Goal: Task Accomplishment & Management: Manage account settings

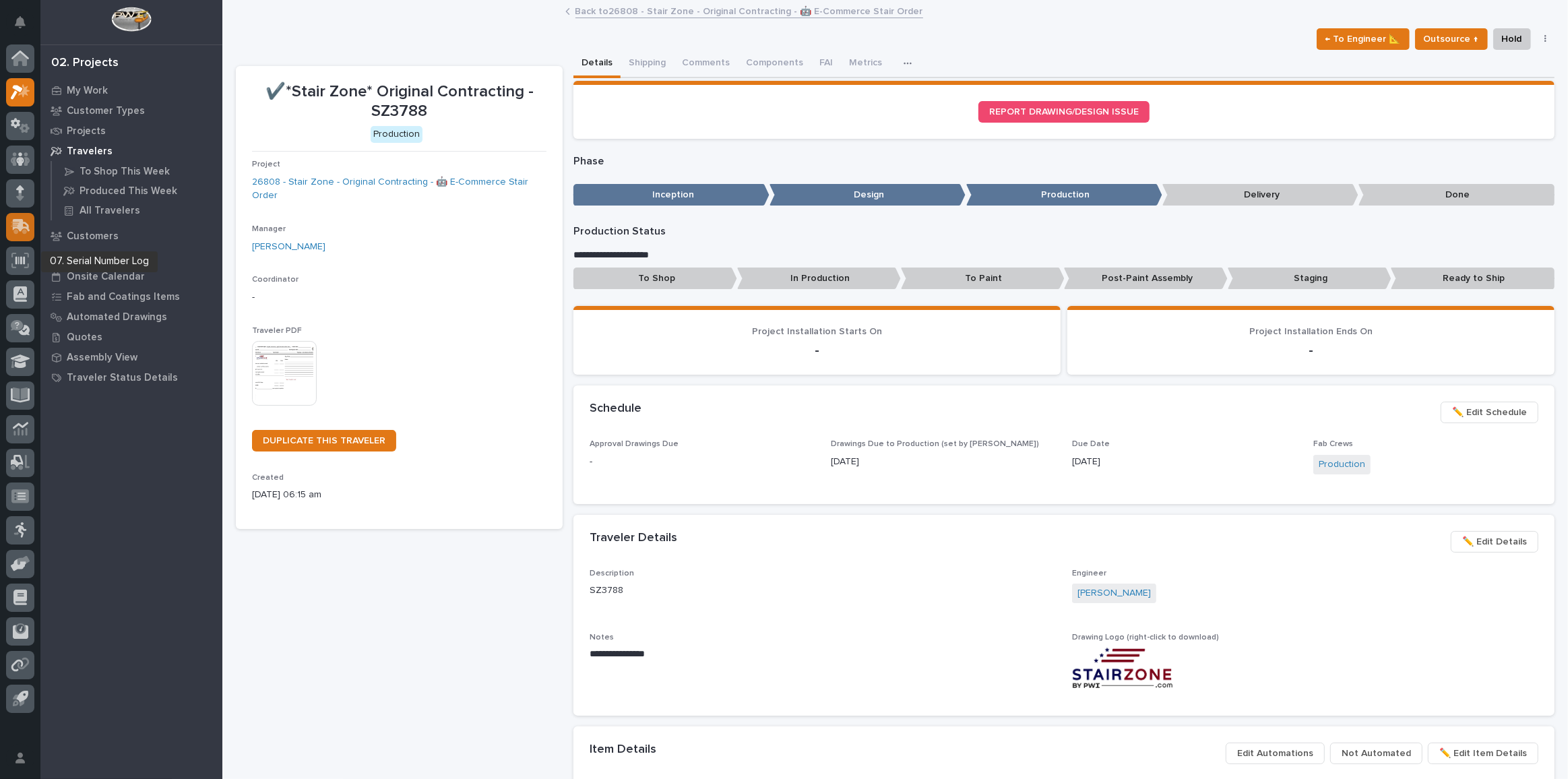
click at [13, 230] on icon at bounding box center [21, 227] width 19 height 16
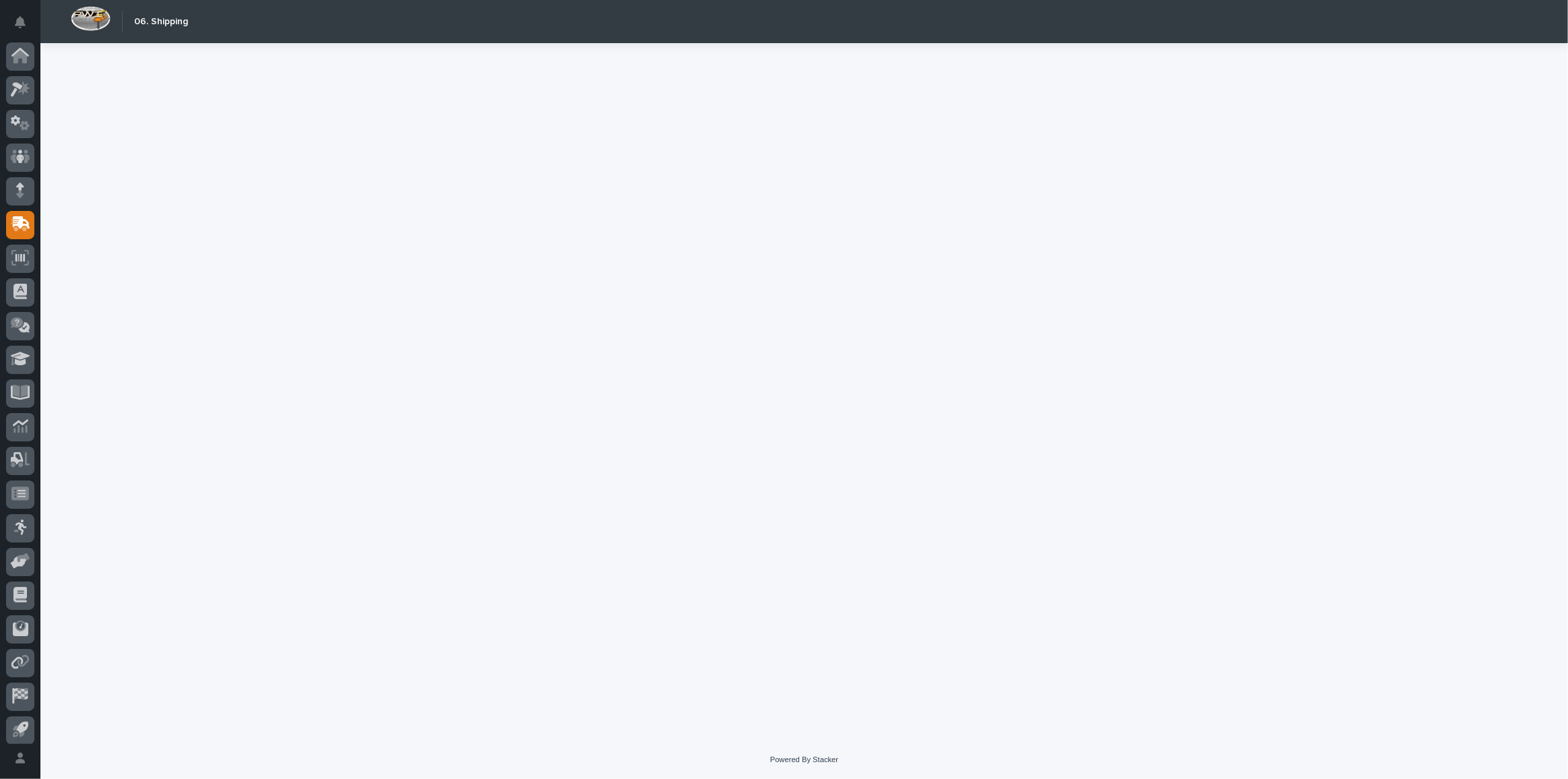
scroll to position [40, 0]
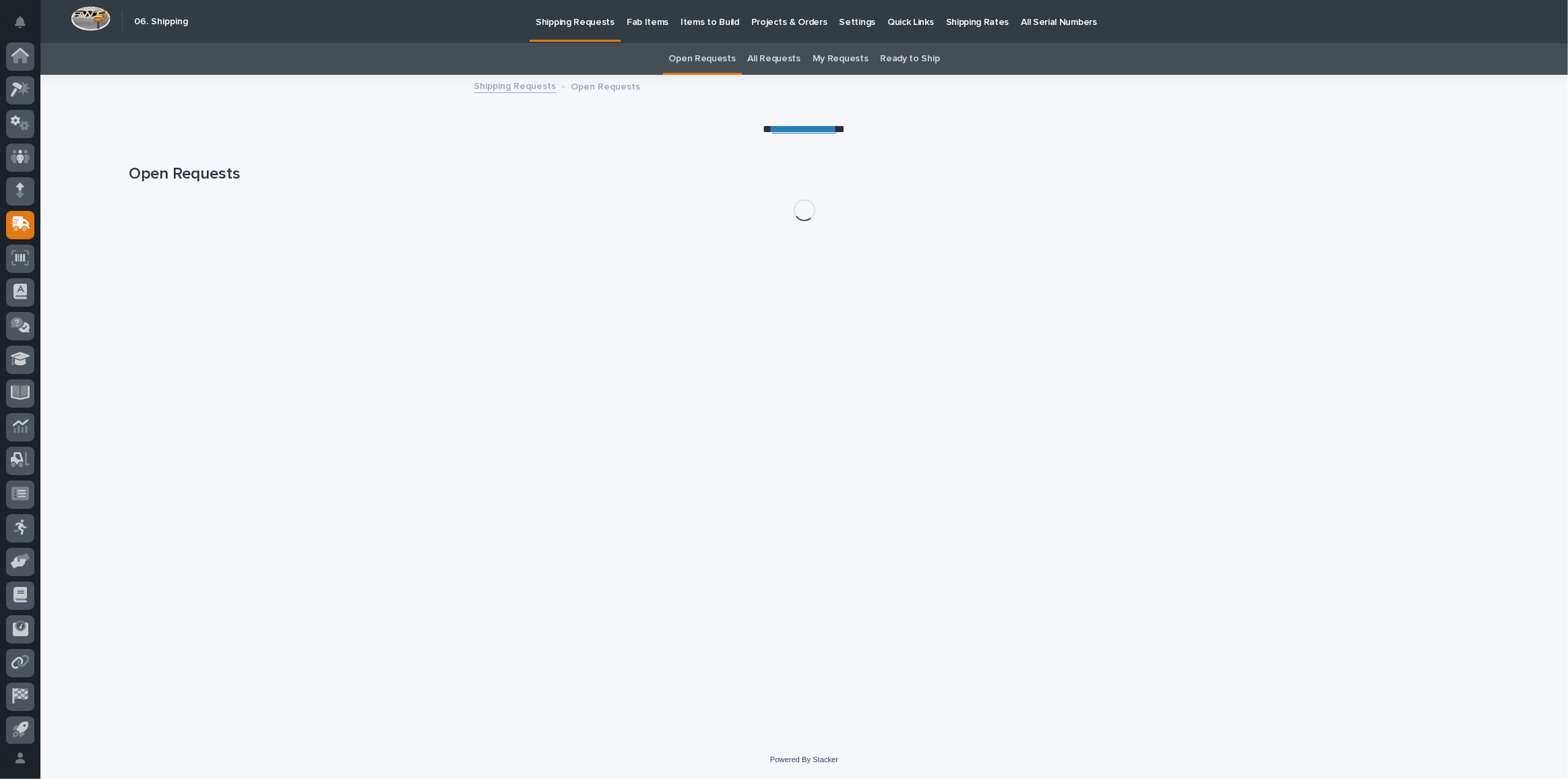
scroll to position [40, 0]
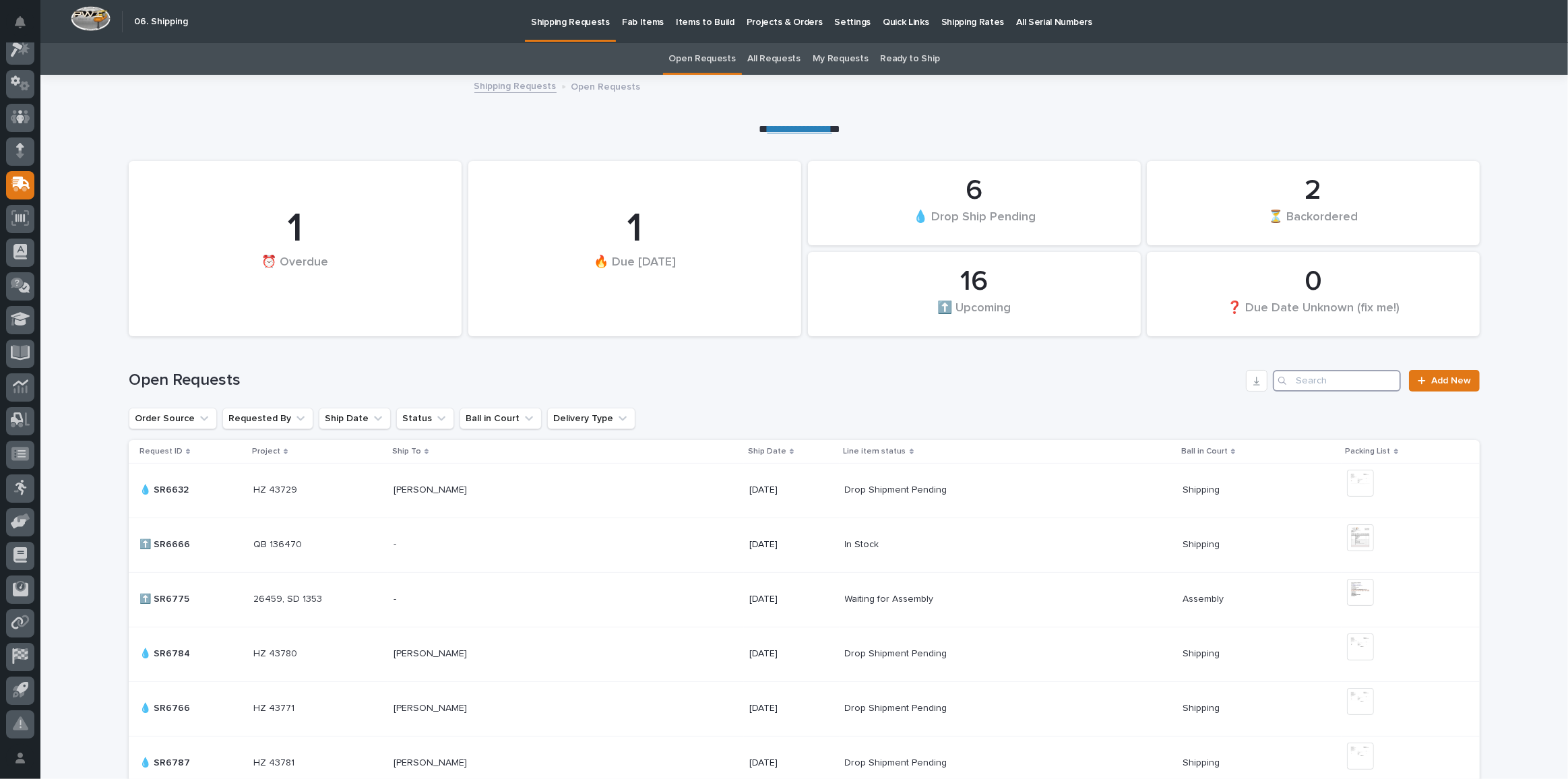
click at [1319, 377] on input "Search" at bounding box center [1337, 380] width 128 height 21
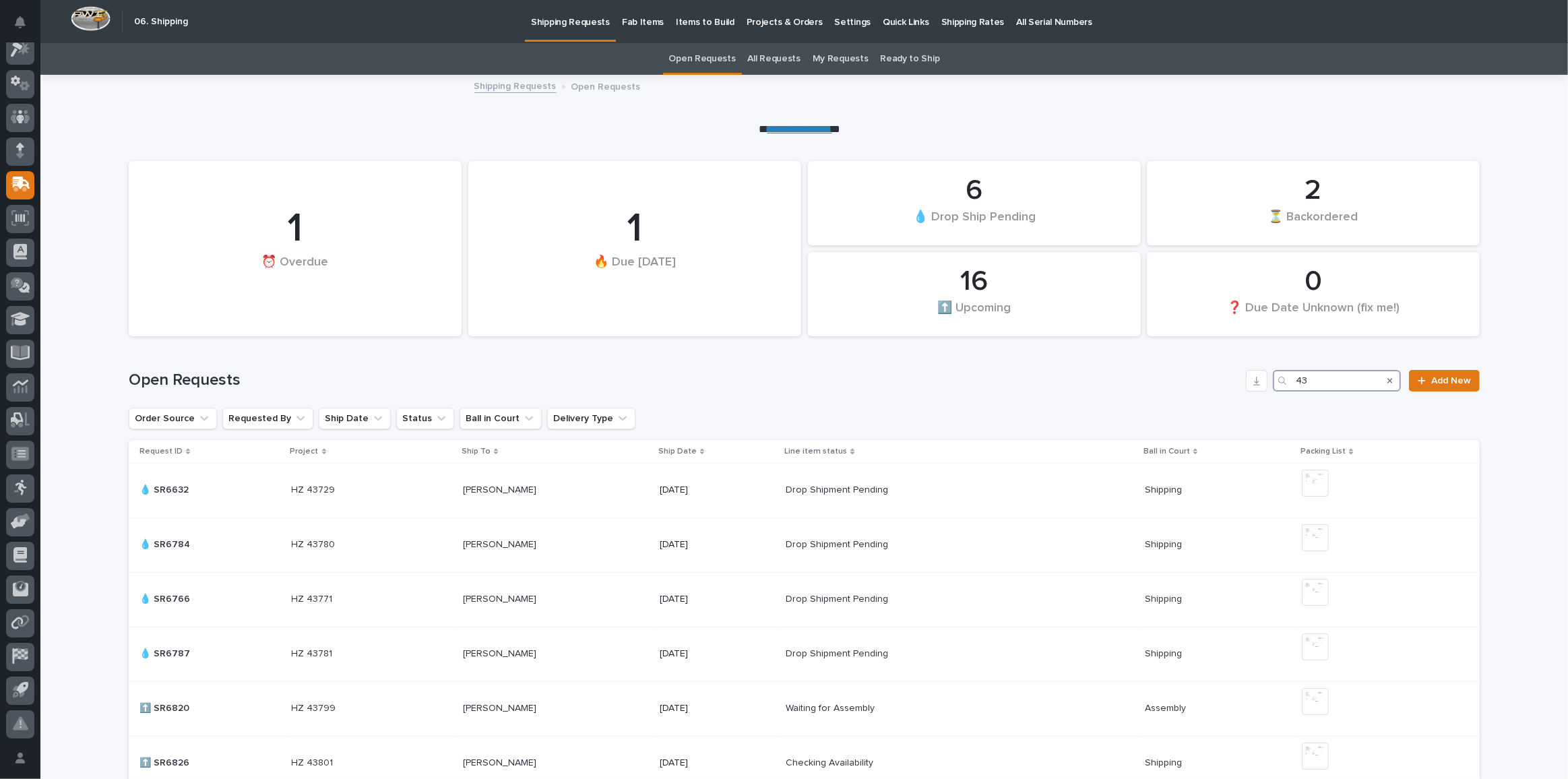
type input "43"
click at [765, 56] on link "All Requests" at bounding box center [774, 59] width 53 height 32
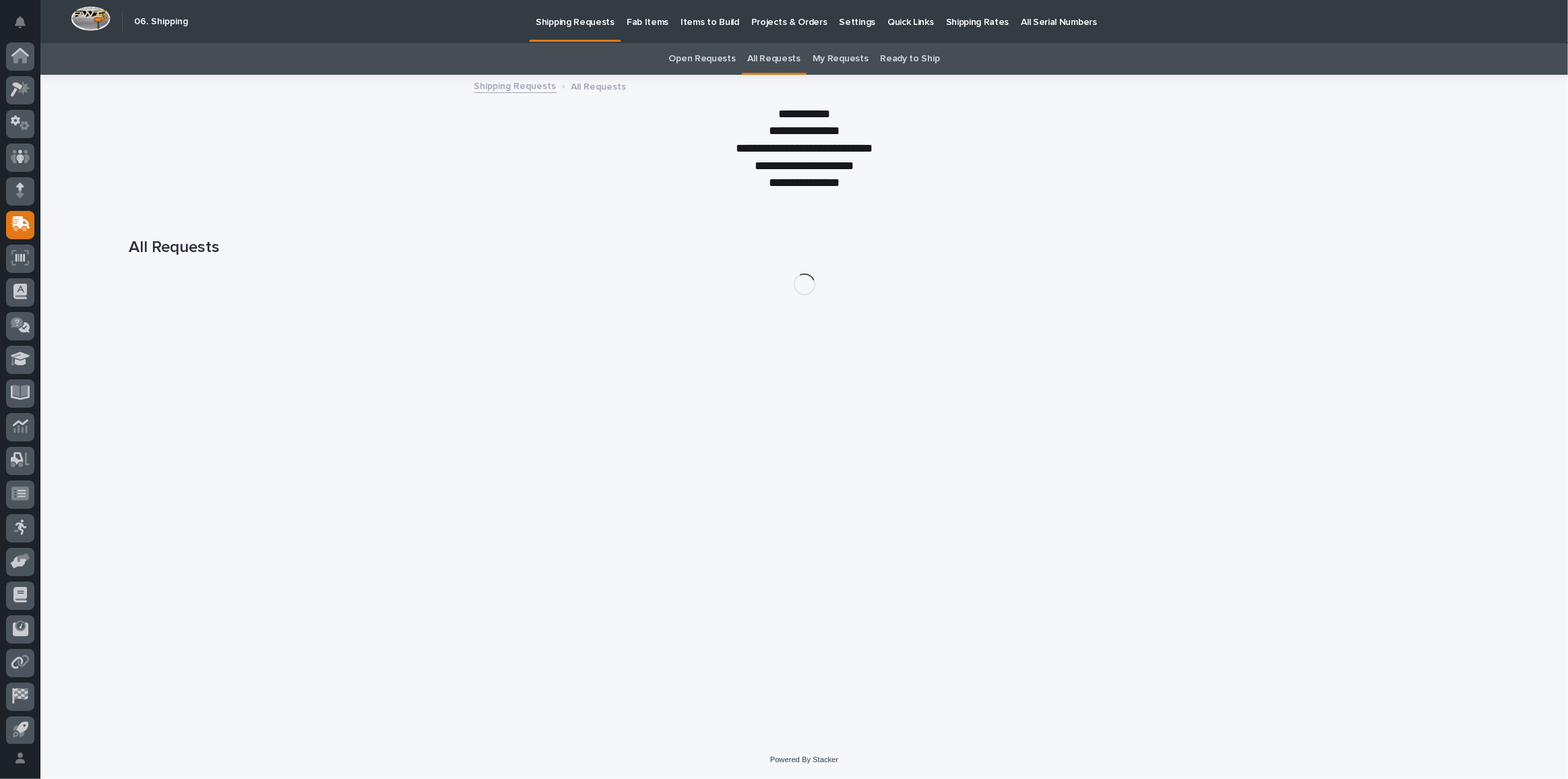
scroll to position [40, 0]
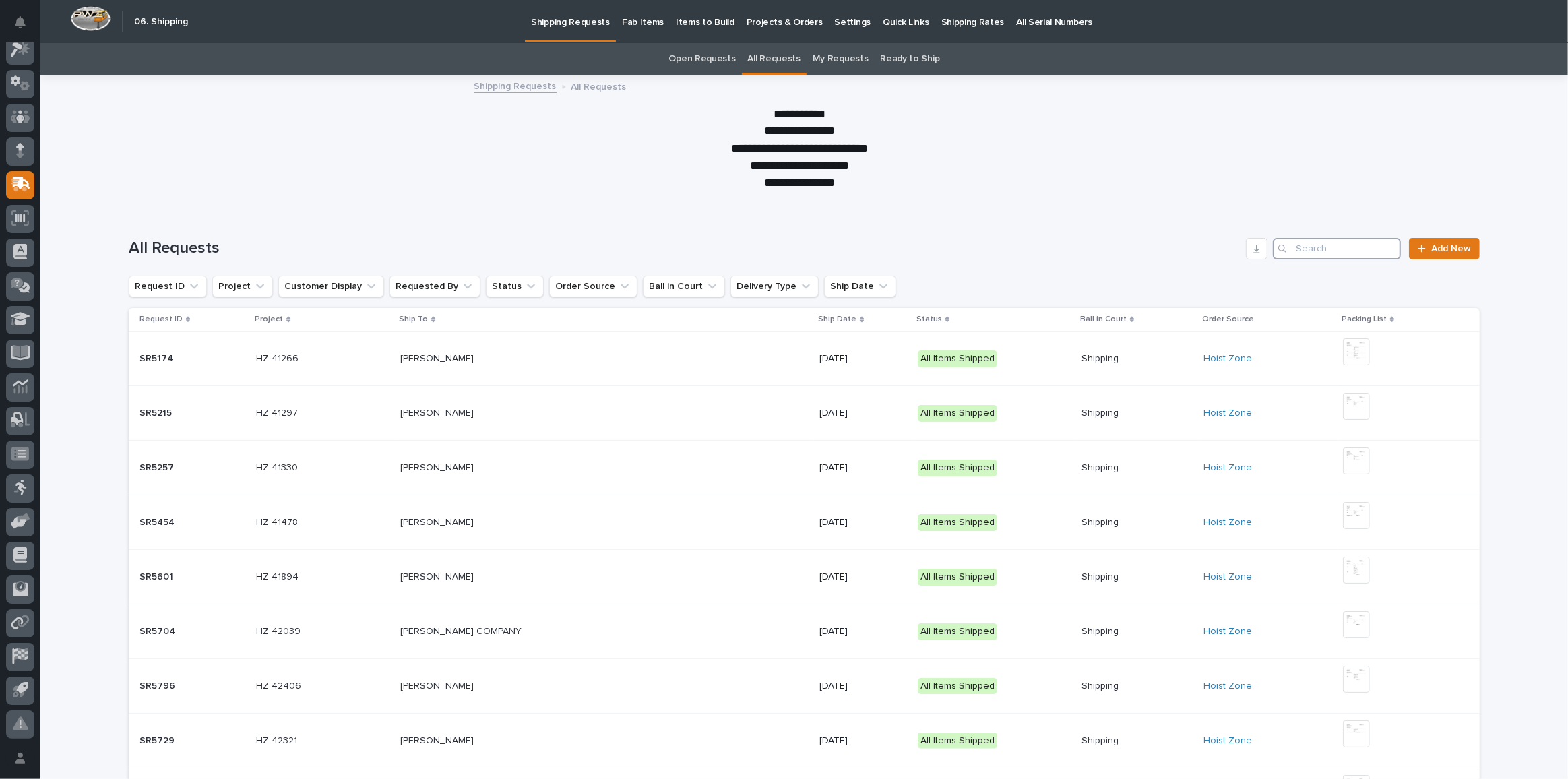
click at [1374, 244] on input "Search" at bounding box center [1337, 248] width 128 height 21
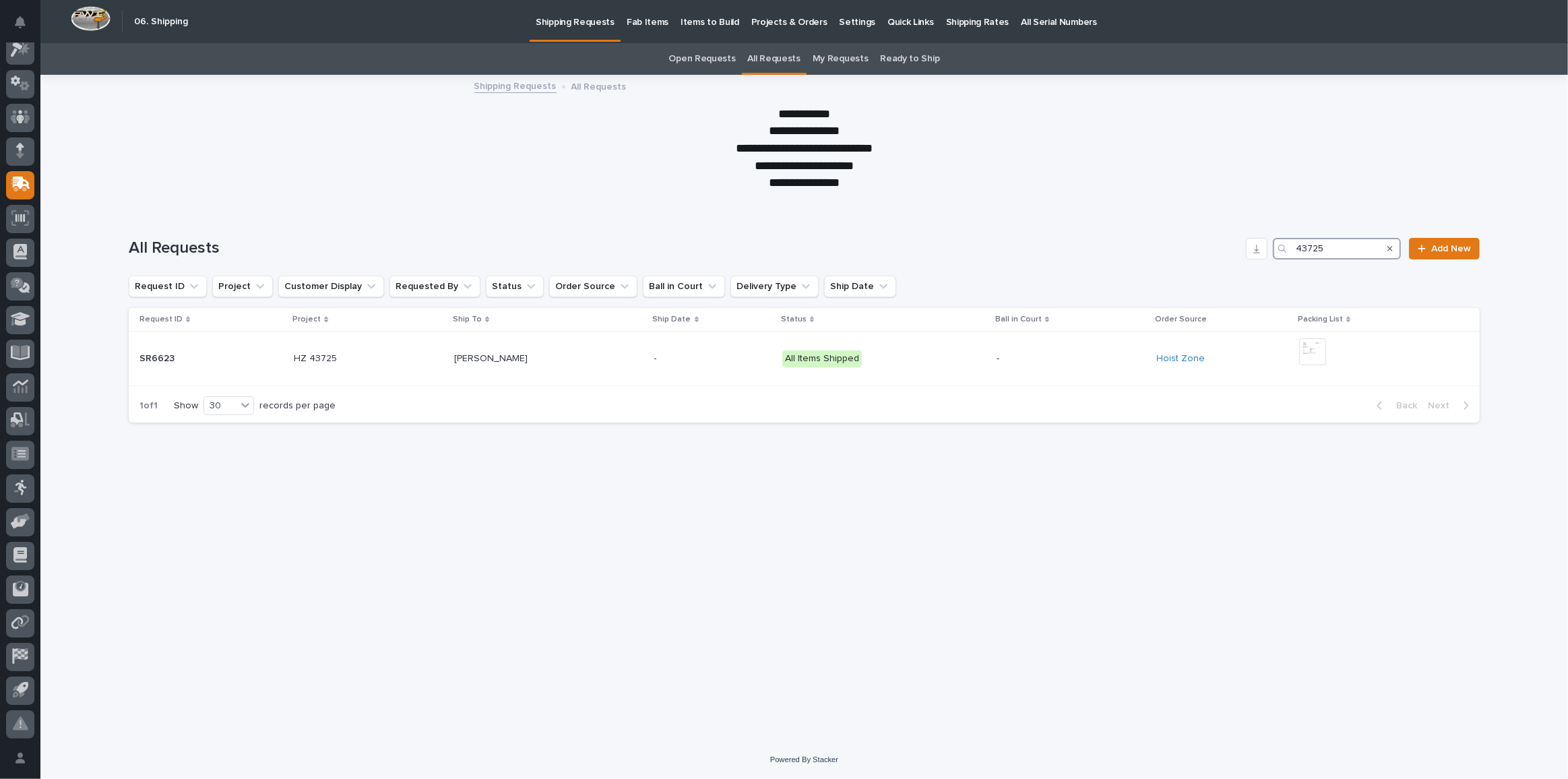
click at [1350, 249] on input "43725" at bounding box center [1337, 248] width 128 height 21
click at [1332, 245] on input "43725" at bounding box center [1337, 248] width 128 height 21
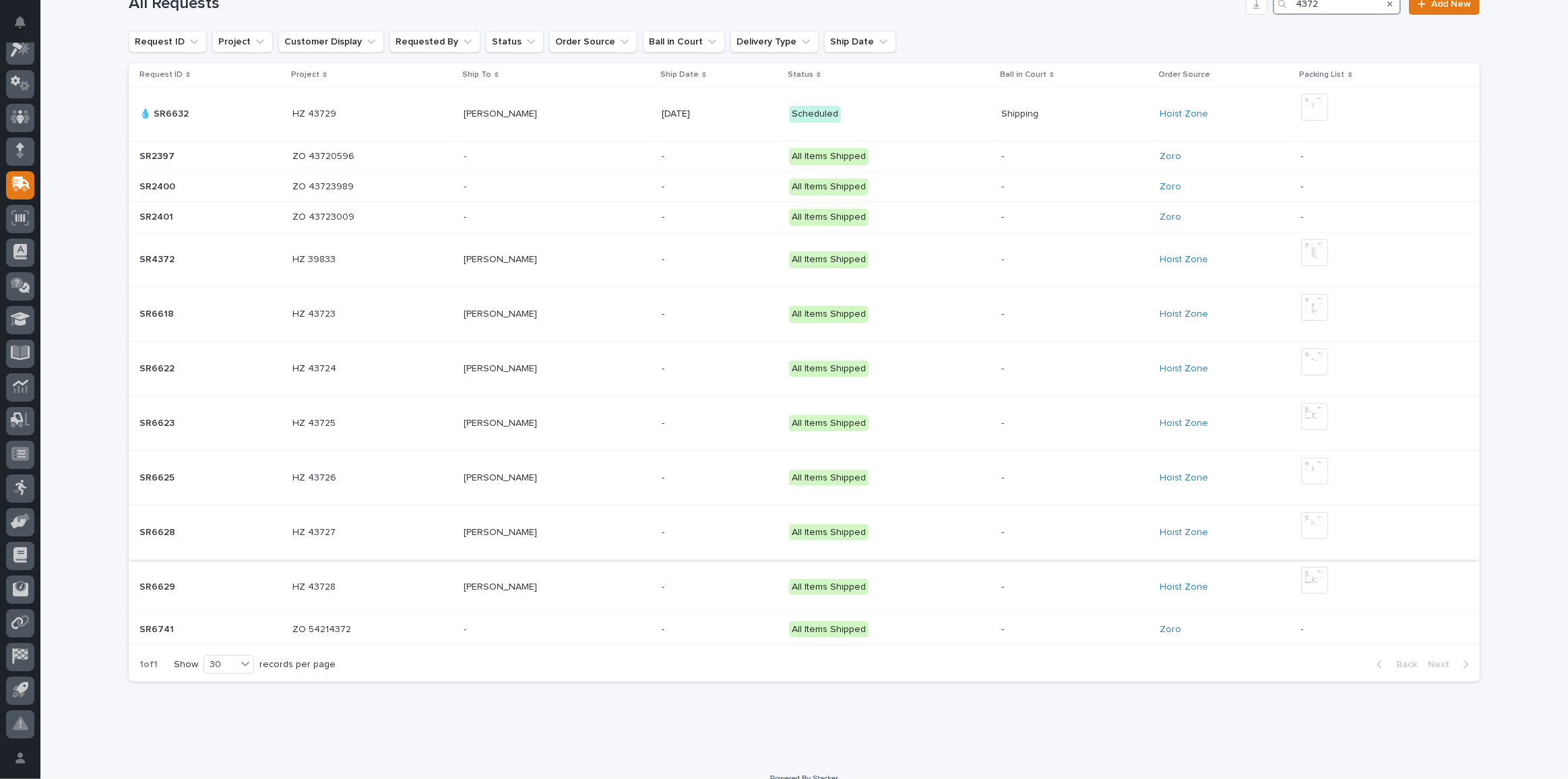
scroll to position [259, 0]
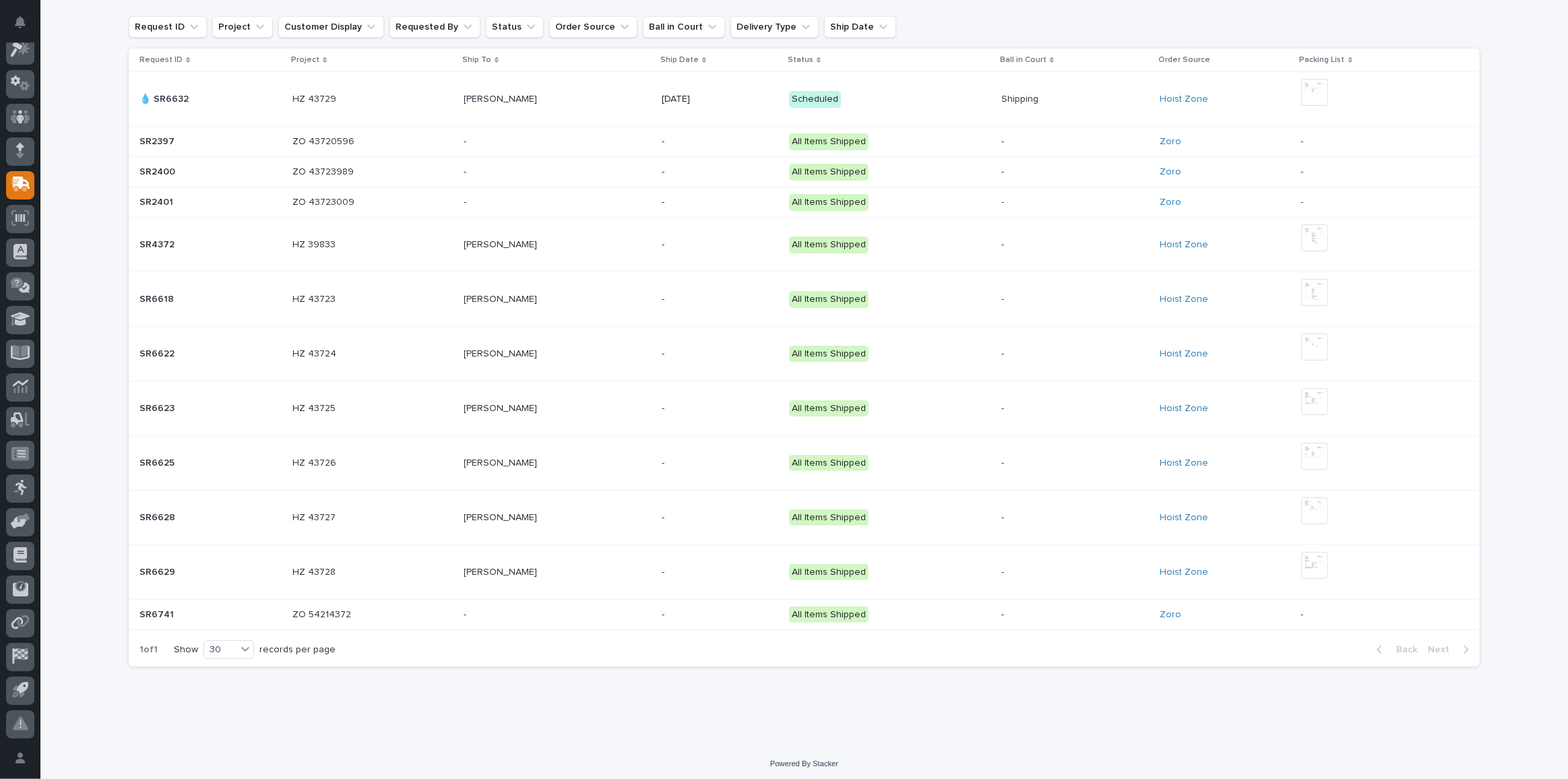
type input "4372"
click at [365, 570] on p at bounding box center [373, 572] width 160 height 11
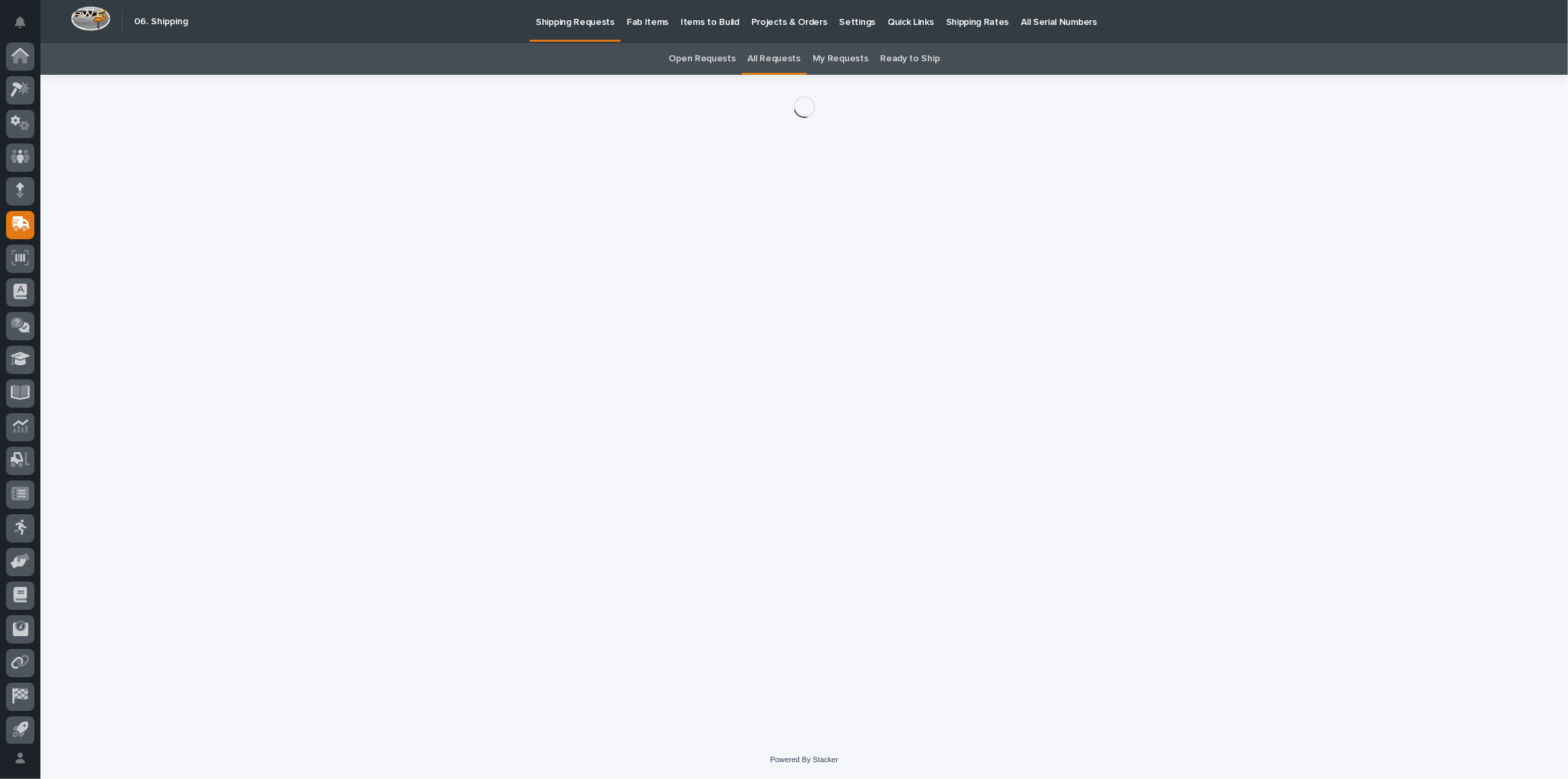
scroll to position [40, 0]
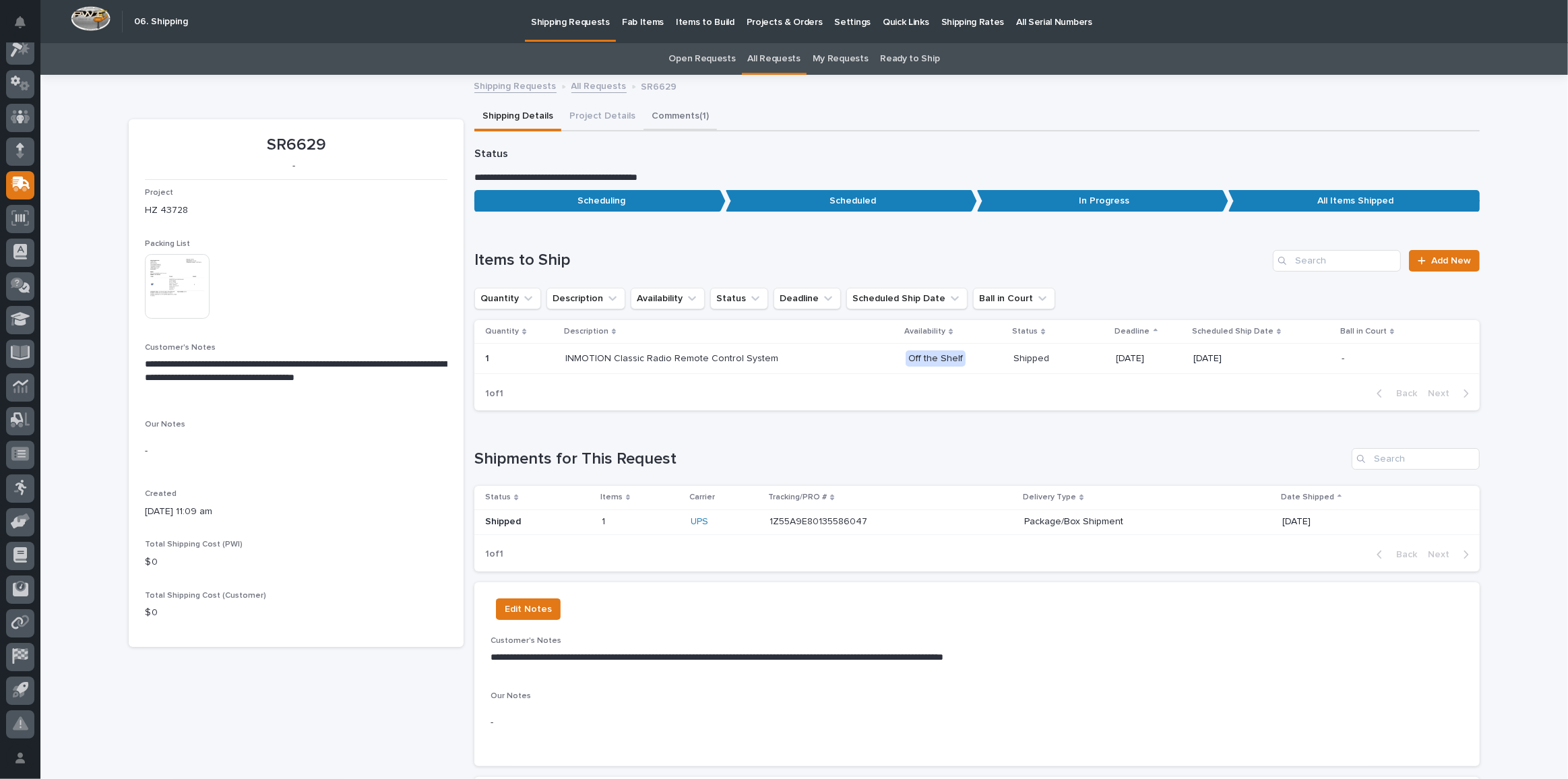
click at [658, 122] on button "Comments (1)" at bounding box center [680, 117] width 73 height 28
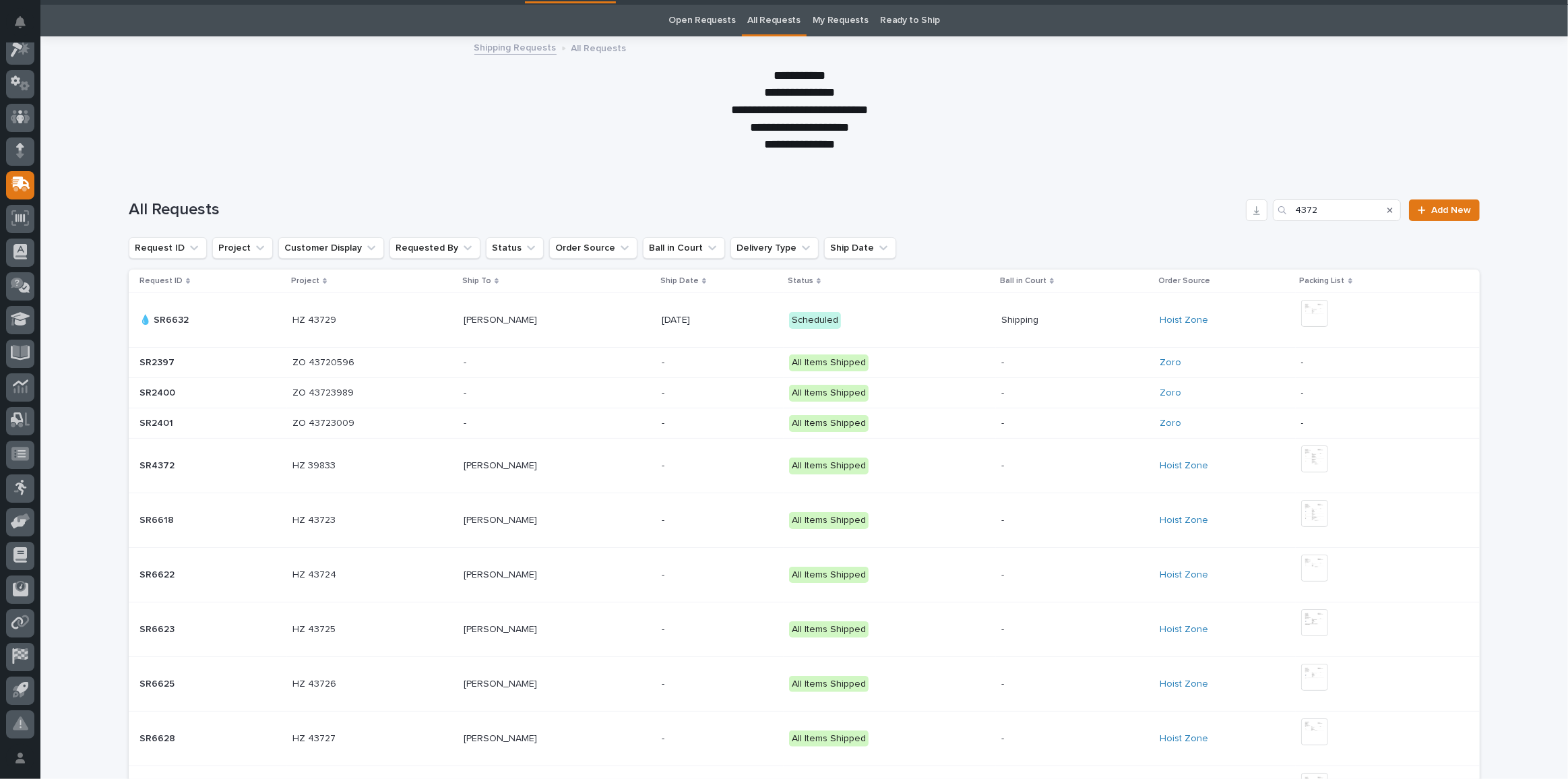
scroll to position [42, 0]
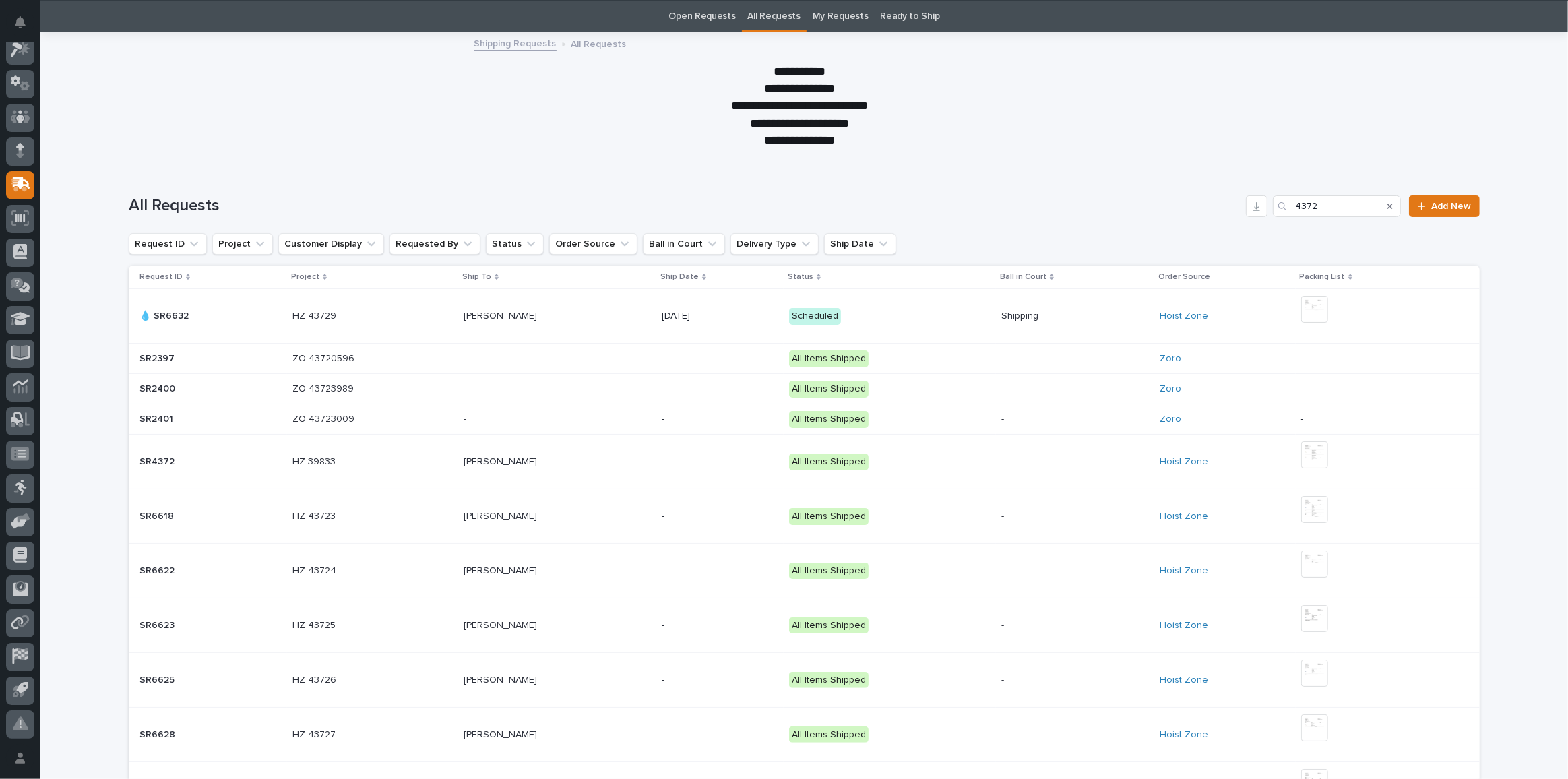
click at [399, 628] on div "HZ 43725 HZ 43725" at bounding box center [373, 626] width 160 height 22
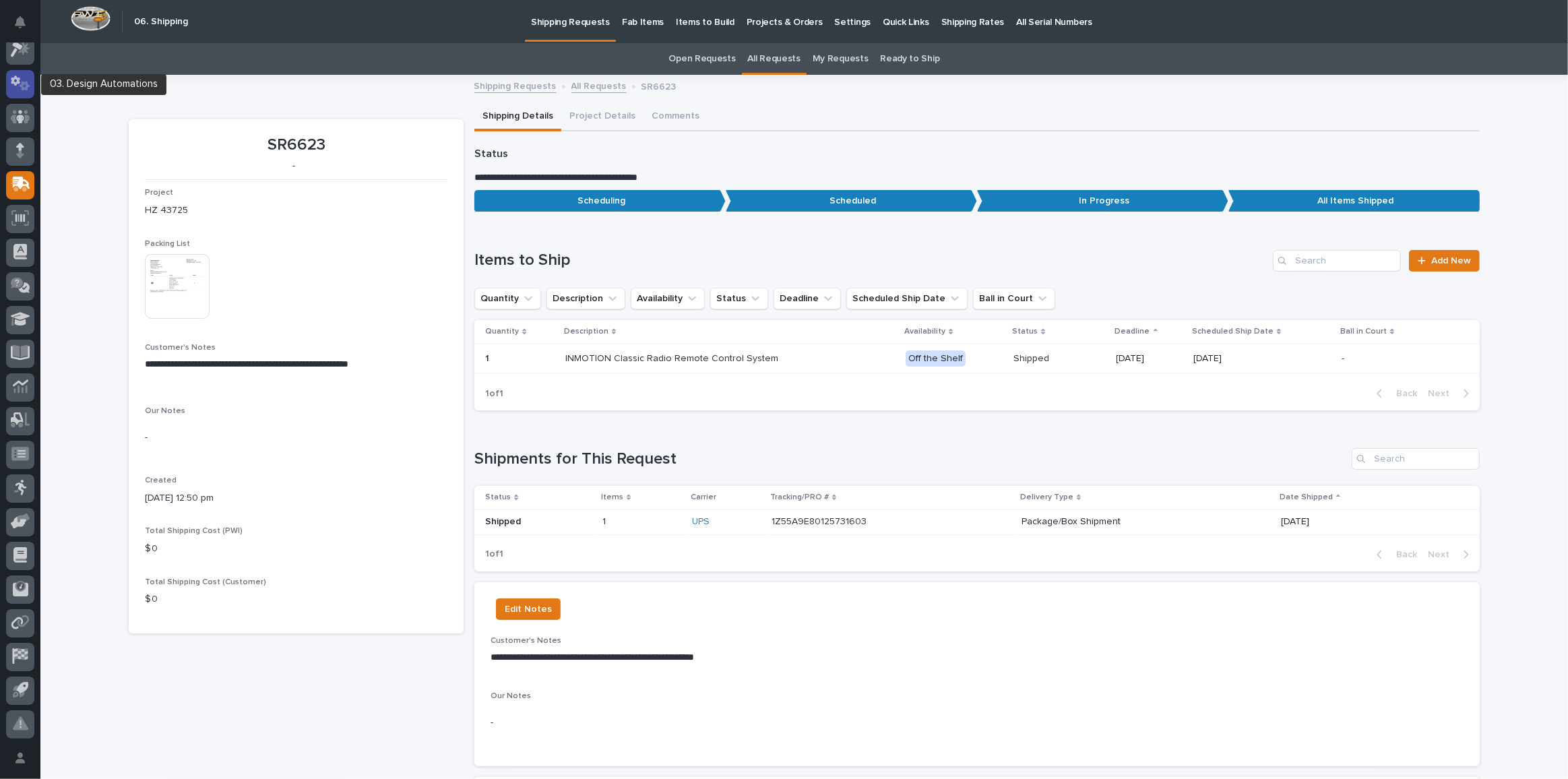
click at [26, 83] on icon at bounding box center [24, 86] width 10 height 10
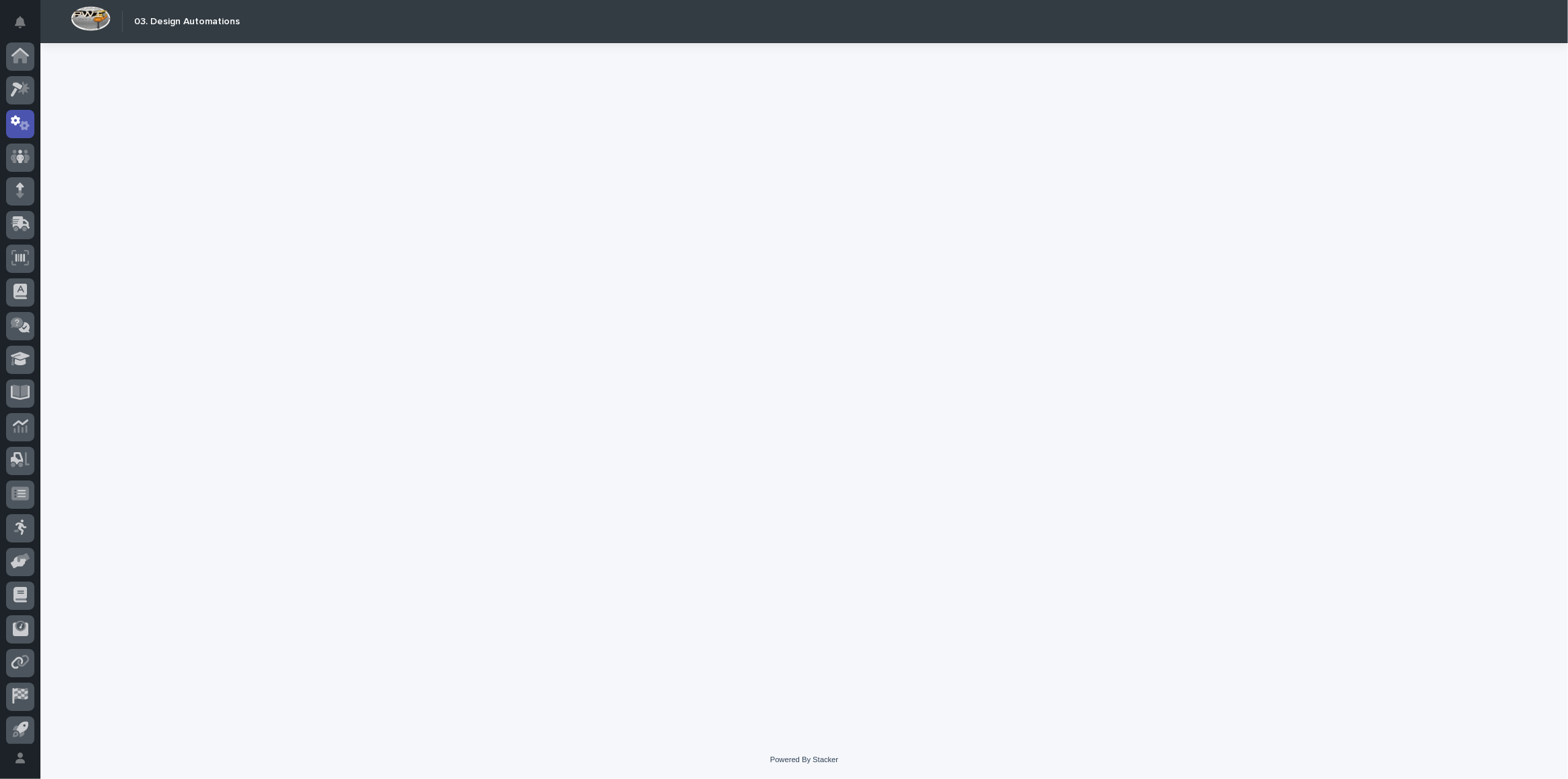
scroll to position [40, 0]
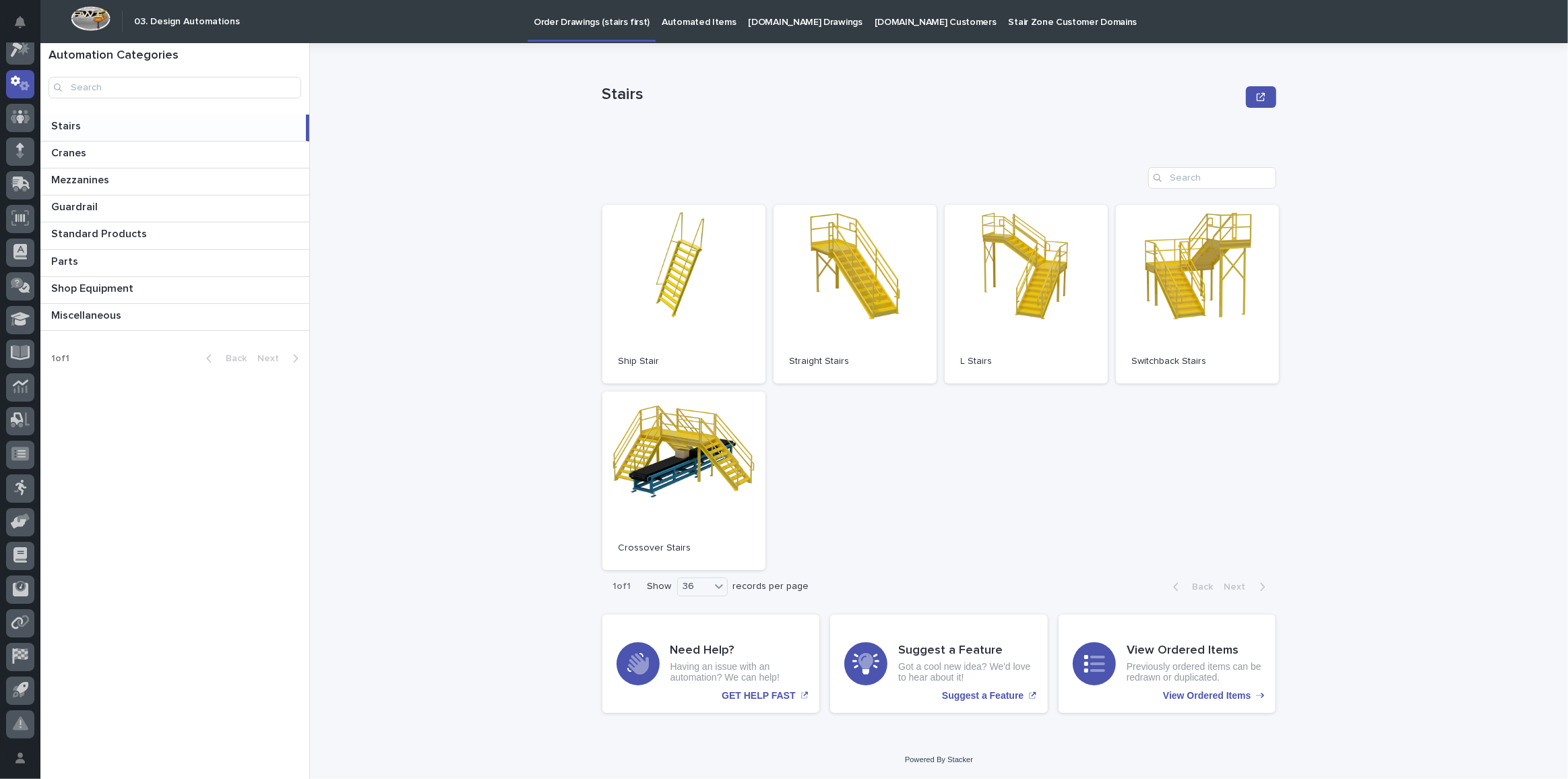
click at [802, 26] on p "[DOMAIN_NAME] Drawings" at bounding box center [805, 14] width 114 height 28
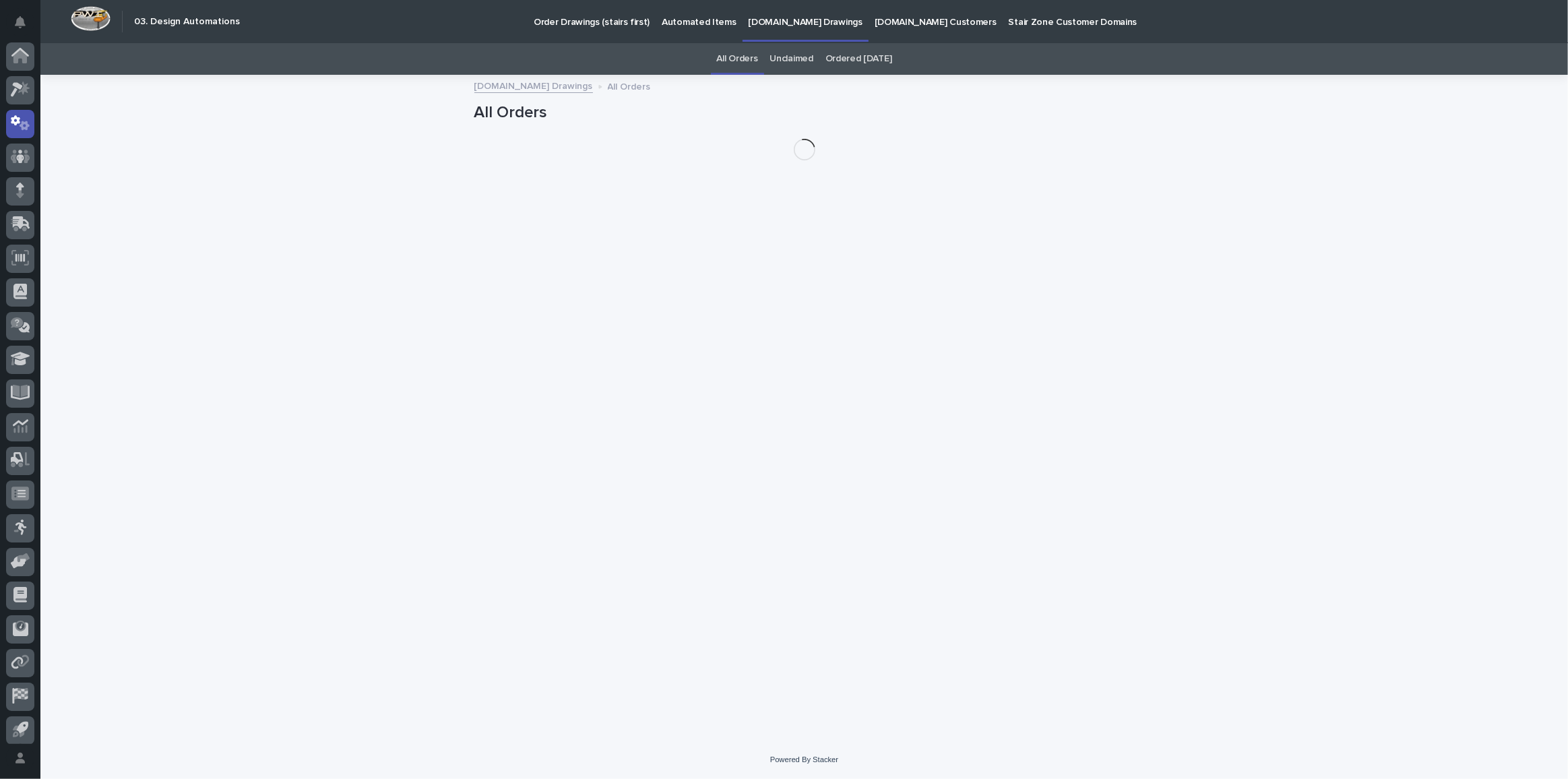
scroll to position [40, 0]
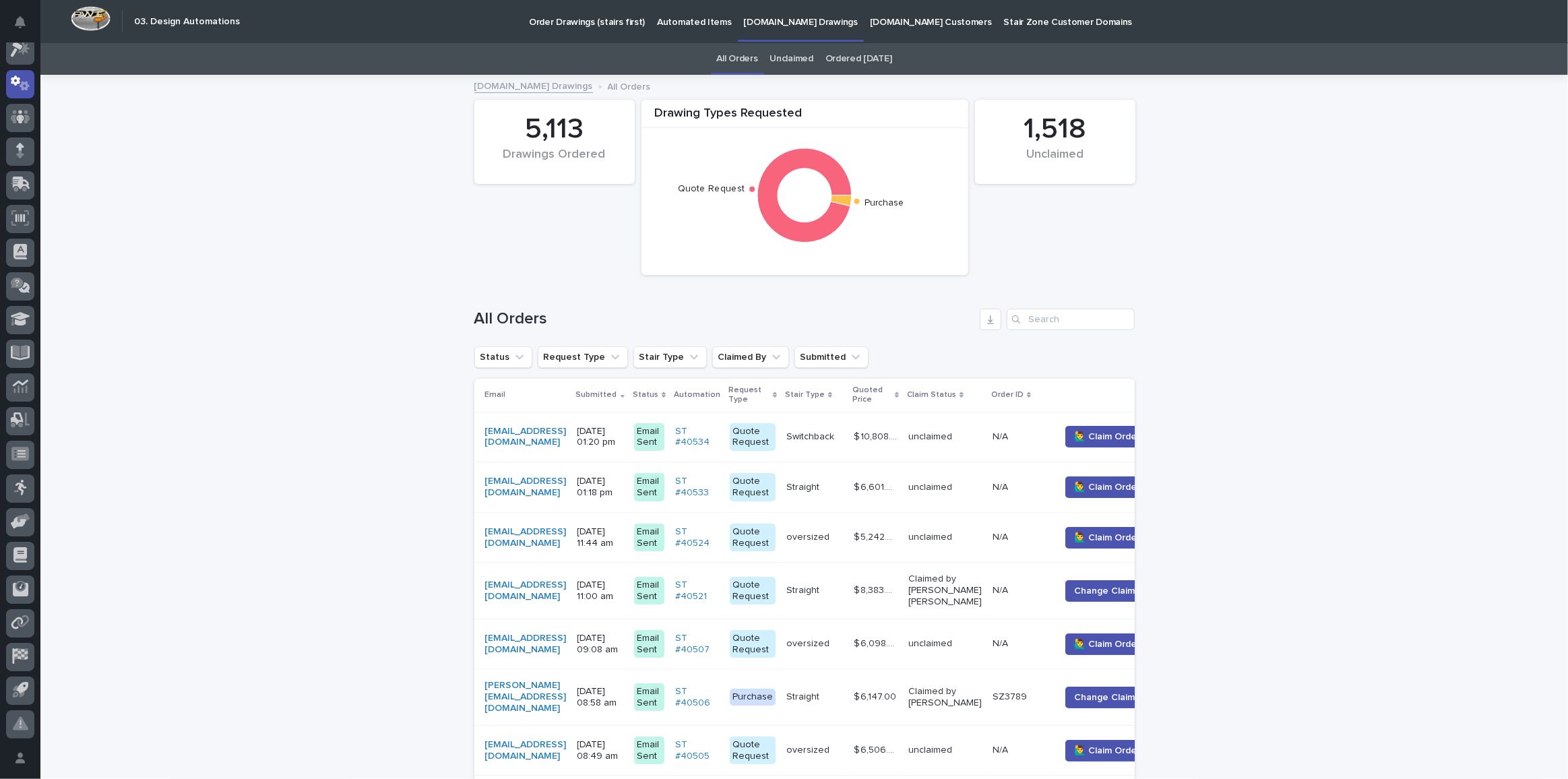
click at [1071, 304] on div "All Orders" at bounding box center [804, 314] width 660 height 64
click at [1070, 316] on input "Search" at bounding box center [1071, 319] width 128 height 21
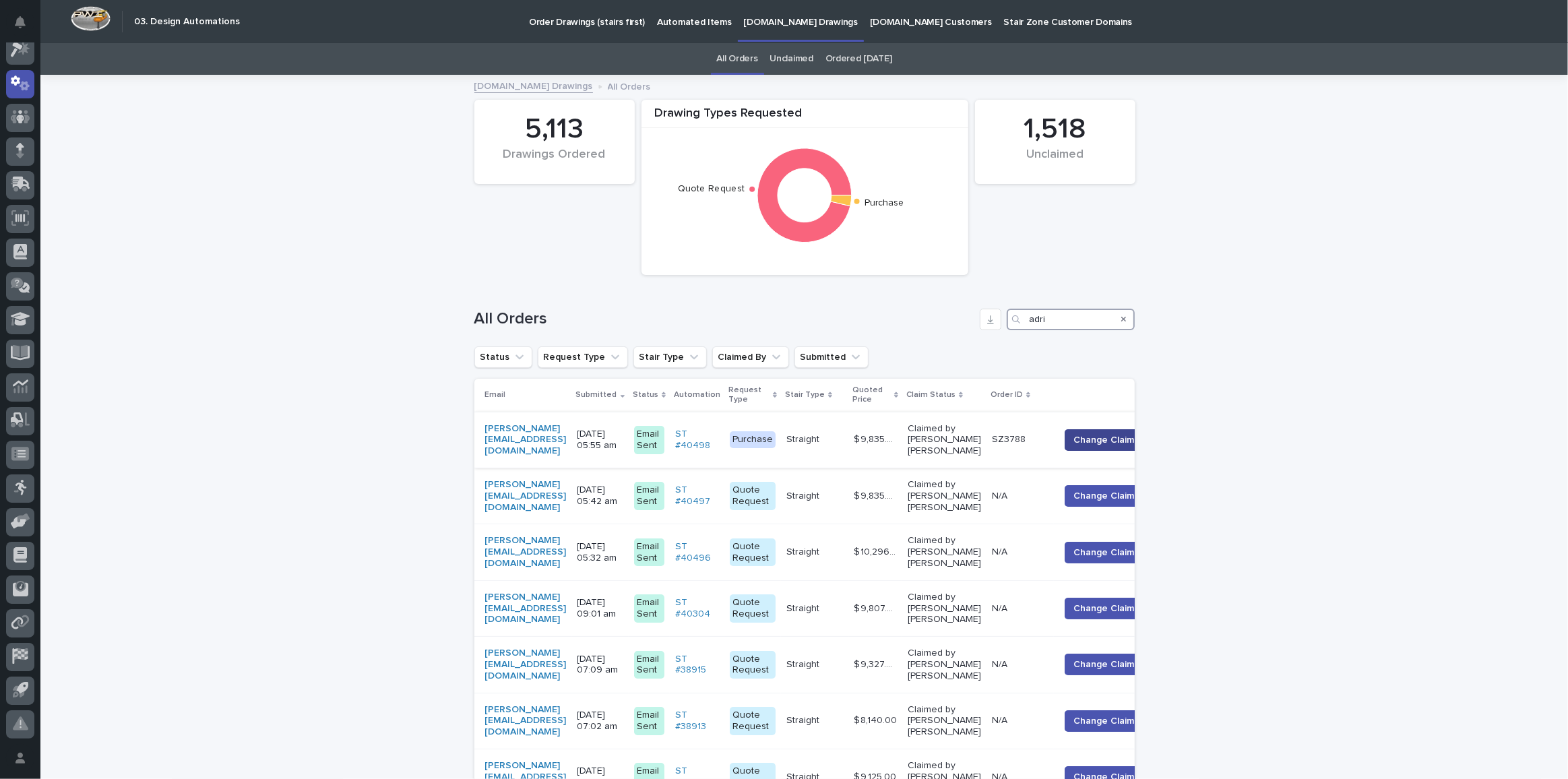
type input "adri"
click at [1114, 445] on span "Change Claimer" at bounding box center [1109, 440] width 70 height 13
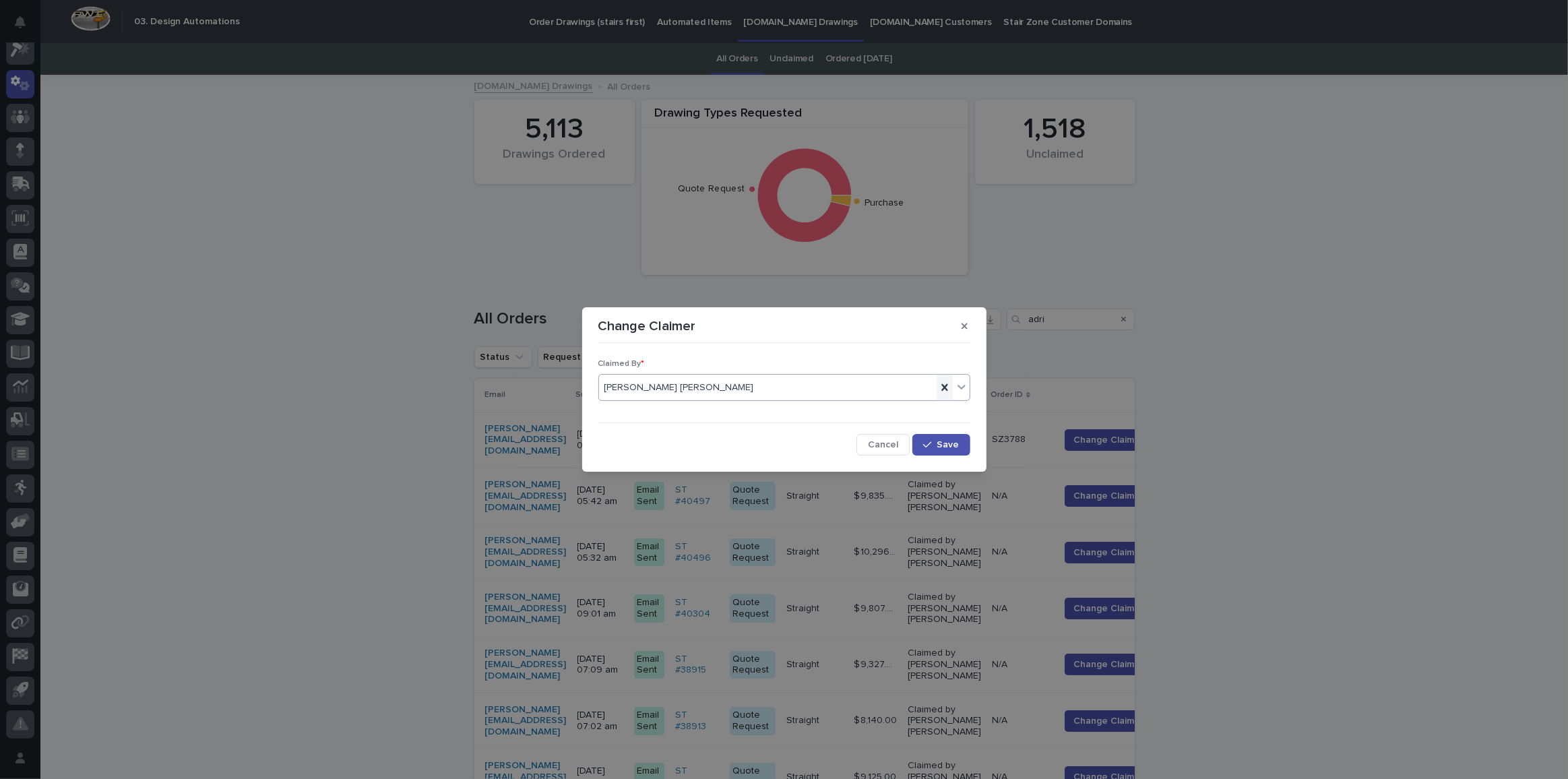
click at [948, 386] on icon at bounding box center [945, 388] width 13 height 13
type input "*****"
click at [667, 408] on div "[PERSON_NAME]" at bounding box center [784, 414] width 371 height 24
click at [940, 441] on span "Save" at bounding box center [949, 445] width 22 height 10
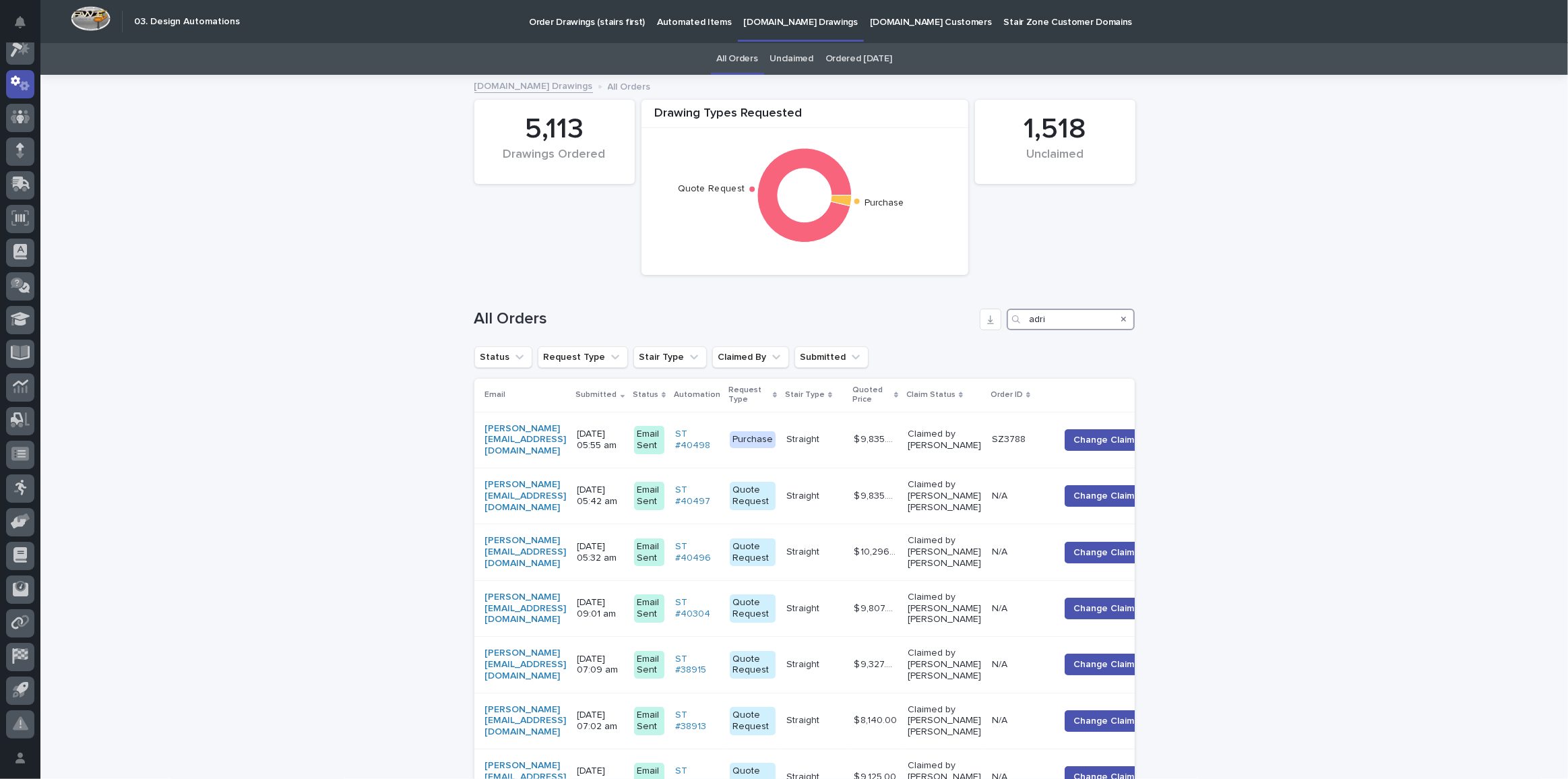
drag, startPoint x: 1088, startPoint y: 321, endPoint x: 914, endPoint y: 314, distance: 174.1
click at [914, 314] on div "All Orders adri" at bounding box center [804, 319] width 660 height 21
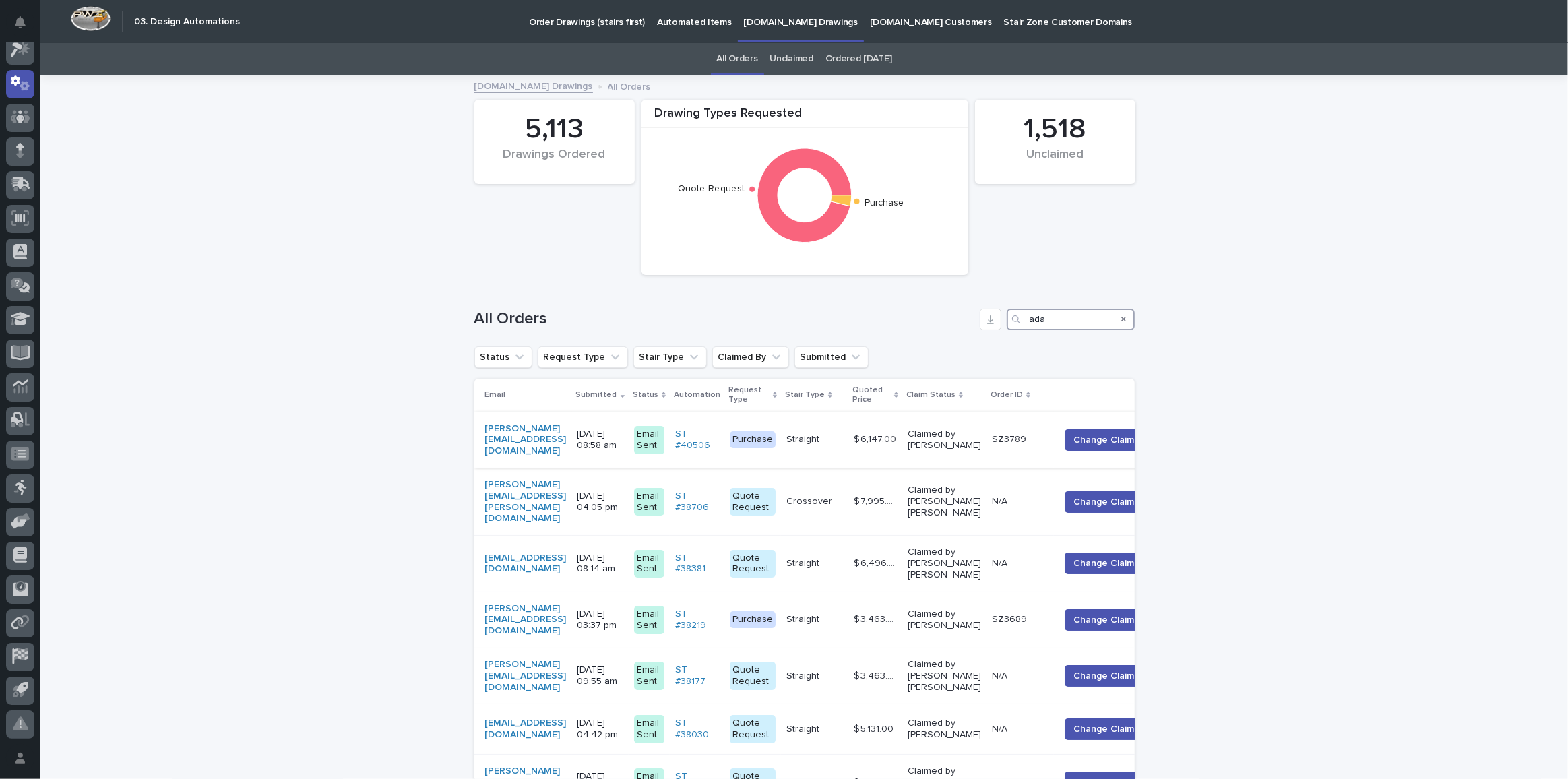
type input "ada"
click at [567, 446] on div "[PERSON_NAME][EMAIL_ADDRESS][DOMAIN_NAME]" at bounding box center [526, 440] width 82 height 44
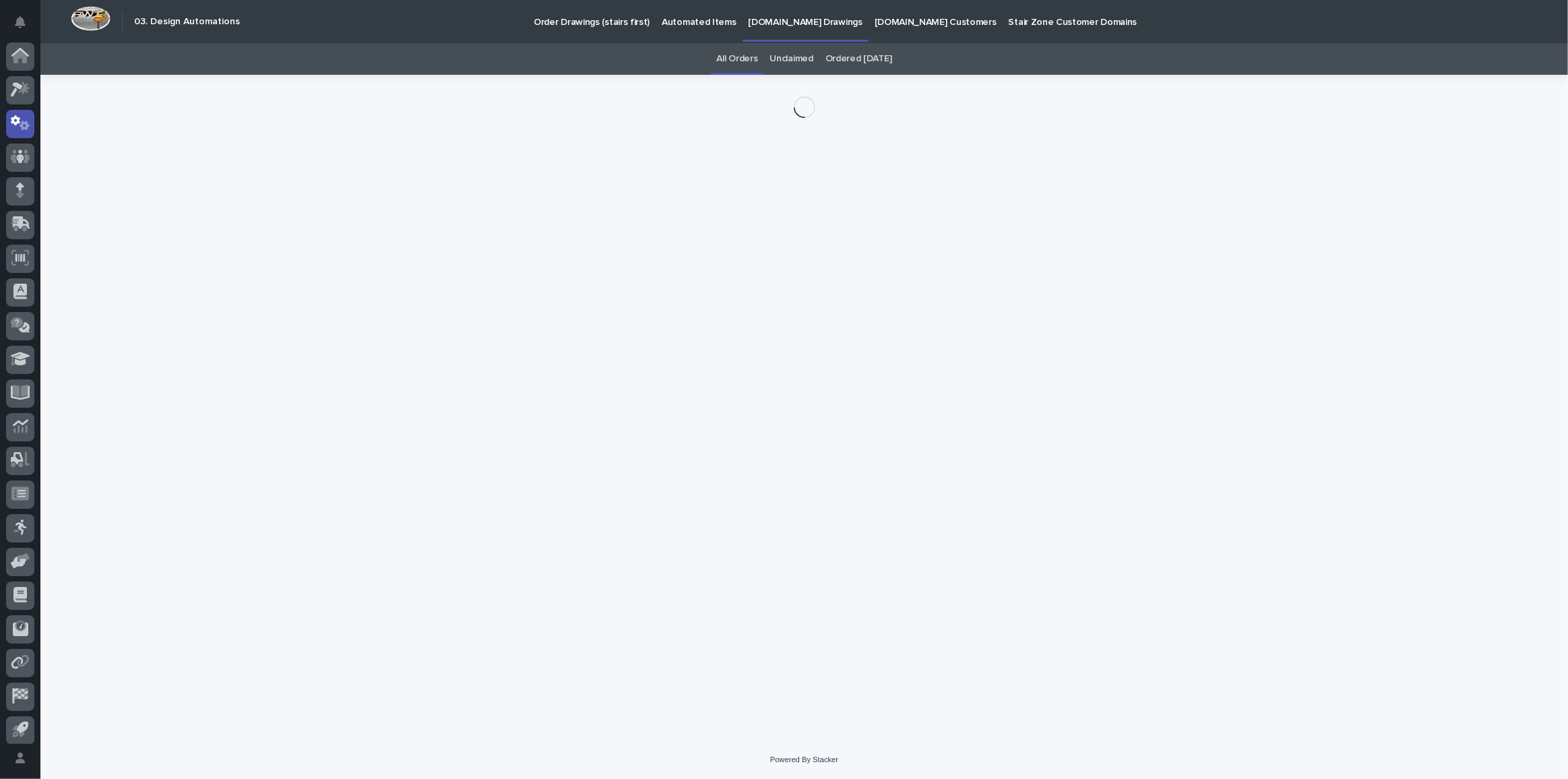
scroll to position [40, 0]
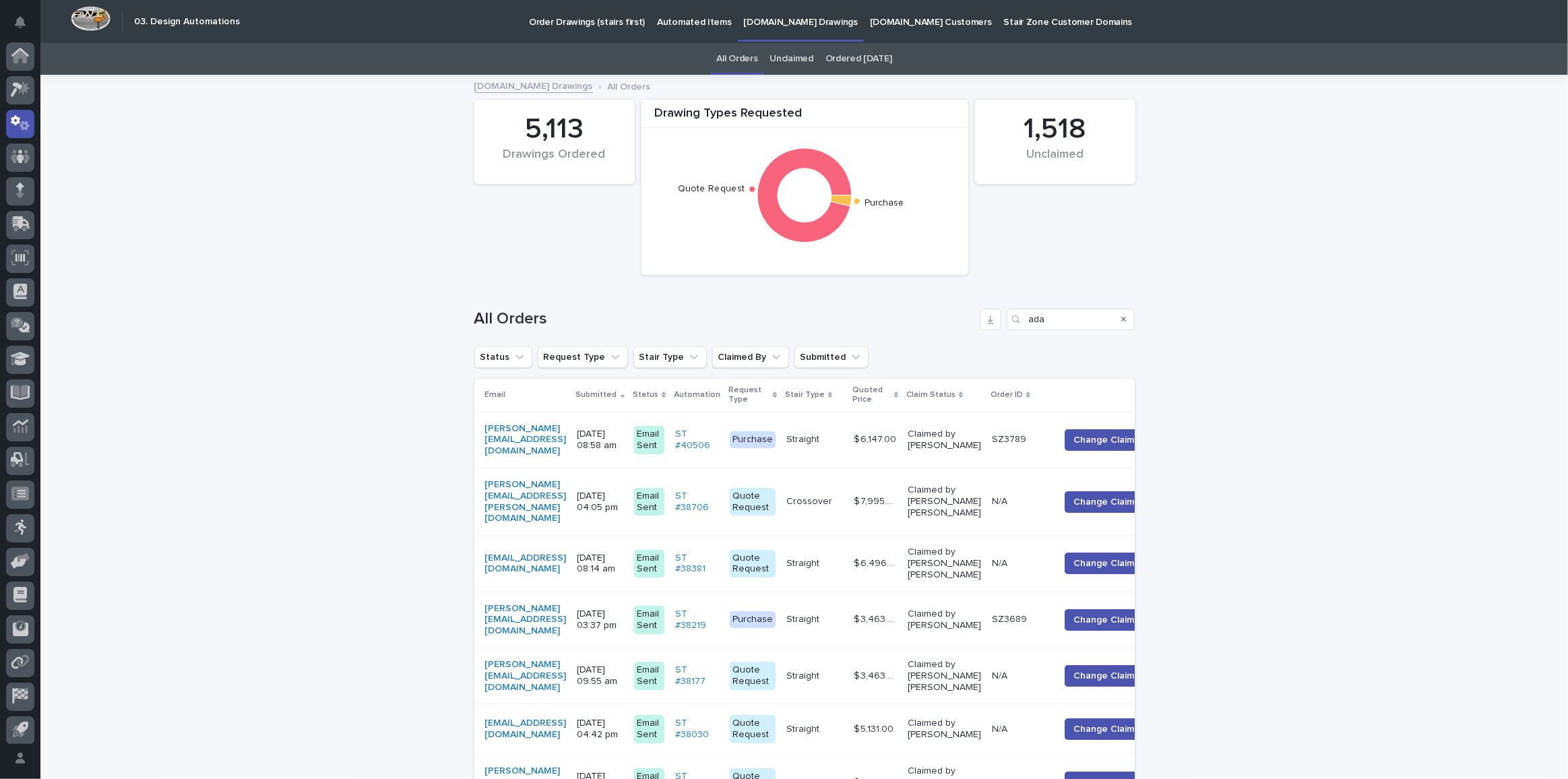
scroll to position [40, 0]
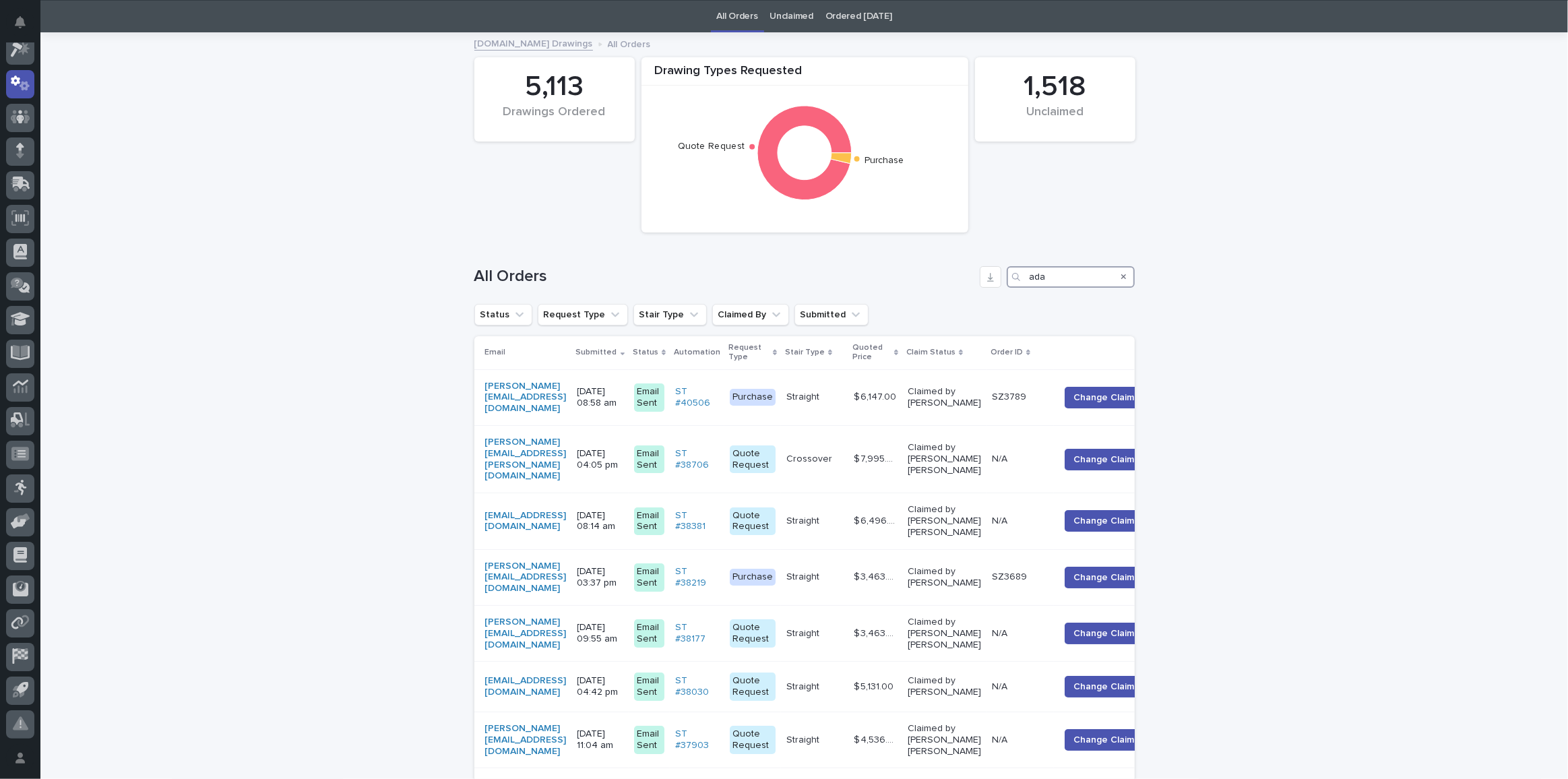
click at [1074, 276] on input "ada" at bounding box center [1071, 276] width 128 height 21
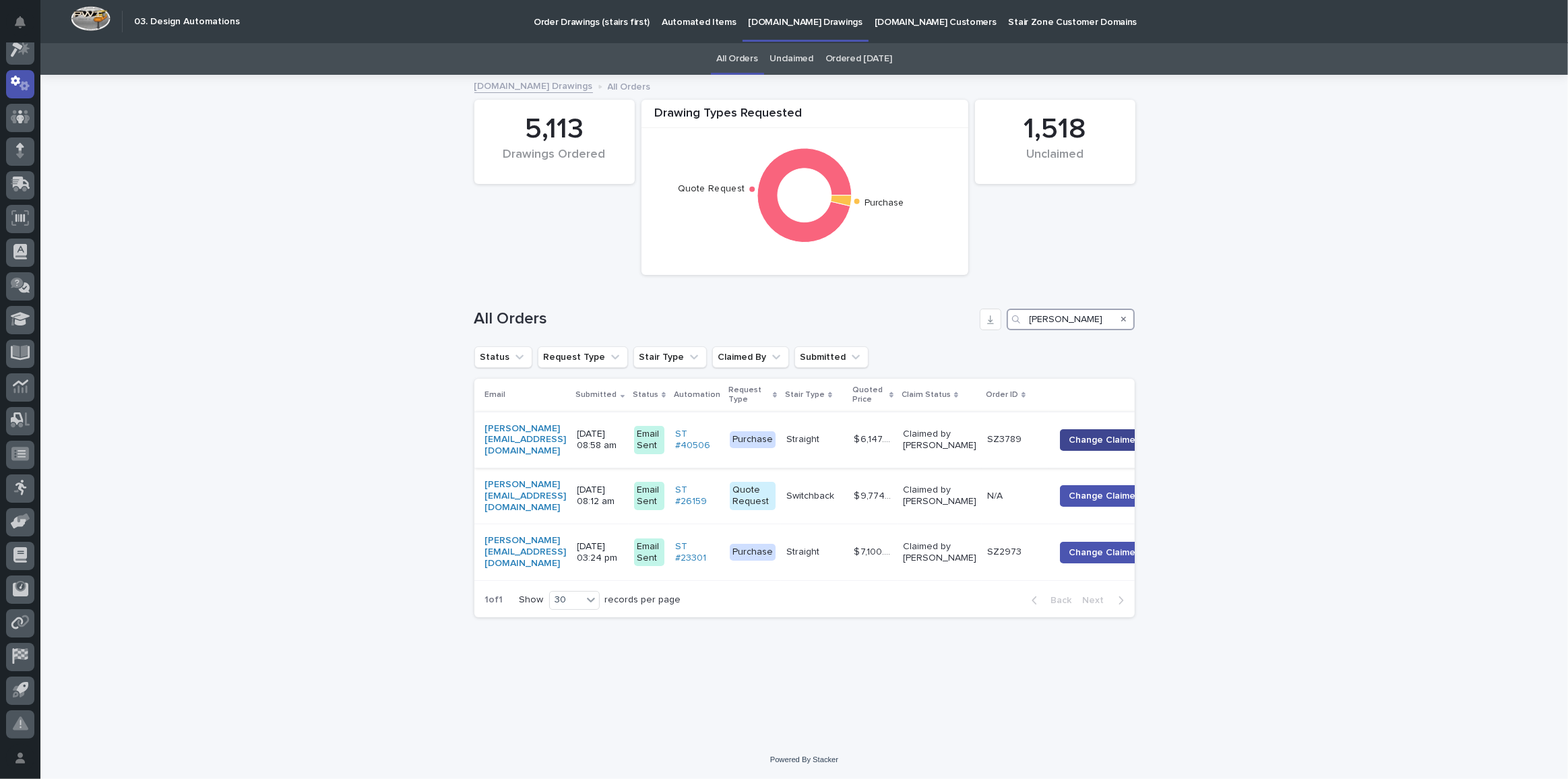
type input "[PERSON_NAME]"
click at [1102, 437] on span "Change Claimer" at bounding box center [1103, 440] width 70 height 13
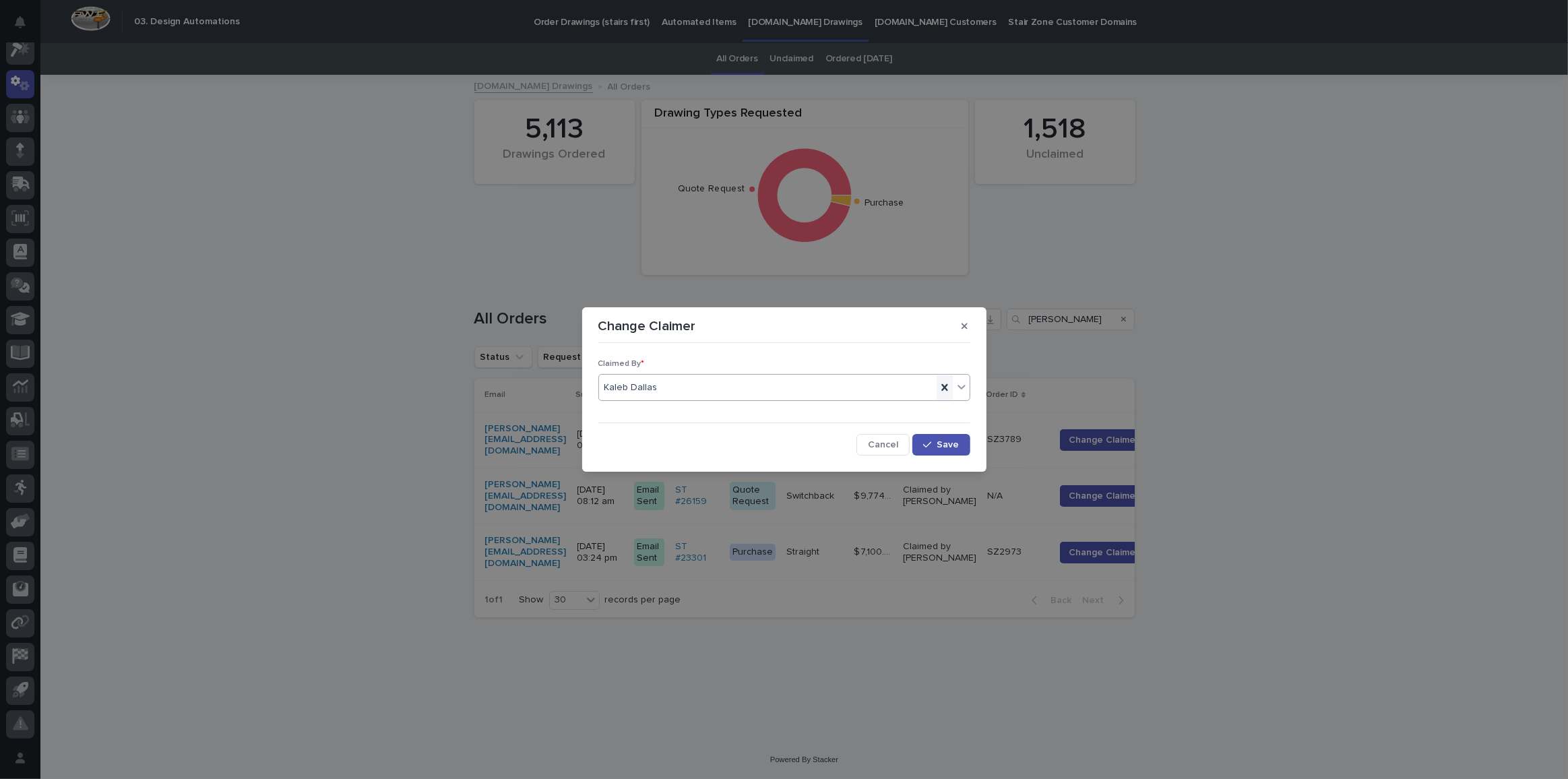
click at [948, 384] on icon at bounding box center [944, 387] width 6 height 7
type input "****"
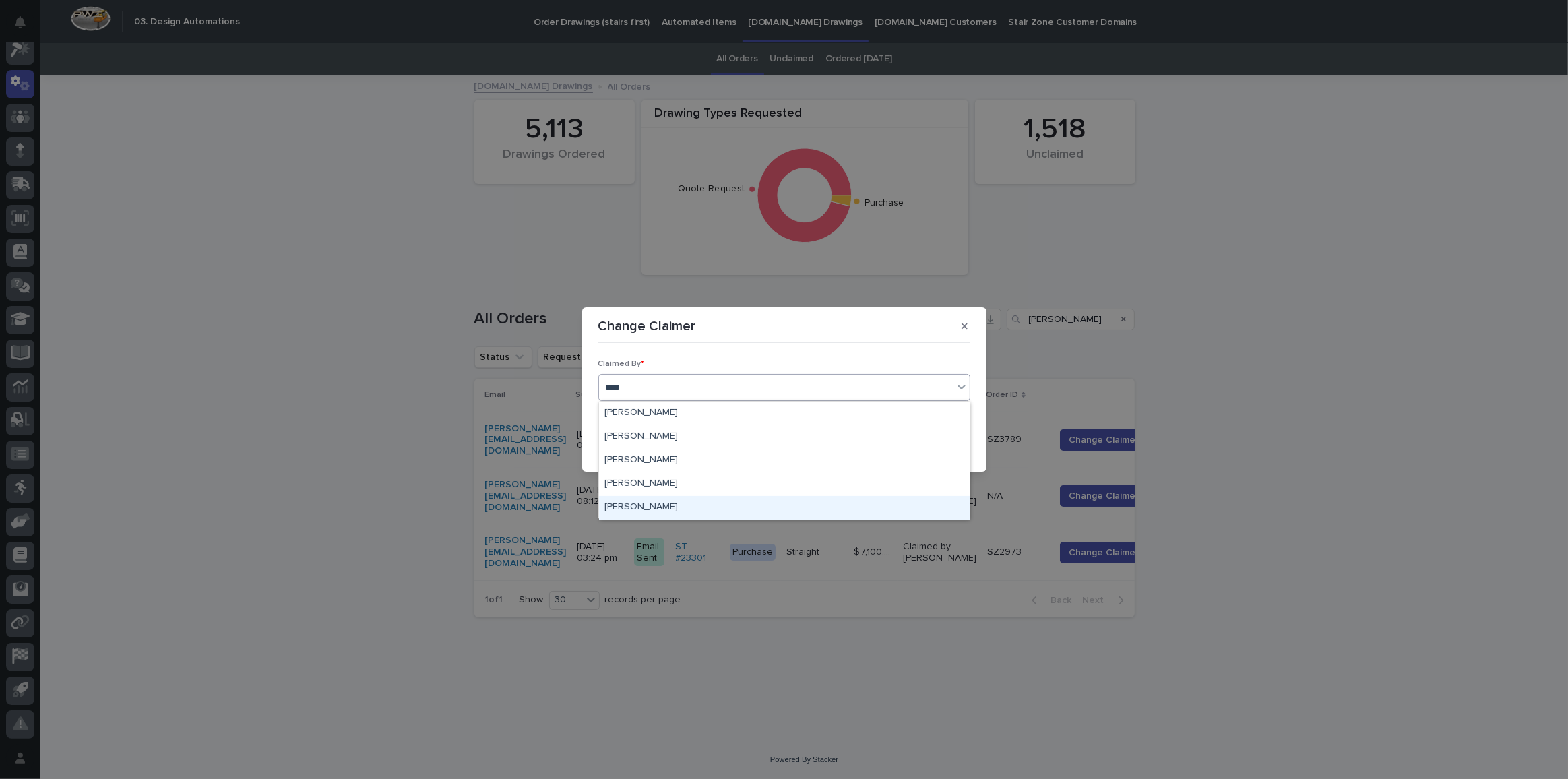
click at [668, 502] on div "[PERSON_NAME]" at bounding box center [784, 508] width 371 height 24
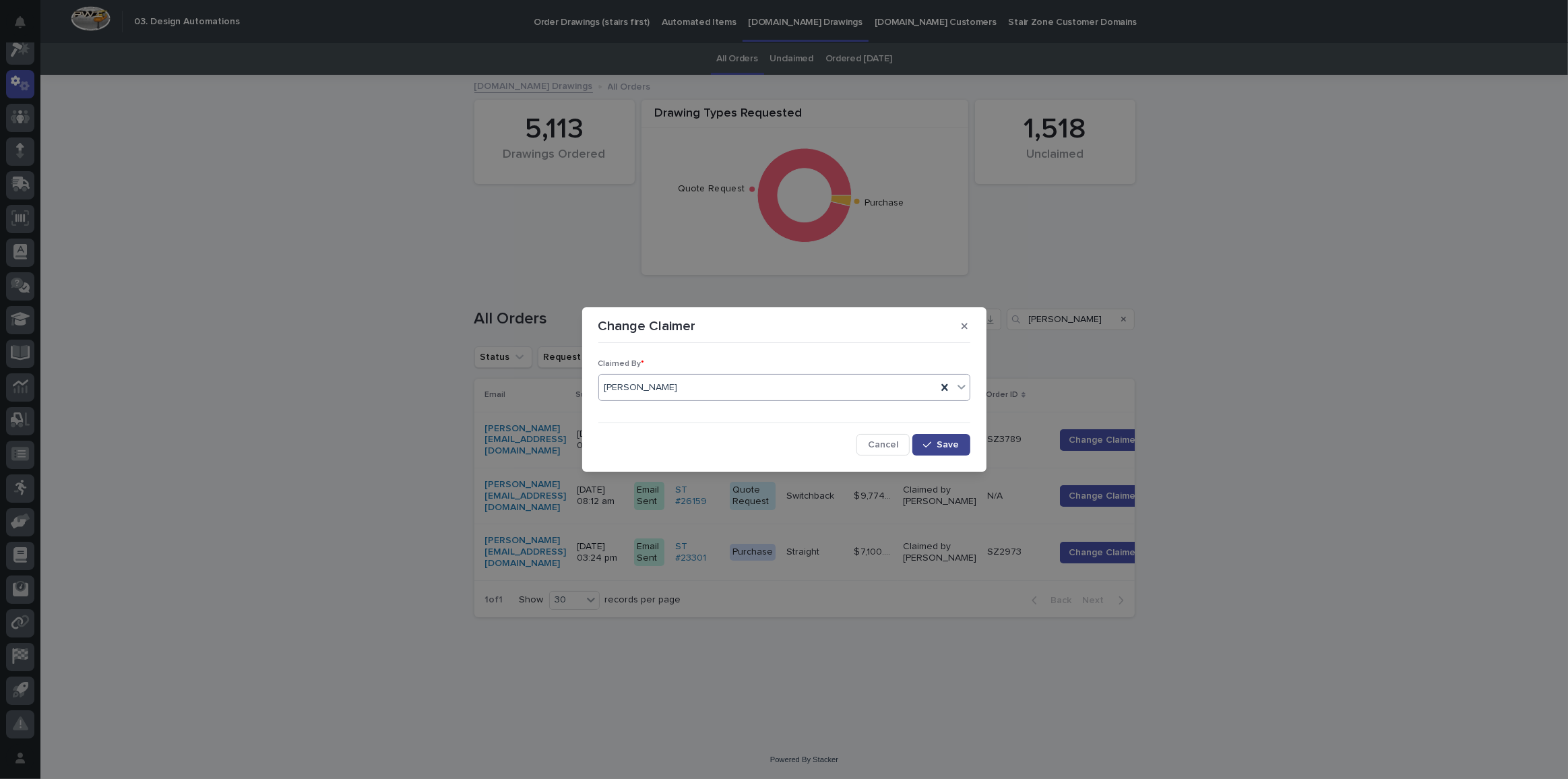
click at [952, 444] on span "Save" at bounding box center [949, 445] width 22 height 10
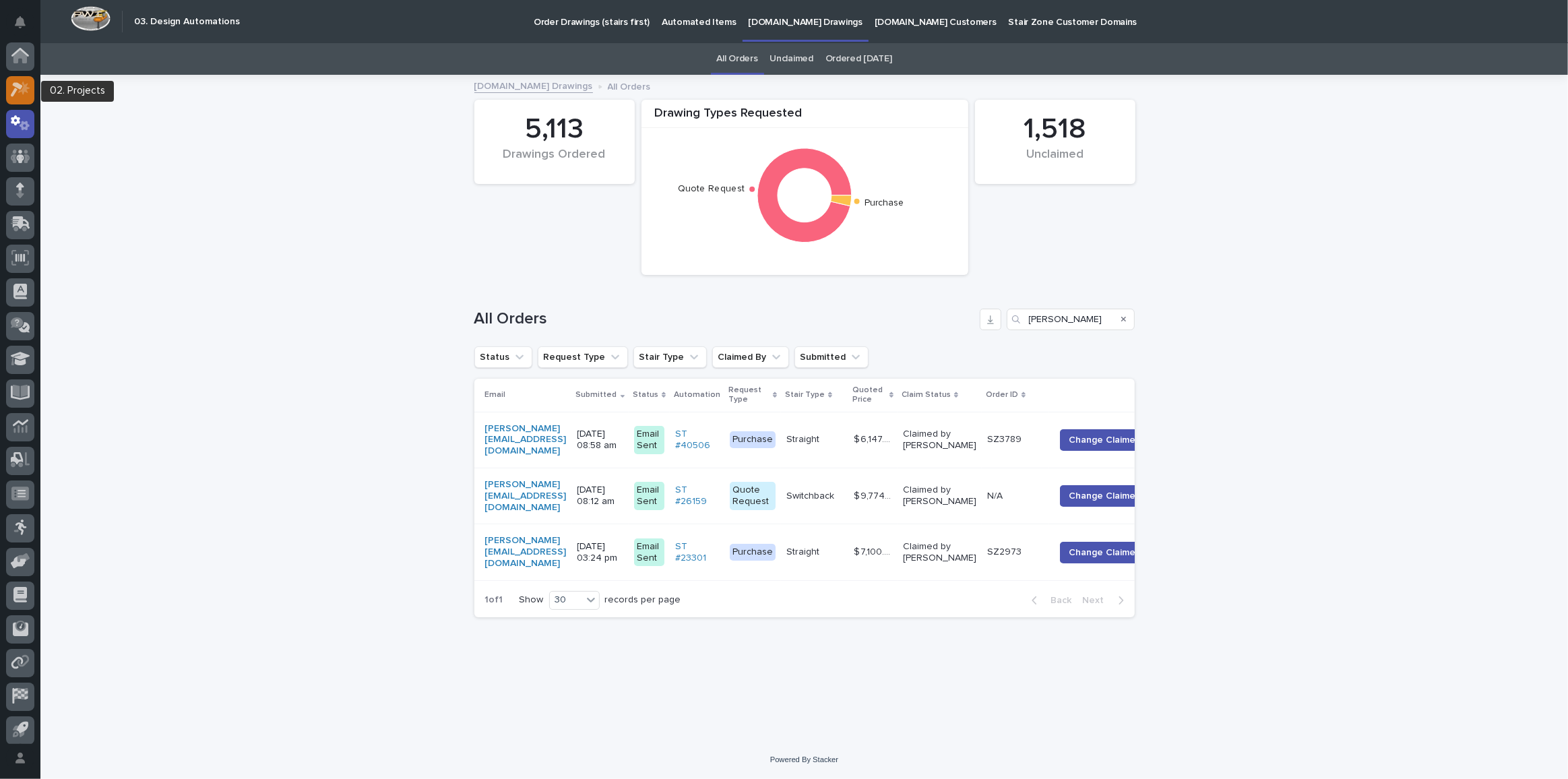
click at [16, 86] on icon at bounding box center [17, 90] width 12 height 15
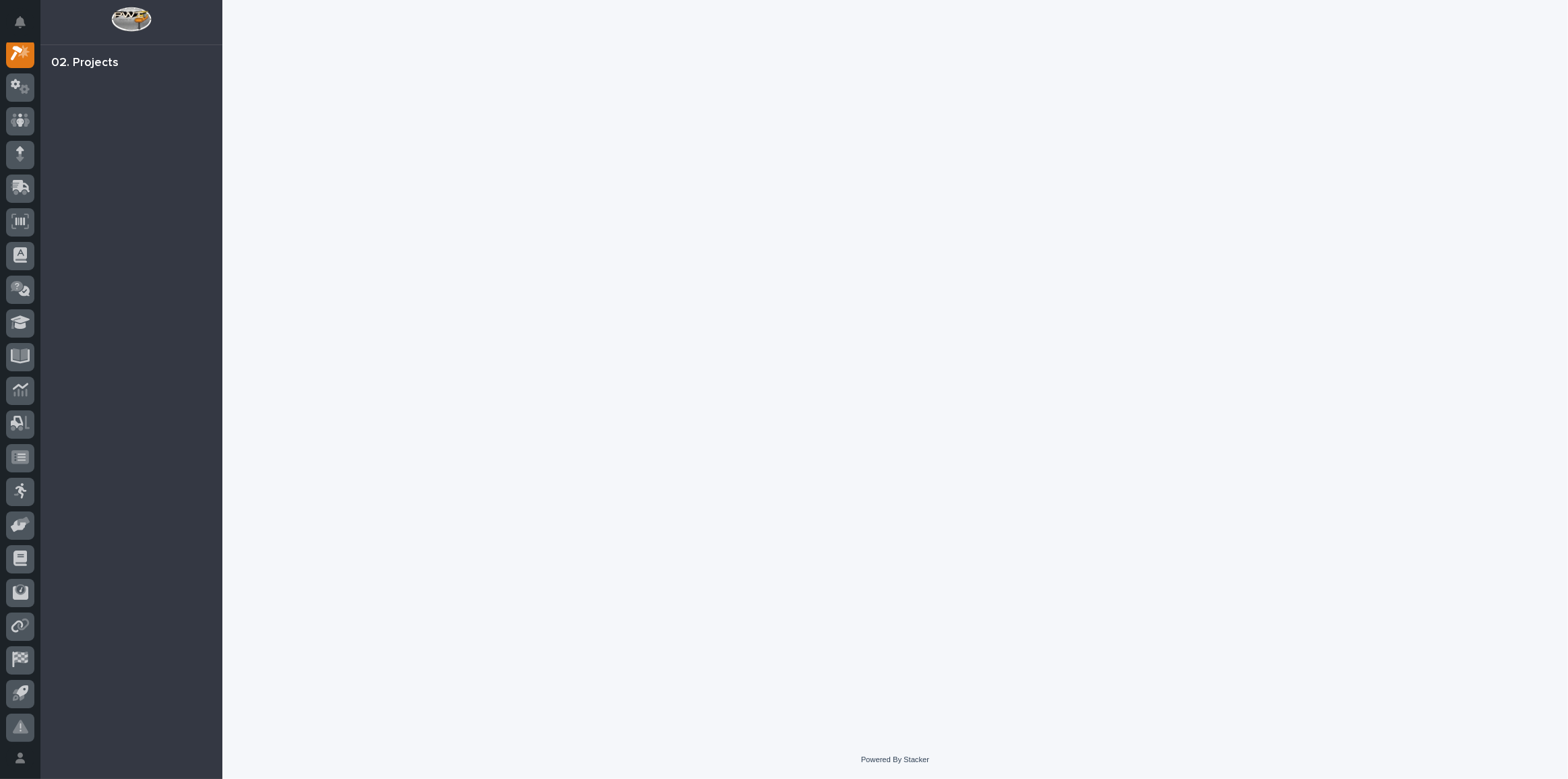
scroll to position [33, 0]
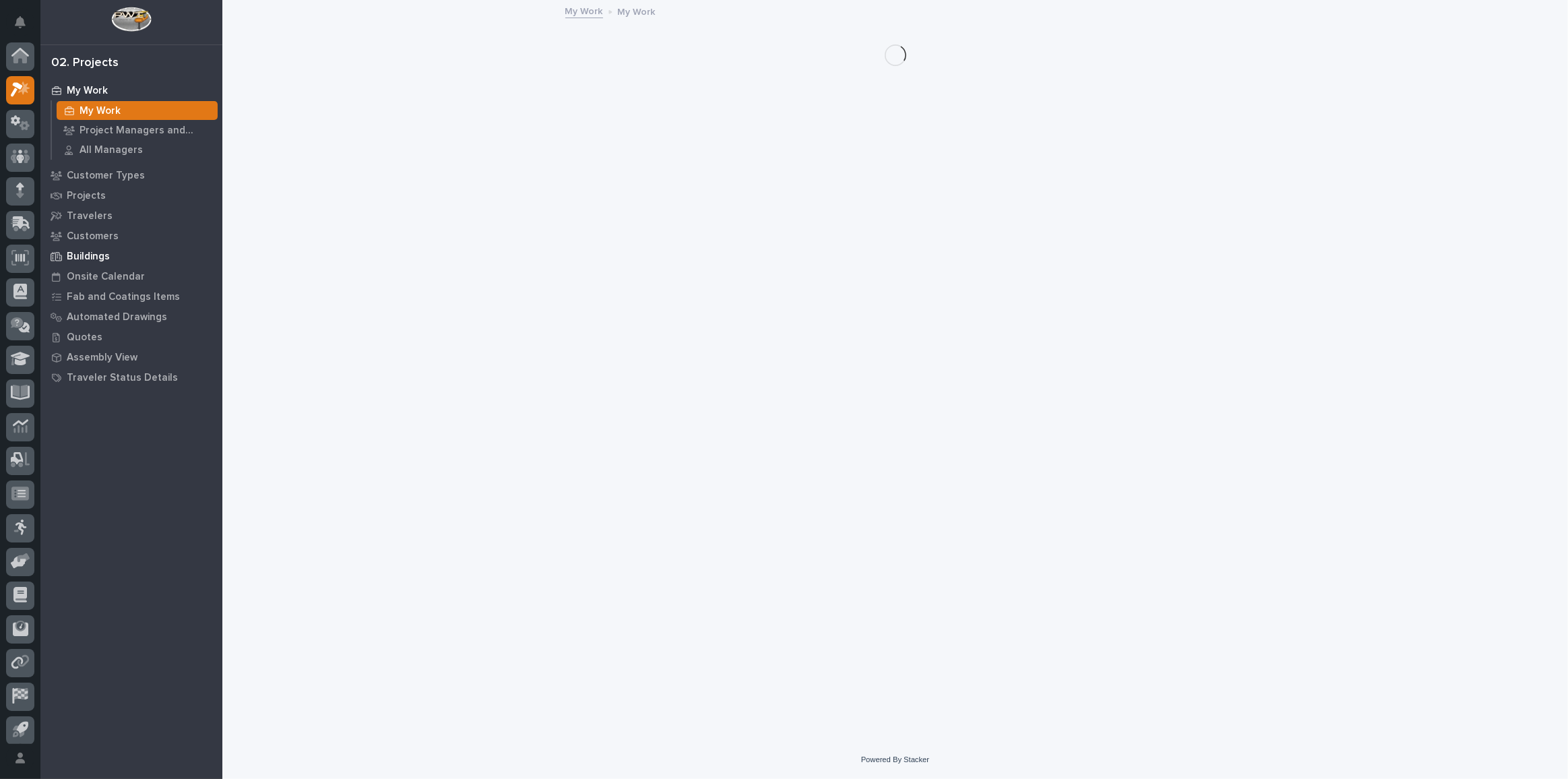
scroll to position [33, 0]
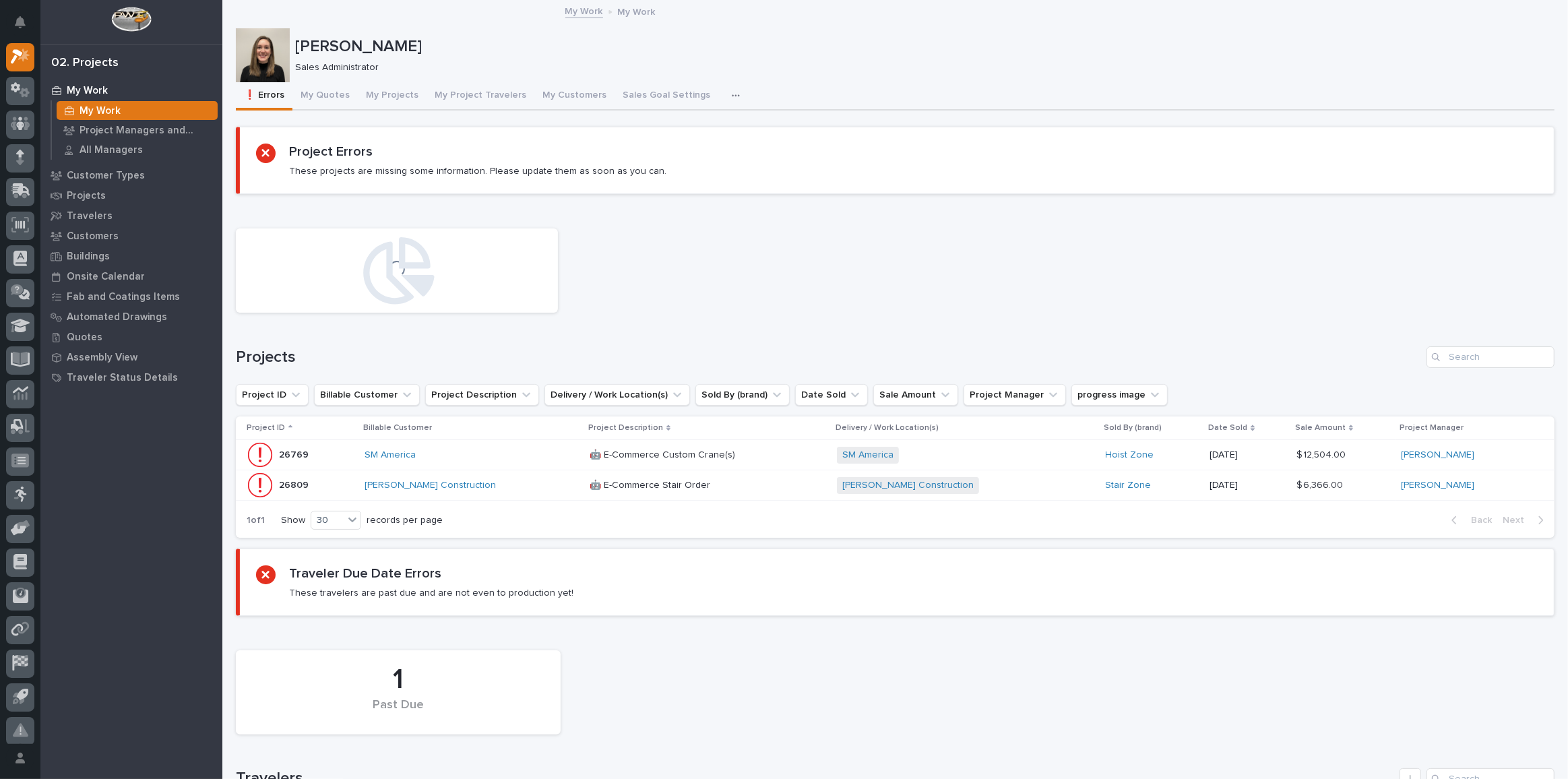
click at [498, 489] on div "[PERSON_NAME] Construction" at bounding box center [471, 485] width 214 height 11
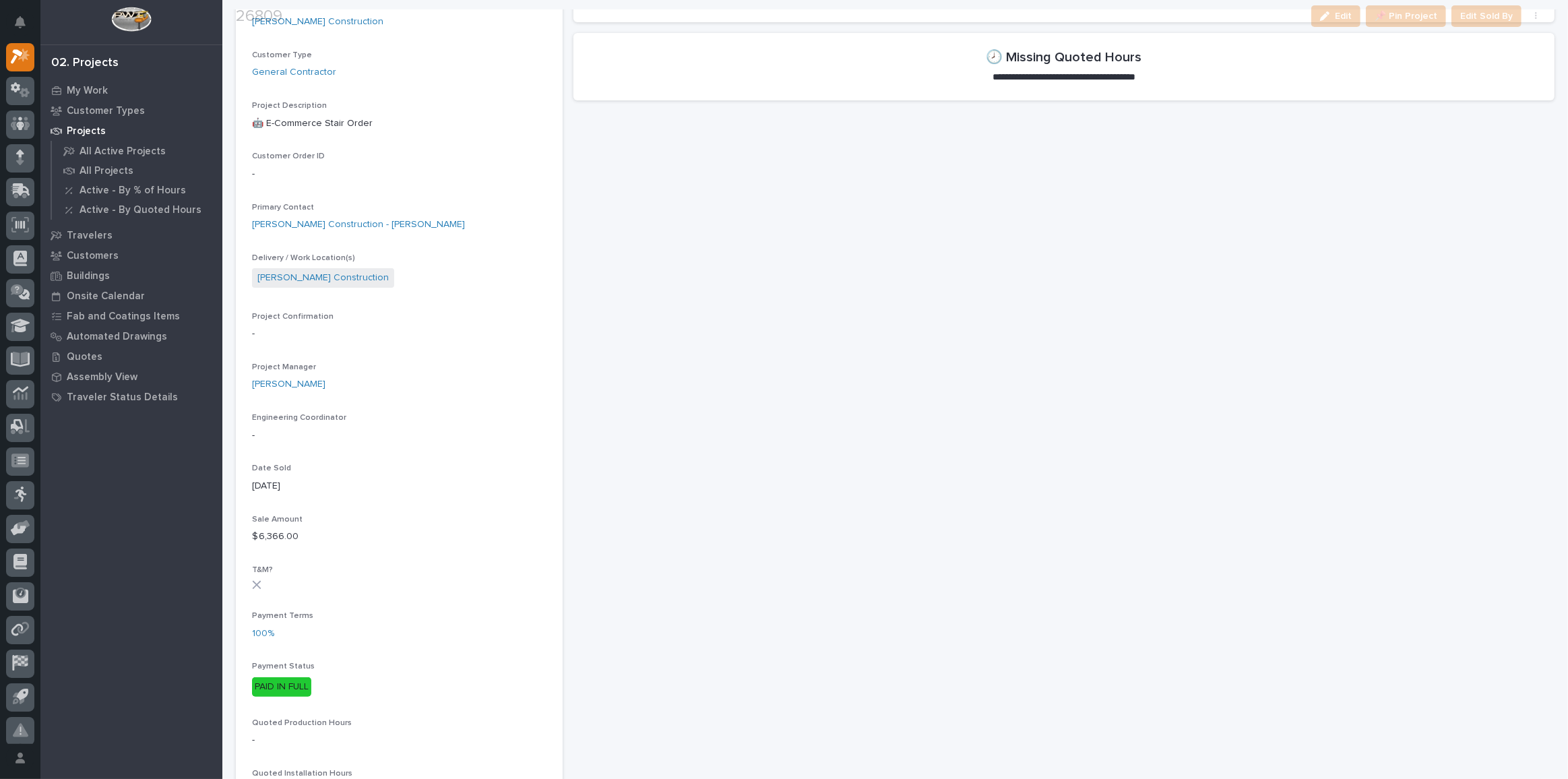
scroll to position [306, 0]
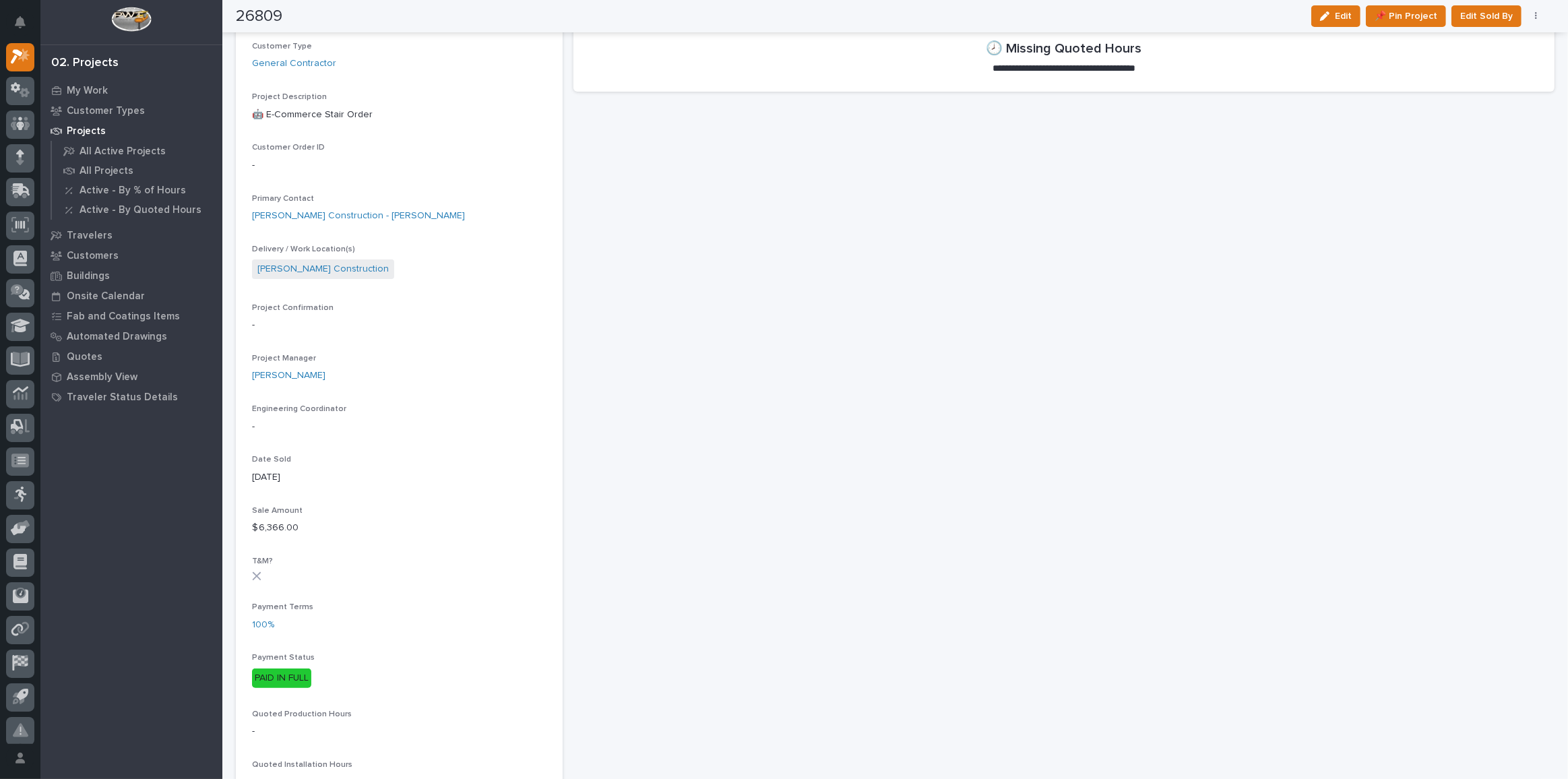
click at [1053, 385] on div "**********" at bounding box center [1064, 608] width 981 height 1728
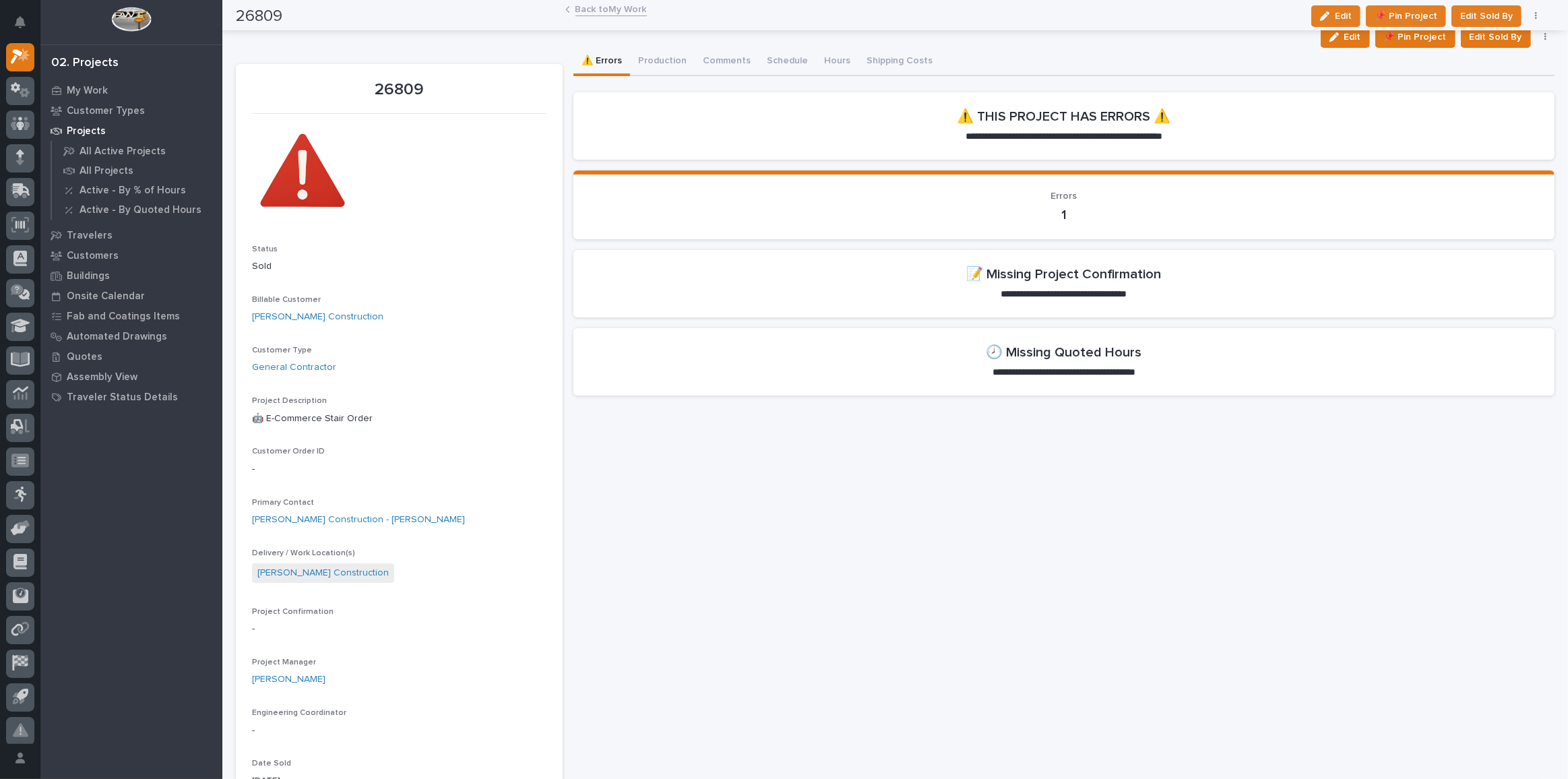
scroll to position [0, 0]
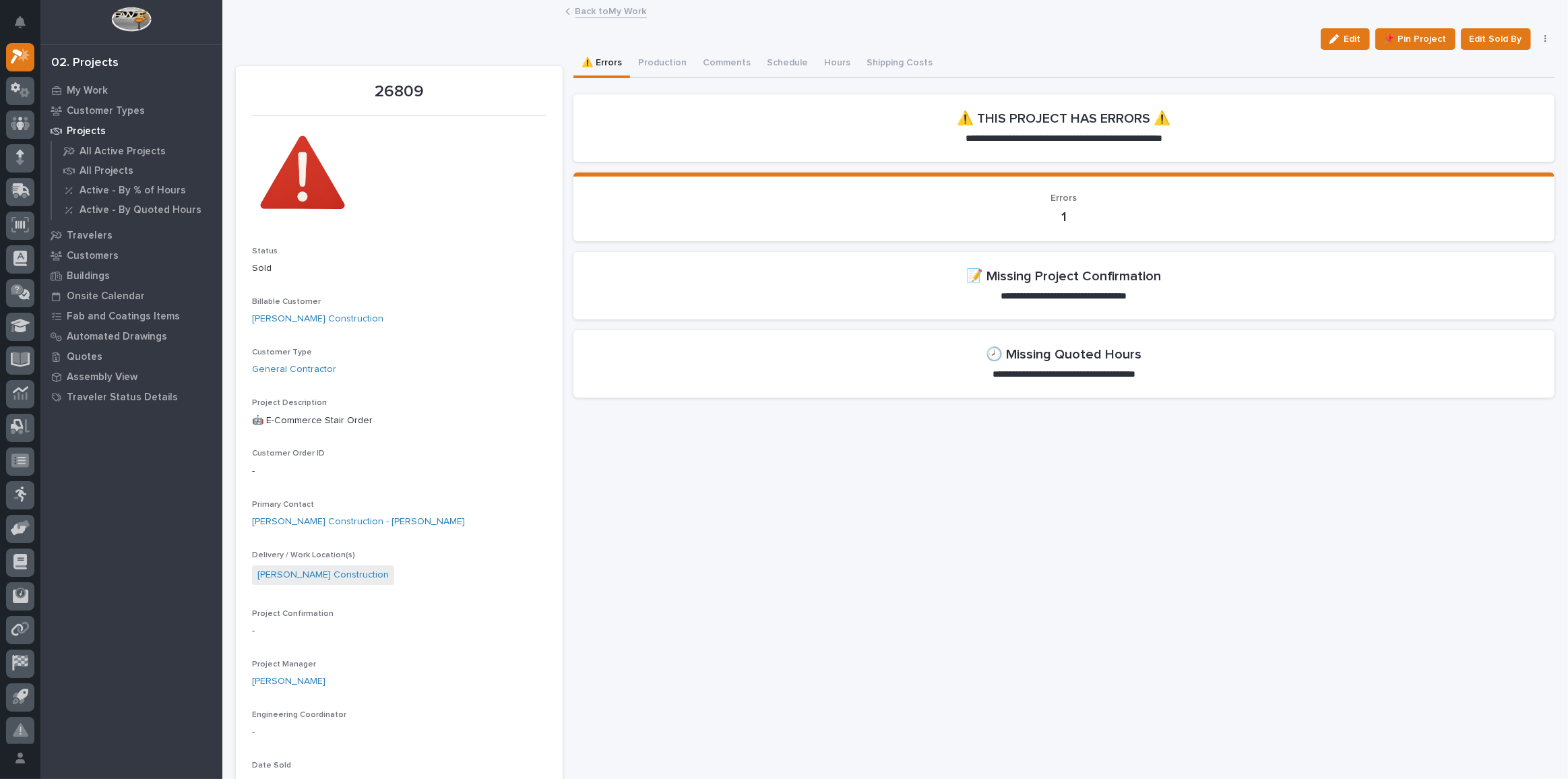
drag, startPoint x: 1340, startPoint y: 44, endPoint x: 1527, endPoint y: 82, distance: 190.8
click at [1340, 44] on button "Edit" at bounding box center [1345, 39] width 49 height 21
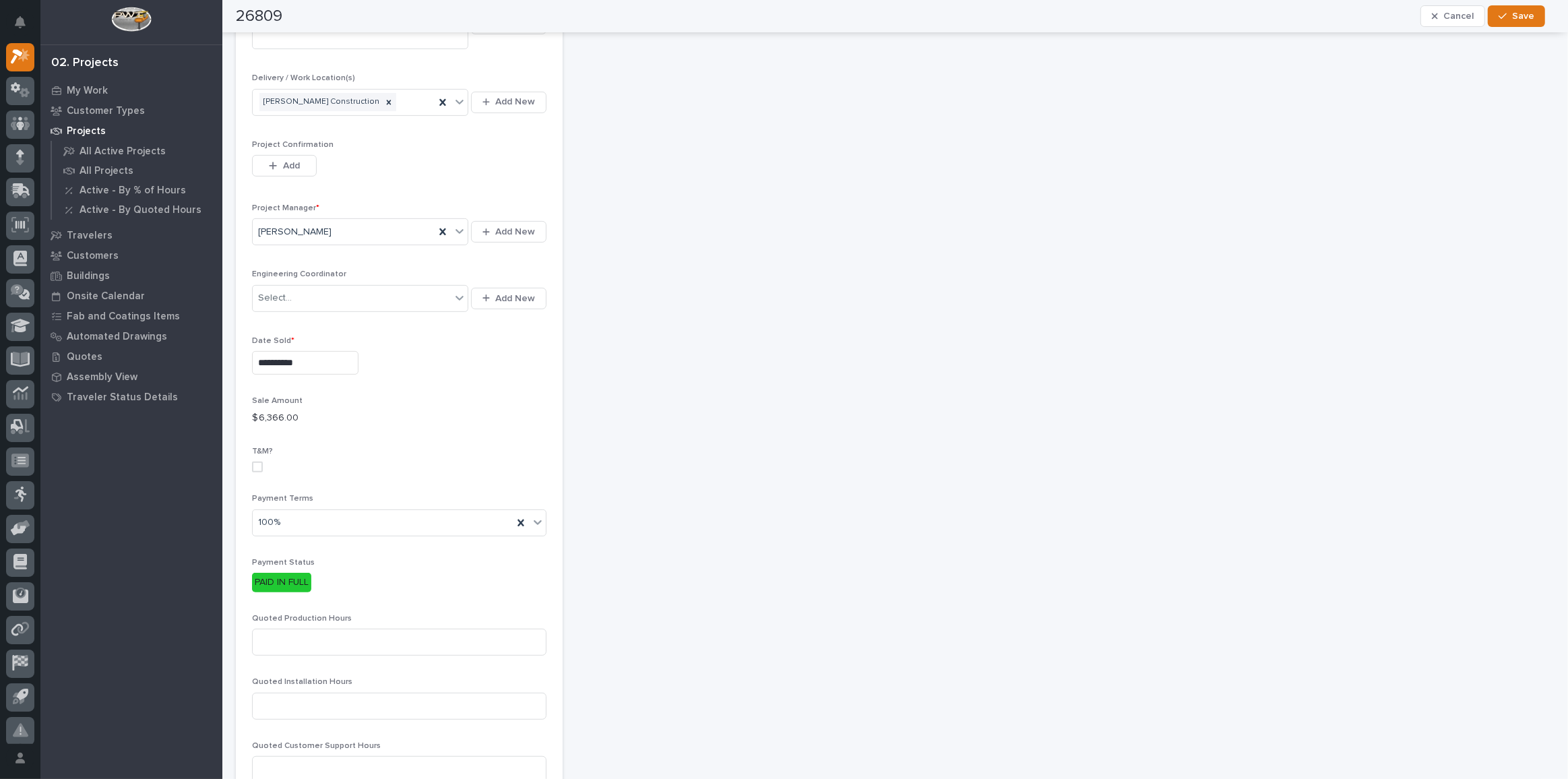
scroll to position [490, 0]
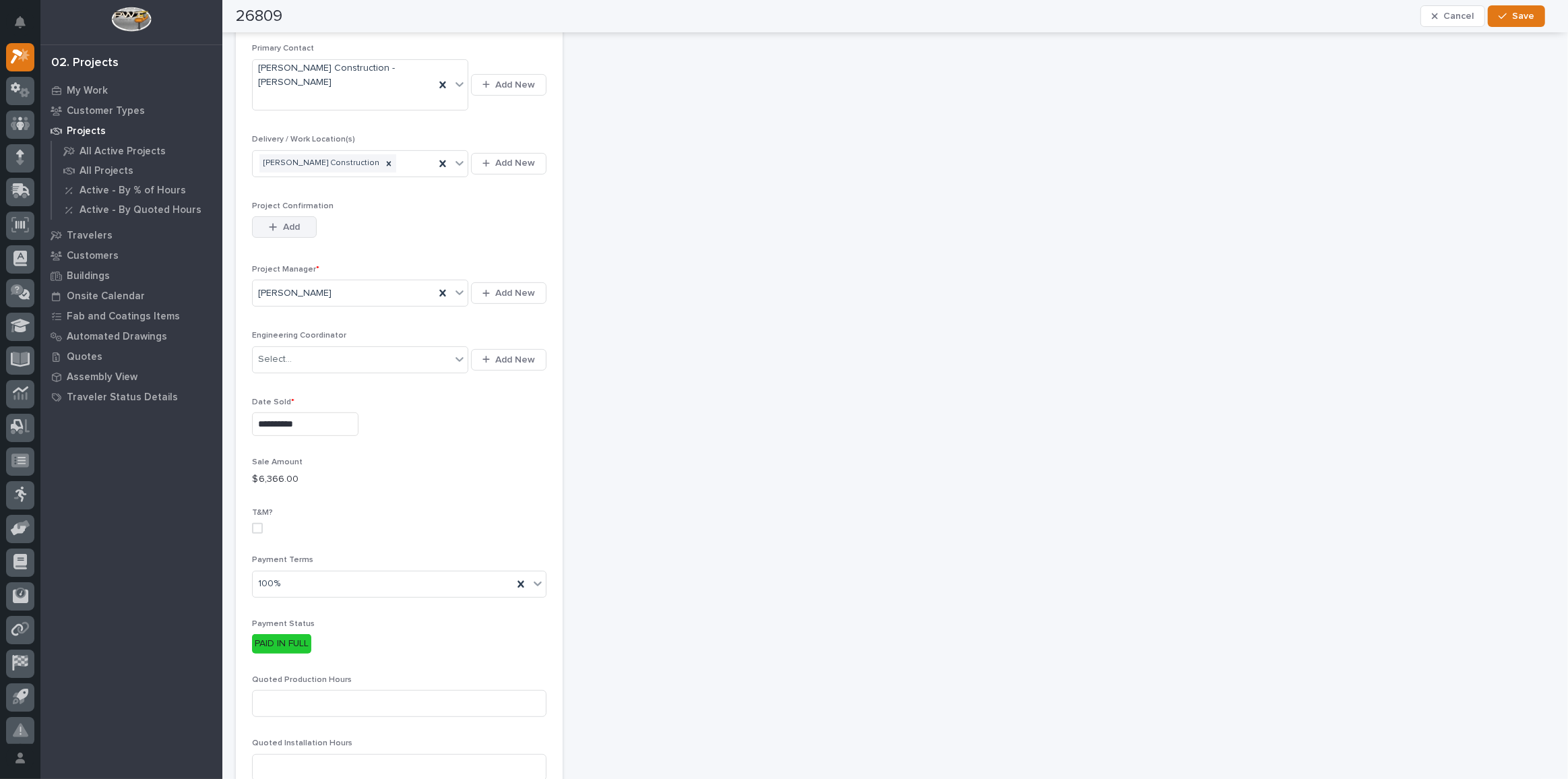
click at [288, 221] on span "Add" at bounding box center [291, 227] width 17 height 12
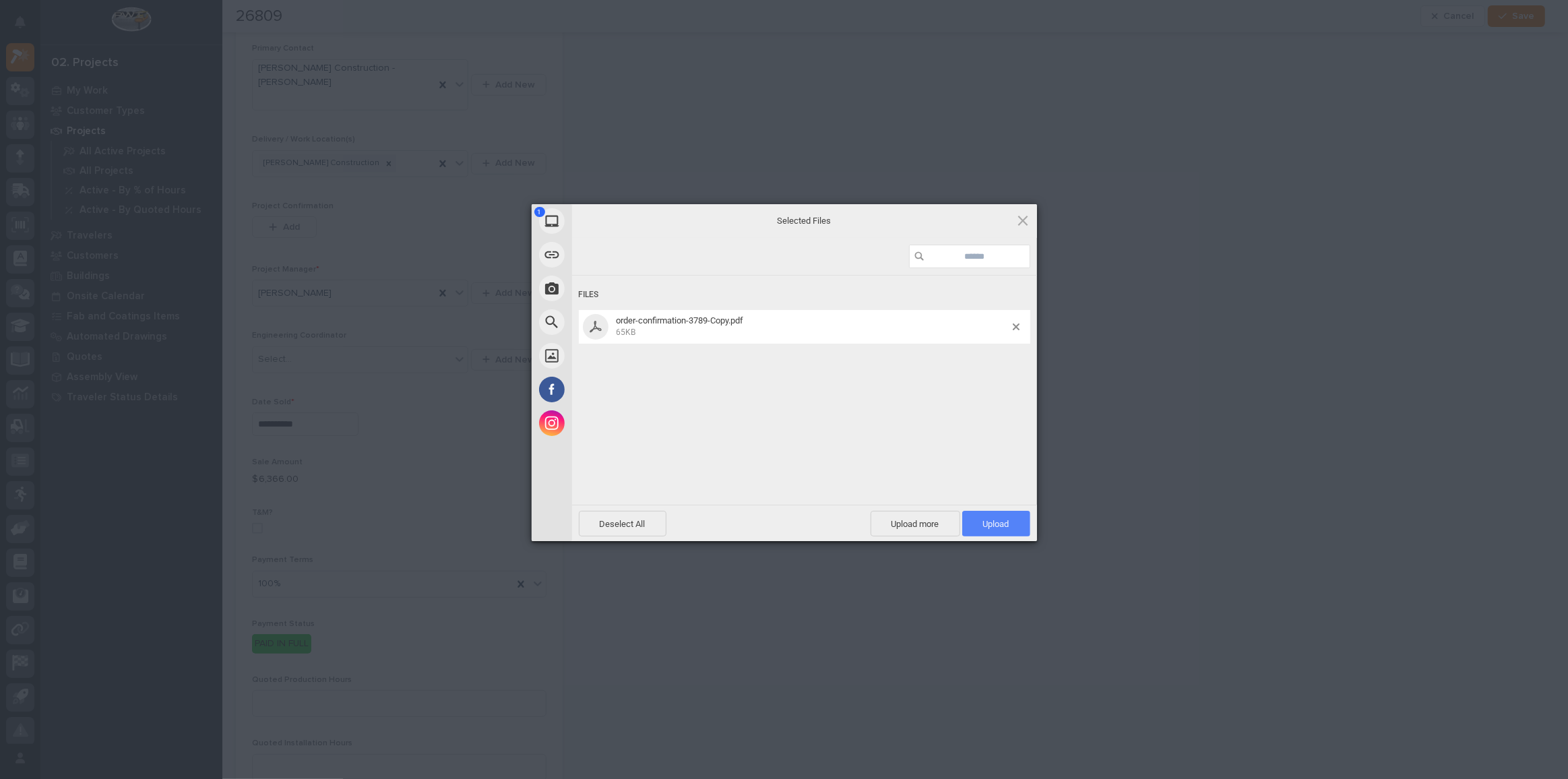
click at [991, 517] on span "Upload 1" at bounding box center [997, 523] width 68 height 26
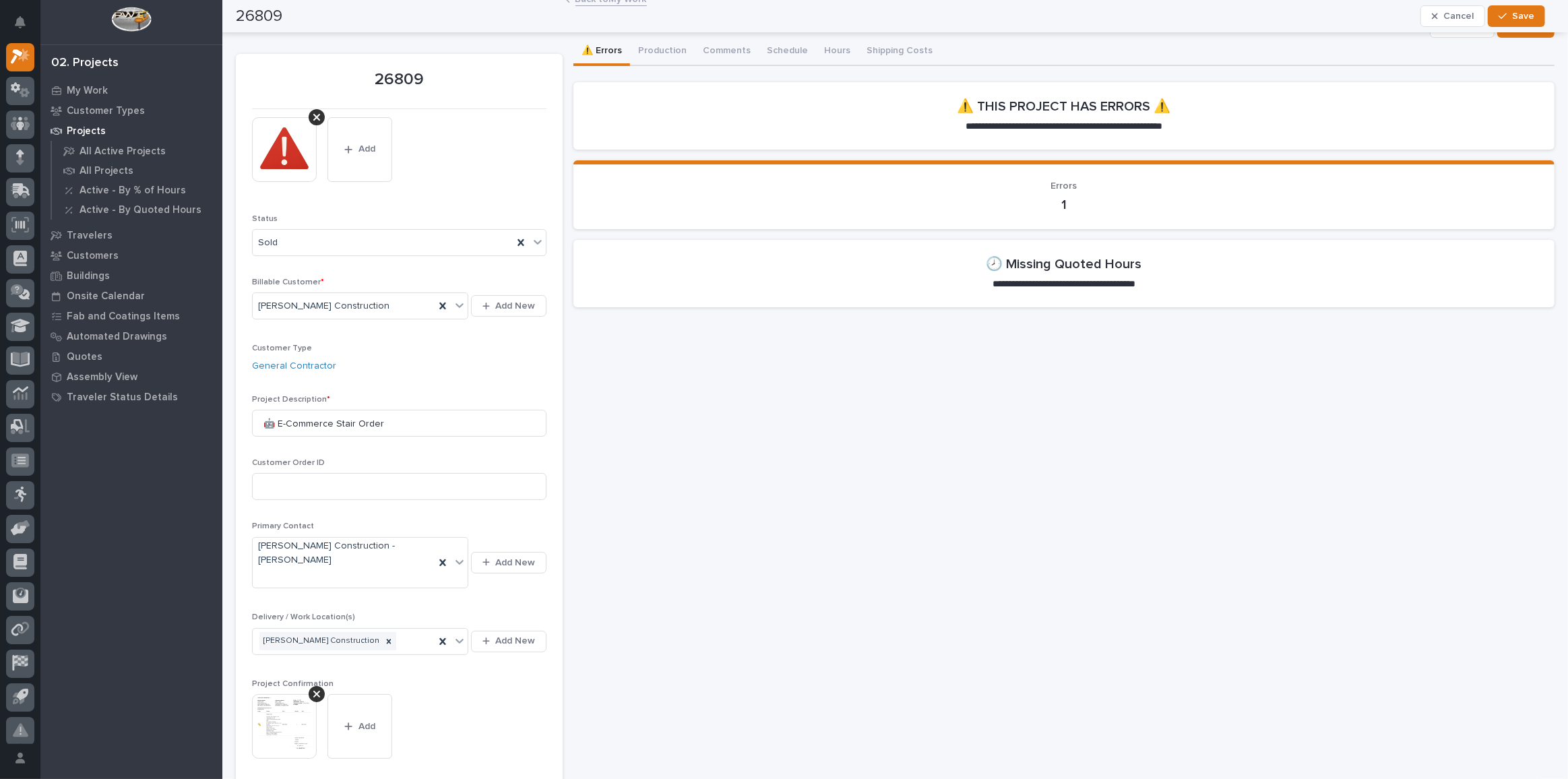
scroll to position [0, 0]
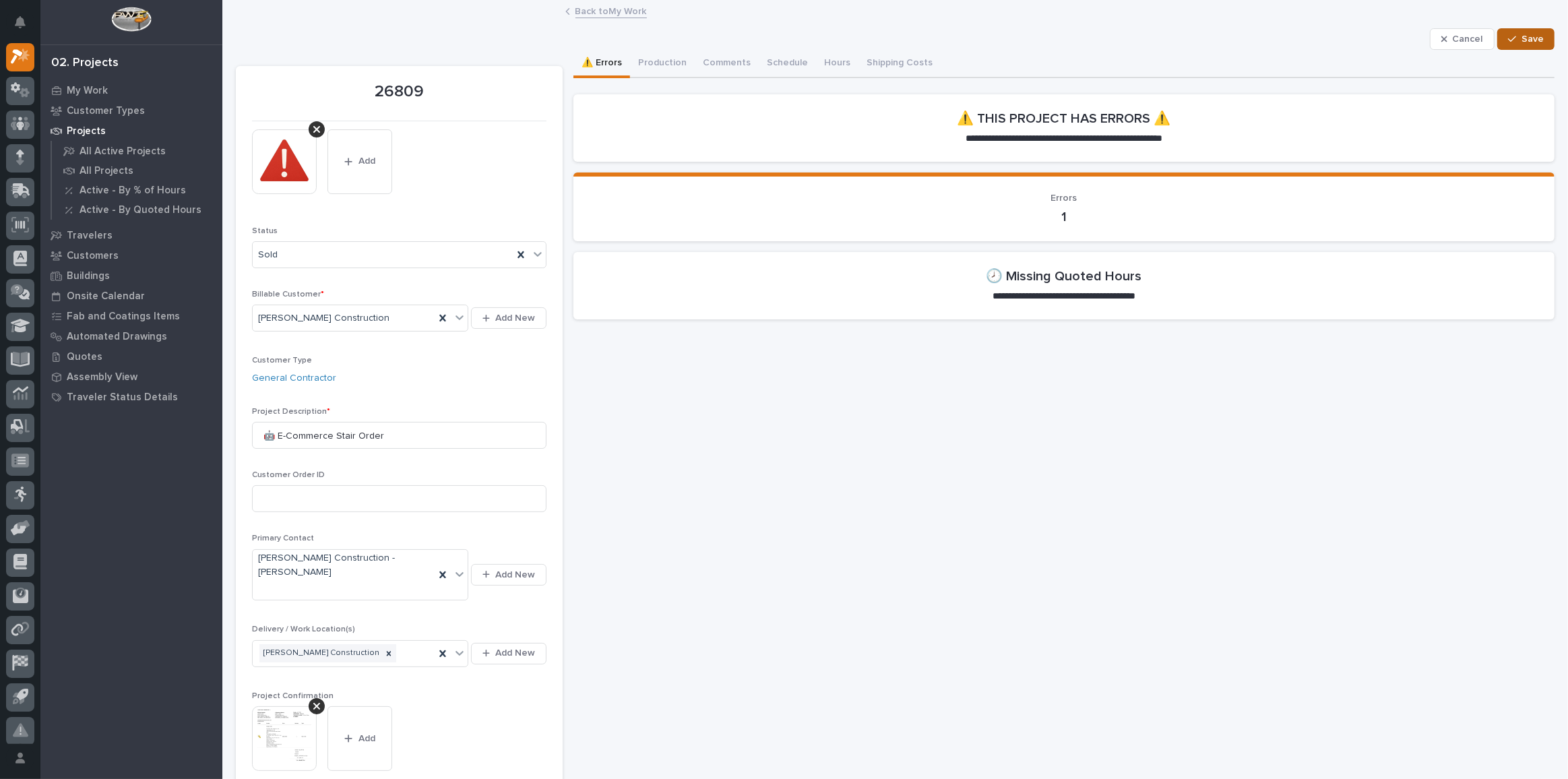
click at [1520, 28] on button "Save" at bounding box center [1526, 39] width 57 height 21
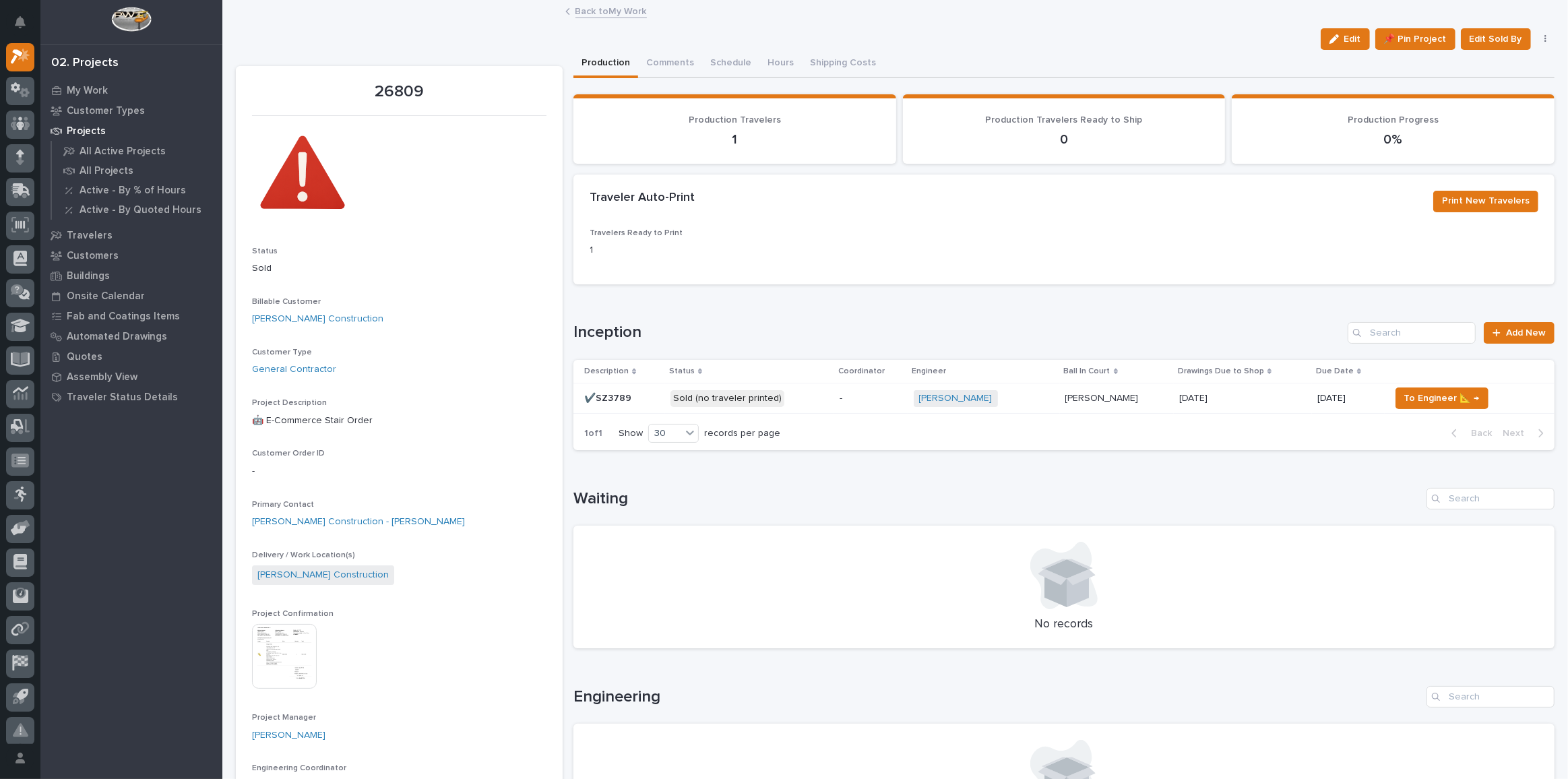
click at [803, 400] on p "Sold (no traveler printed)" at bounding box center [750, 398] width 159 height 17
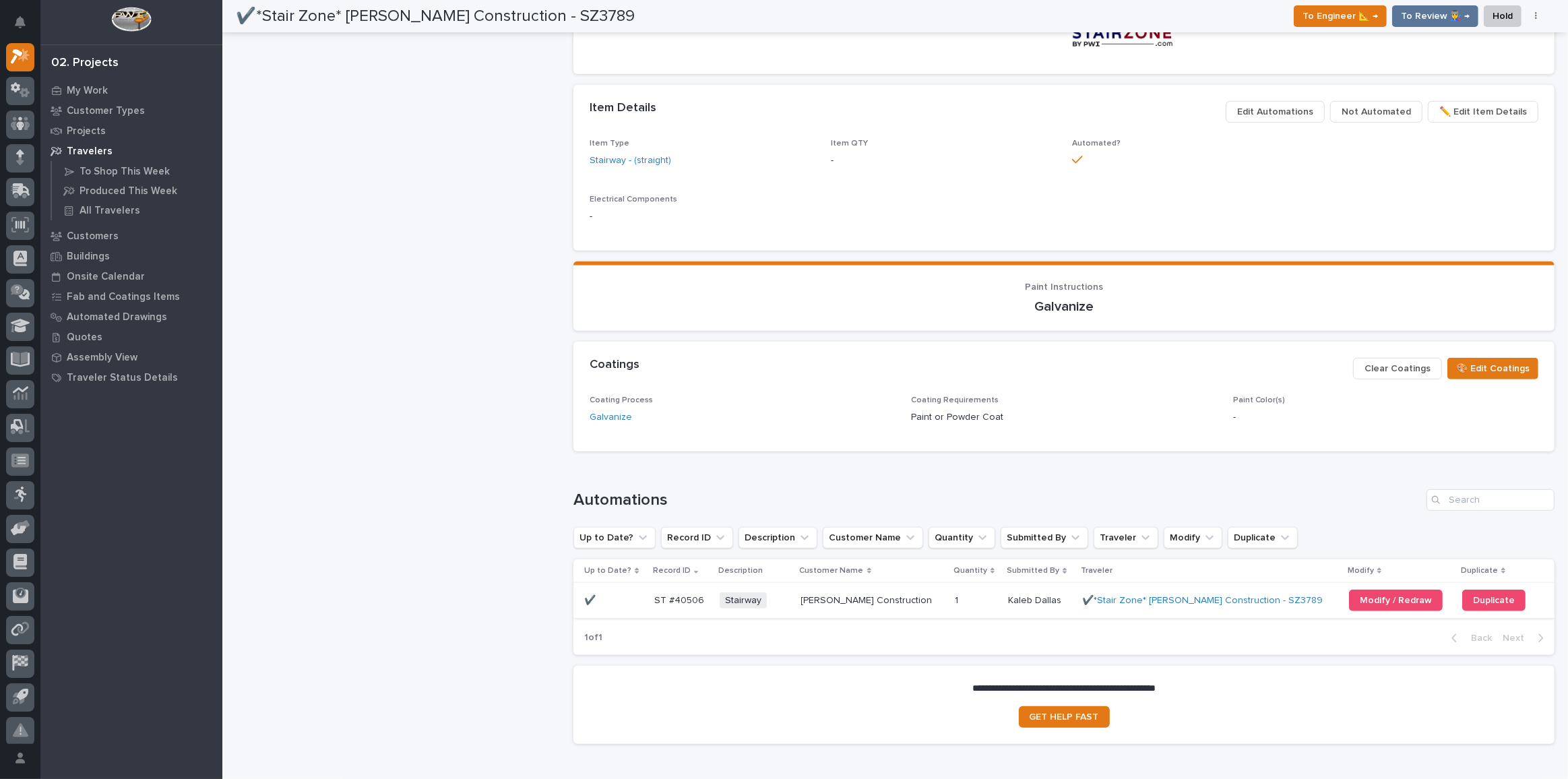
scroll to position [817, 0]
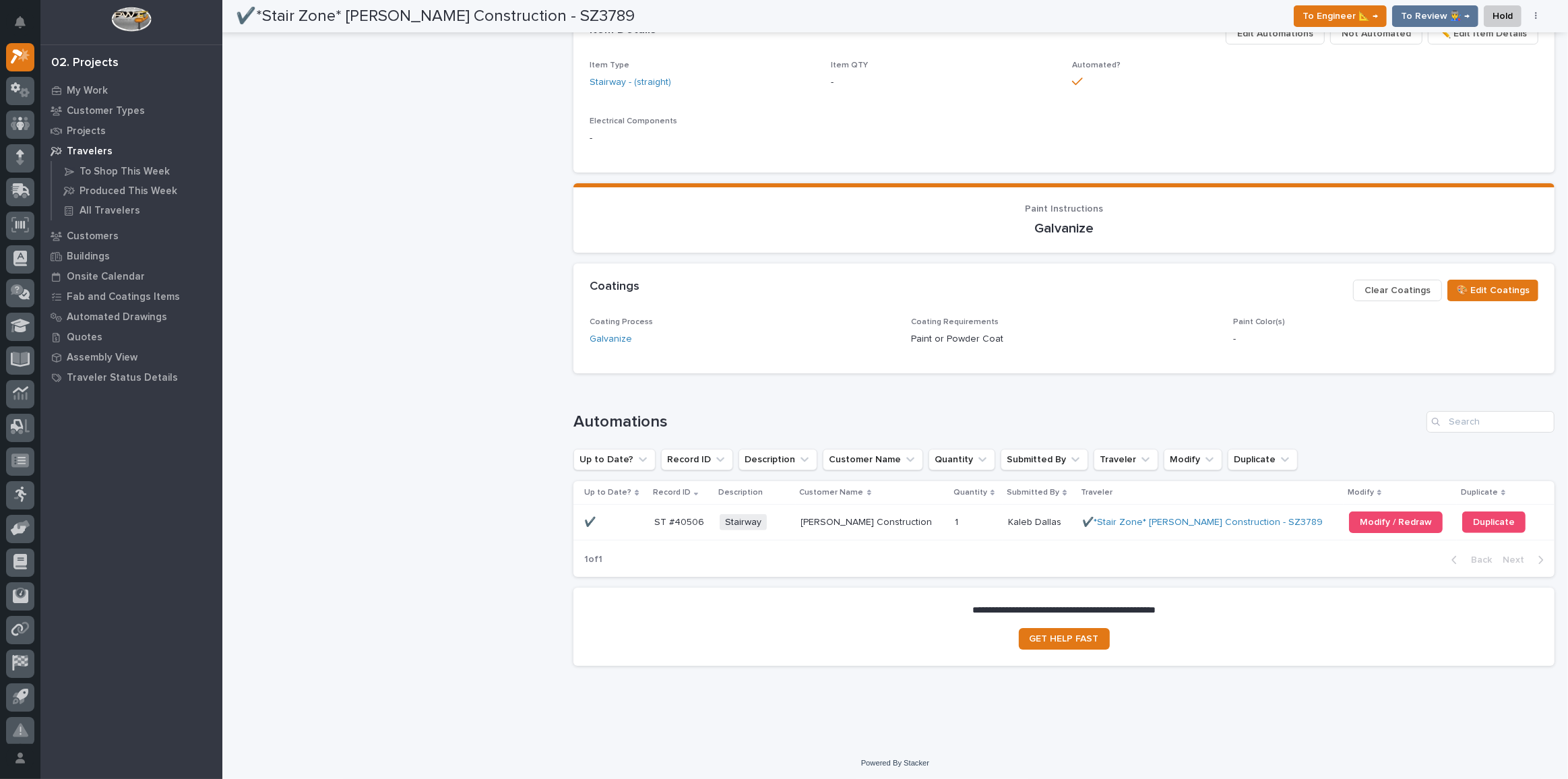
click at [790, 517] on div "Stairway + 0" at bounding box center [754, 523] width 70 height 17
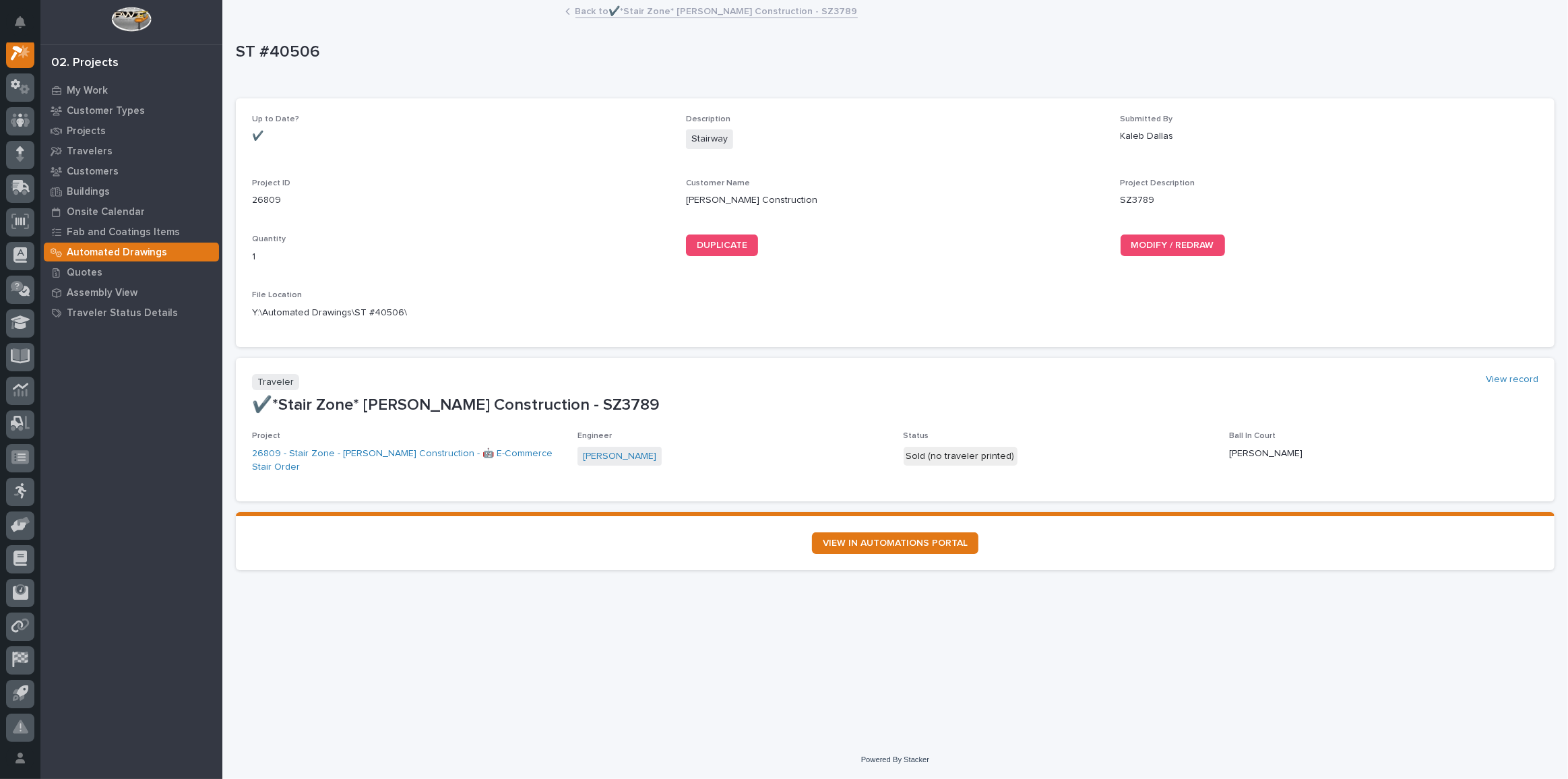
scroll to position [33, 0]
click at [1156, 242] on span "MODIFY / REDRAW" at bounding box center [1173, 245] width 83 height 10
click at [645, 10] on link "Back to ✔️*Stair Zone* [PERSON_NAME] Construction - SZ3789" at bounding box center [717, 10] width 282 height 16
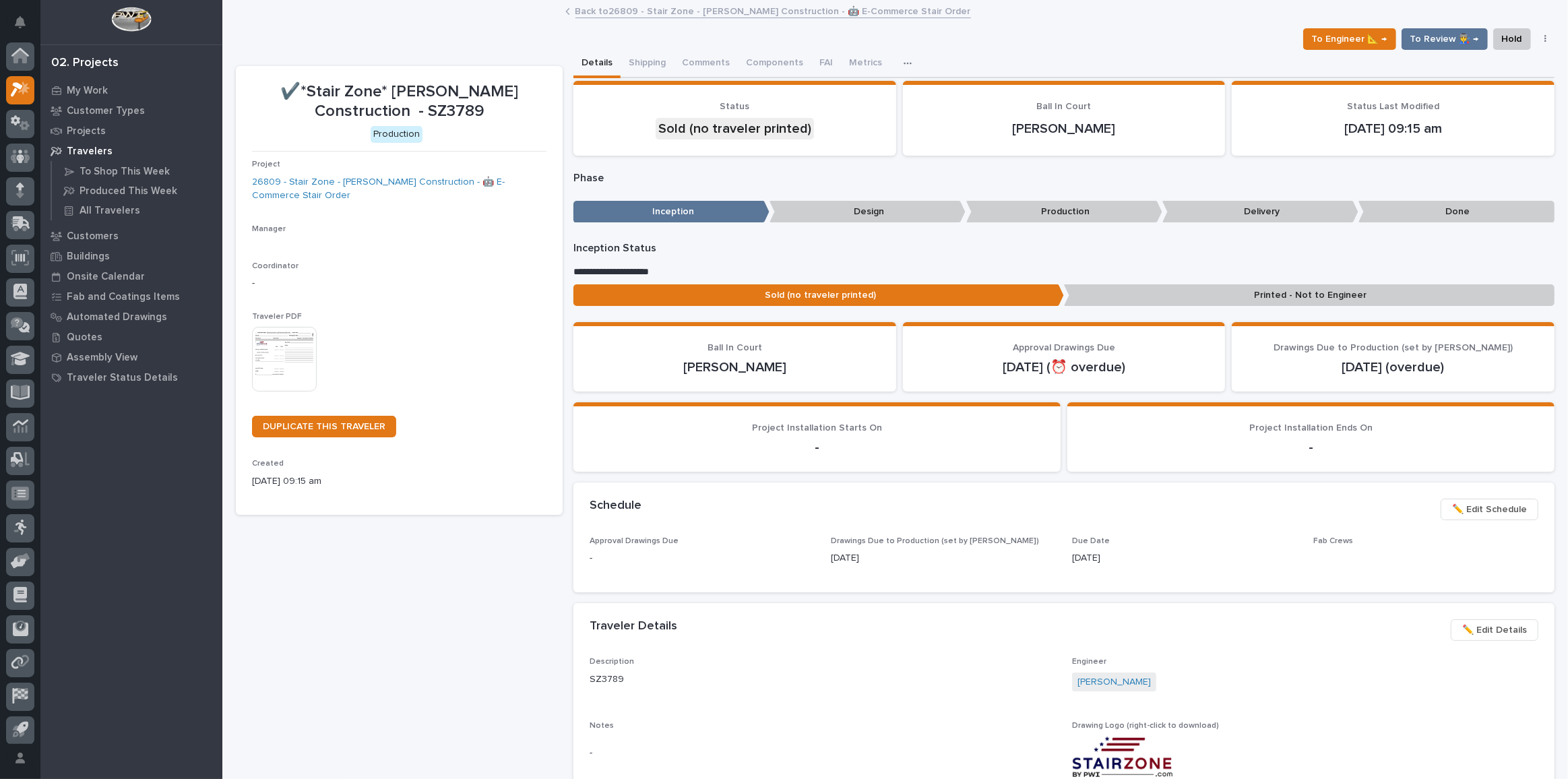
scroll to position [36, 0]
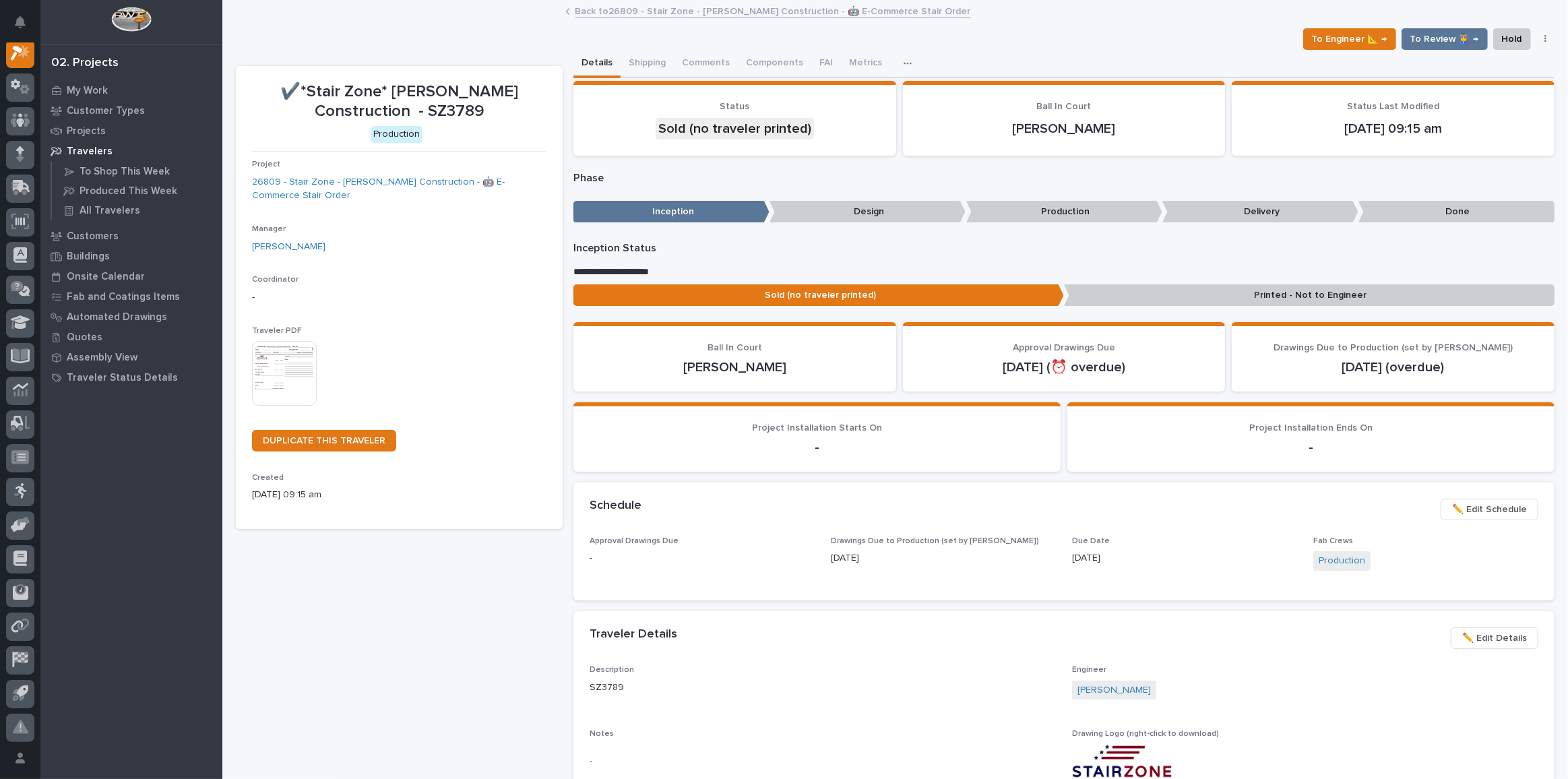
click at [711, 7] on link "Back to 26809 - Stair Zone - [PERSON_NAME] Construction - 🤖 E-Commerce Stair Or…" at bounding box center [774, 10] width 396 height 16
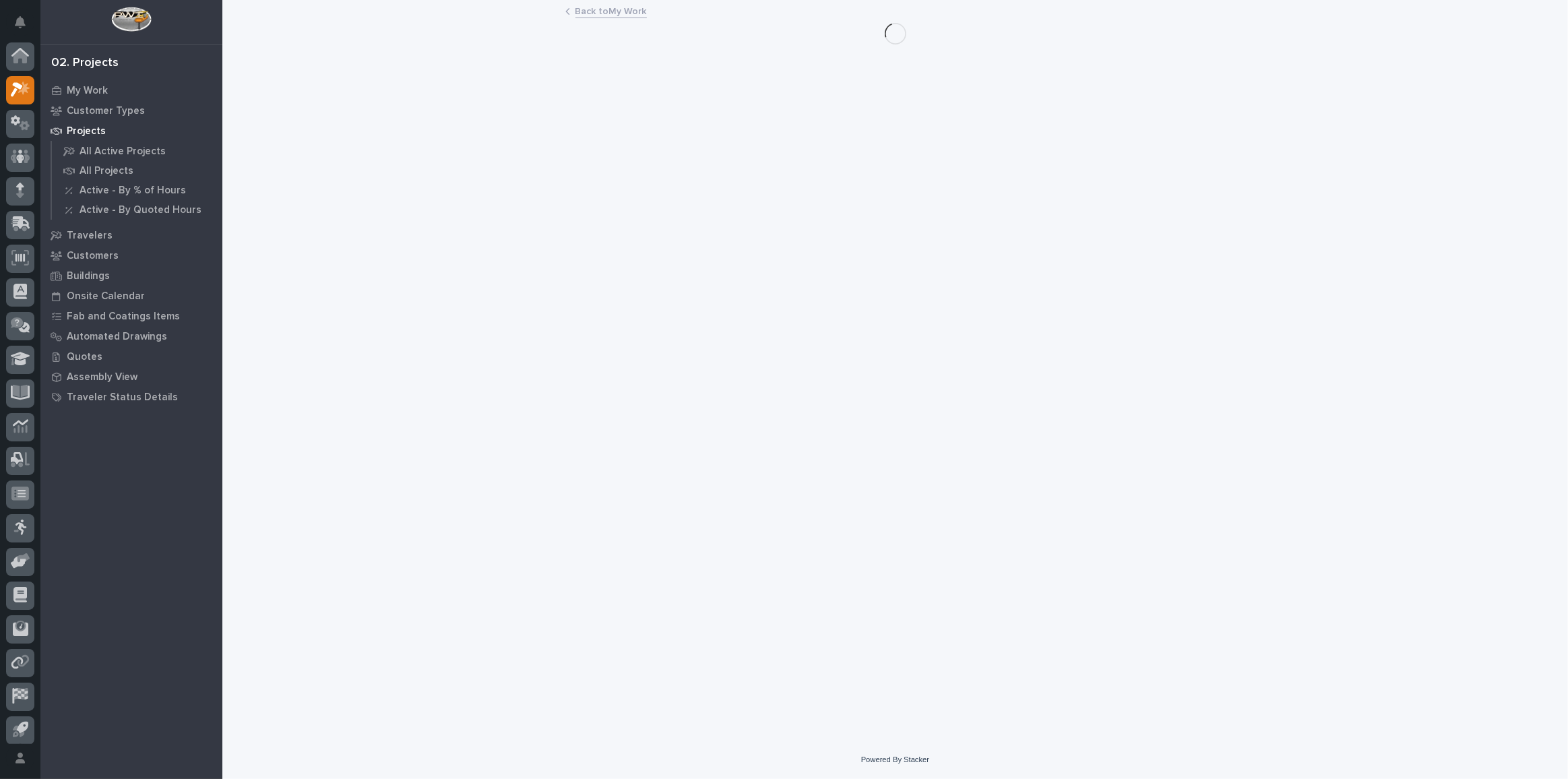
scroll to position [36, 0]
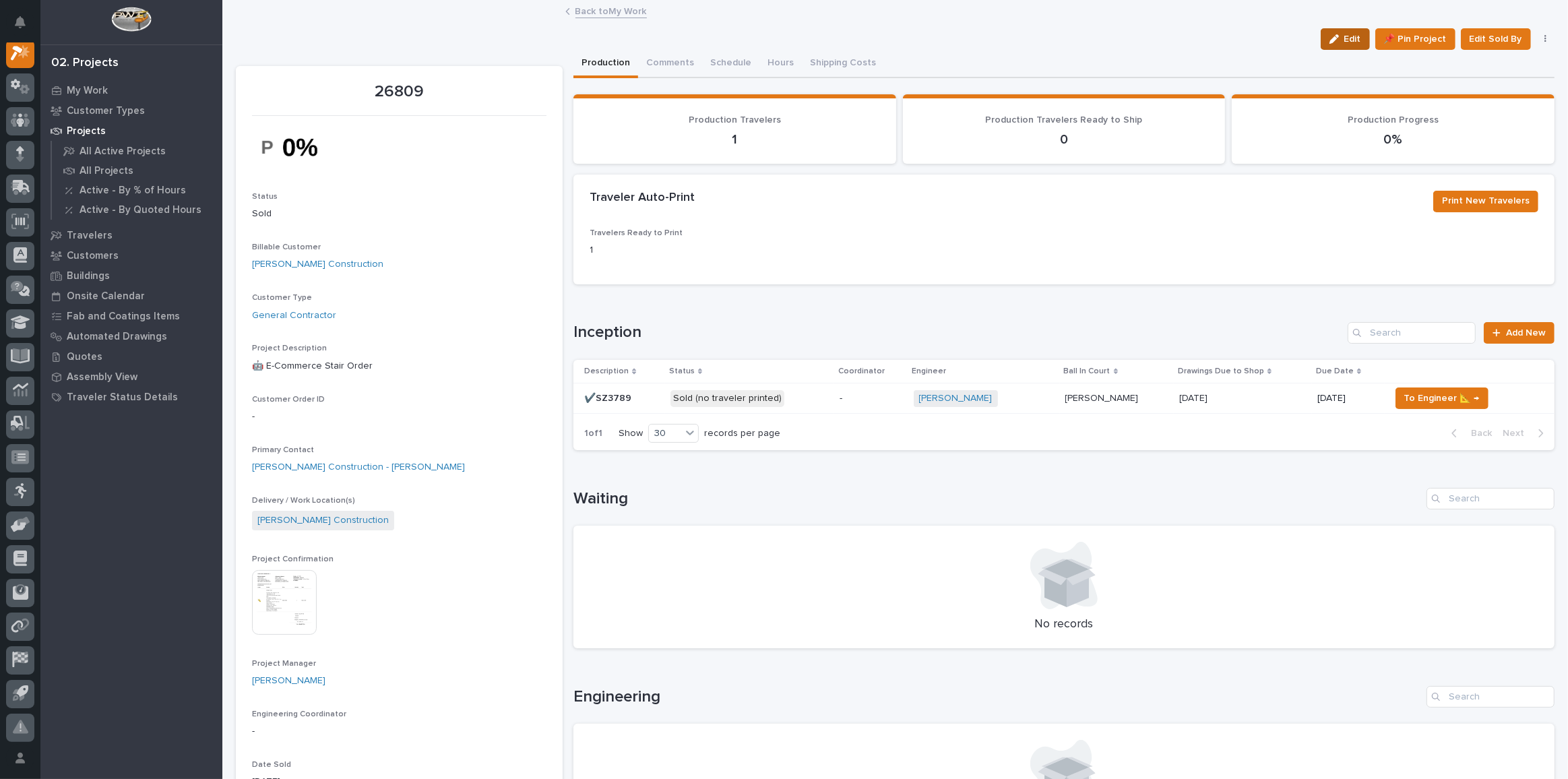
click at [1344, 36] on span "Edit" at bounding box center [1352, 39] width 17 height 12
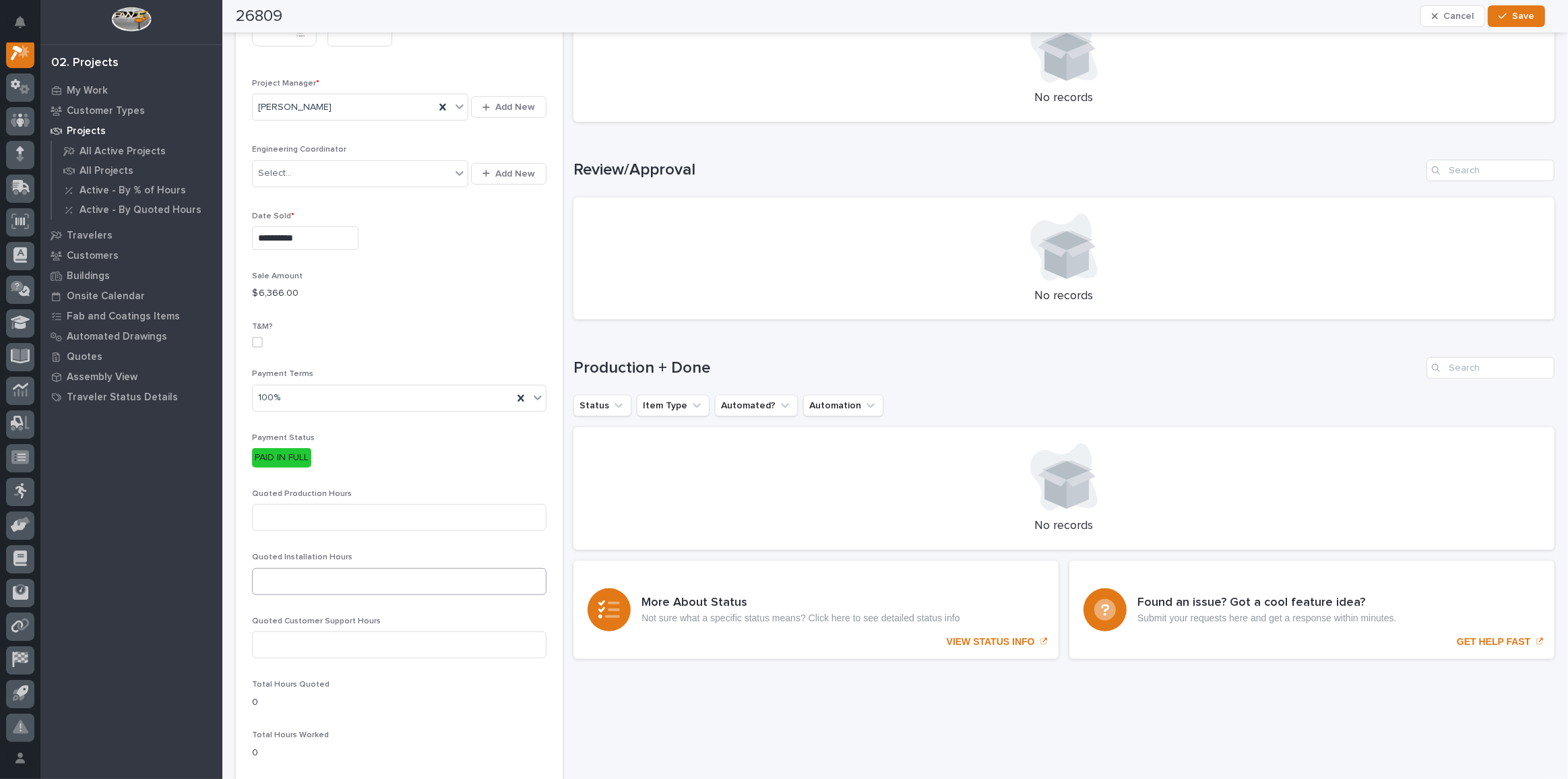
scroll to position [858, 0]
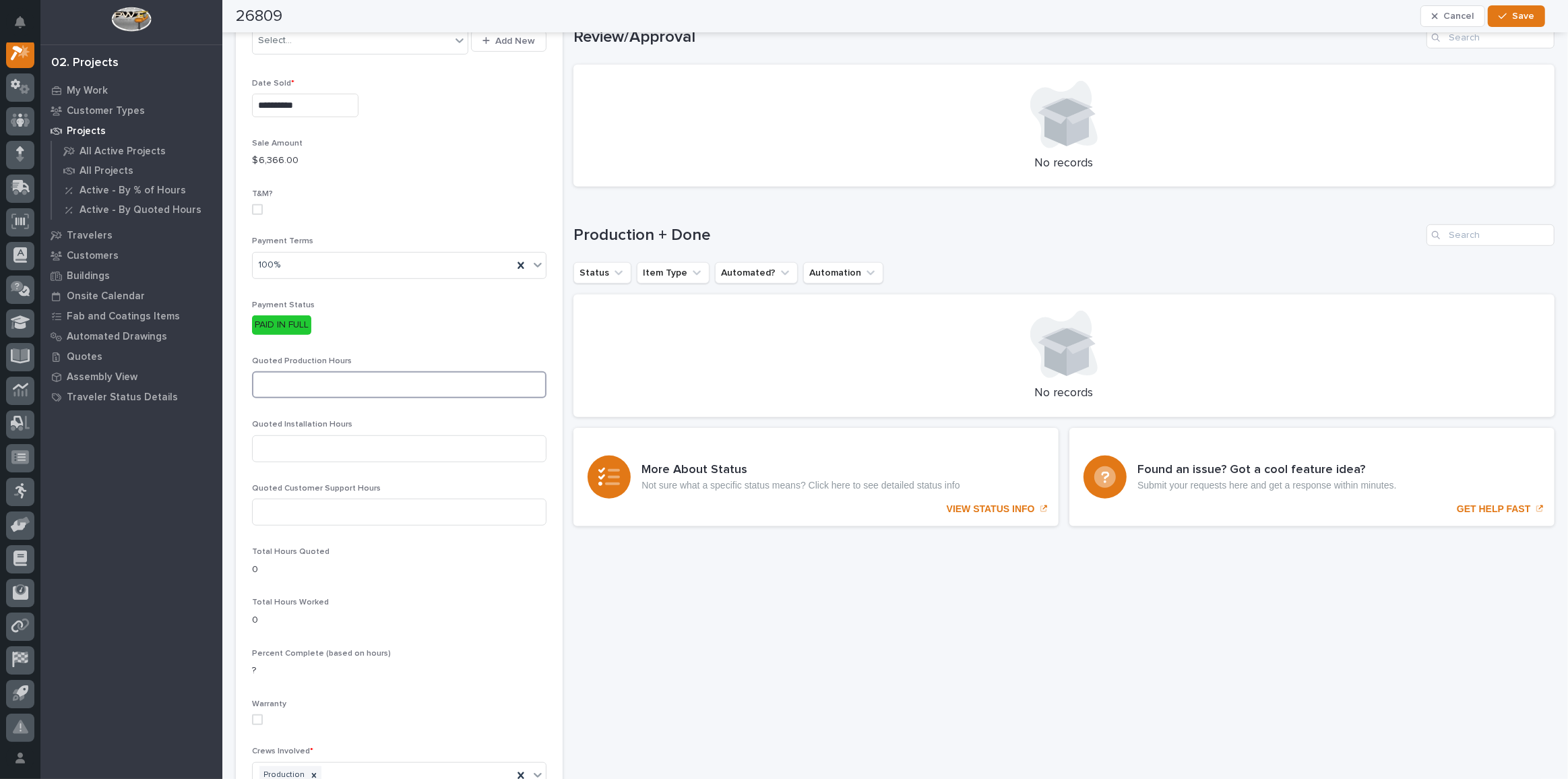
click at [365, 371] on input at bounding box center [399, 385] width 294 height 27
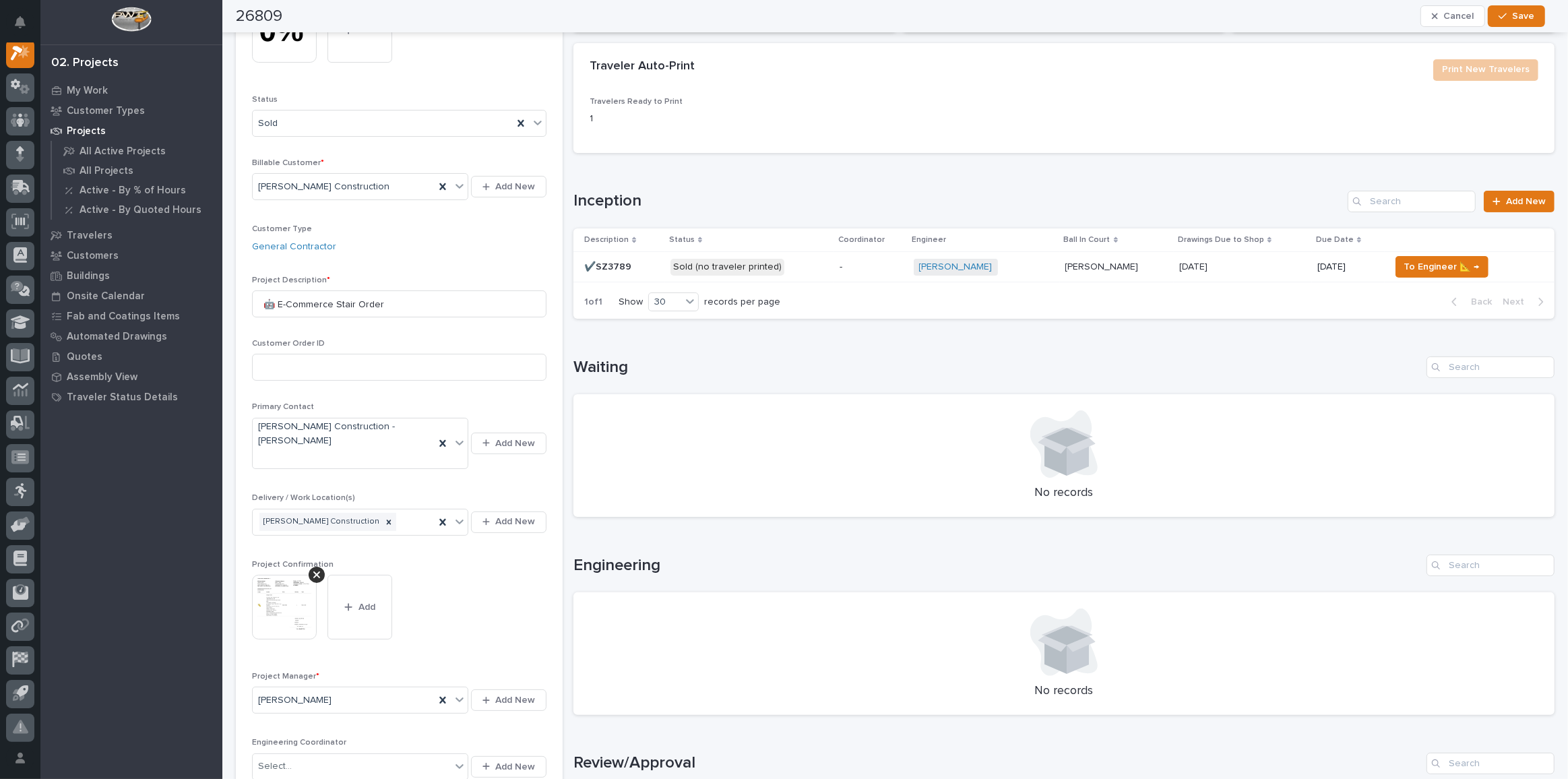
scroll to position [0, 0]
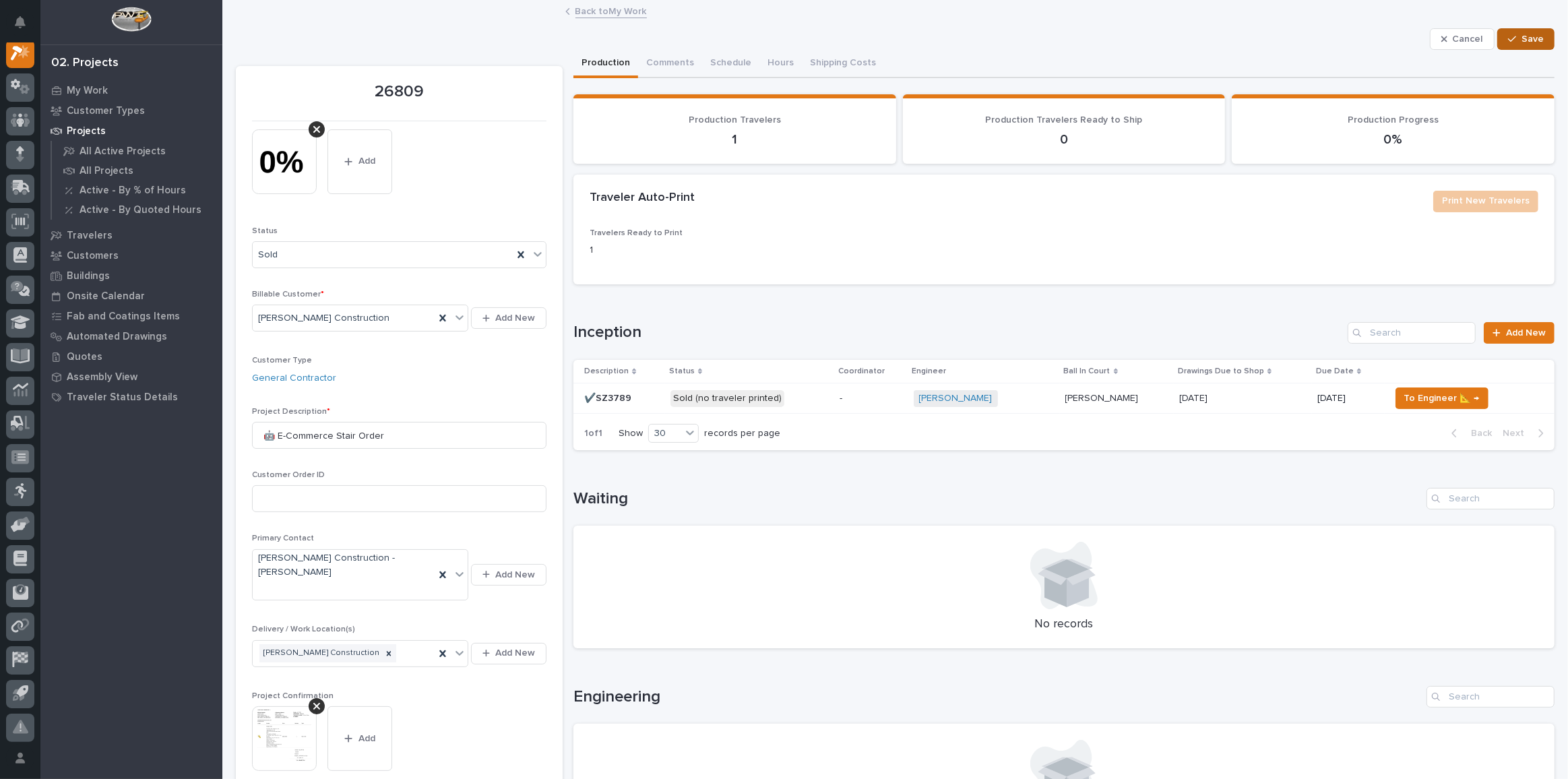
type input "23"
click at [1521, 36] on span "Save" at bounding box center [1532, 39] width 22 height 12
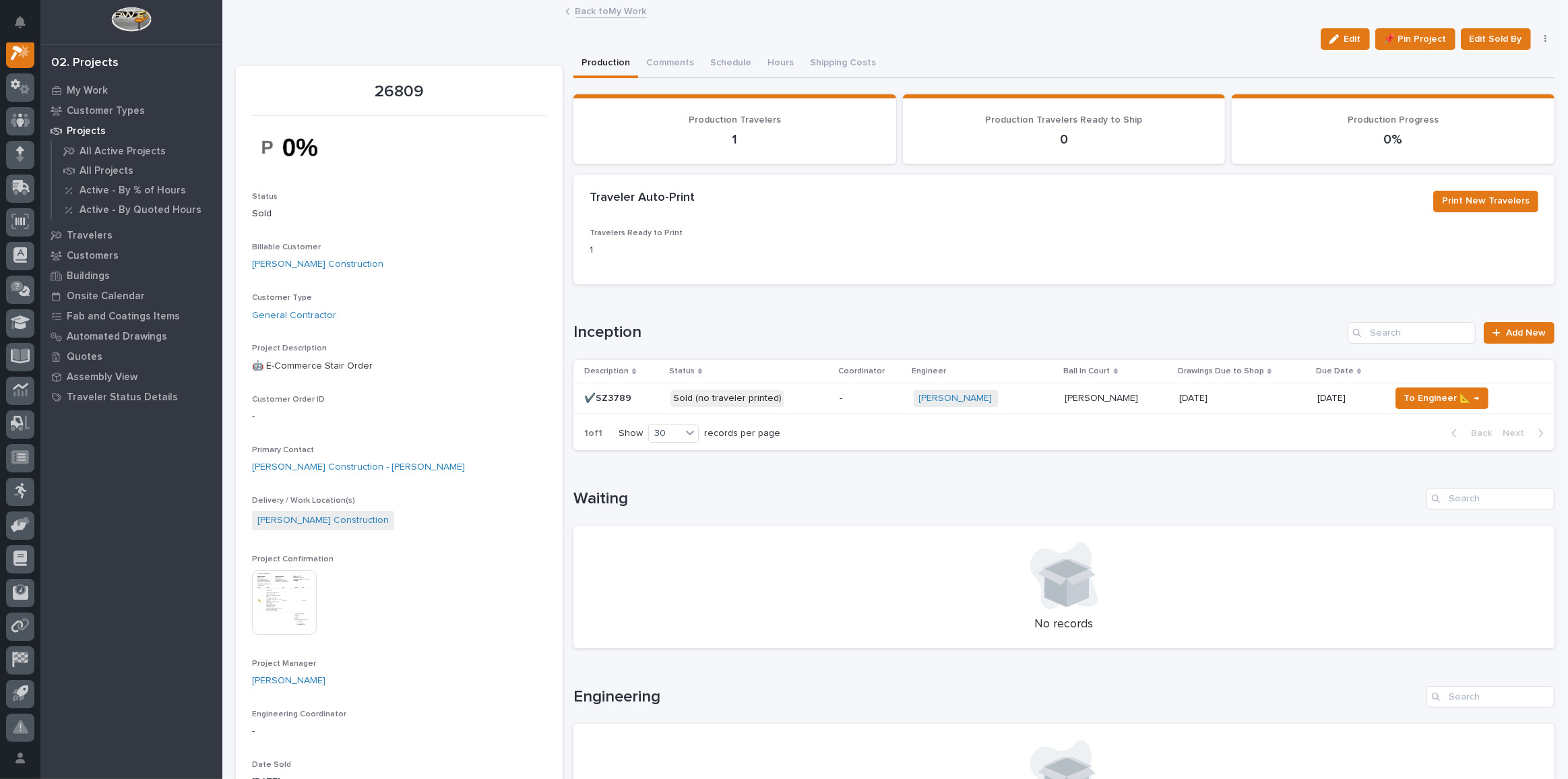
click at [815, 393] on p "Sold (no traveler printed)" at bounding box center [750, 398] width 159 height 17
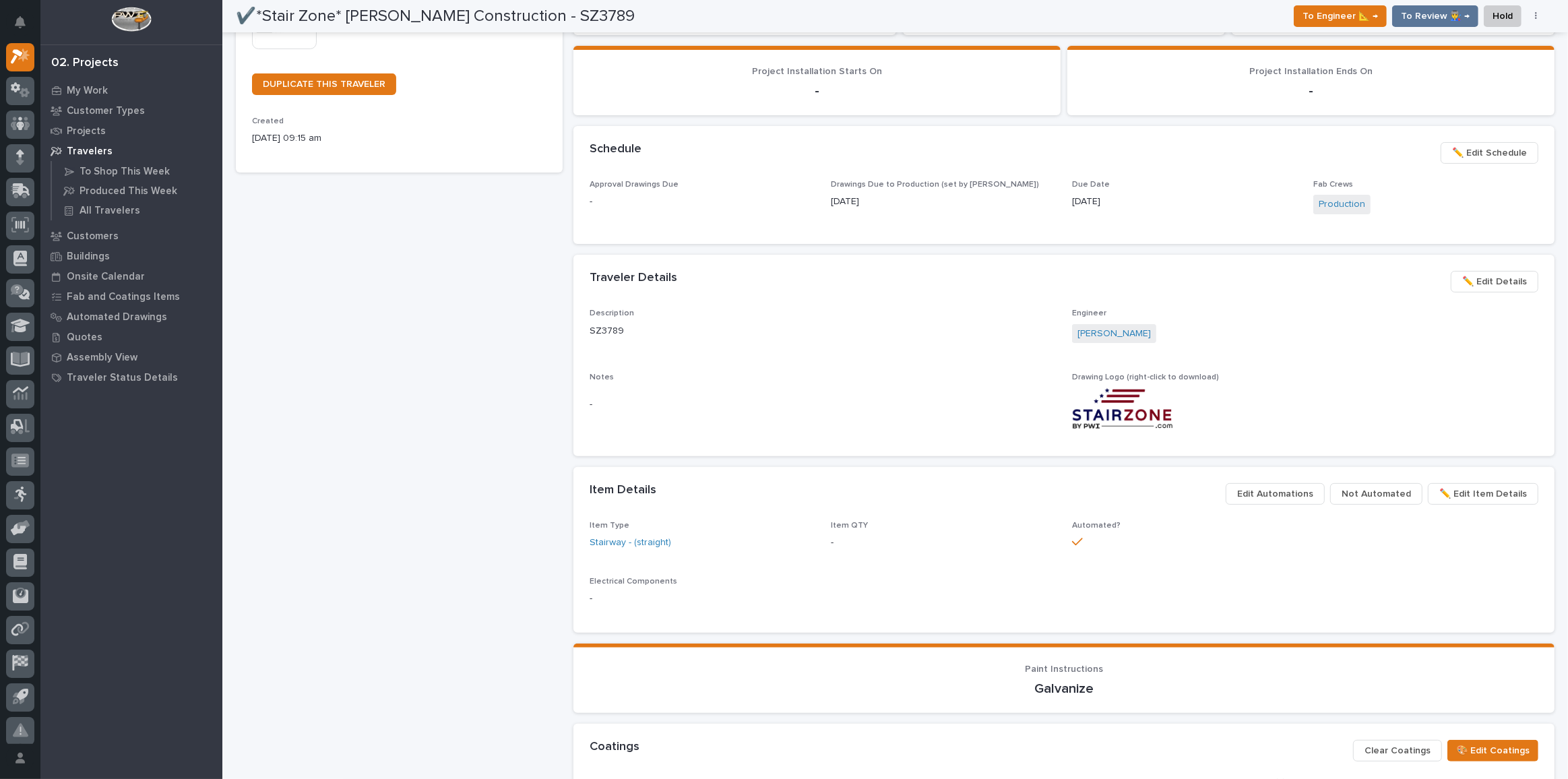
scroll to position [245, 0]
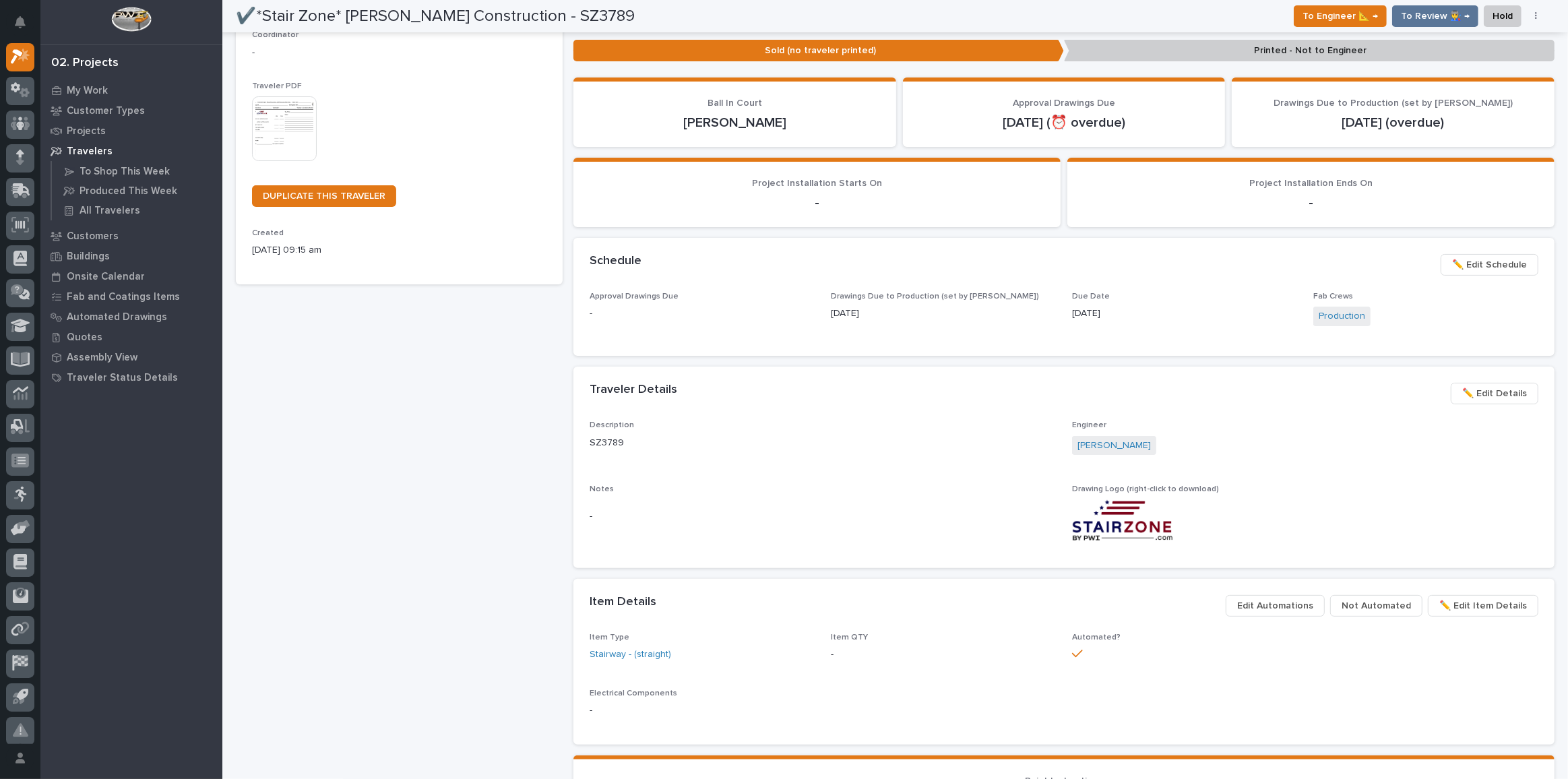
click at [1461, 262] on span "✏️ Edit Schedule" at bounding box center [1489, 265] width 75 height 16
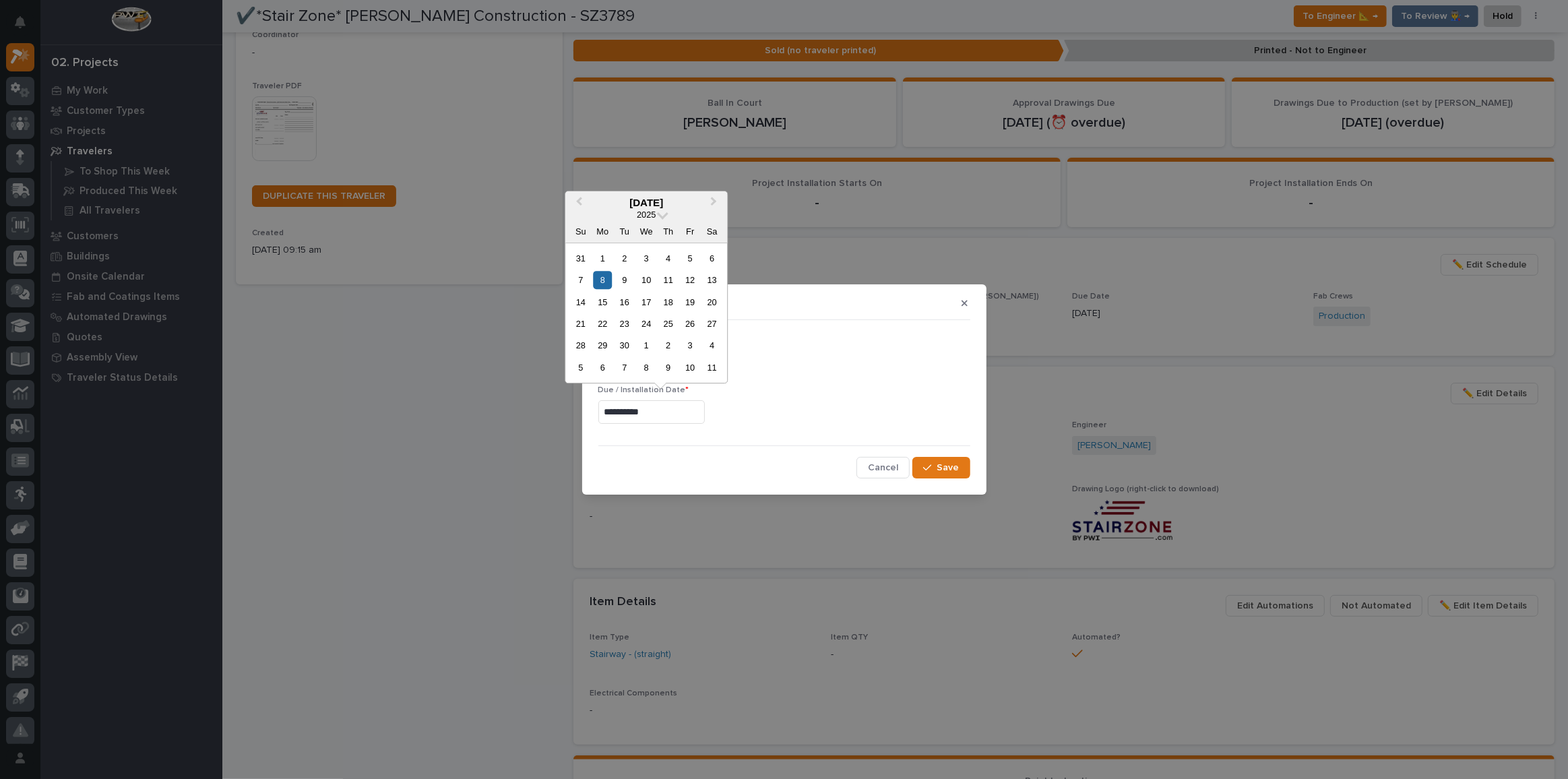
click at [700, 411] on input "**********" at bounding box center [651, 412] width 107 height 24
click at [605, 328] on div "22" at bounding box center [602, 324] width 19 height 19
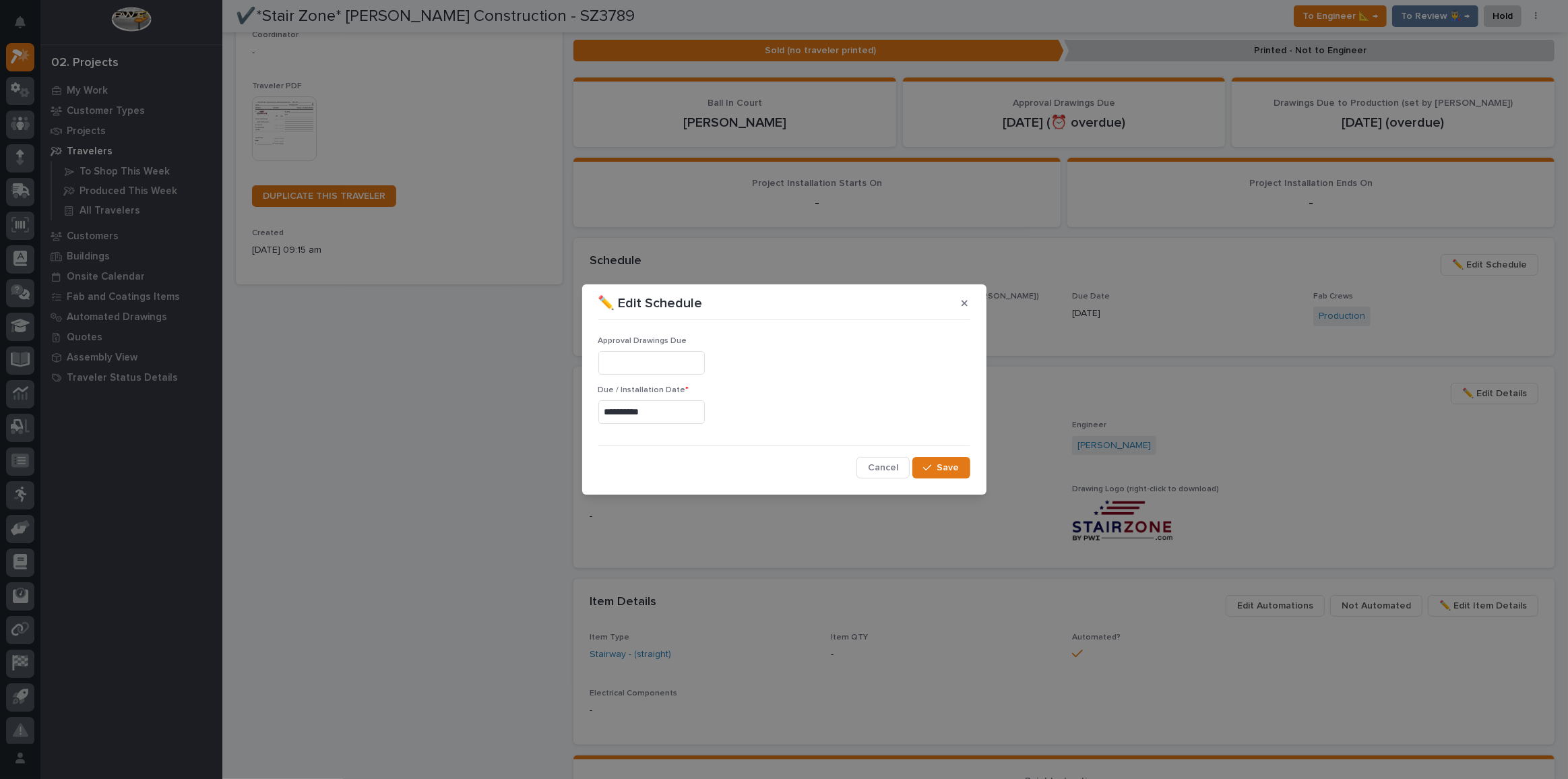
type input "**********"
click at [939, 470] on span "Save" at bounding box center [949, 468] width 22 height 12
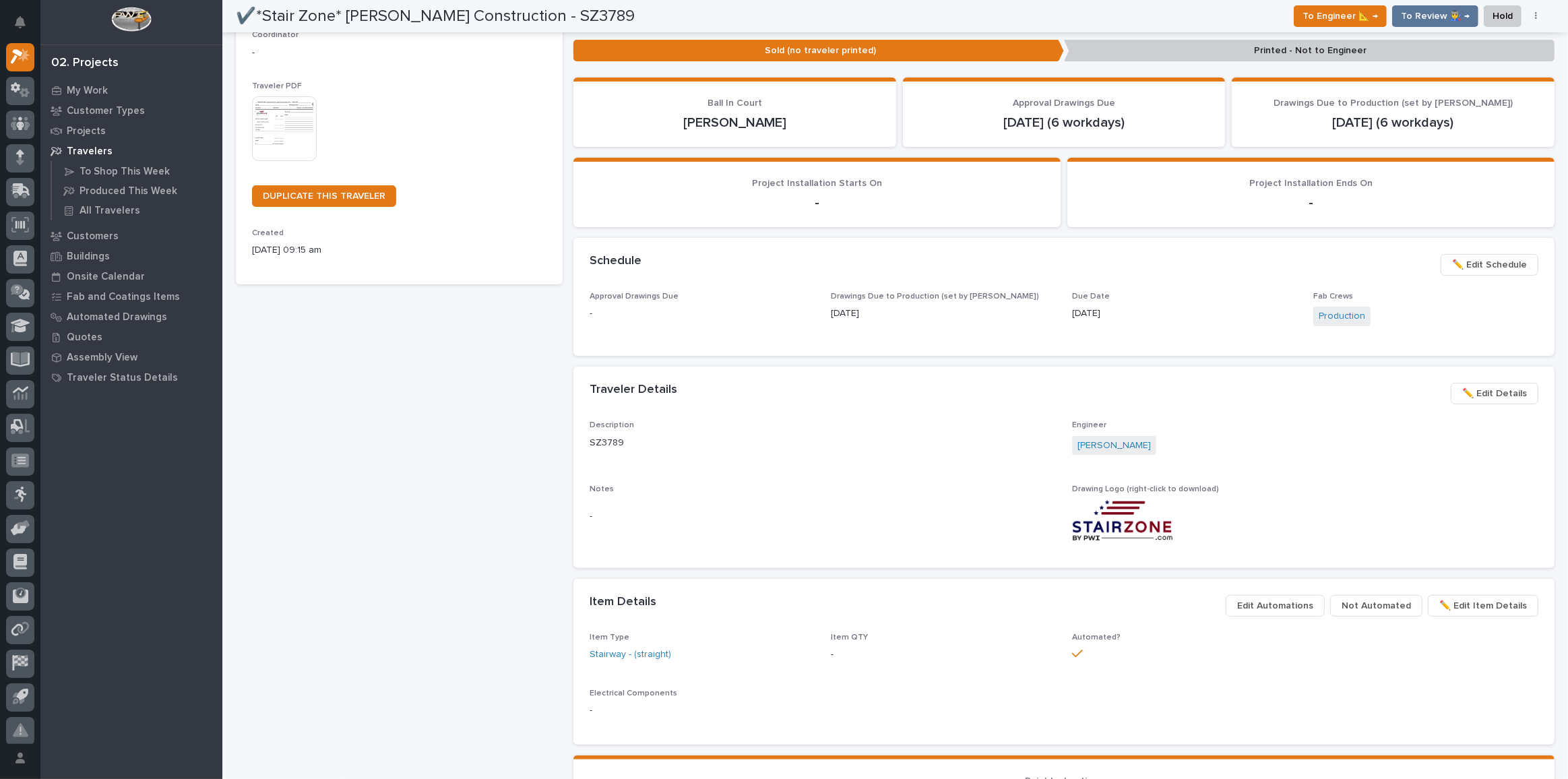
click at [1496, 389] on span "✏️ Edit Details" at bounding box center [1494, 394] width 64 height 16
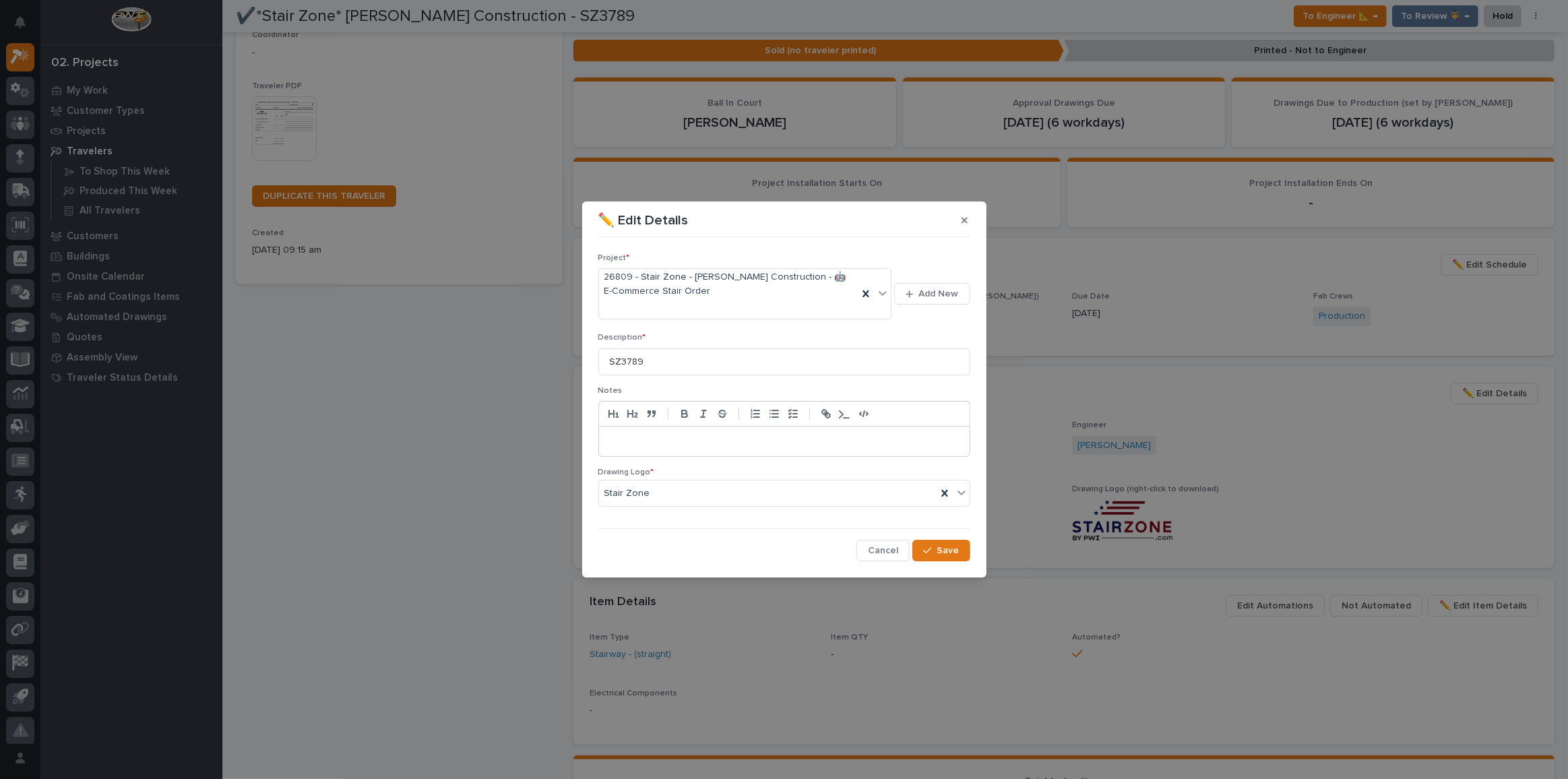
click at [667, 438] on p at bounding box center [784, 442] width 351 height 13
click at [957, 552] on span "Save" at bounding box center [949, 551] width 22 height 12
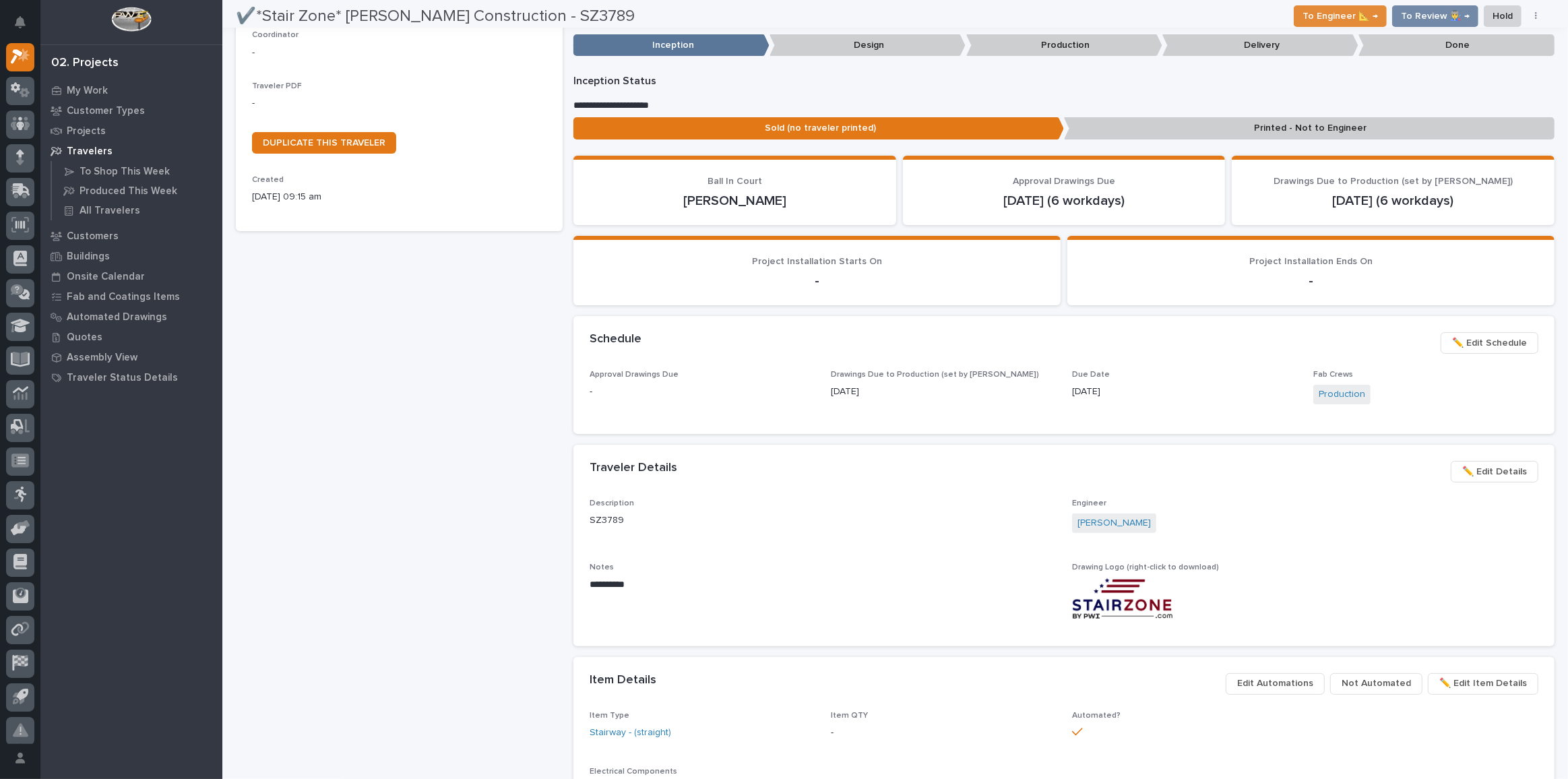
scroll to position [0, 0]
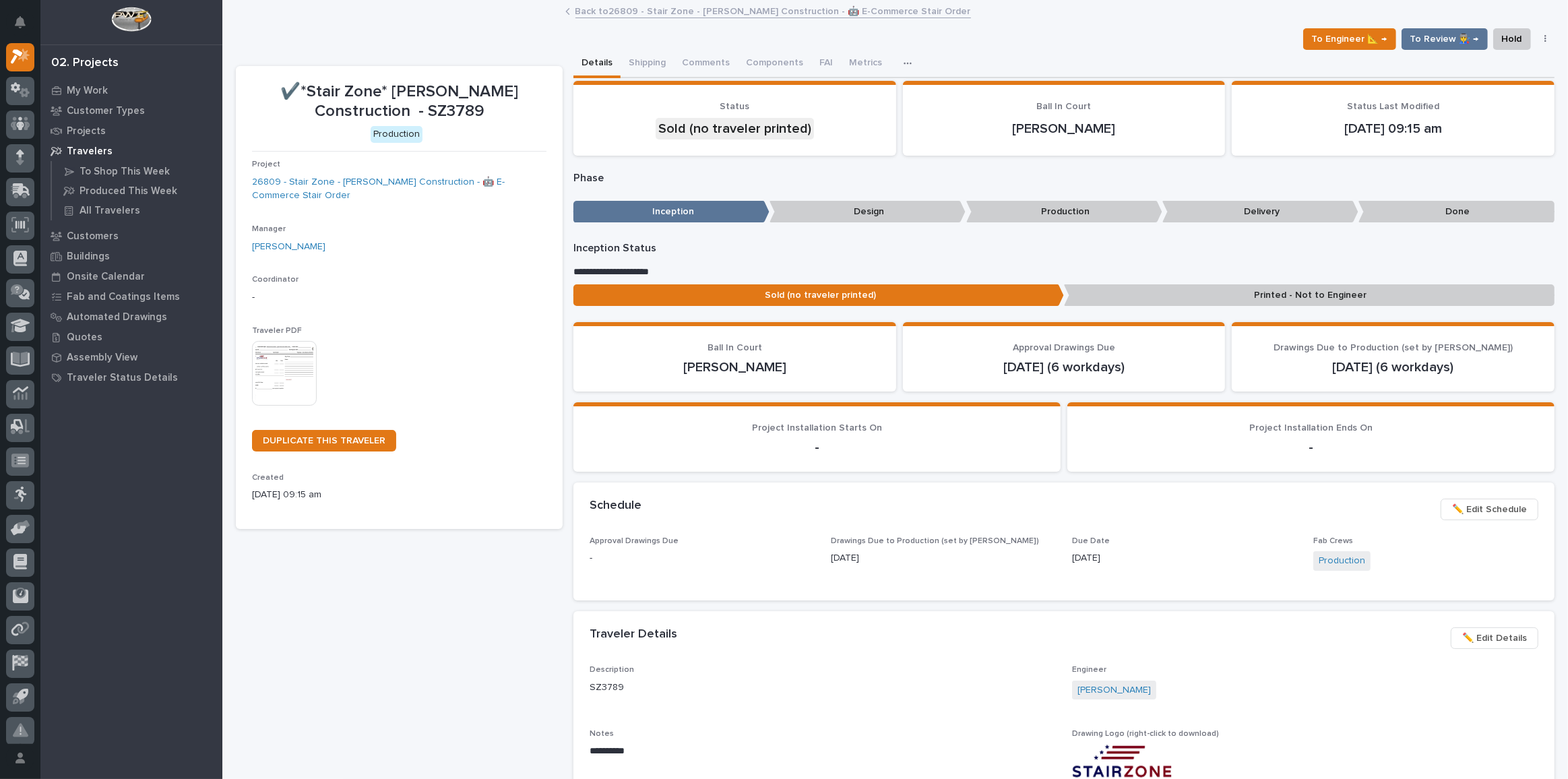
click at [274, 365] on img at bounding box center [284, 373] width 64 height 64
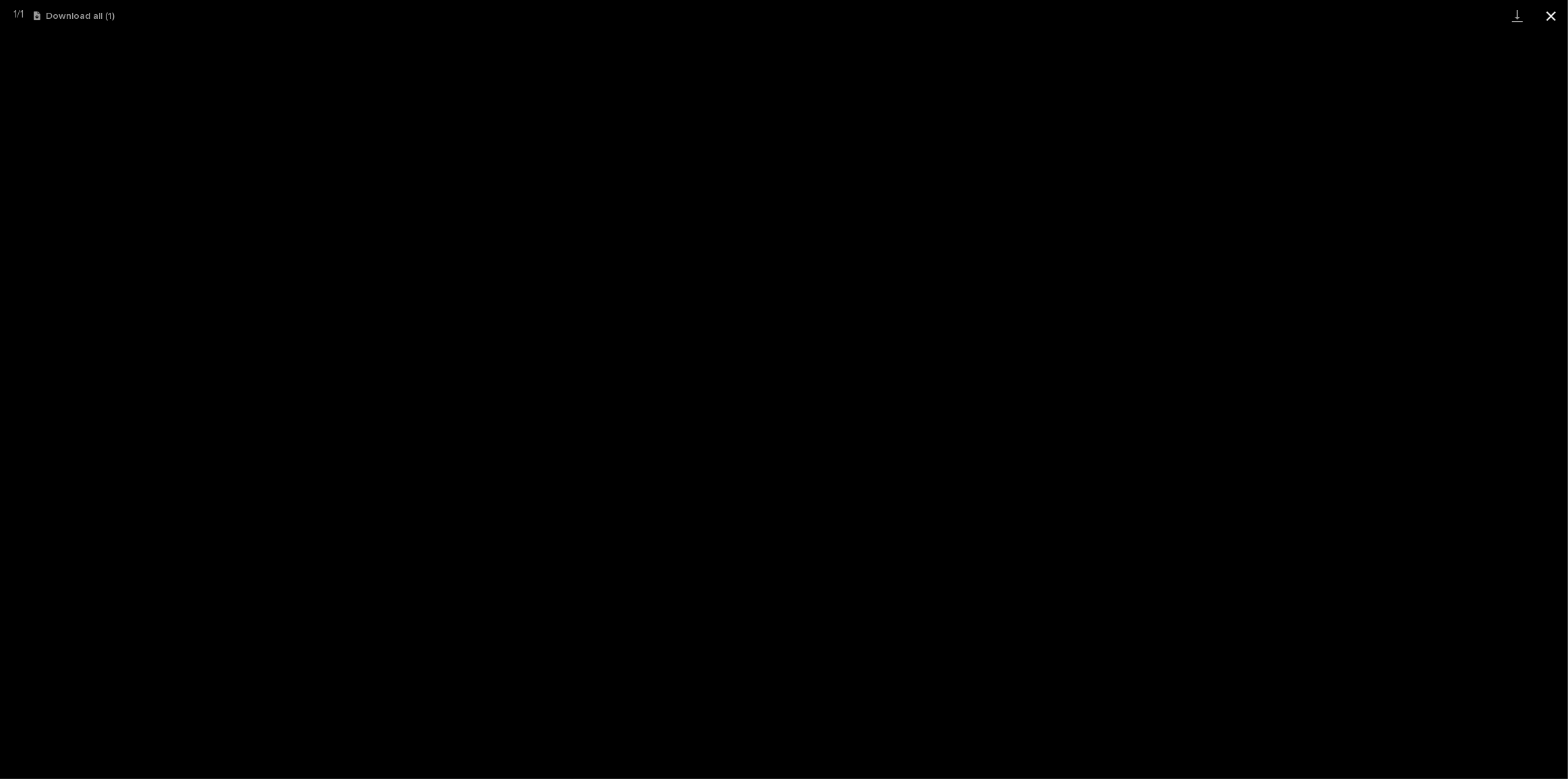
click at [1543, 18] on button "Close gallery" at bounding box center [1551, 16] width 33 height 32
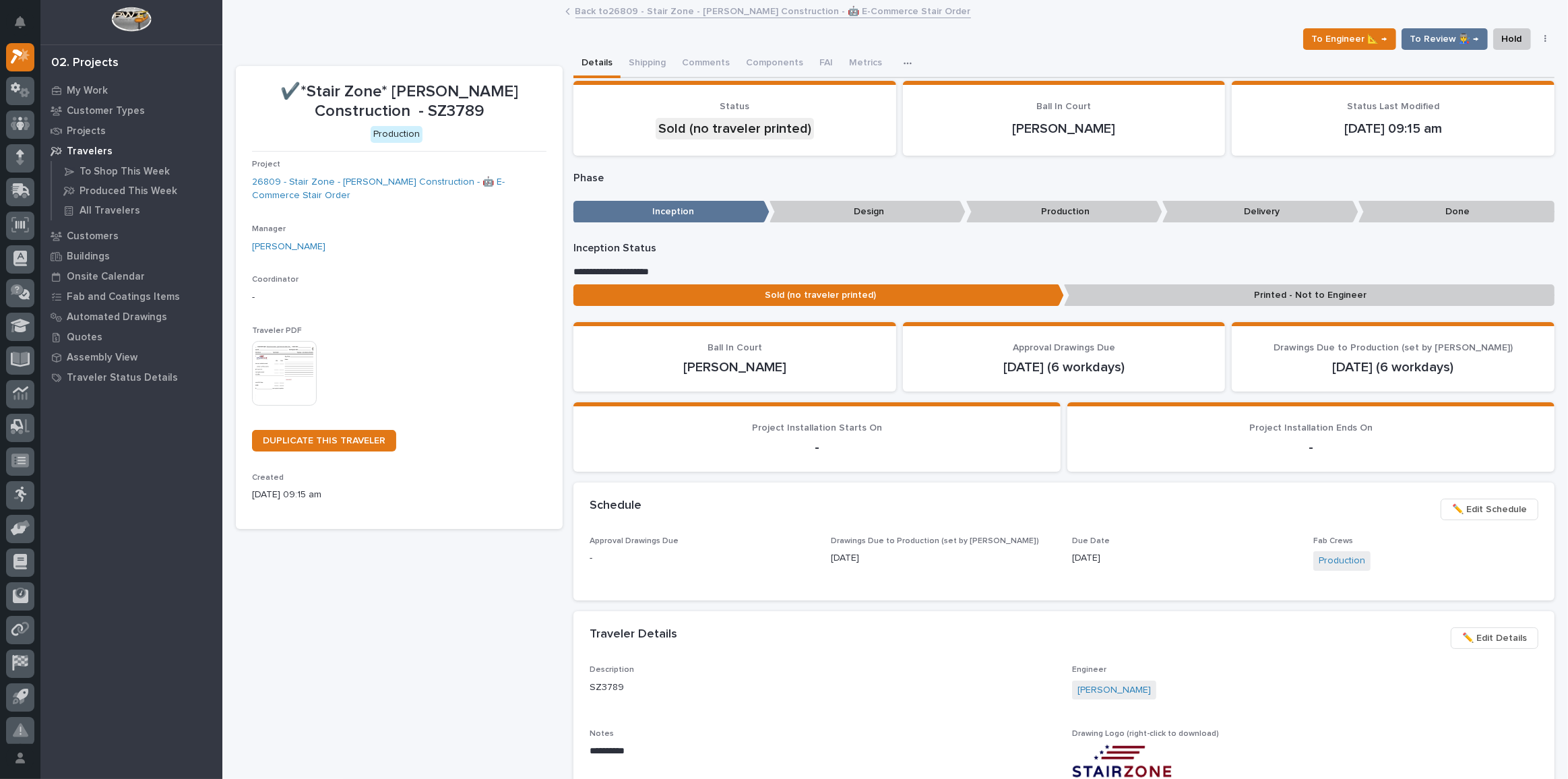
click at [654, 16] on link "Back to 26809 - Stair Zone - [PERSON_NAME] Construction - 🤖 E-Commerce Stair Or…" at bounding box center [774, 10] width 396 height 16
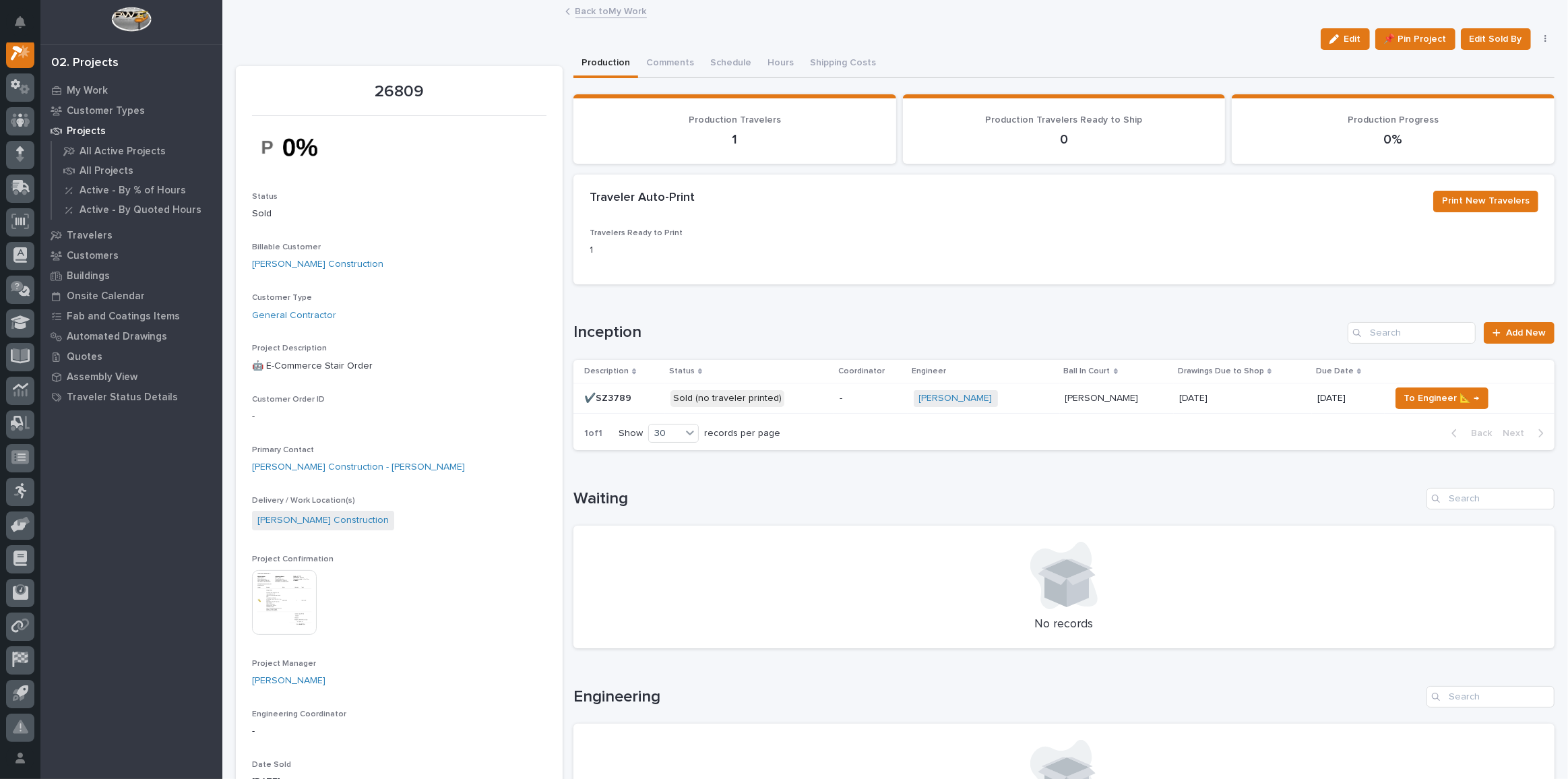
scroll to position [33, 0]
click at [814, 404] on p "Sold (no traveler printed)" at bounding box center [750, 398] width 159 height 17
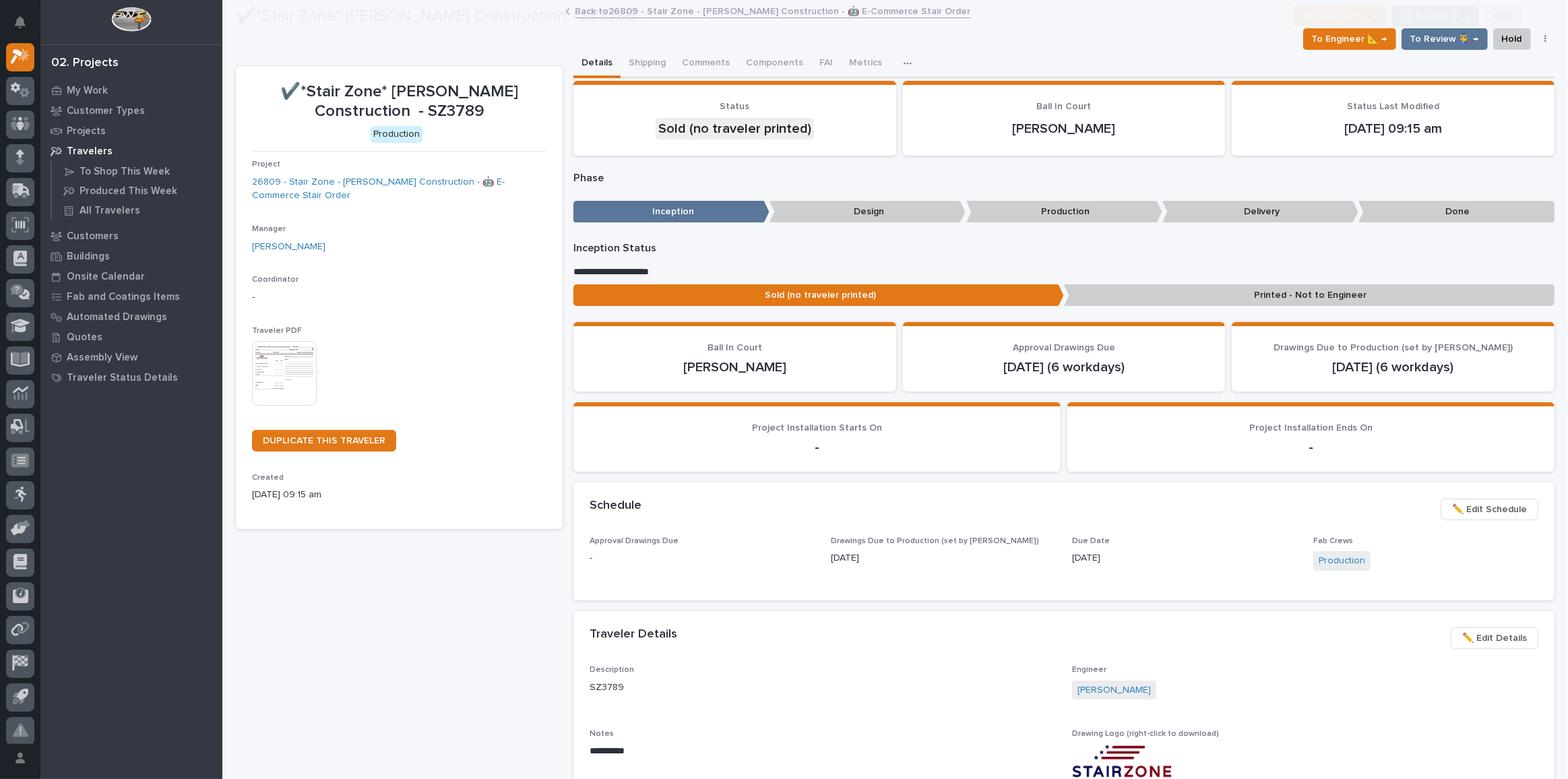
scroll to position [249, 0]
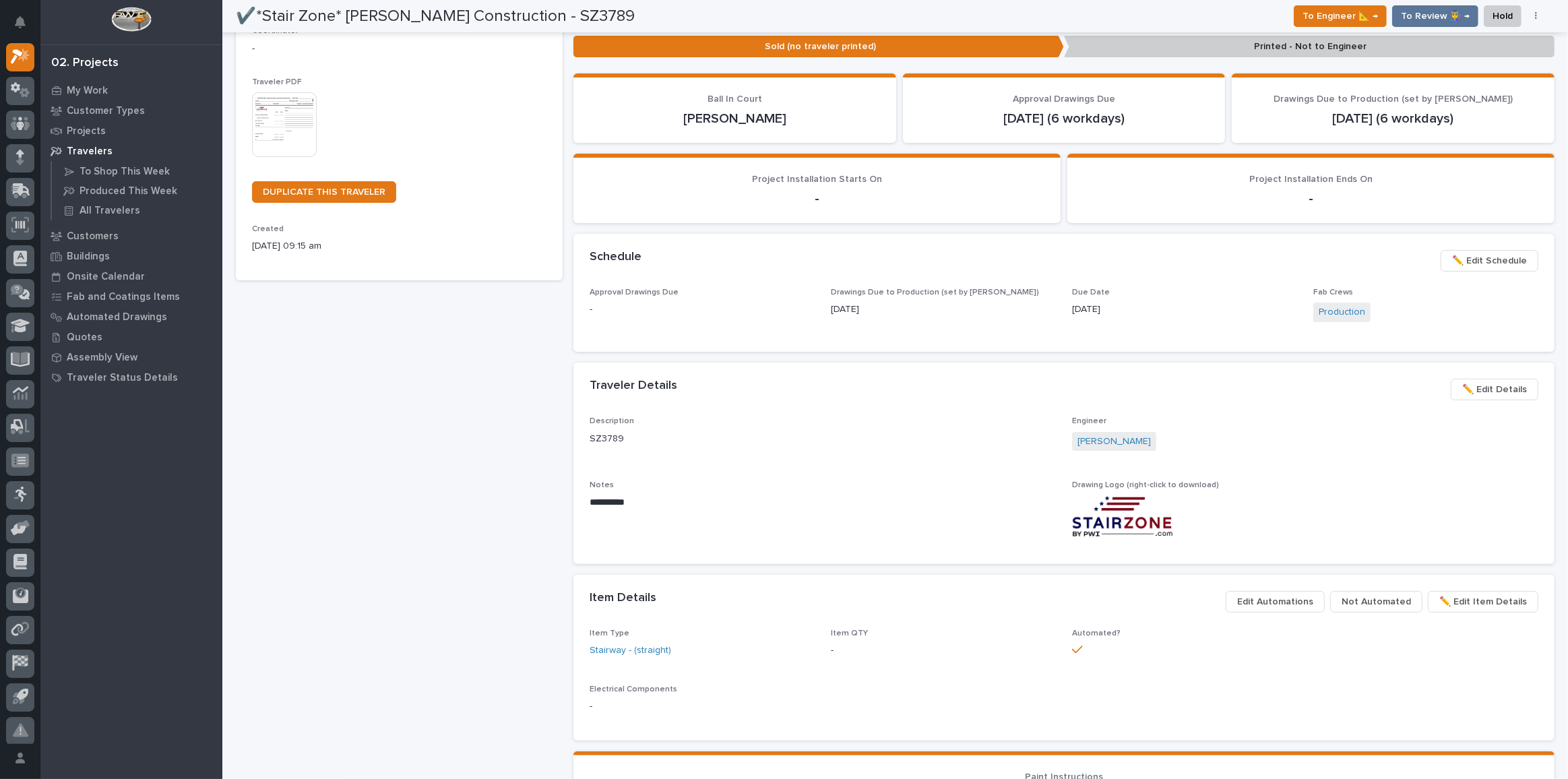
click at [1034, 700] on p "-" at bounding box center [1064, 706] width 949 height 14
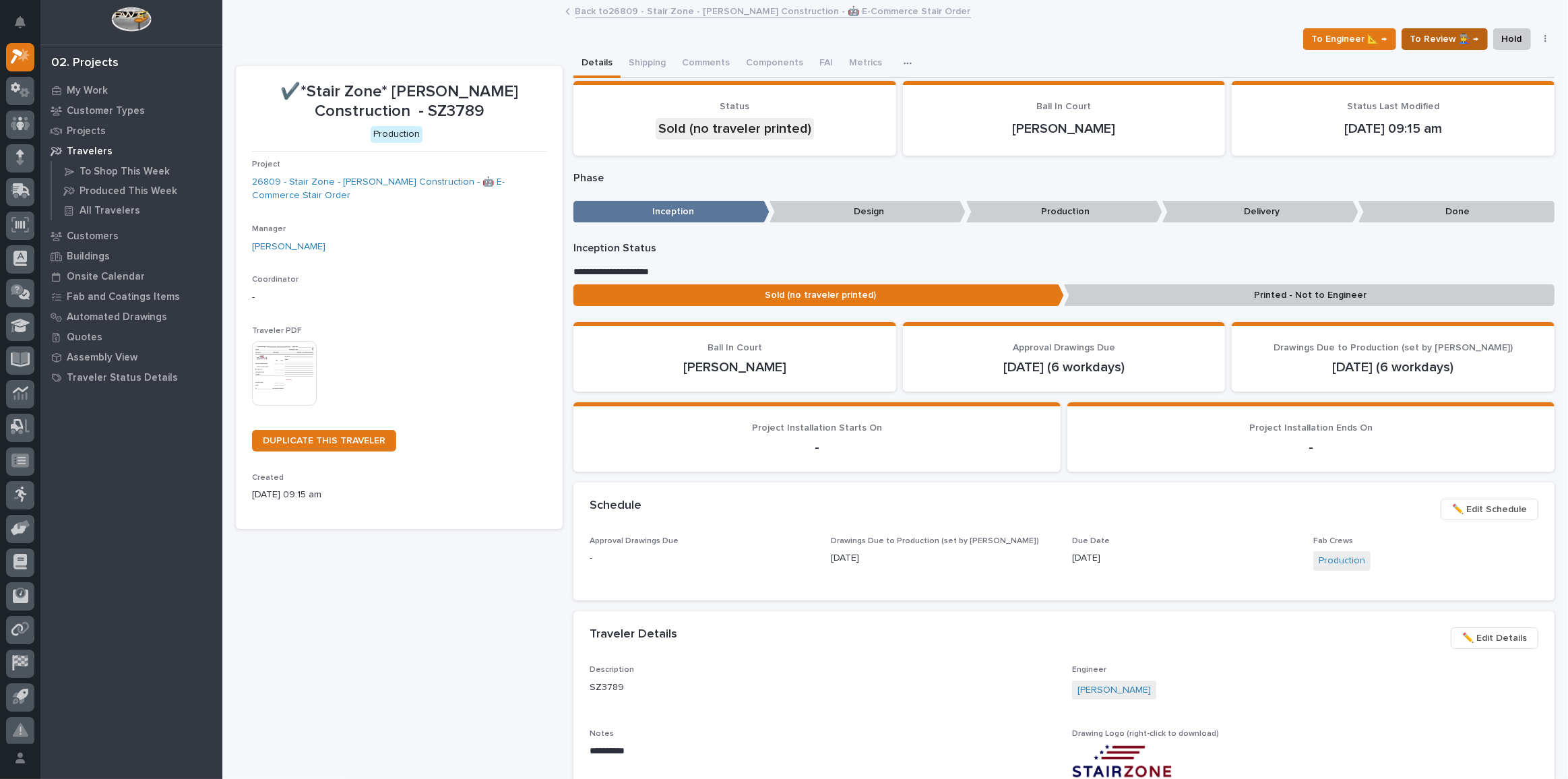
click at [1442, 36] on span "To Review 👨‍🏭 →" at bounding box center [1444, 39] width 69 height 16
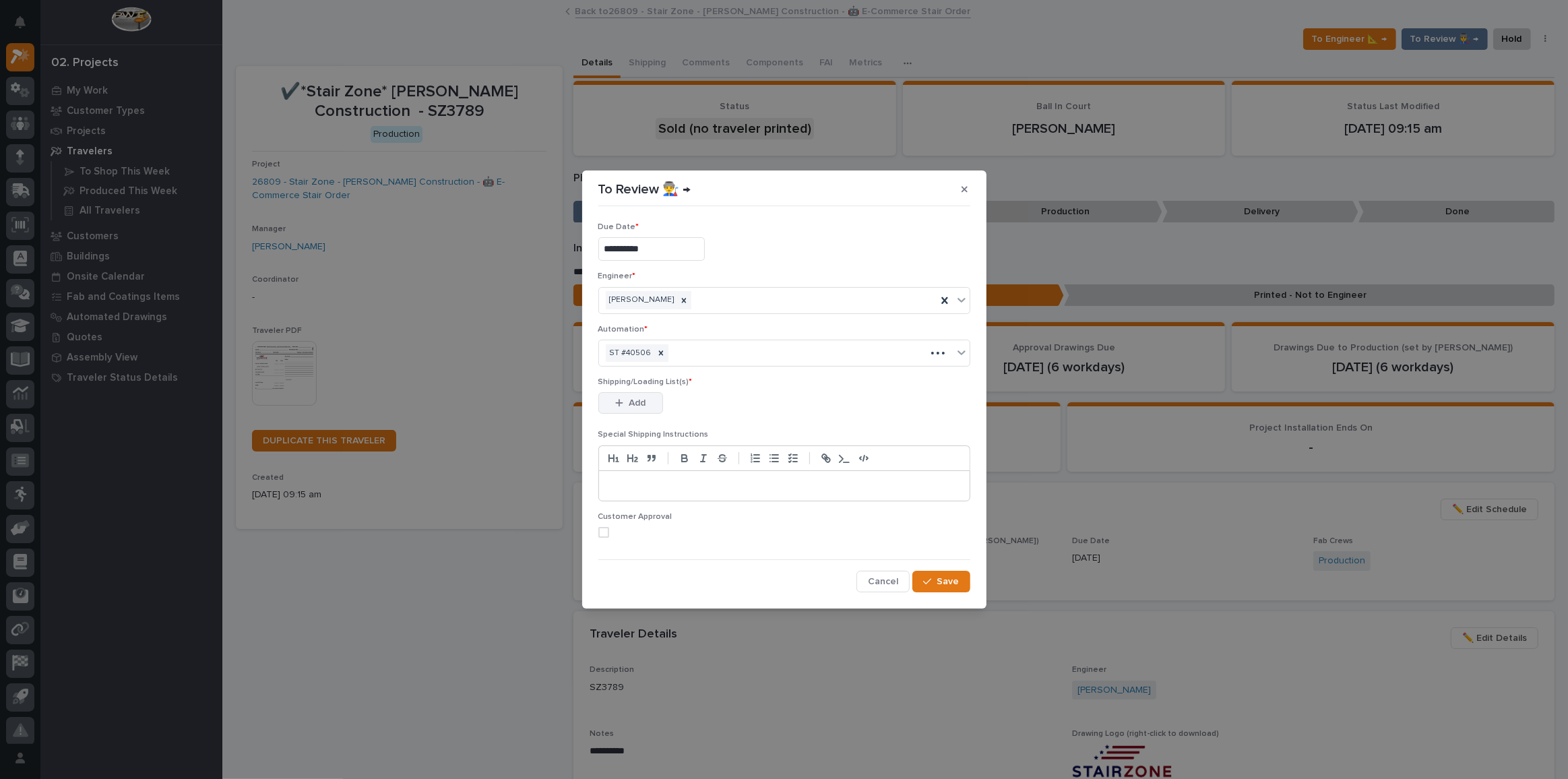
click at [649, 400] on button "Add" at bounding box center [630, 402] width 64 height 21
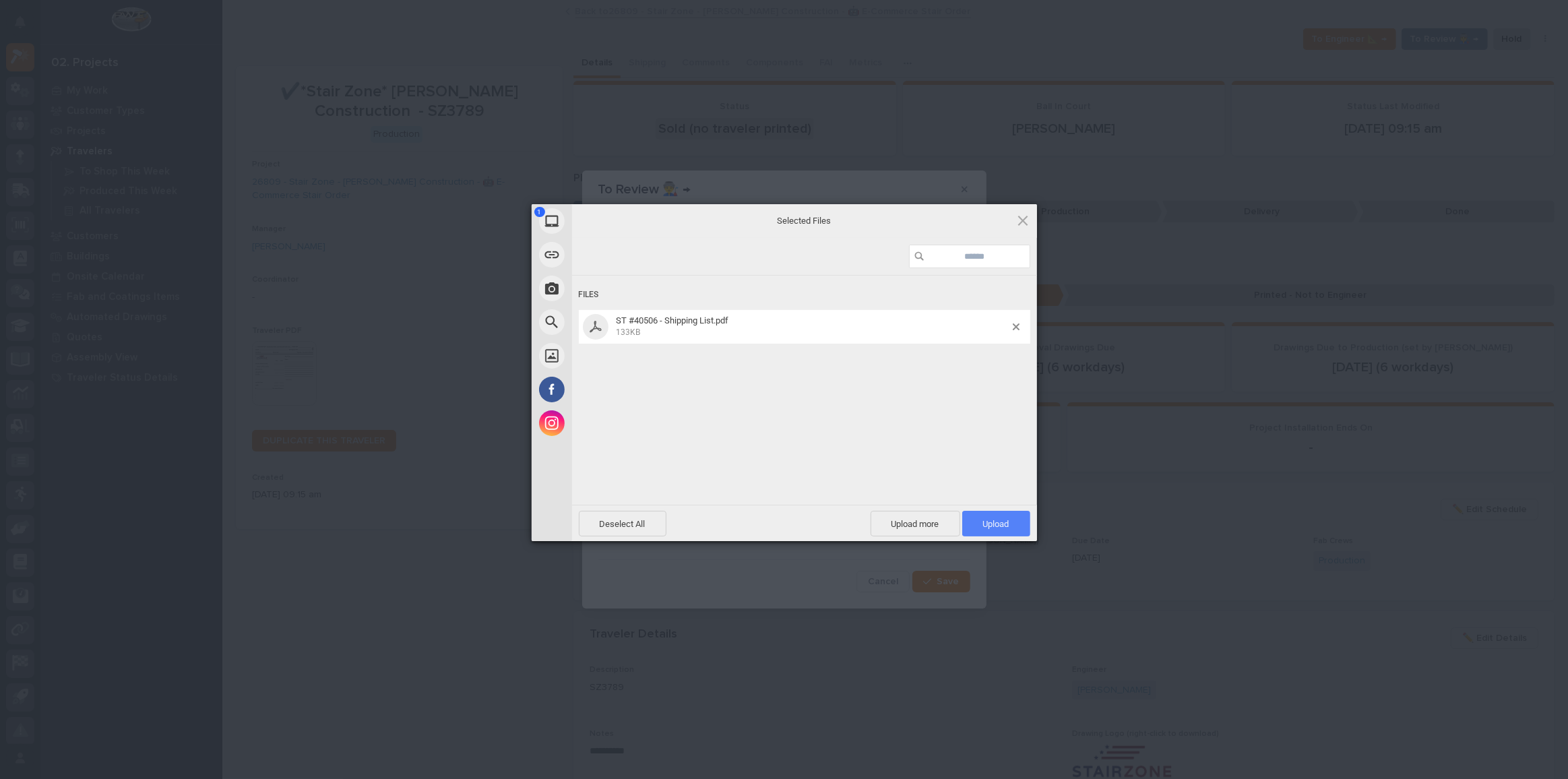
click at [1006, 516] on span "Upload 1" at bounding box center [997, 523] width 68 height 26
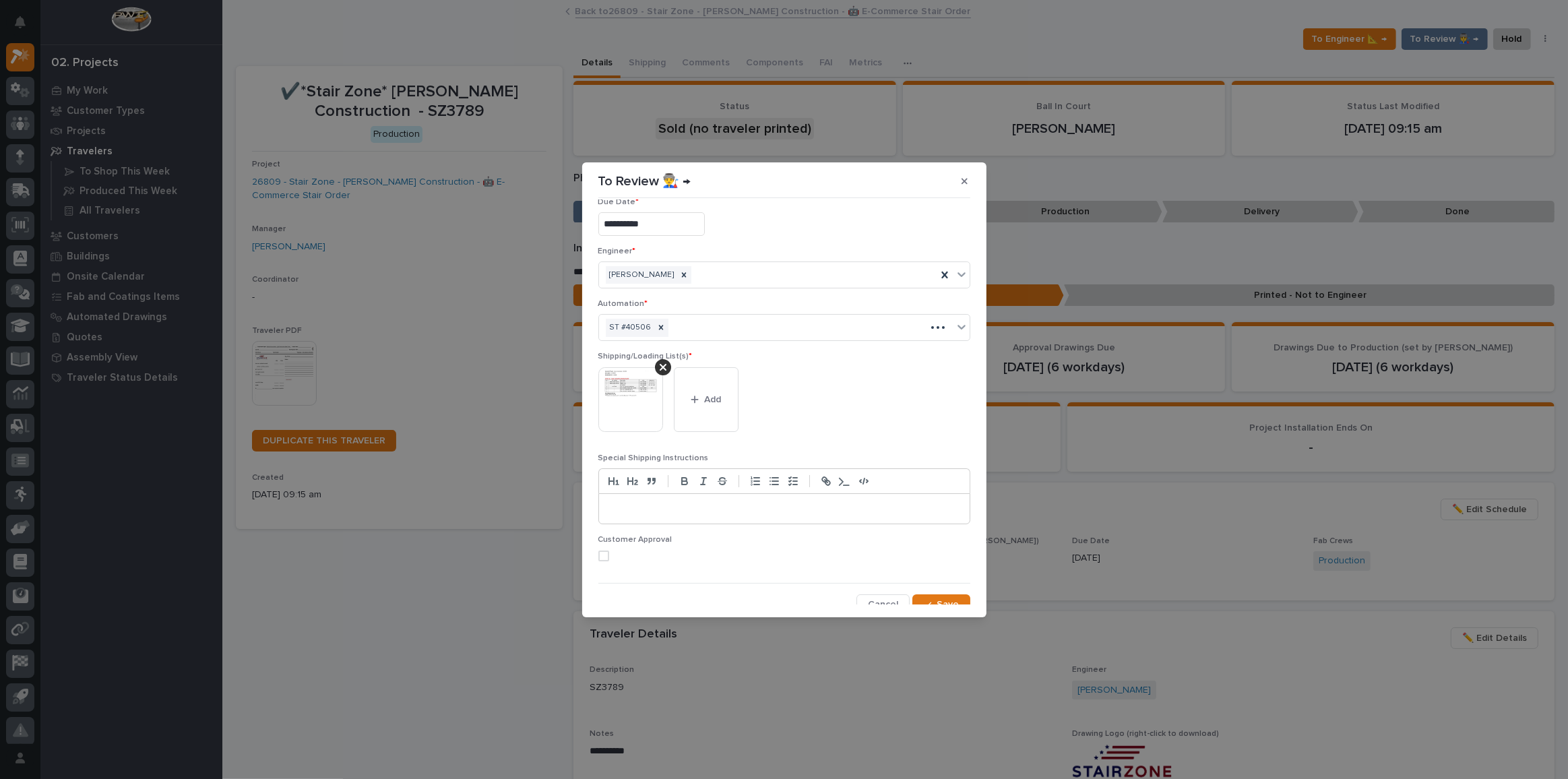
scroll to position [26, 0]
click at [919, 588] on button "Save" at bounding box center [940, 596] width 57 height 21
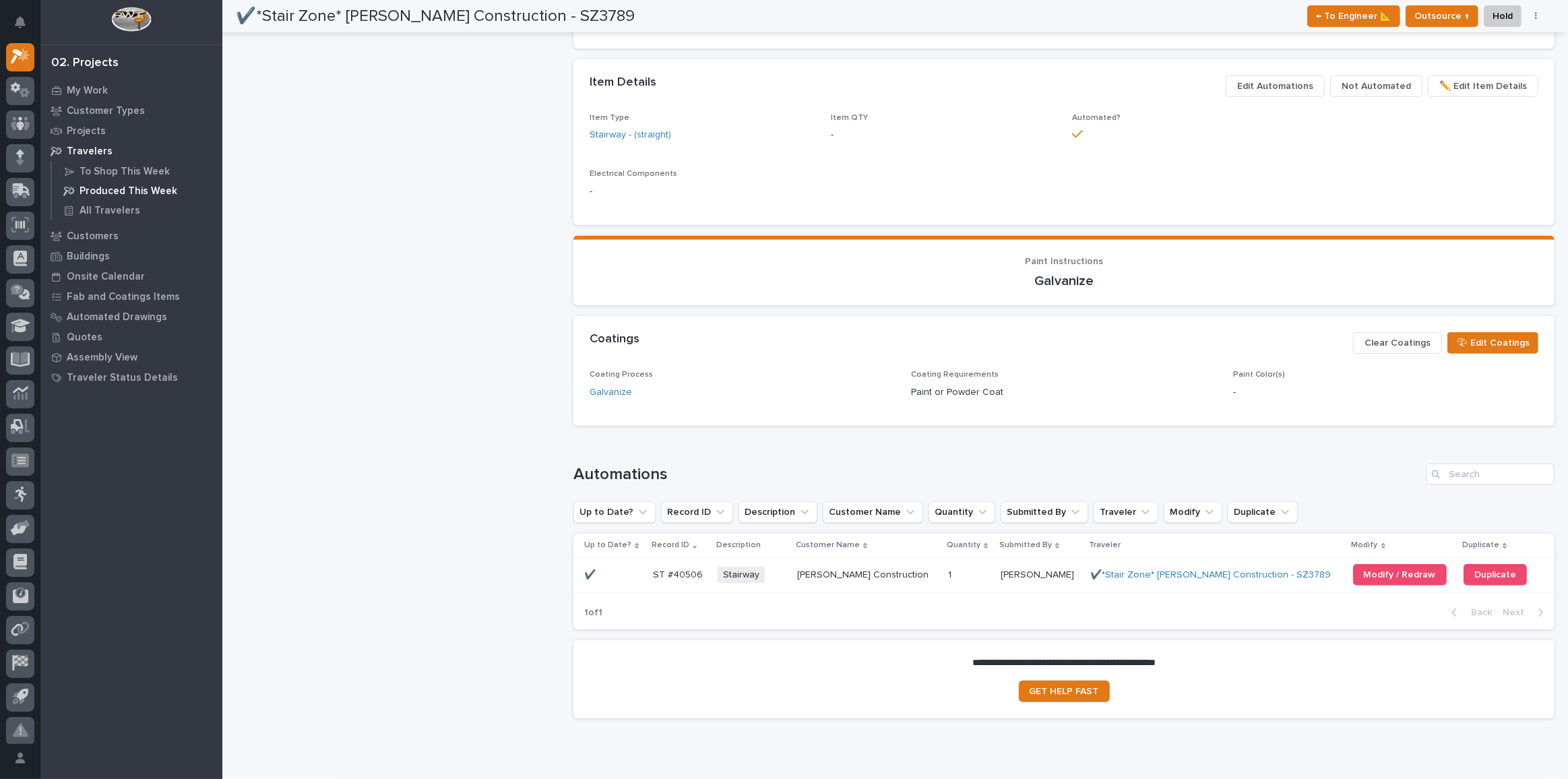
scroll to position [720, 0]
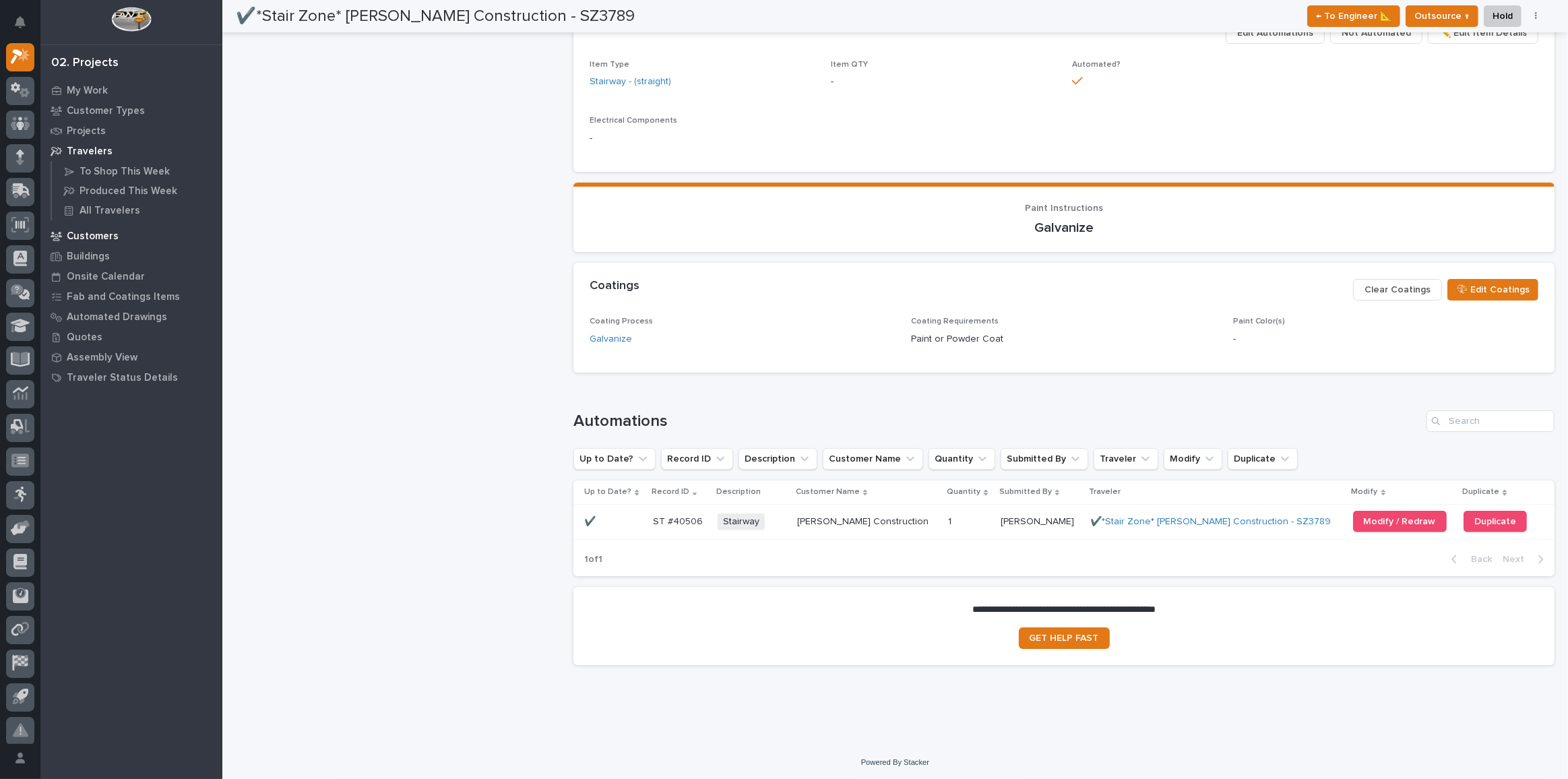
click at [79, 240] on p "Customers" at bounding box center [93, 236] width 52 height 12
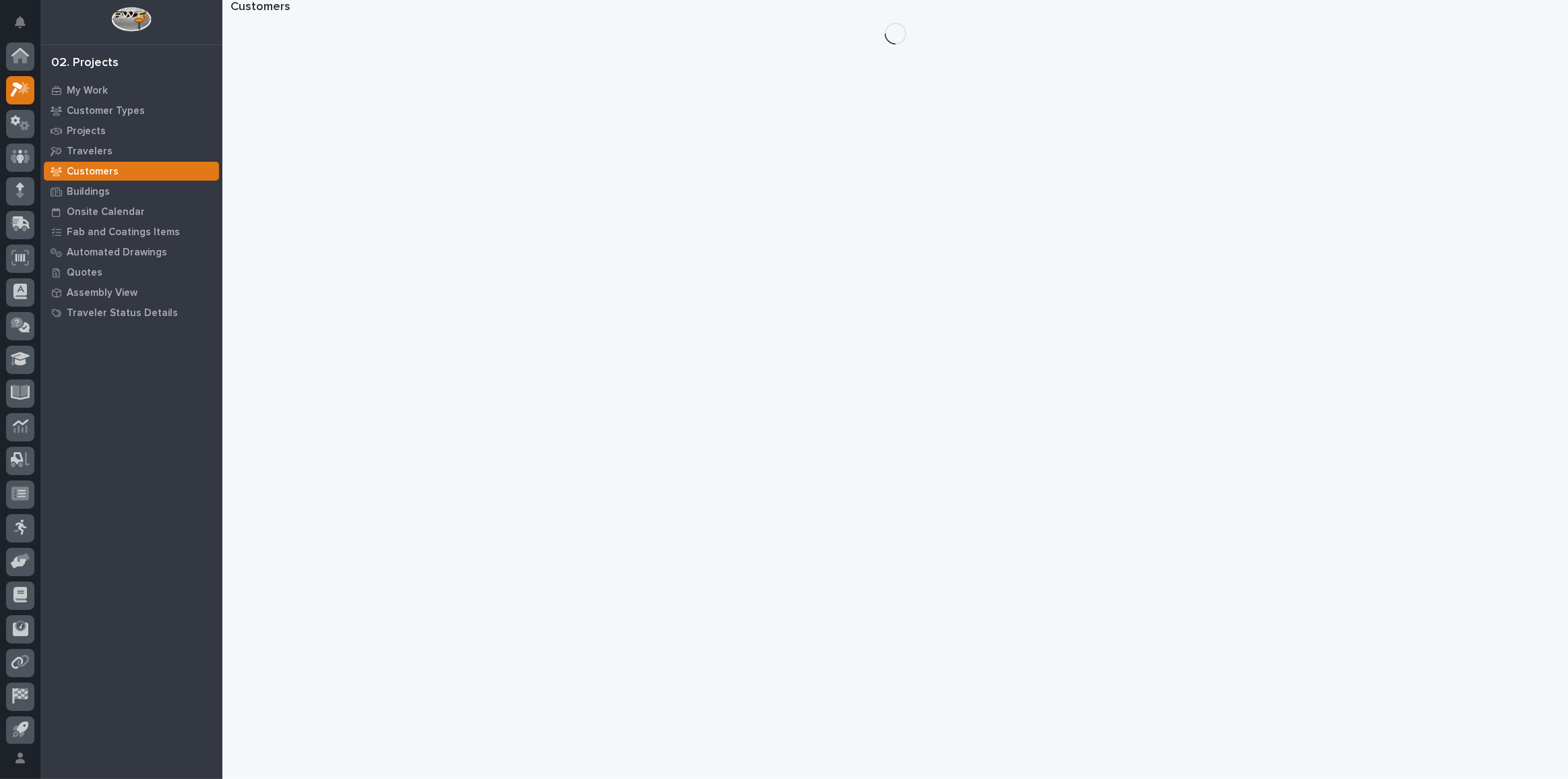
scroll to position [33, 0]
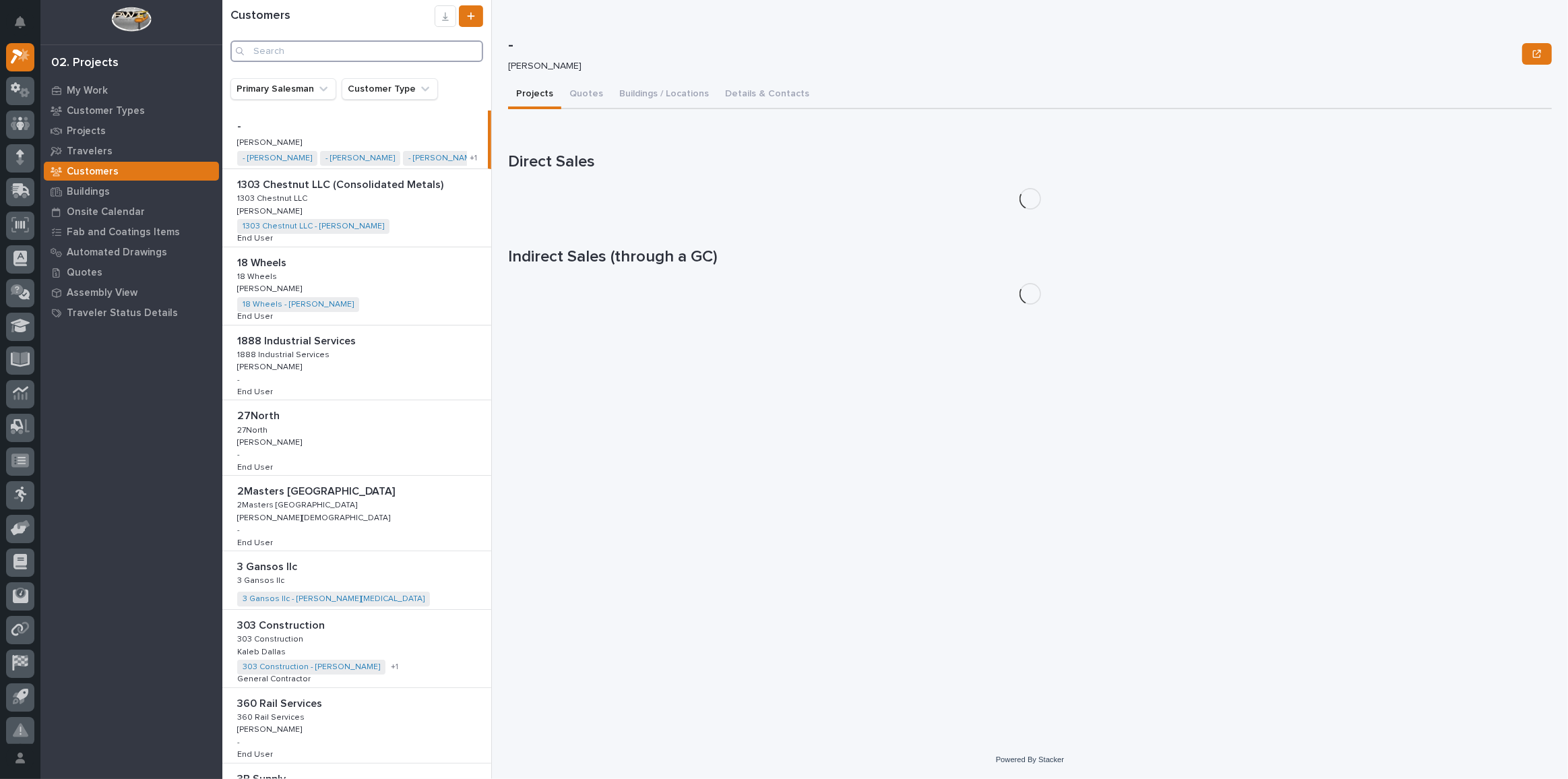
click at [292, 47] on input "Search" at bounding box center [356, 51] width 253 height 21
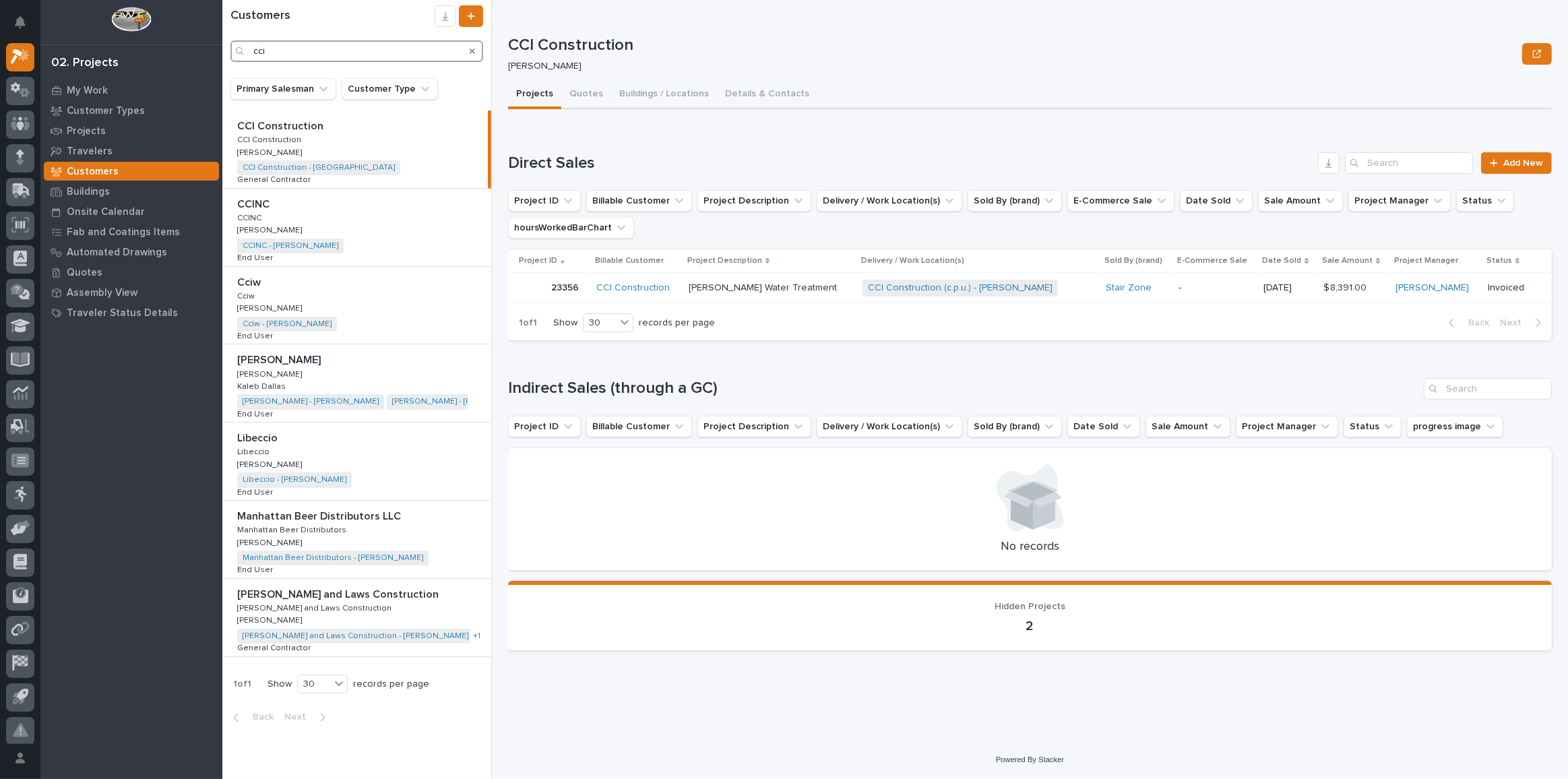
drag, startPoint x: 294, startPoint y: 50, endPoint x: -107, endPoint y: 50, distance: 401.0
click at [0, 50] on html "My Settings Log Out 02. Projects My Work Customer Types Projects Travelers Cust…" at bounding box center [784, 389] width 1568 height 779
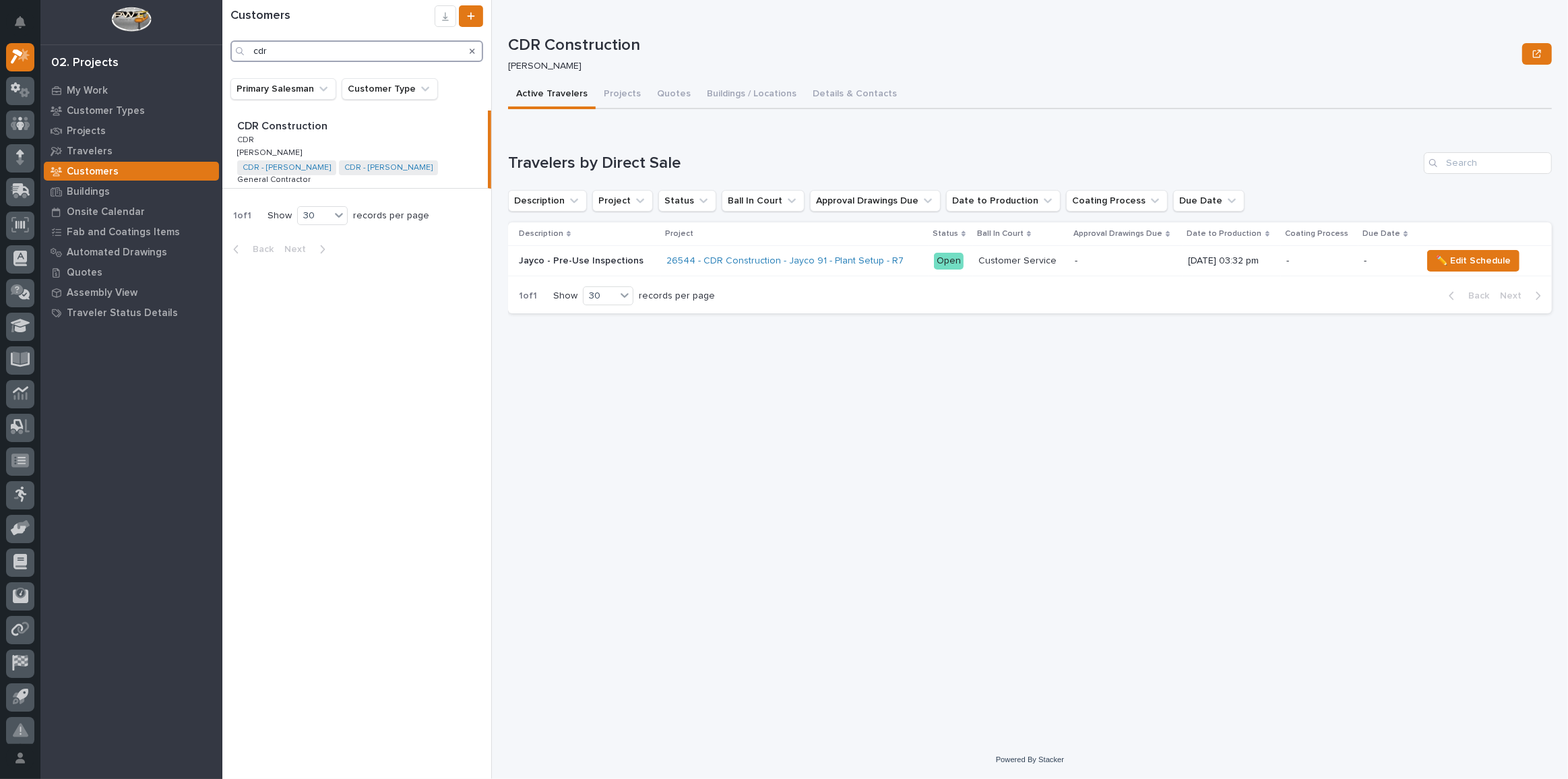
drag, startPoint x: 315, startPoint y: 53, endPoint x: 130, endPoint y: 50, distance: 185.0
click at [222, 50] on div "My Settings Log Out 02. Projects My Work Customer Types Projects Travelers Cust…" at bounding box center [895, 389] width 1346 height 779
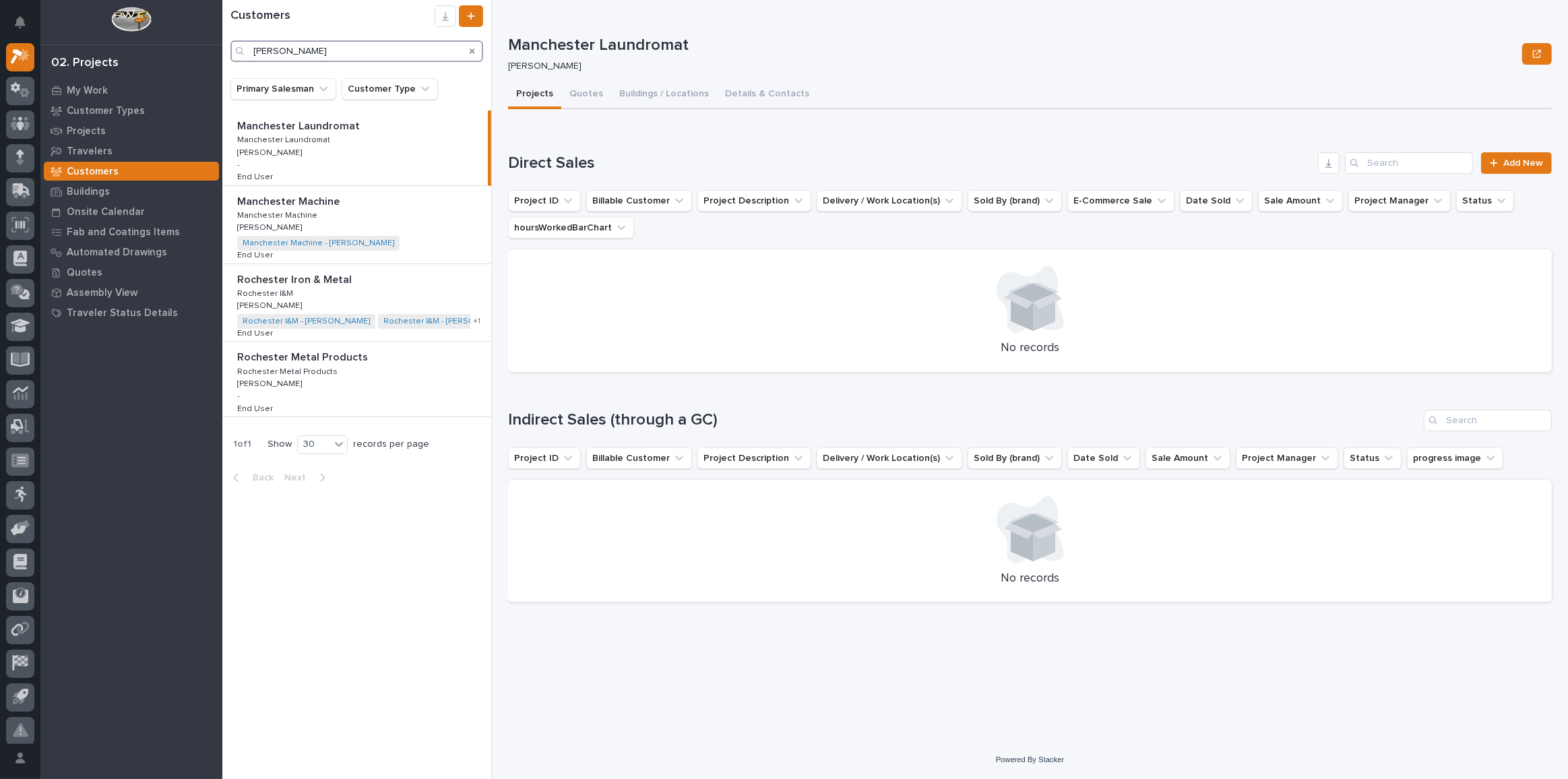
type input "chester"
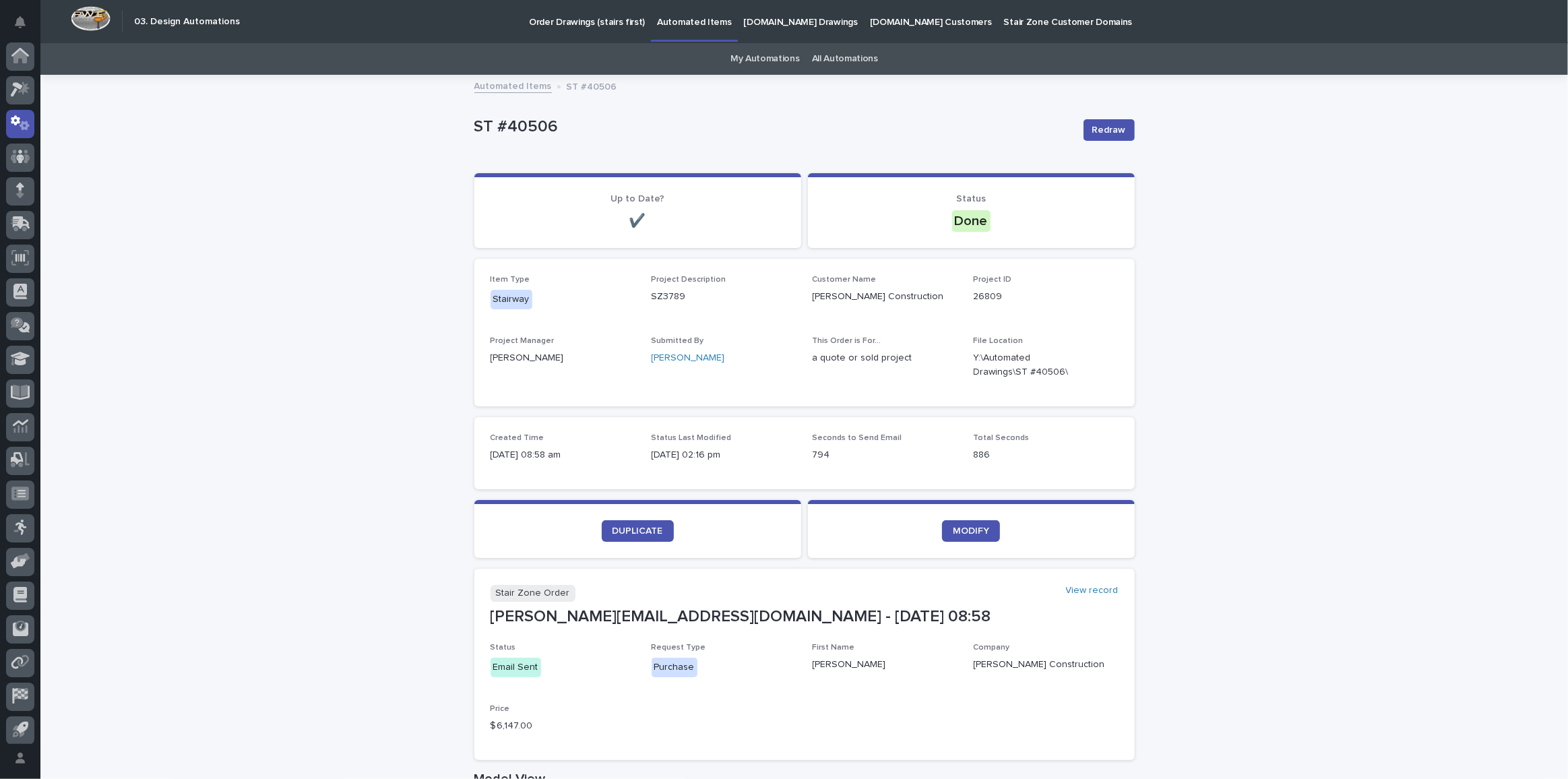
scroll to position [40, 0]
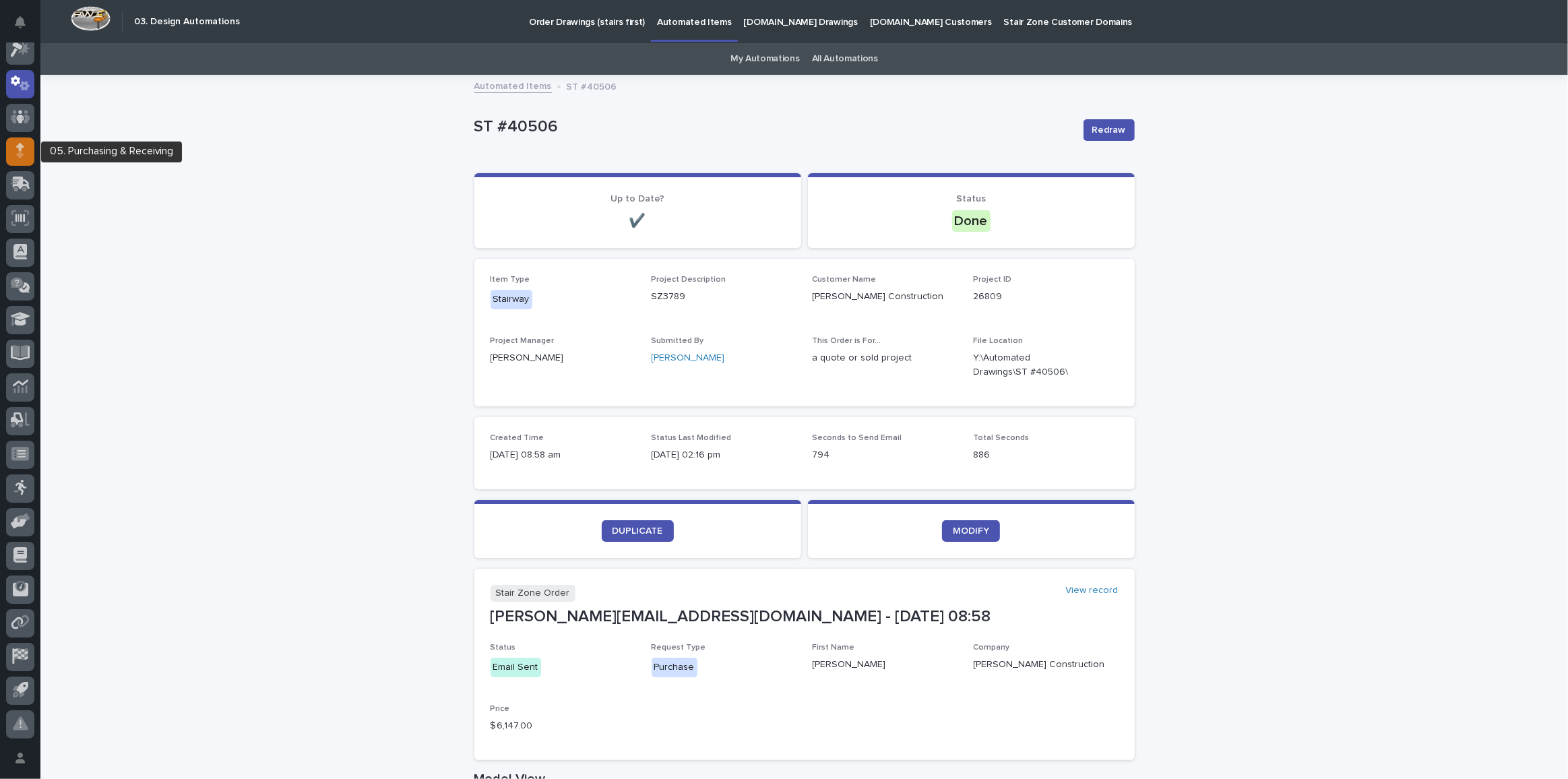
click at [28, 153] on div at bounding box center [20, 152] width 28 height 28
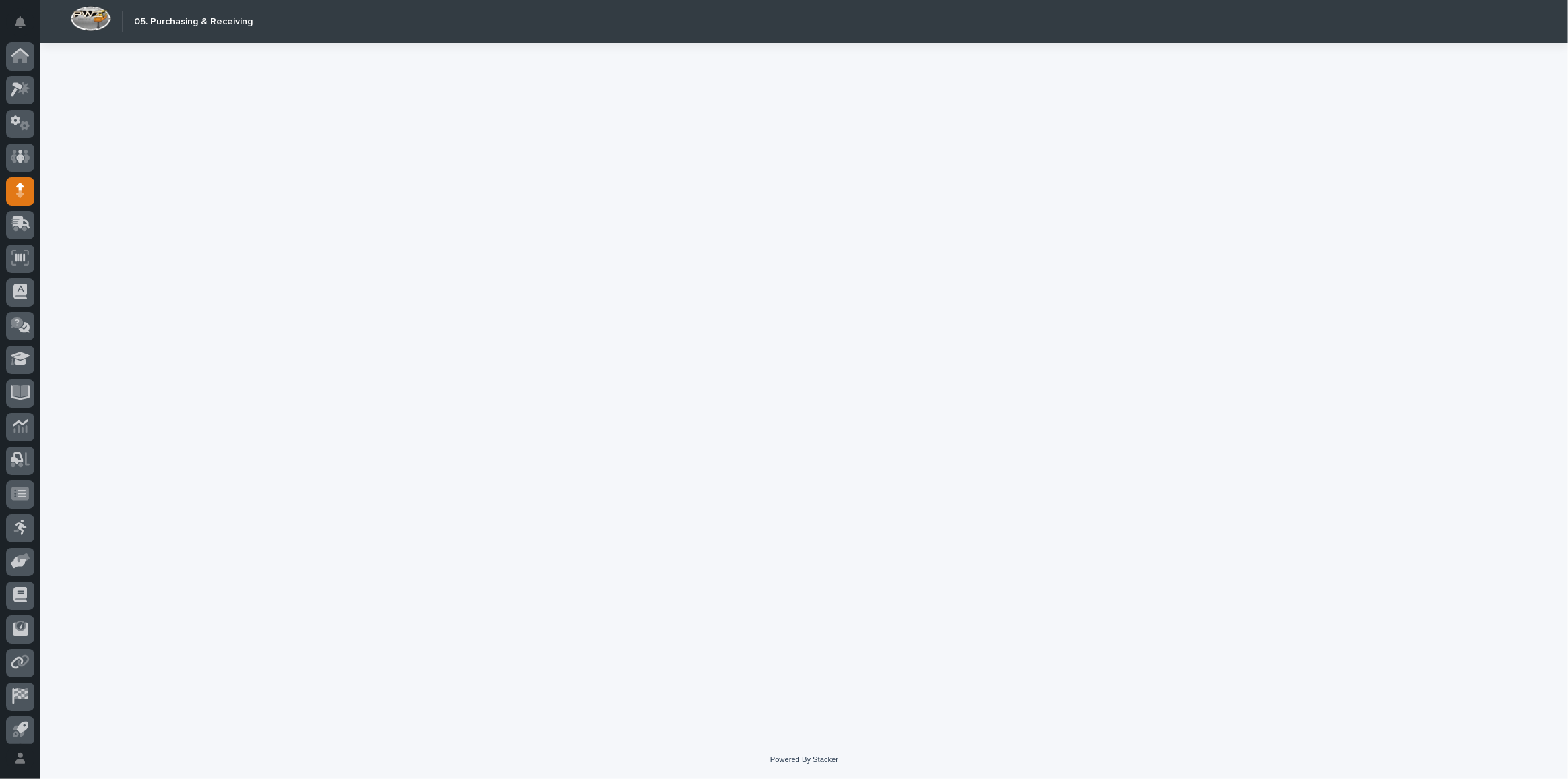
scroll to position [40, 0]
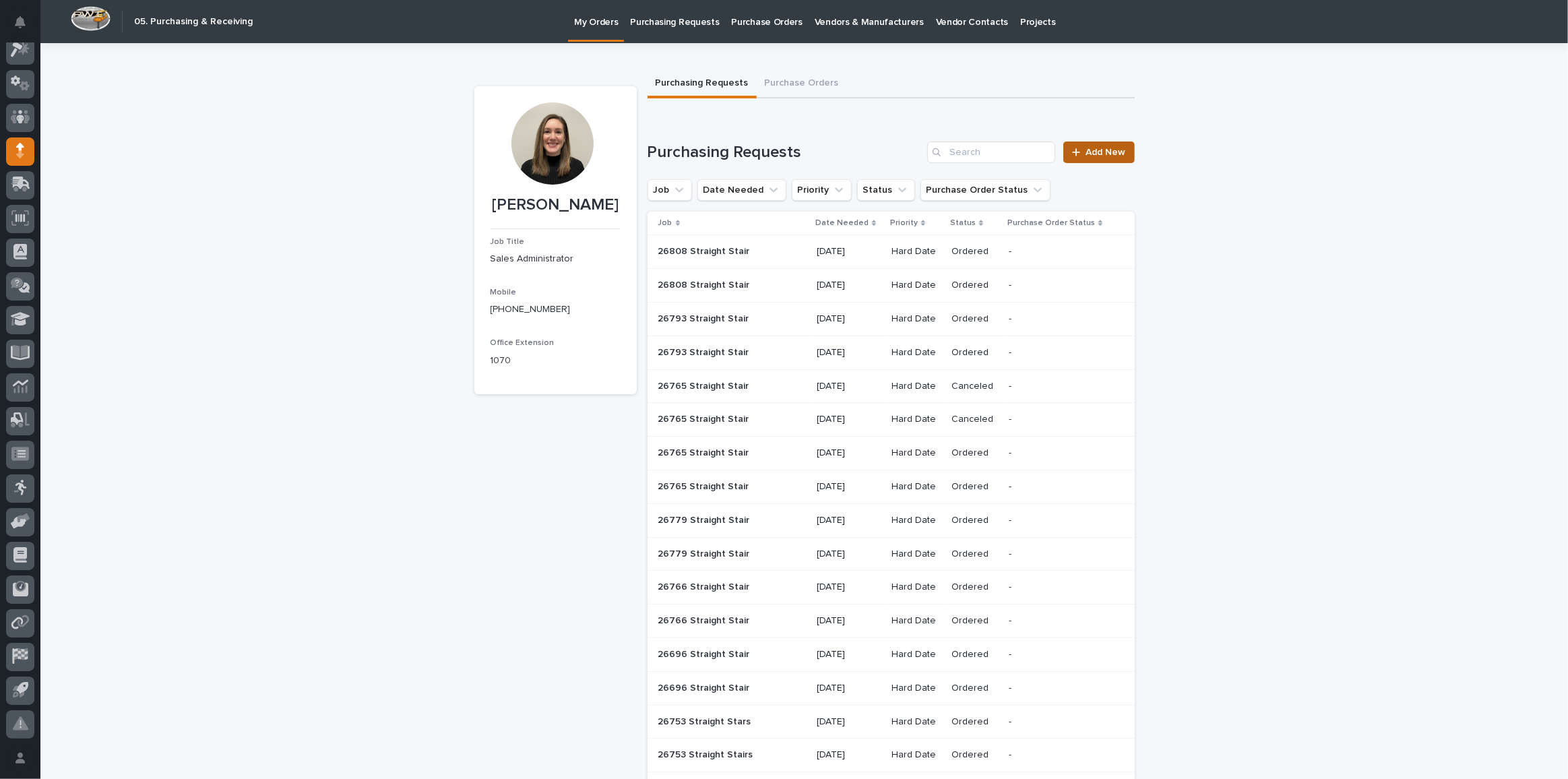
click at [1087, 145] on link "Add New" at bounding box center [1098, 152] width 70 height 21
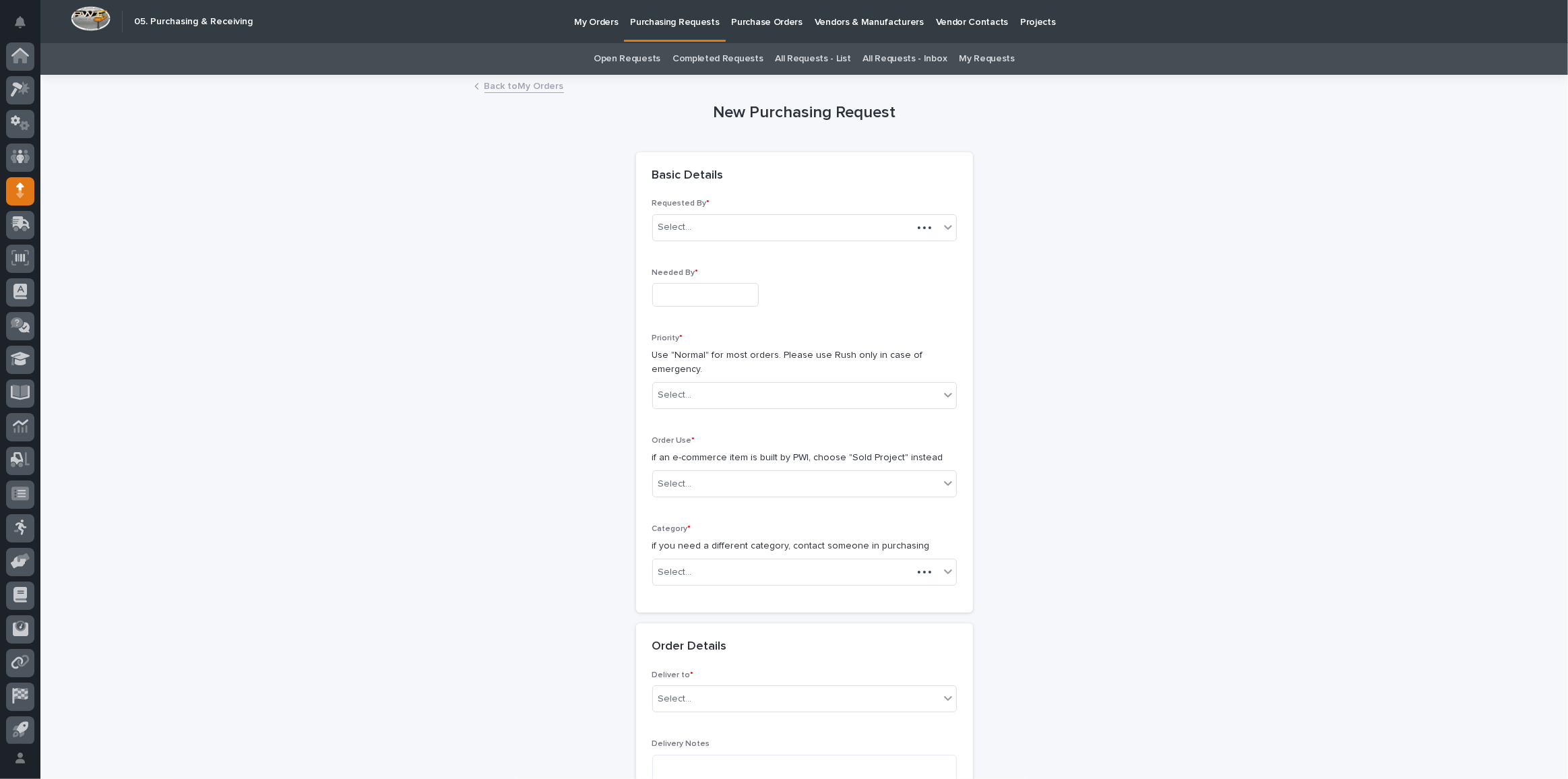
scroll to position [40, 0]
click at [699, 294] on input "text" at bounding box center [705, 295] width 107 height 24
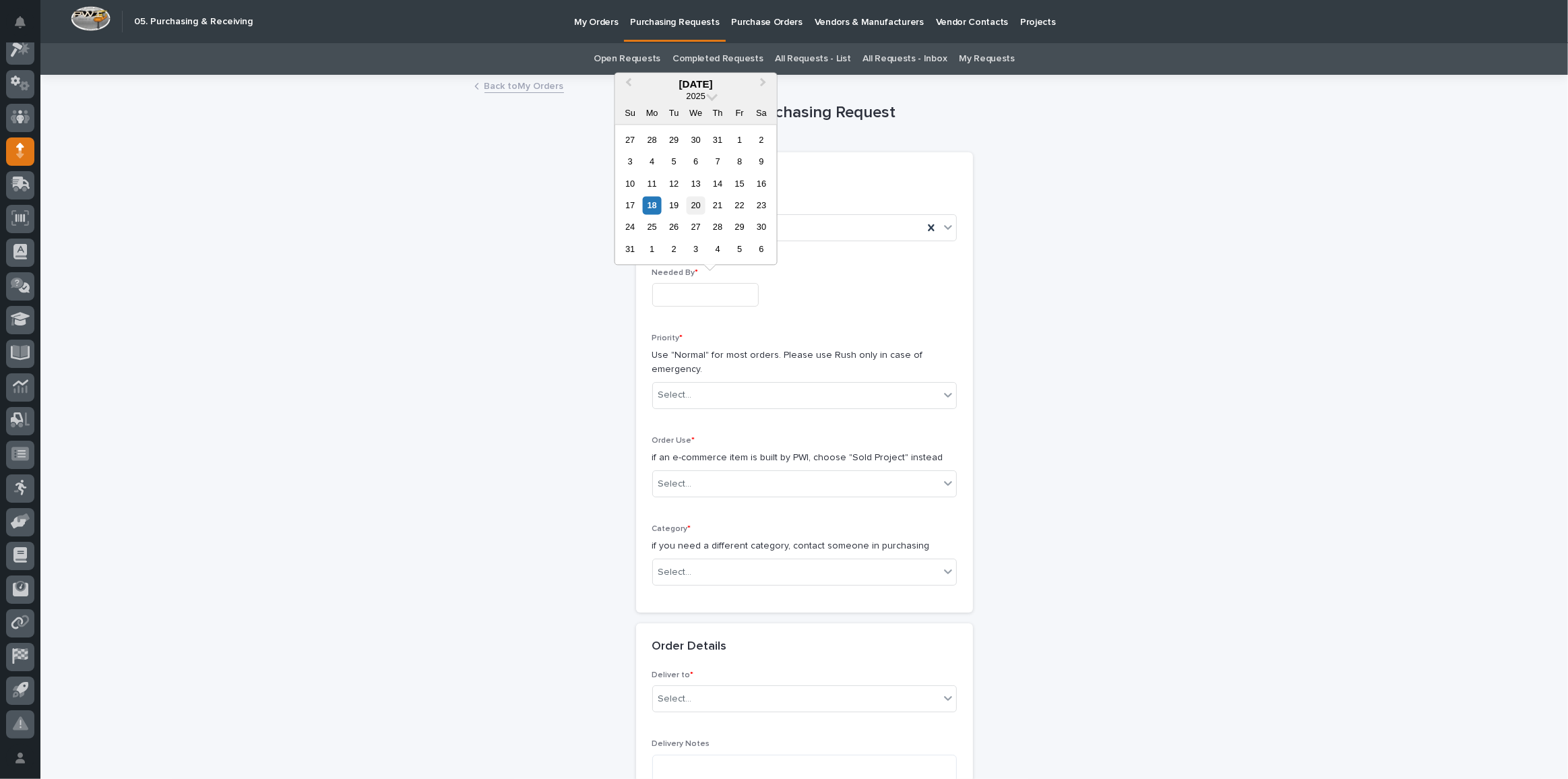
click at [700, 204] on div "20" at bounding box center [696, 205] width 19 height 19
type input "**********"
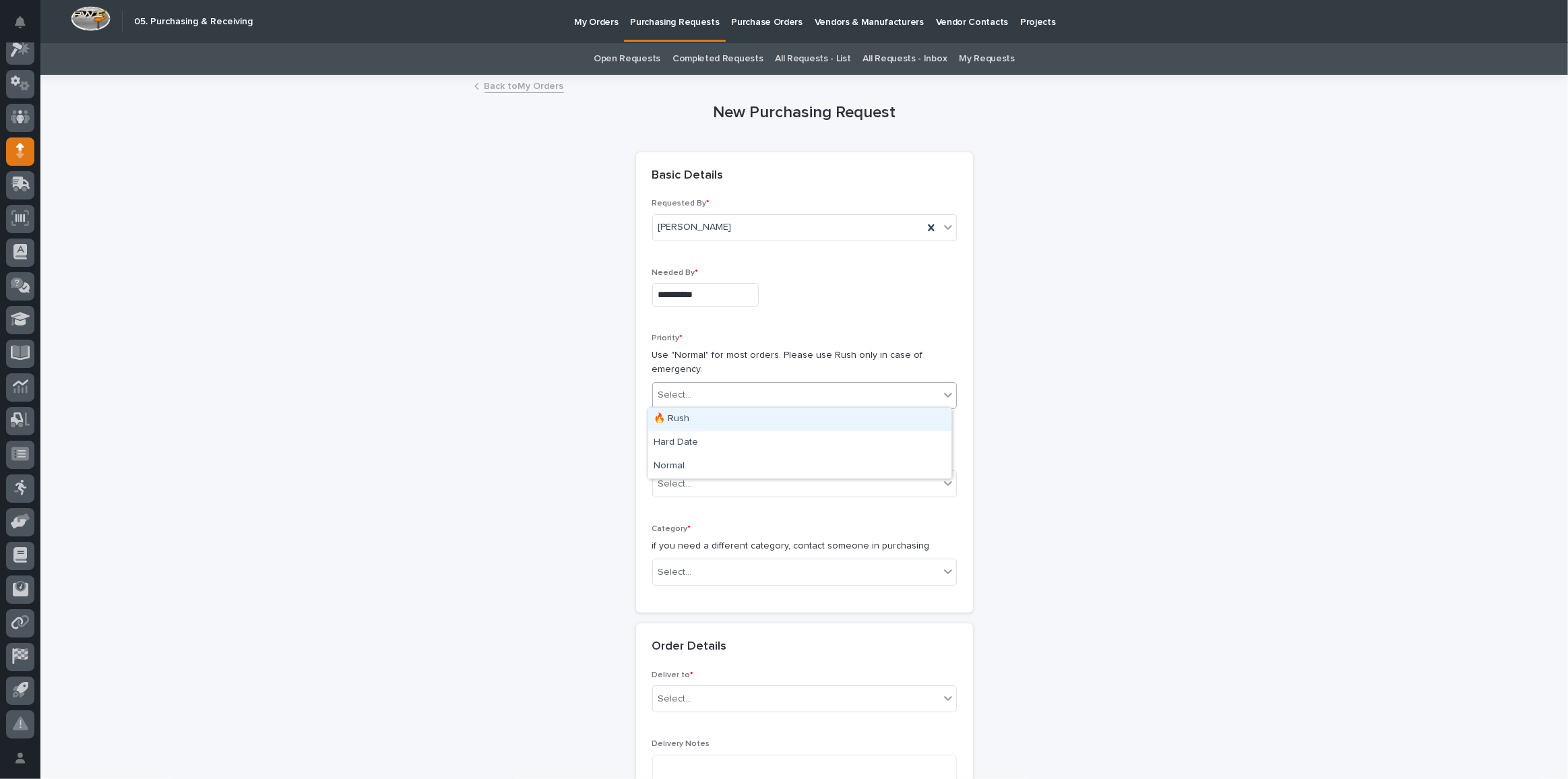
click at [669, 397] on div "Select..." at bounding box center [674, 395] width 33 height 14
click at [709, 442] on div "Hard Date" at bounding box center [800, 443] width 303 height 24
click at [702, 488] on div "Select..." at bounding box center [796, 484] width 286 height 22
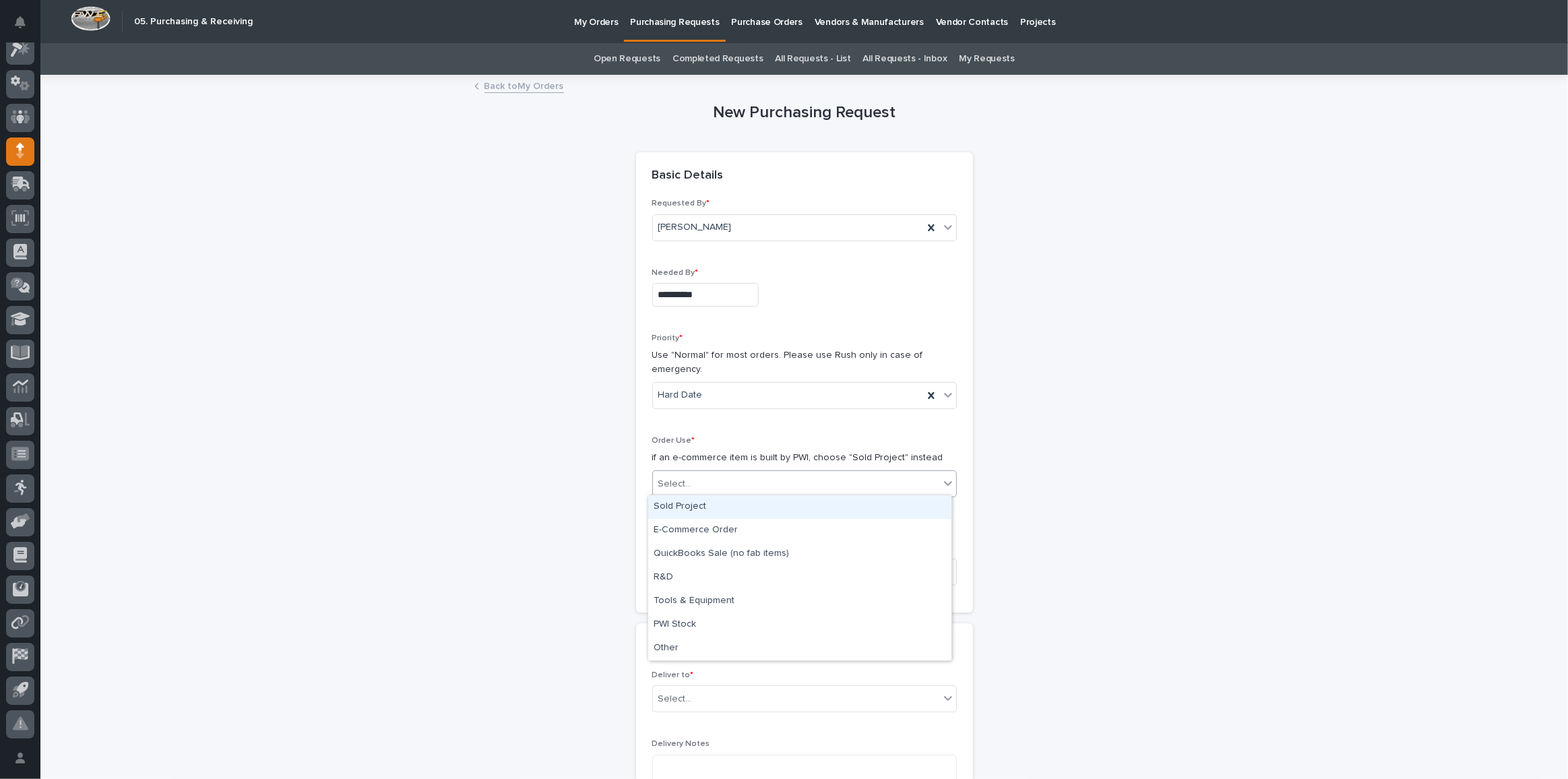
click at [688, 508] on div "Sold Project" at bounding box center [800, 507] width 303 height 24
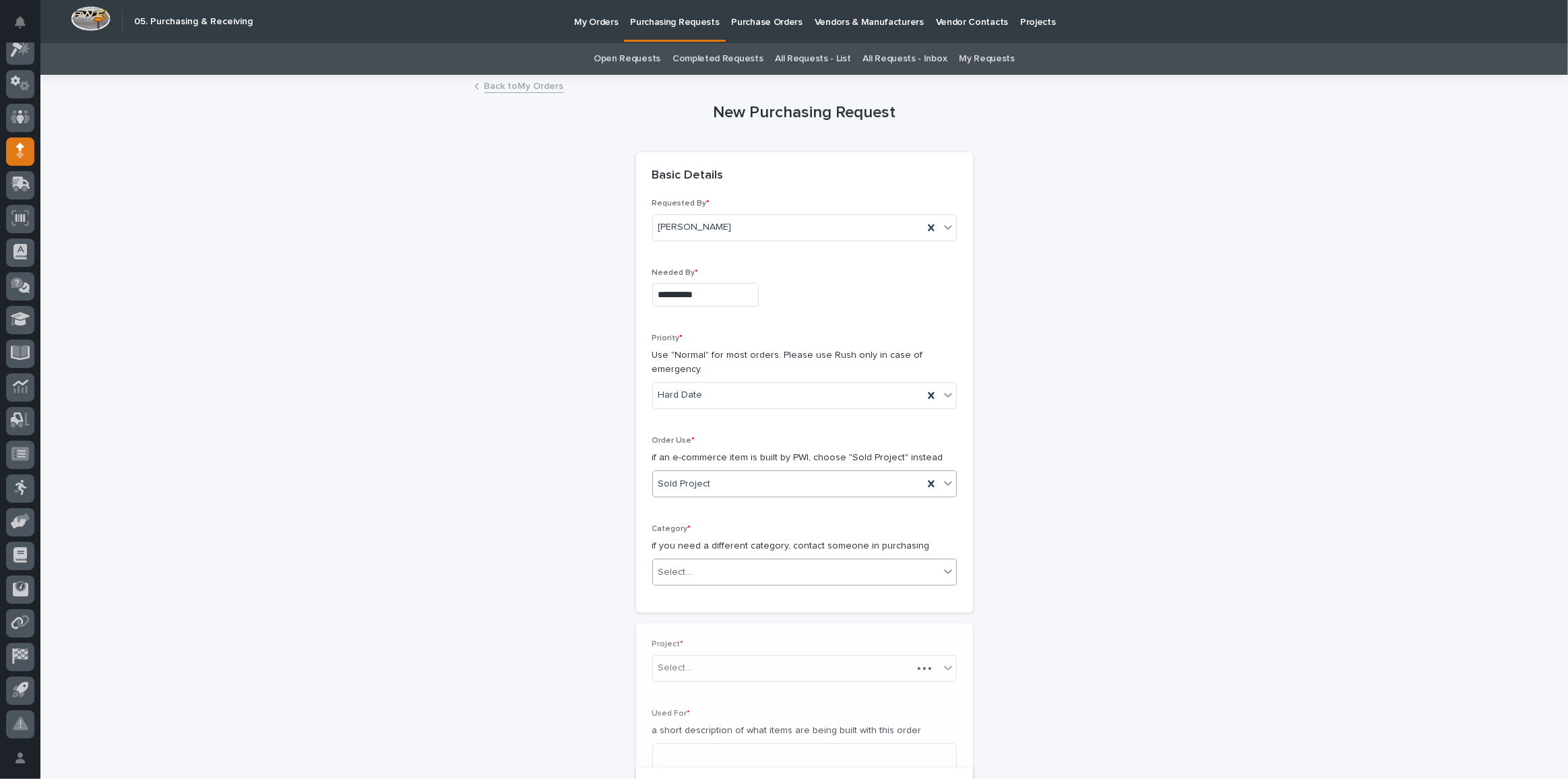
click at [680, 580] on div "Select..." at bounding box center [796, 572] width 286 height 22
click at [680, 762] on div "Steel" at bounding box center [800, 760] width 303 height 24
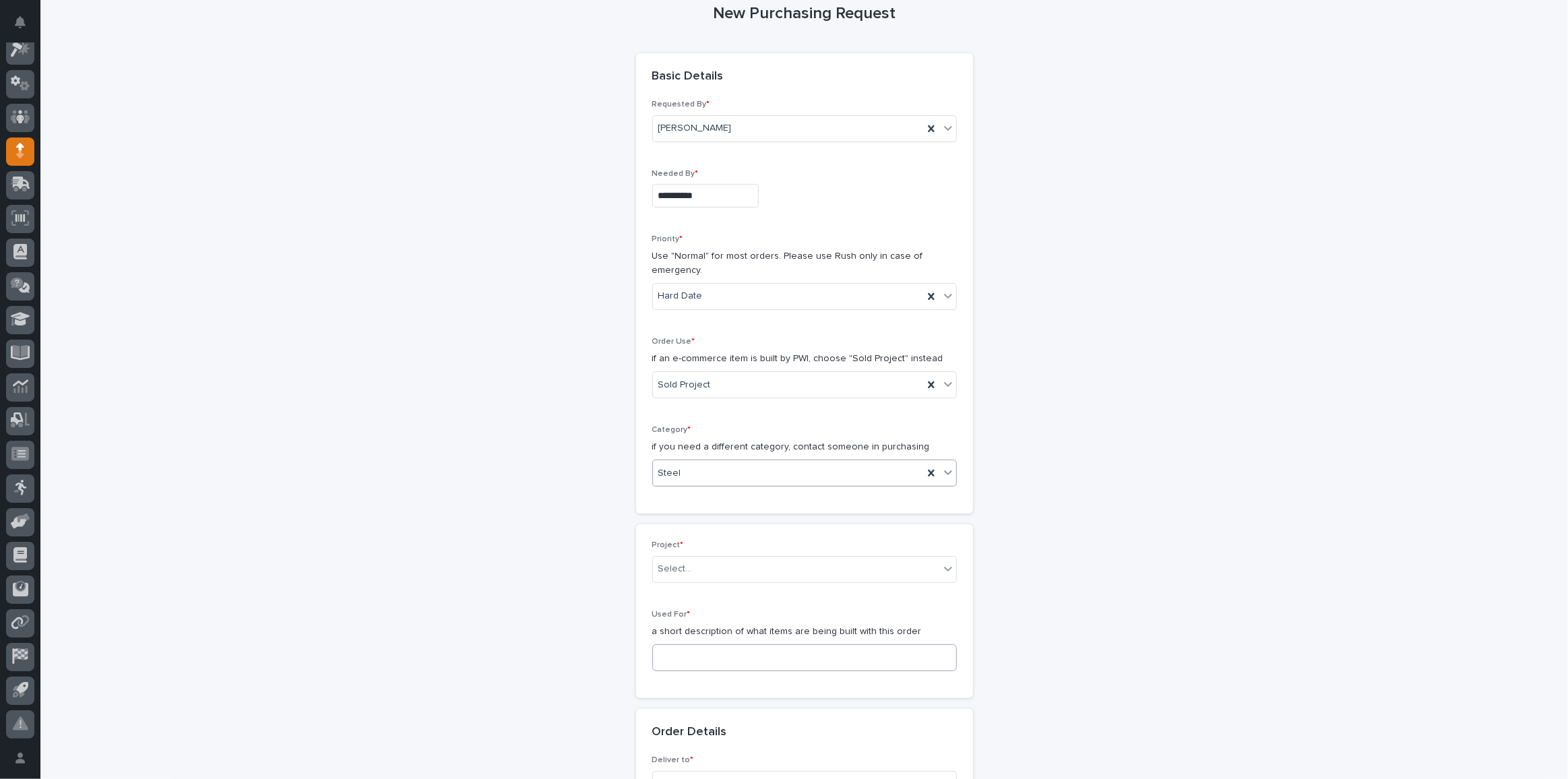
scroll to position [183, 0]
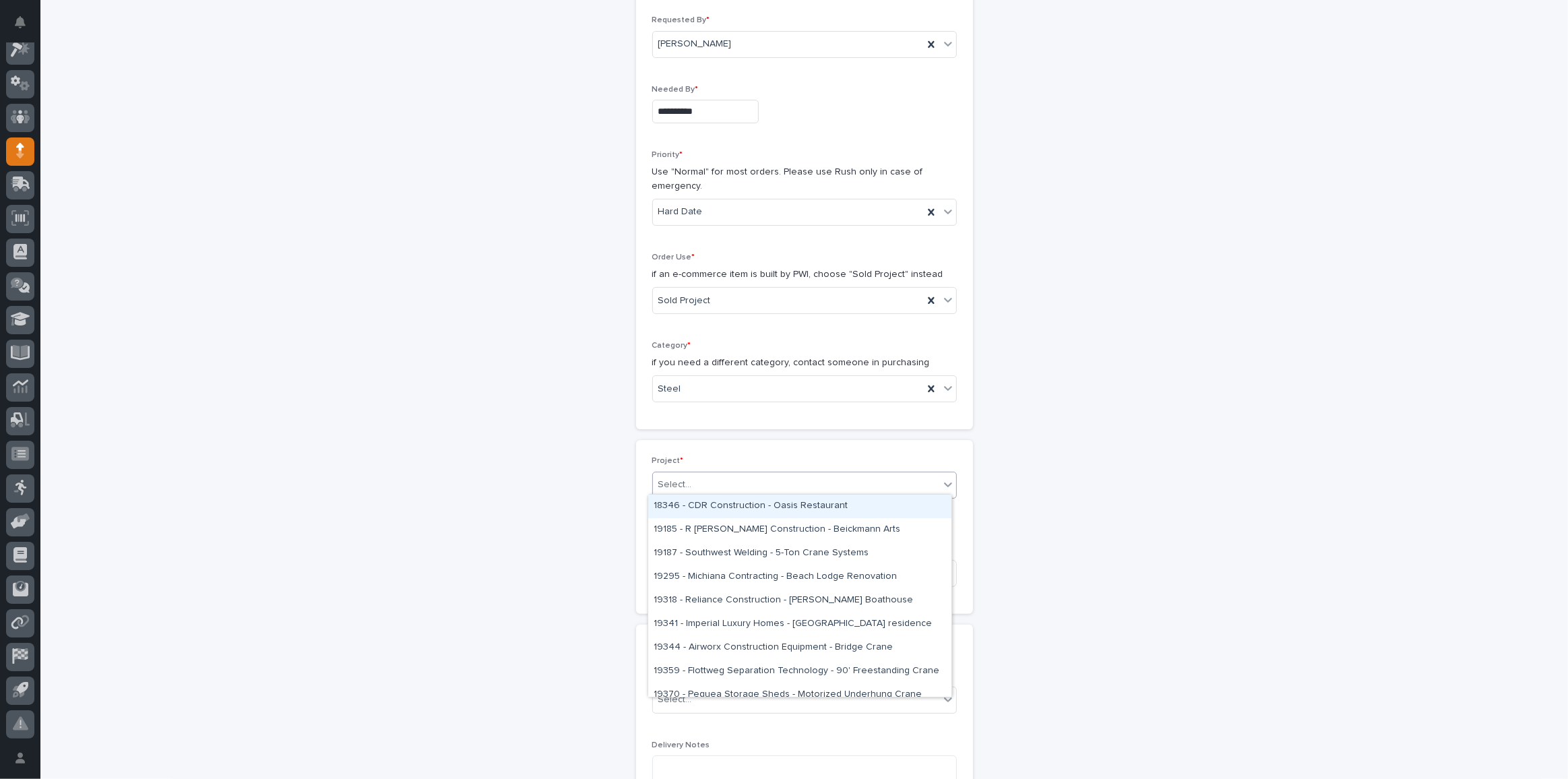
click at [696, 480] on div "Select..." at bounding box center [796, 485] width 286 height 22
type input "*****"
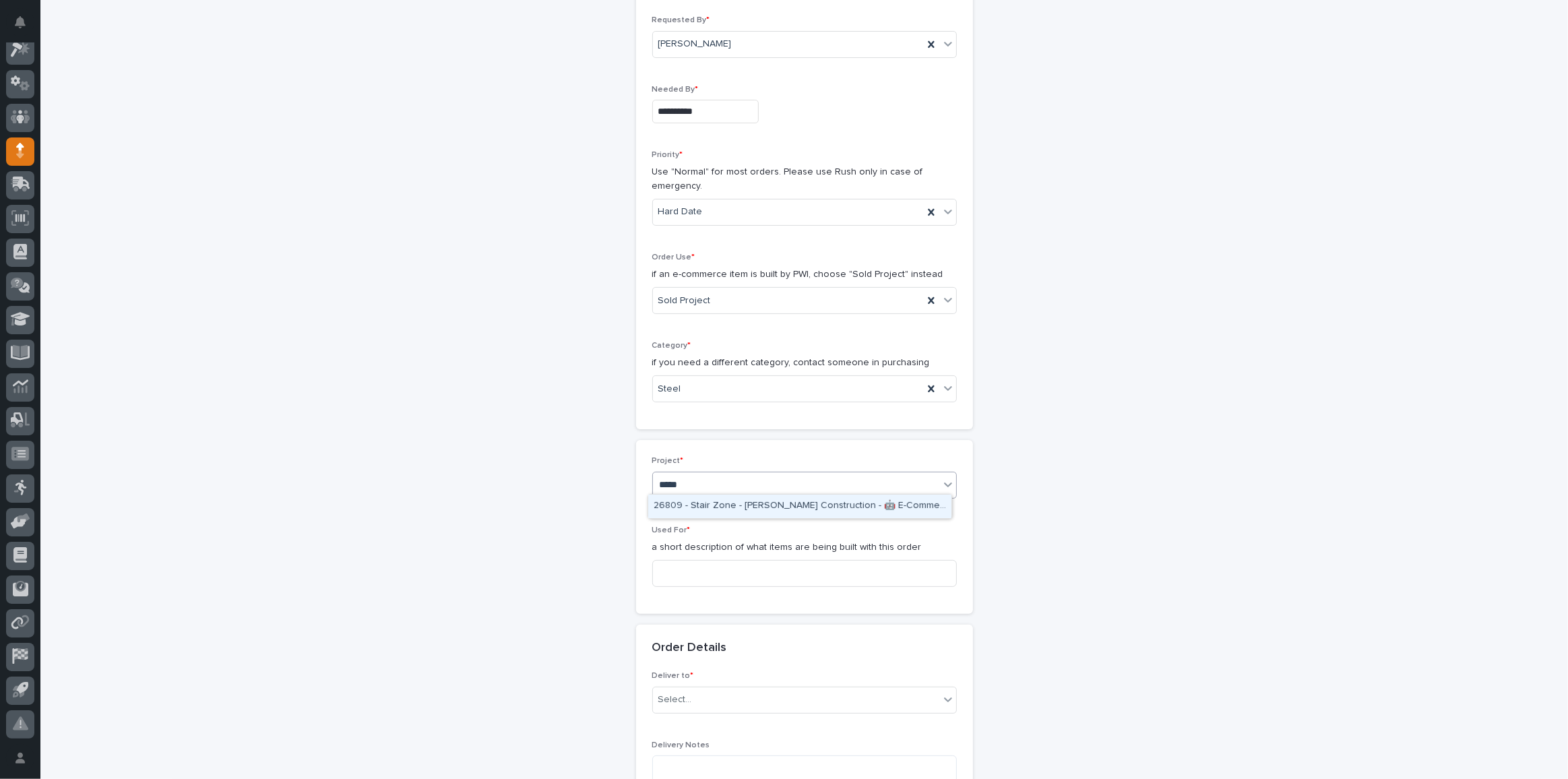
click at [710, 511] on div "26809 - Stair Zone - [PERSON_NAME] Construction - 🤖 E-Commerce Stair Order" at bounding box center [800, 506] width 303 height 24
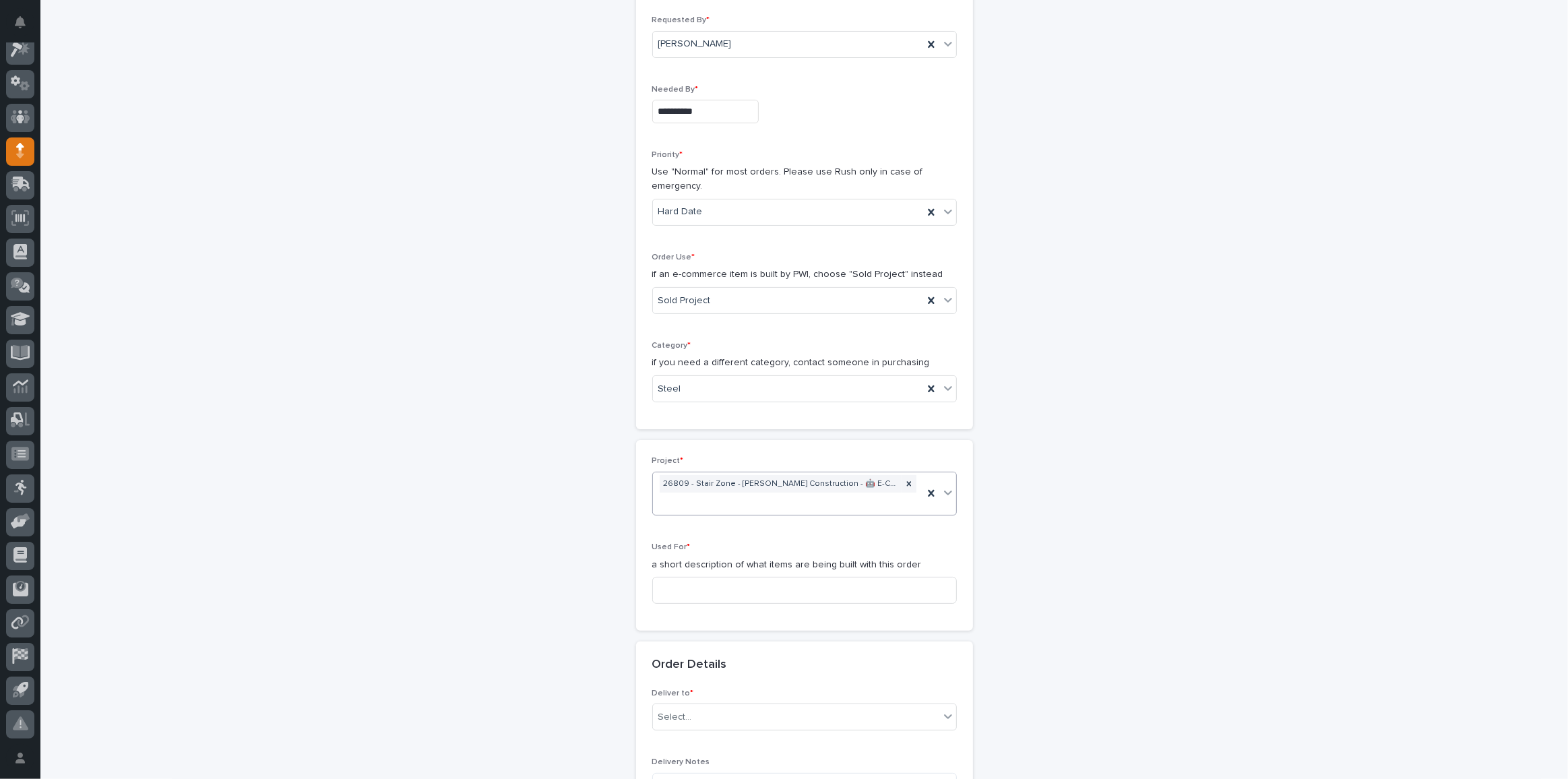
scroll to position [192, 0]
click at [714, 568] on input at bounding box center [804, 582] width 305 height 27
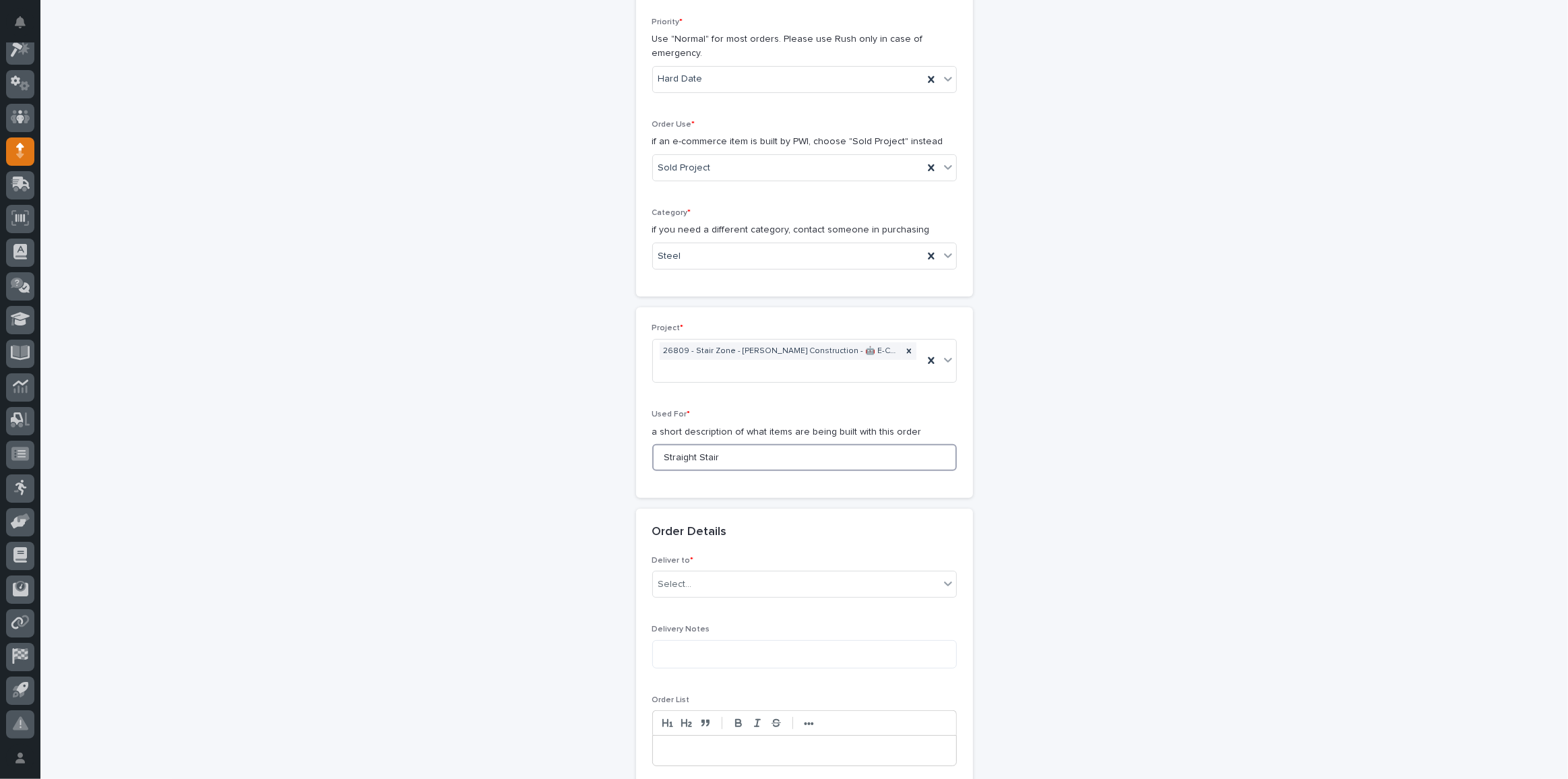
scroll to position [560, 0]
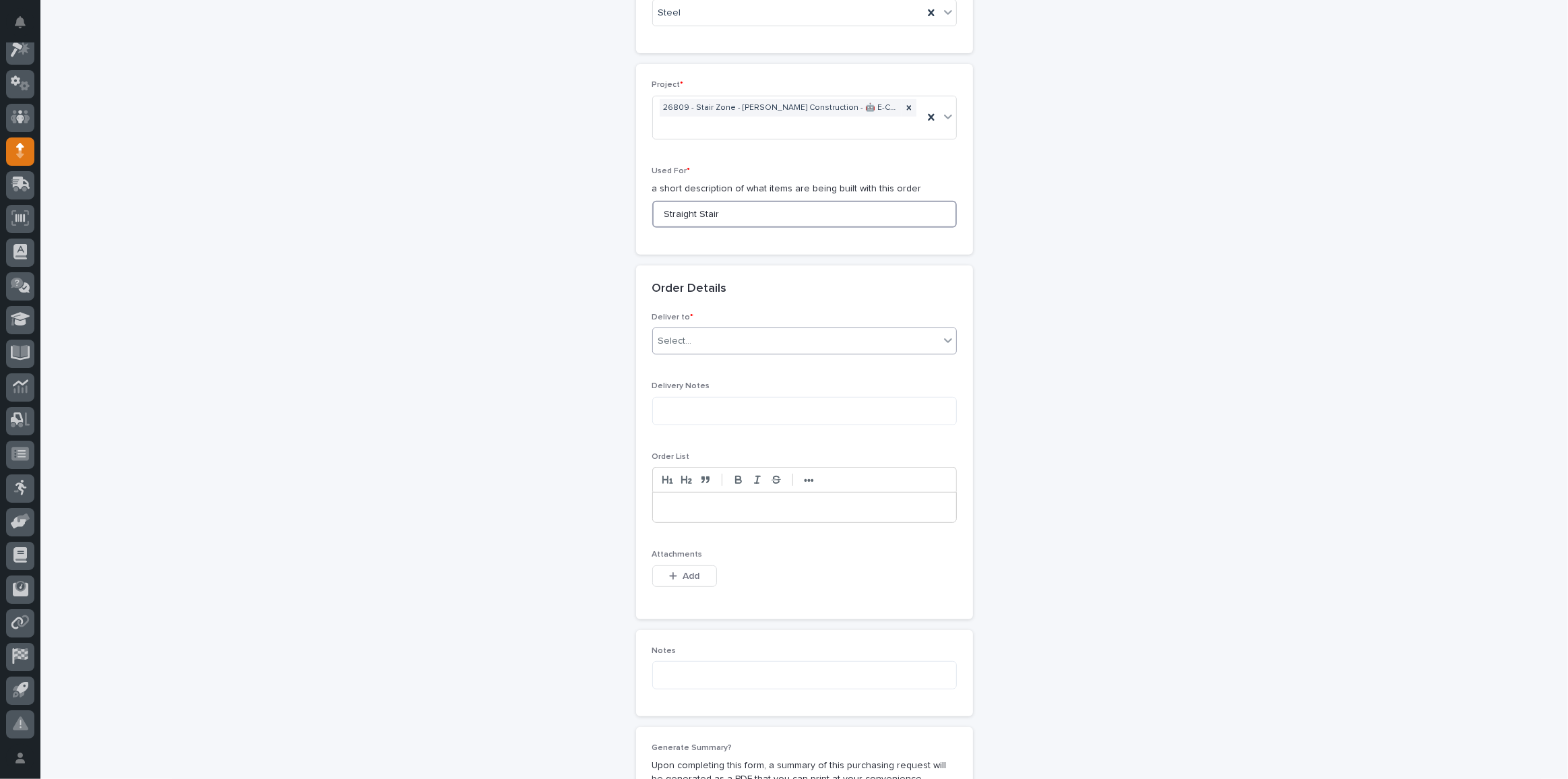
type input "Straight Stair"
click at [729, 338] on div "Select..." at bounding box center [796, 342] width 286 height 22
click at [701, 368] on div "PWI" at bounding box center [800, 362] width 303 height 24
click at [677, 566] on button "Add" at bounding box center [684, 576] width 64 height 21
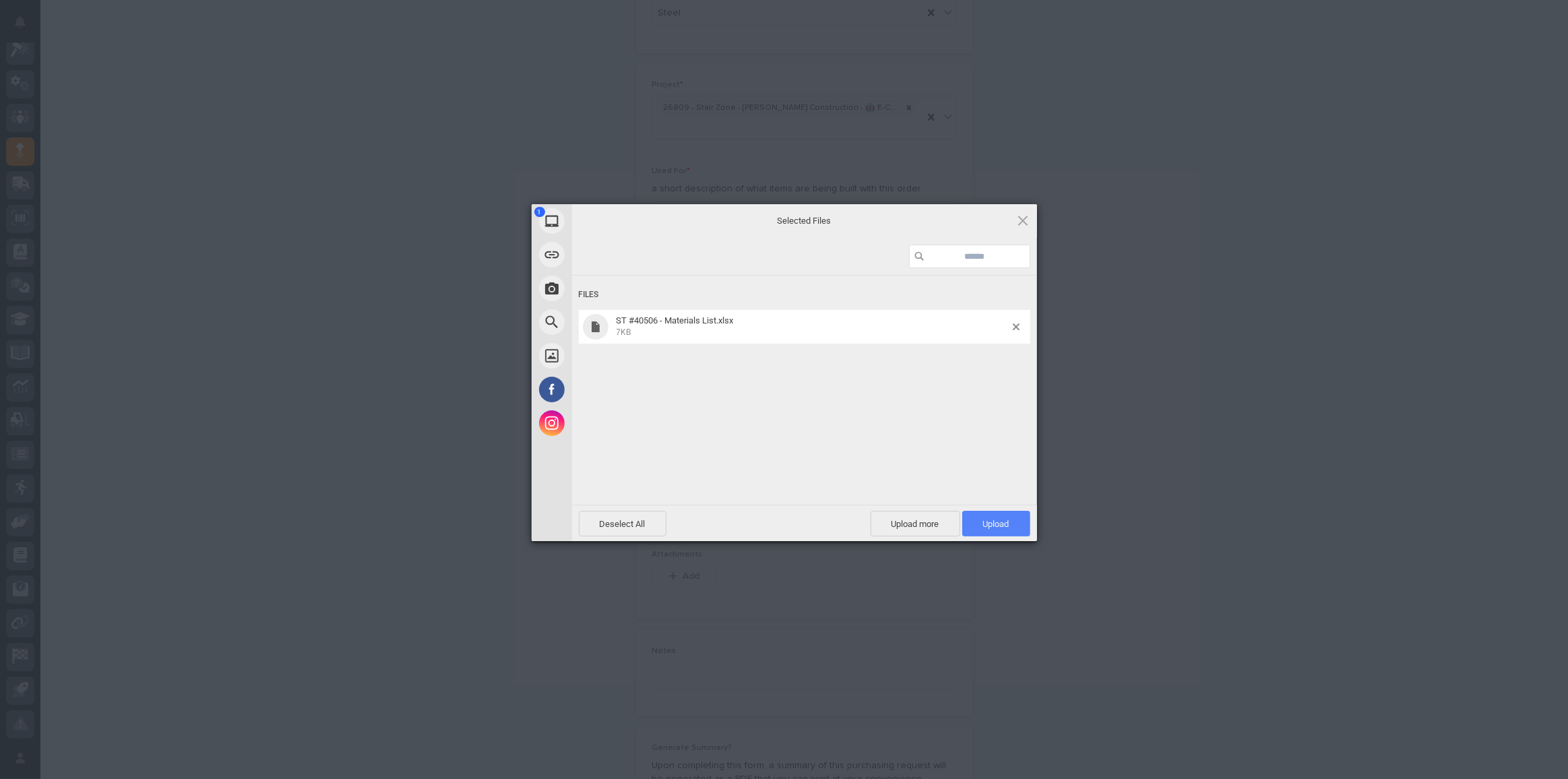
click at [996, 525] on span "Upload 1" at bounding box center [996, 524] width 26 height 10
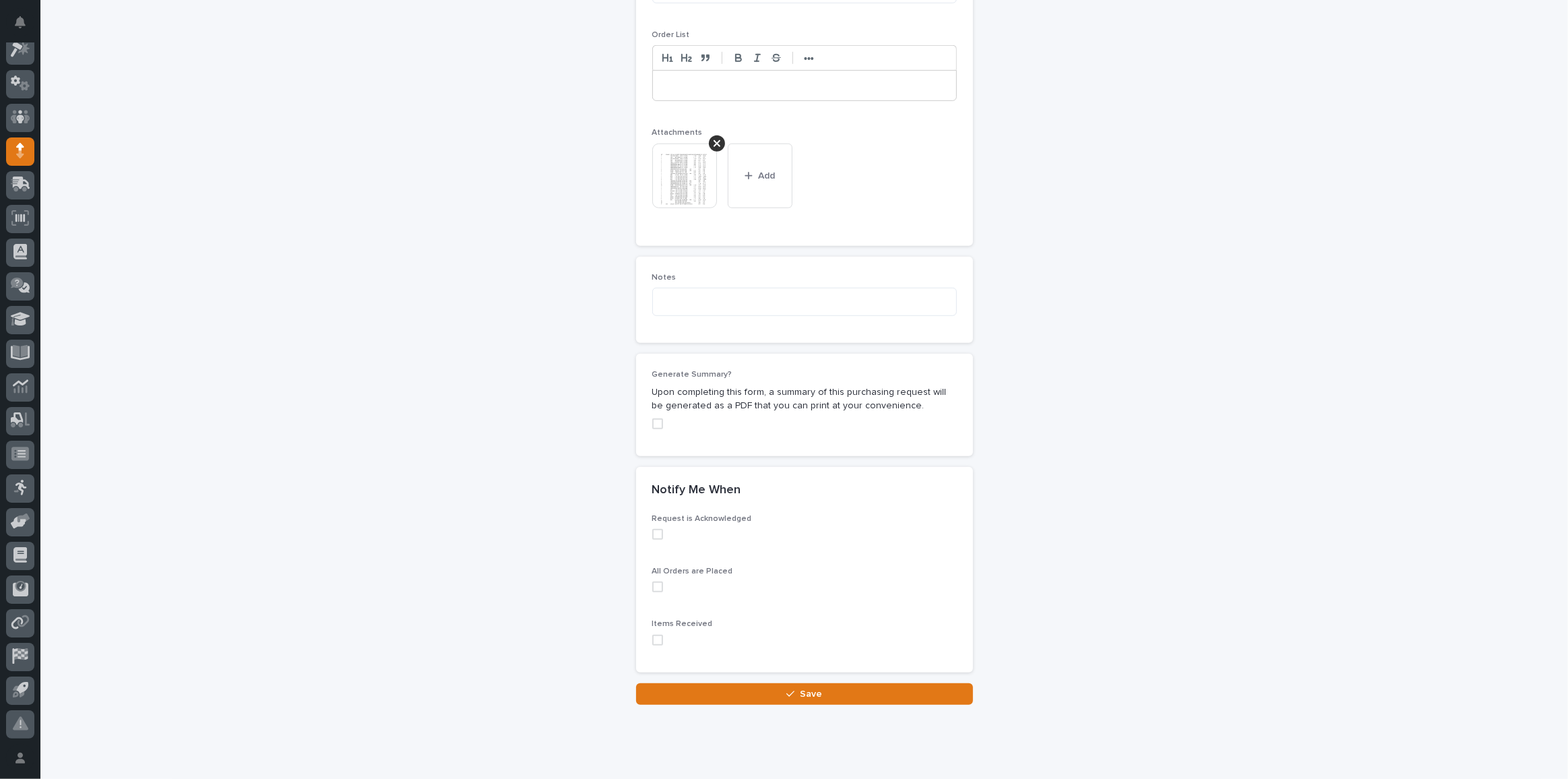
scroll to position [1007, 0]
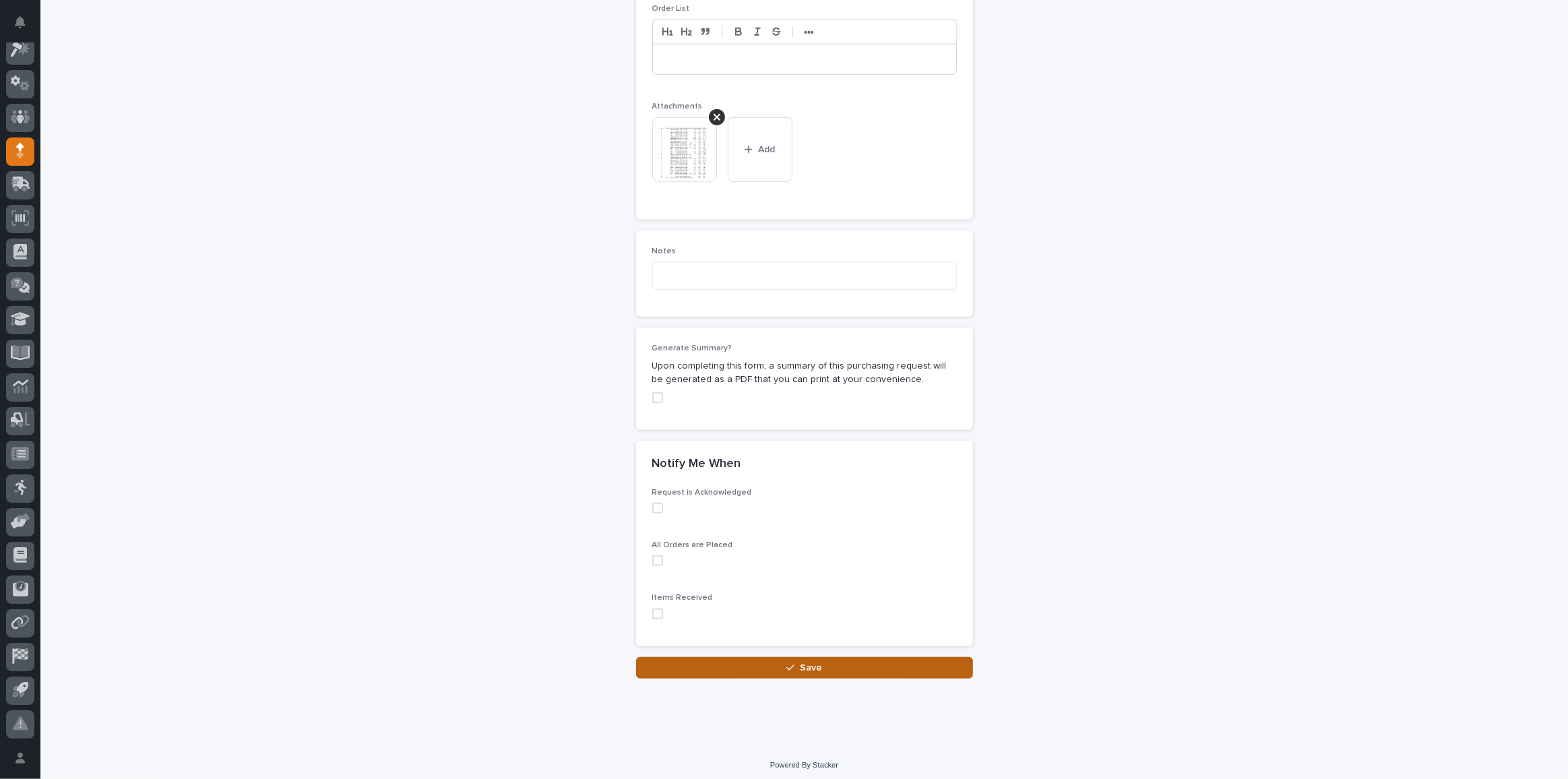
click at [814, 663] on span "Save" at bounding box center [811, 668] width 22 height 10
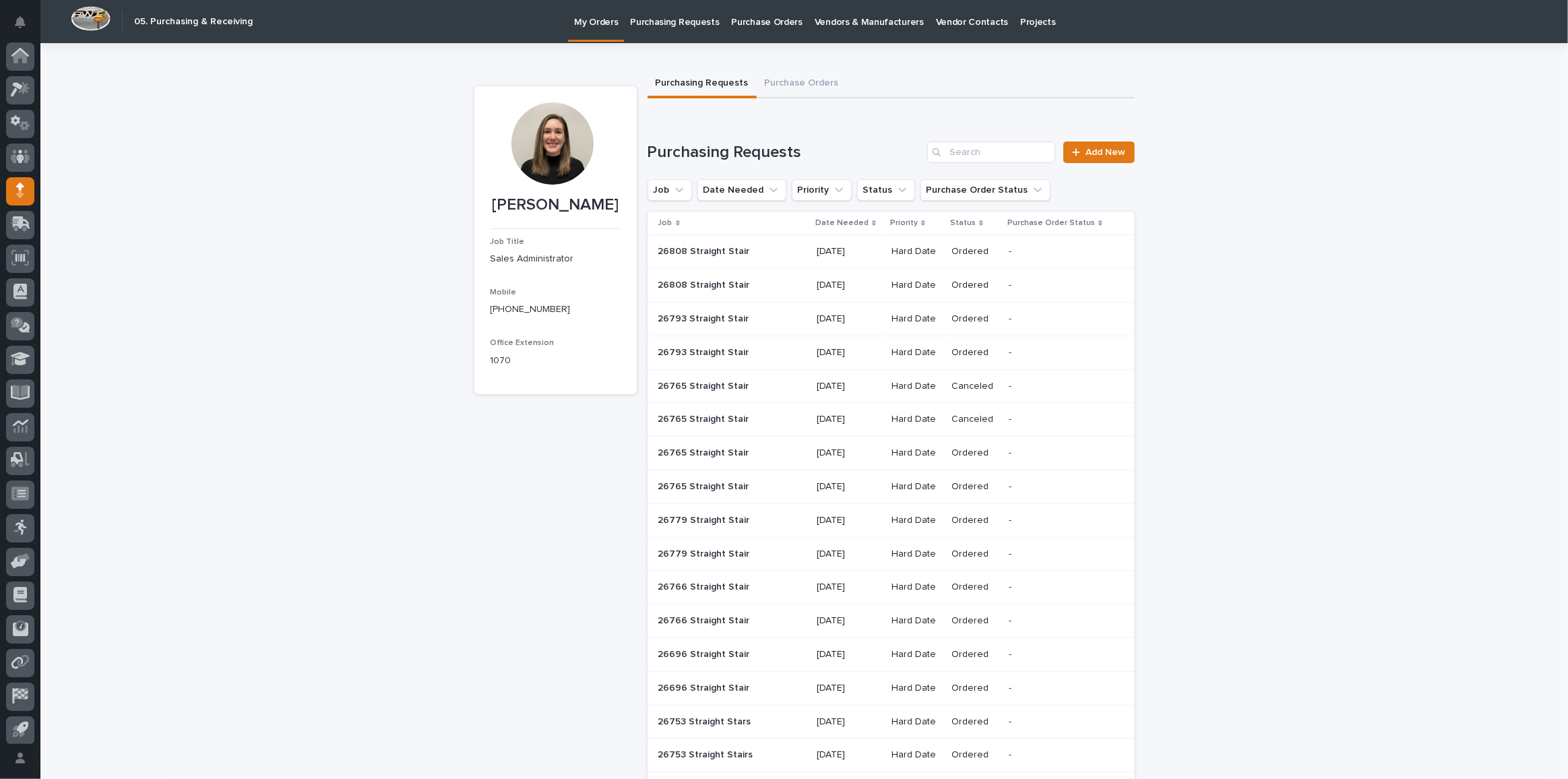
scroll to position [40, 0]
click at [1081, 157] on link "Add New" at bounding box center [1098, 152] width 70 height 21
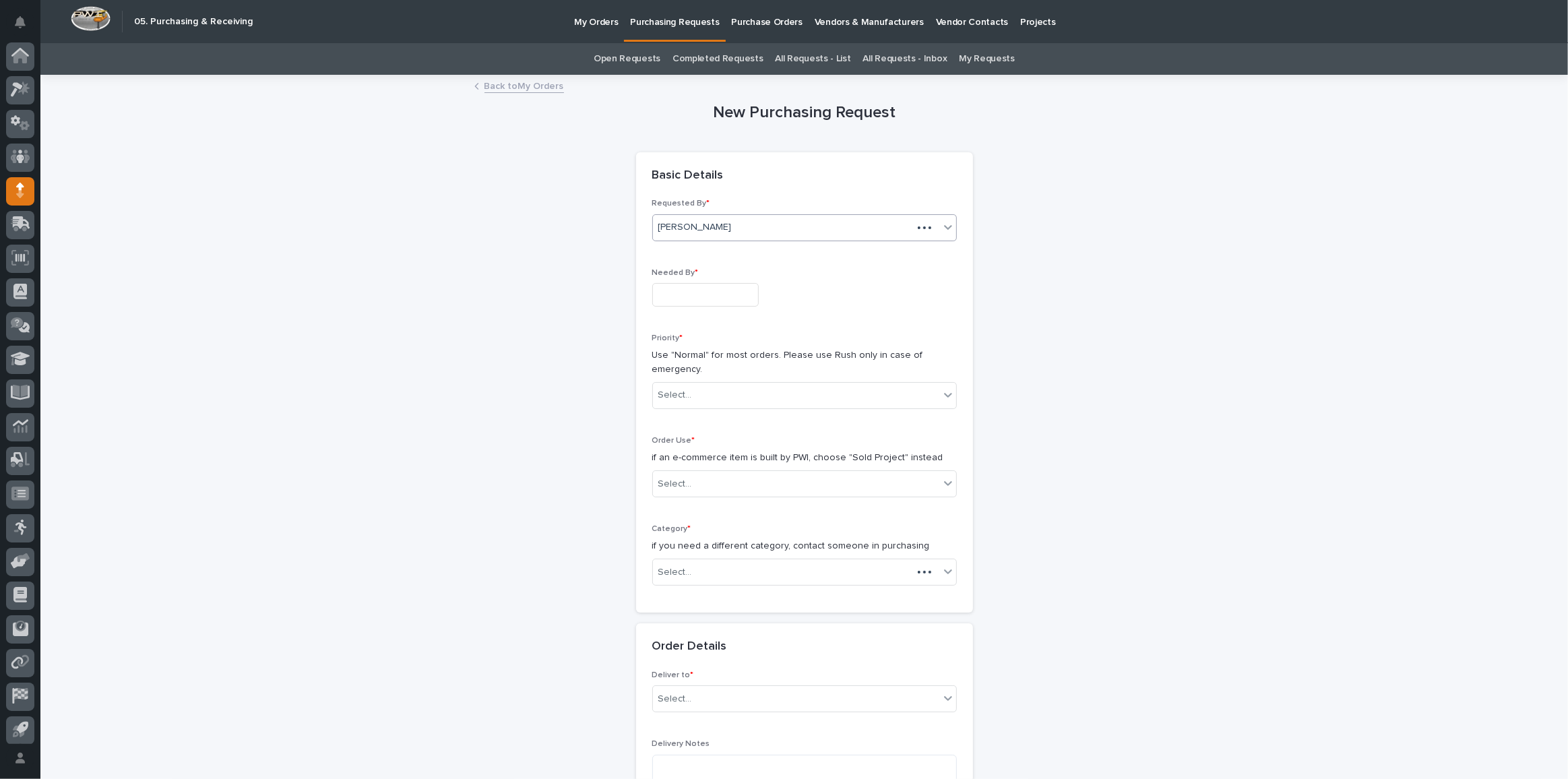
scroll to position [40, 0]
click at [702, 294] on input "text" at bounding box center [705, 295] width 107 height 24
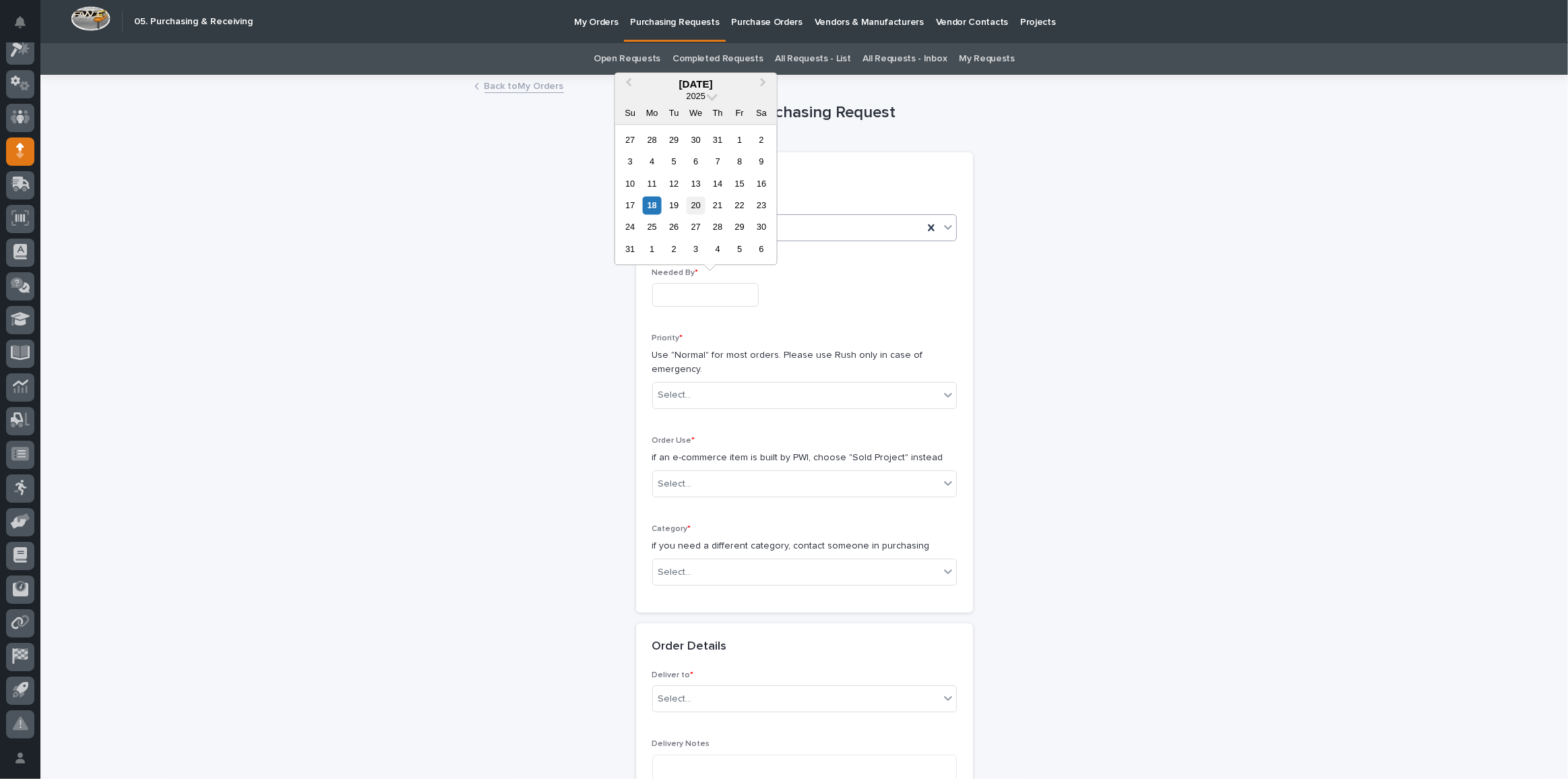
click at [690, 206] on div "20" at bounding box center [696, 205] width 19 height 19
type input "**********"
click at [703, 374] on p "Use "Normal" for most orders. Please use Rush only in case of emergency." at bounding box center [804, 362] width 305 height 28
click at [711, 389] on div "Select..." at bounding box center [796, 395] width 286 height 22
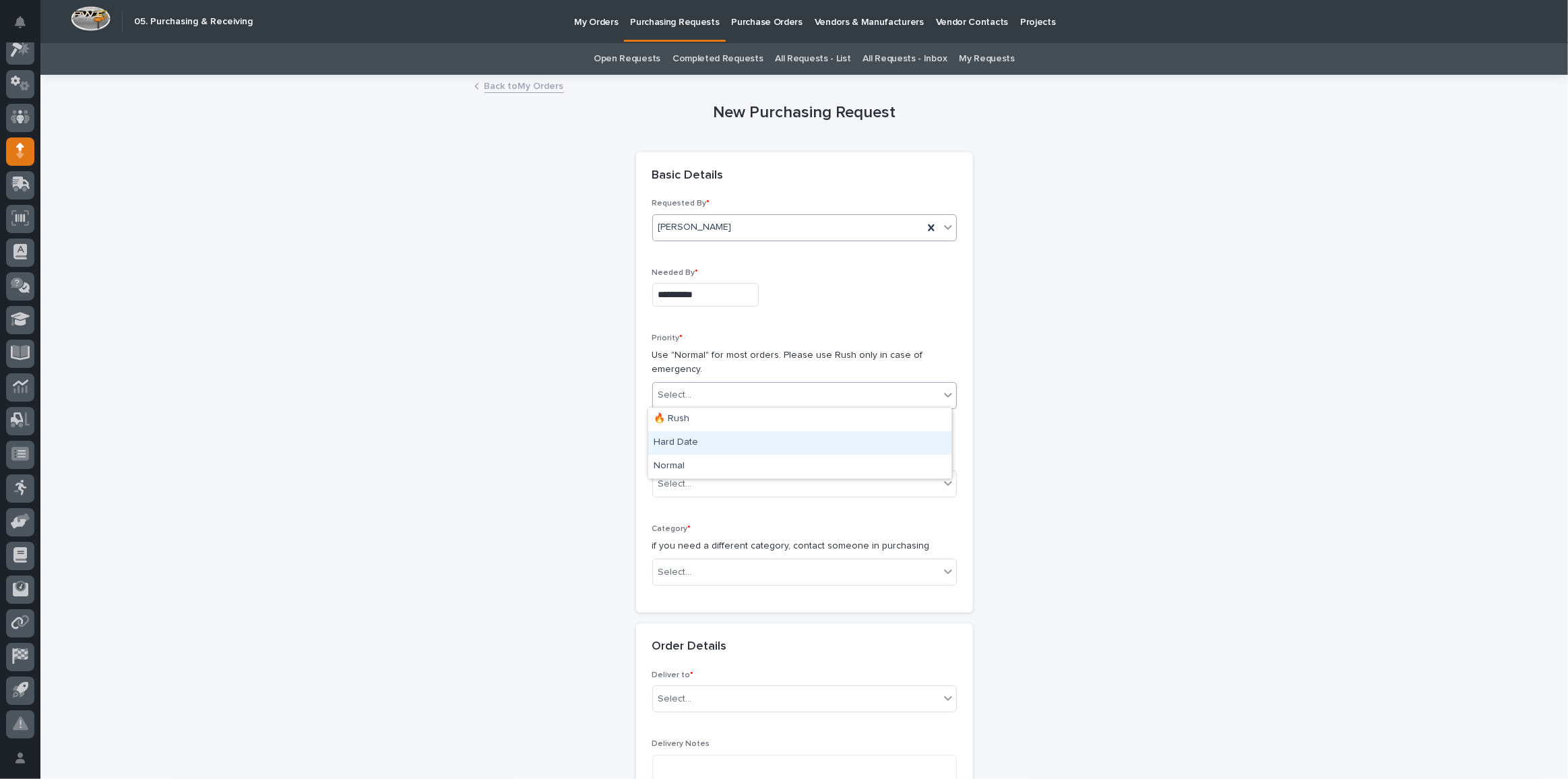
click at [717, 436] on div "Hard Date" at bounding box center [800, 443] width 303 height 24
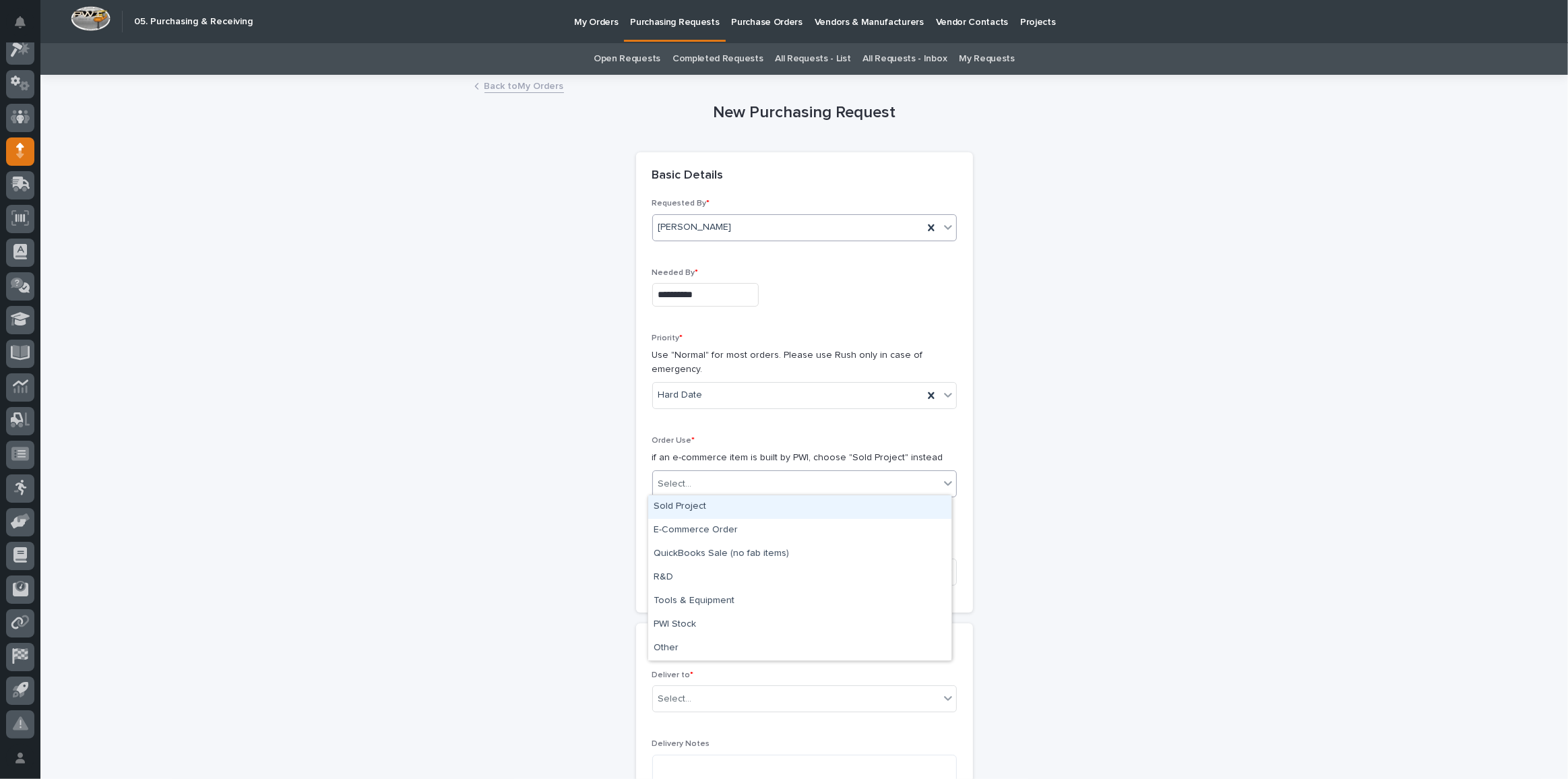
click at [739, 481] on div "Select..." at bounding box center [796, 484] width 286 height 22
click at [728, 508] on div "Sold Project" at bounding box center [800, 507] width 303 height 24
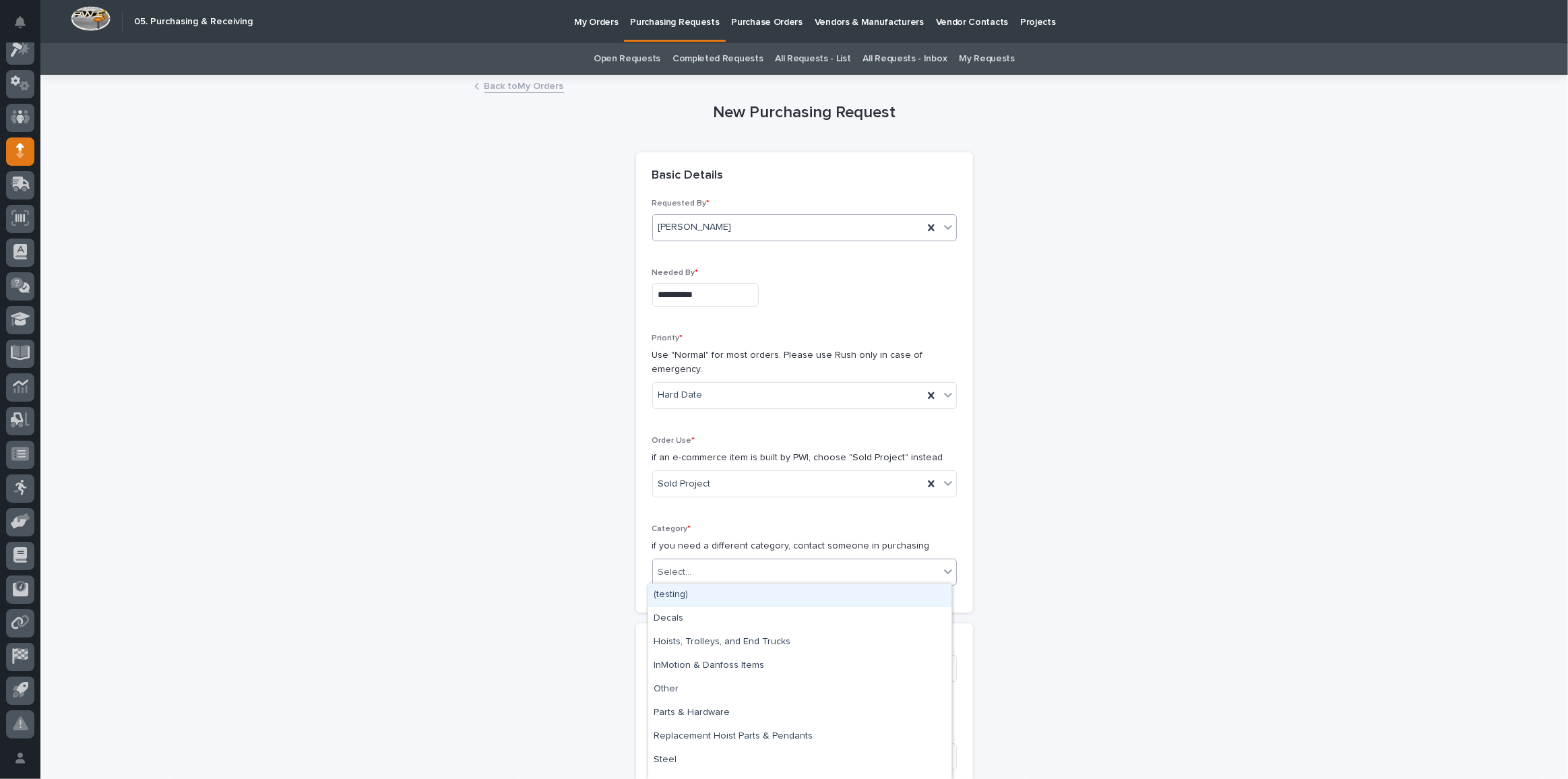
click at [694, 572] on input "text" at bounding box center [694, 572] width 1 height 11
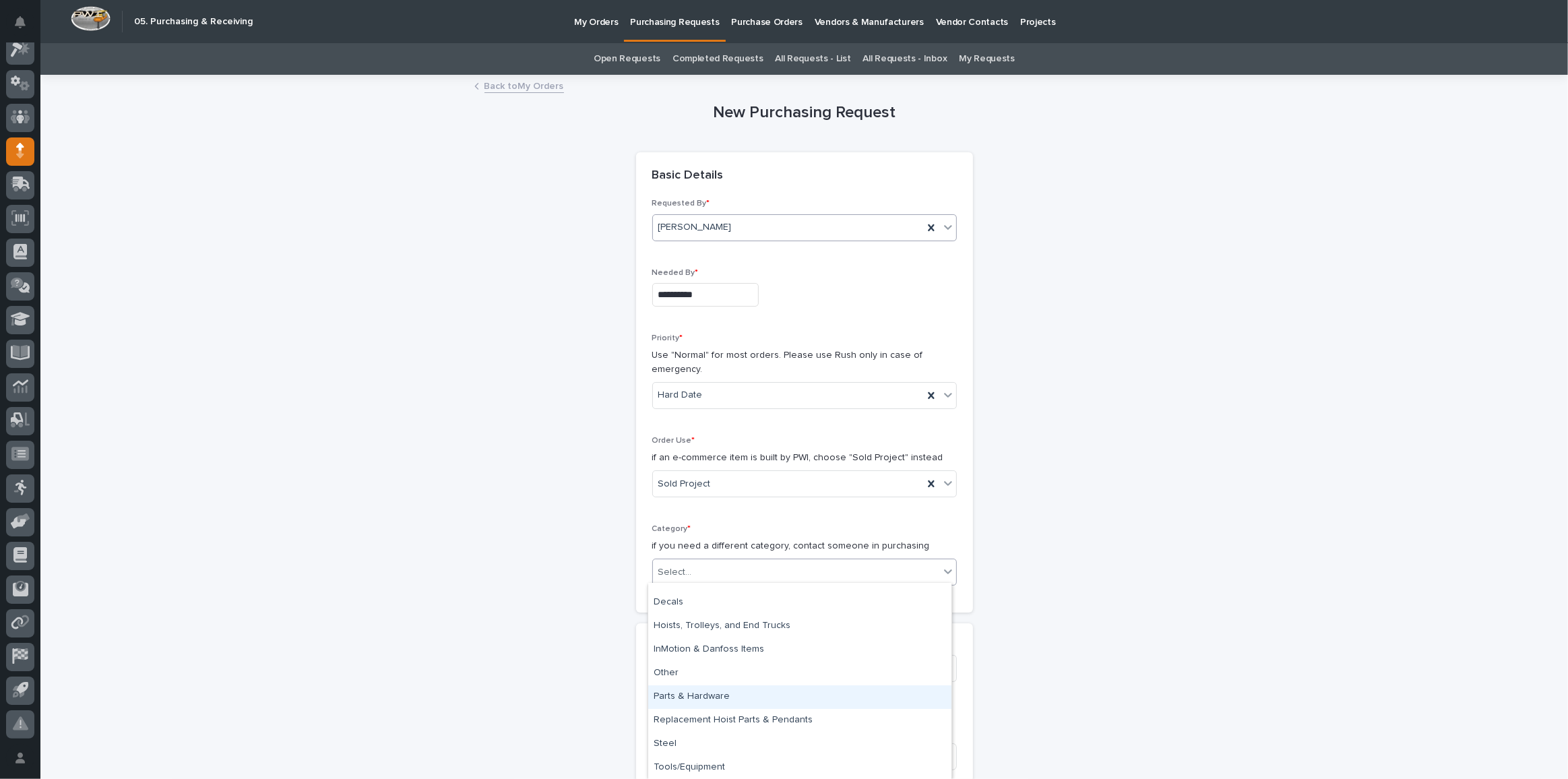
click at [713, 705] on div "Parts & Hardware" at bounding box center [800, 697] width 303 height 24
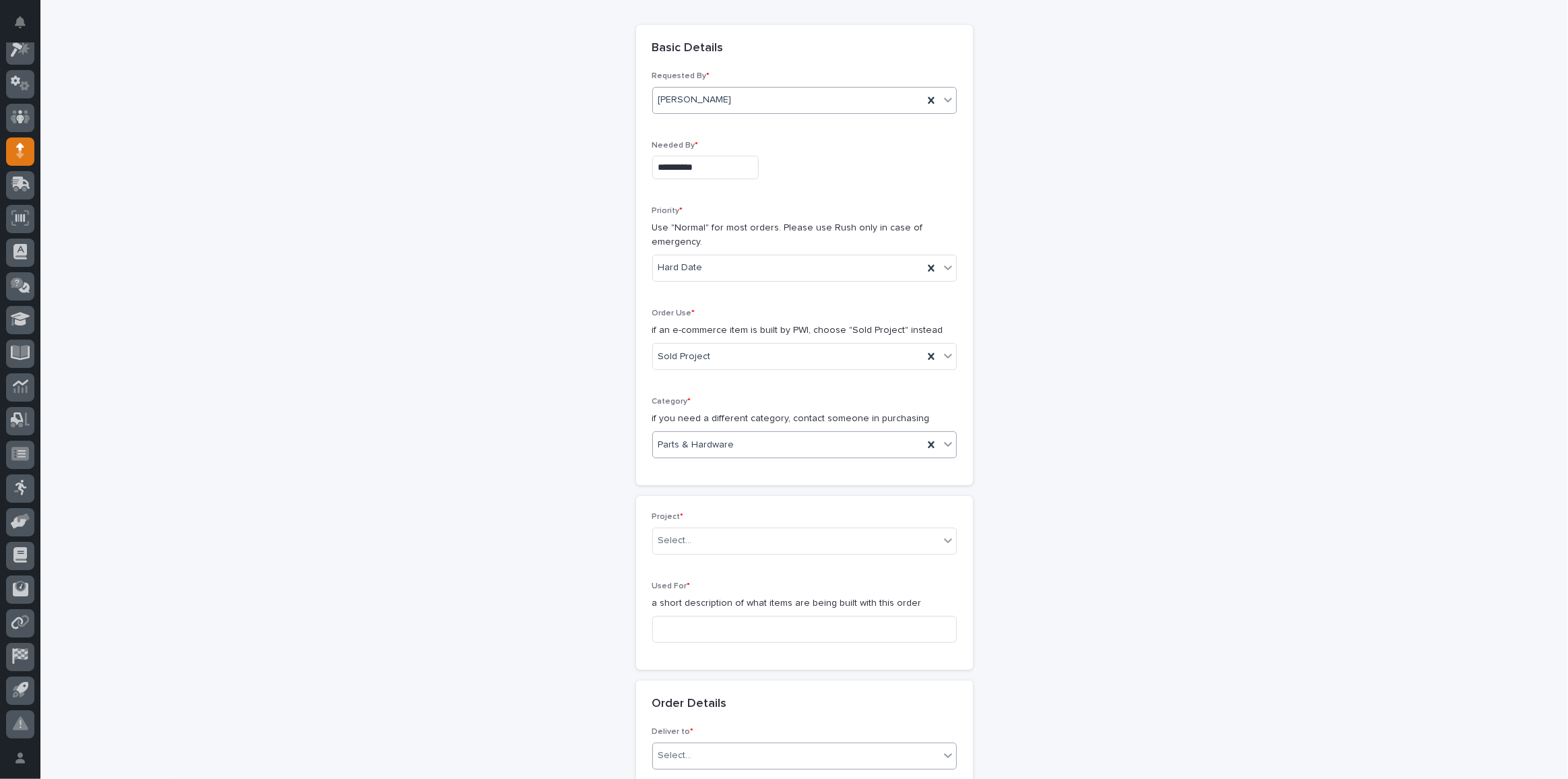
scroll to position [306, 0]
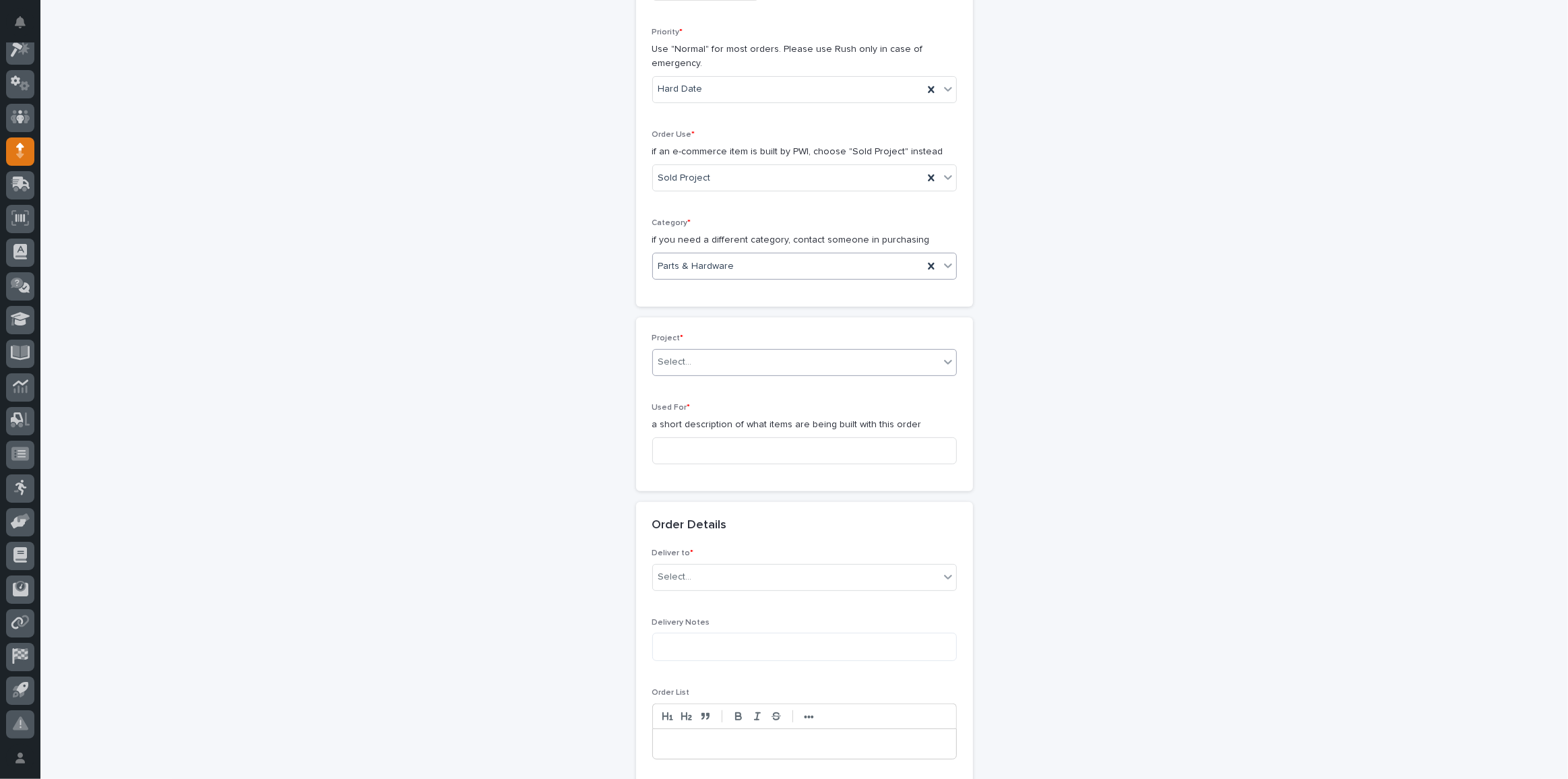
click at [711, 359] on div "Select..." at bounding box center [796, 362] width 286 height 22
type input "*****"
click at [727, 386] on div "26809 - Stair Zone - [PERSON_NAME] Construction - 🤖 E-Commerce Stair Order" at bounding box center [800, 385] width 303 height 24
click at [741, 458] on input at bounding box center [804, 459] width 305 height 27
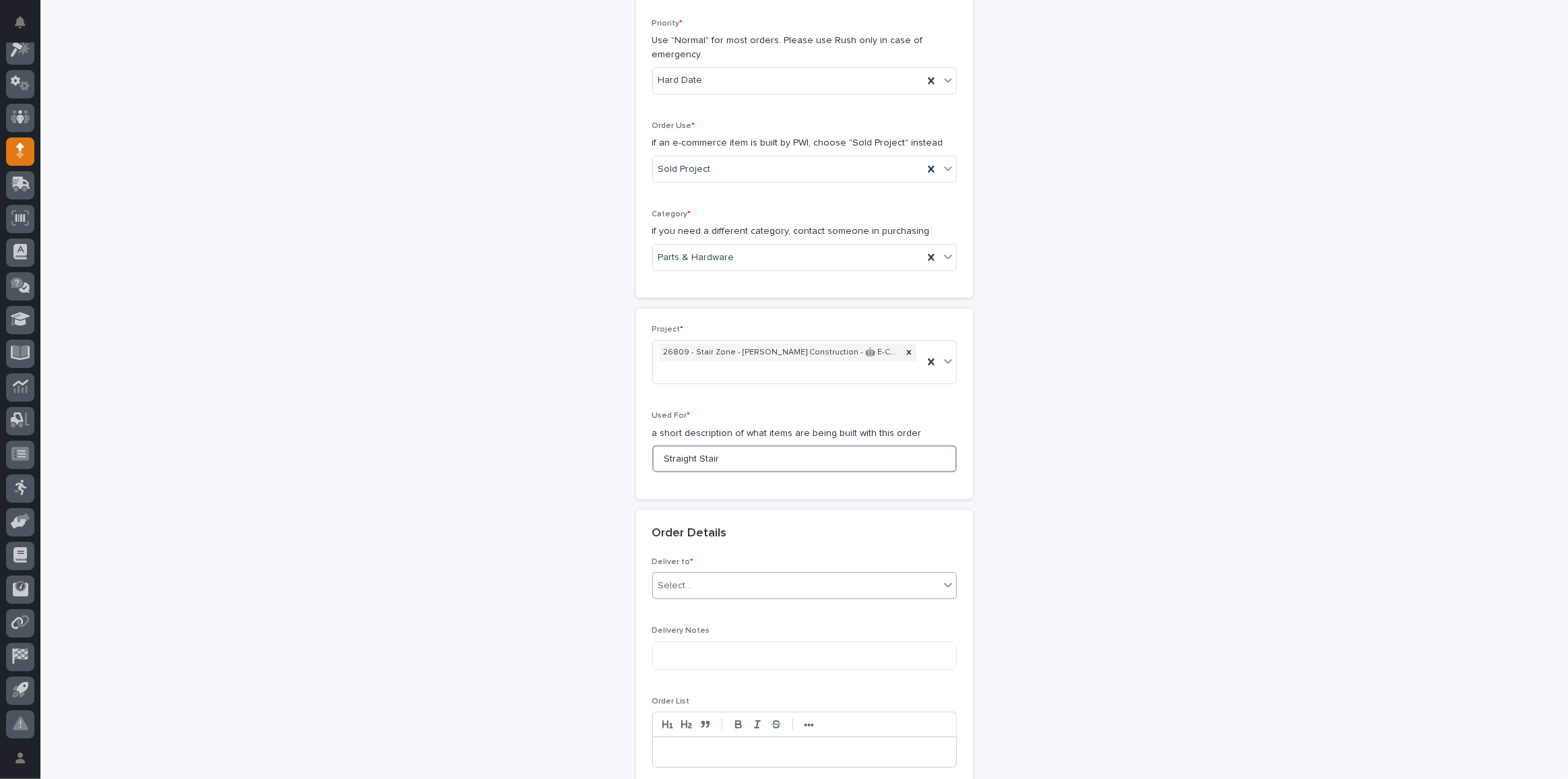
type input "Straight Stair"
click at [698, 577] on div "Select..." at bounding box center [796, 586] width 286 height 22
click at [703, 618] on div "PWI" at bounding box center [800, 608] width 303 height 24
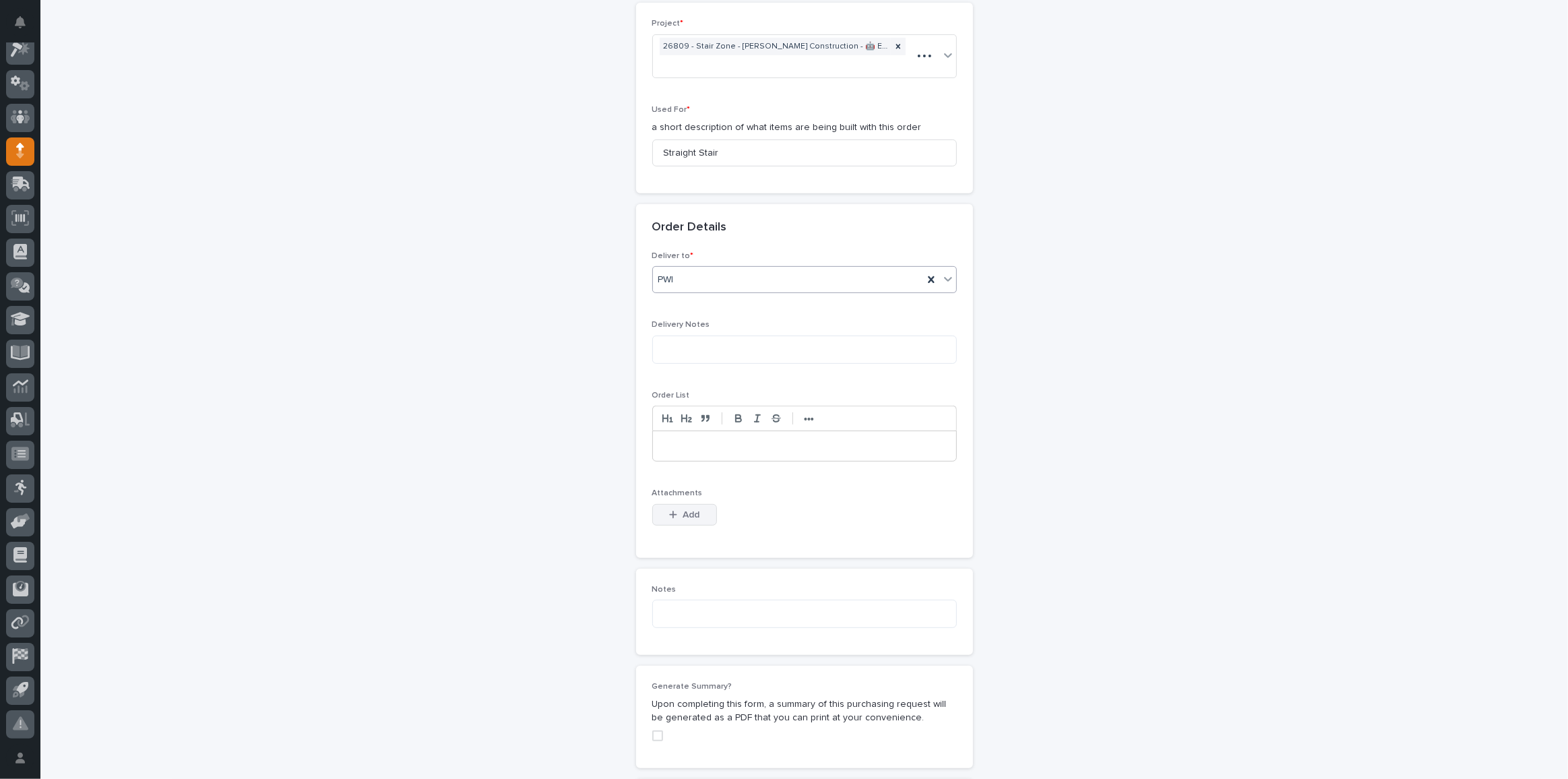
click at [682, 511] on span "Add" at bounding box center [691, 514] width 17 height 10
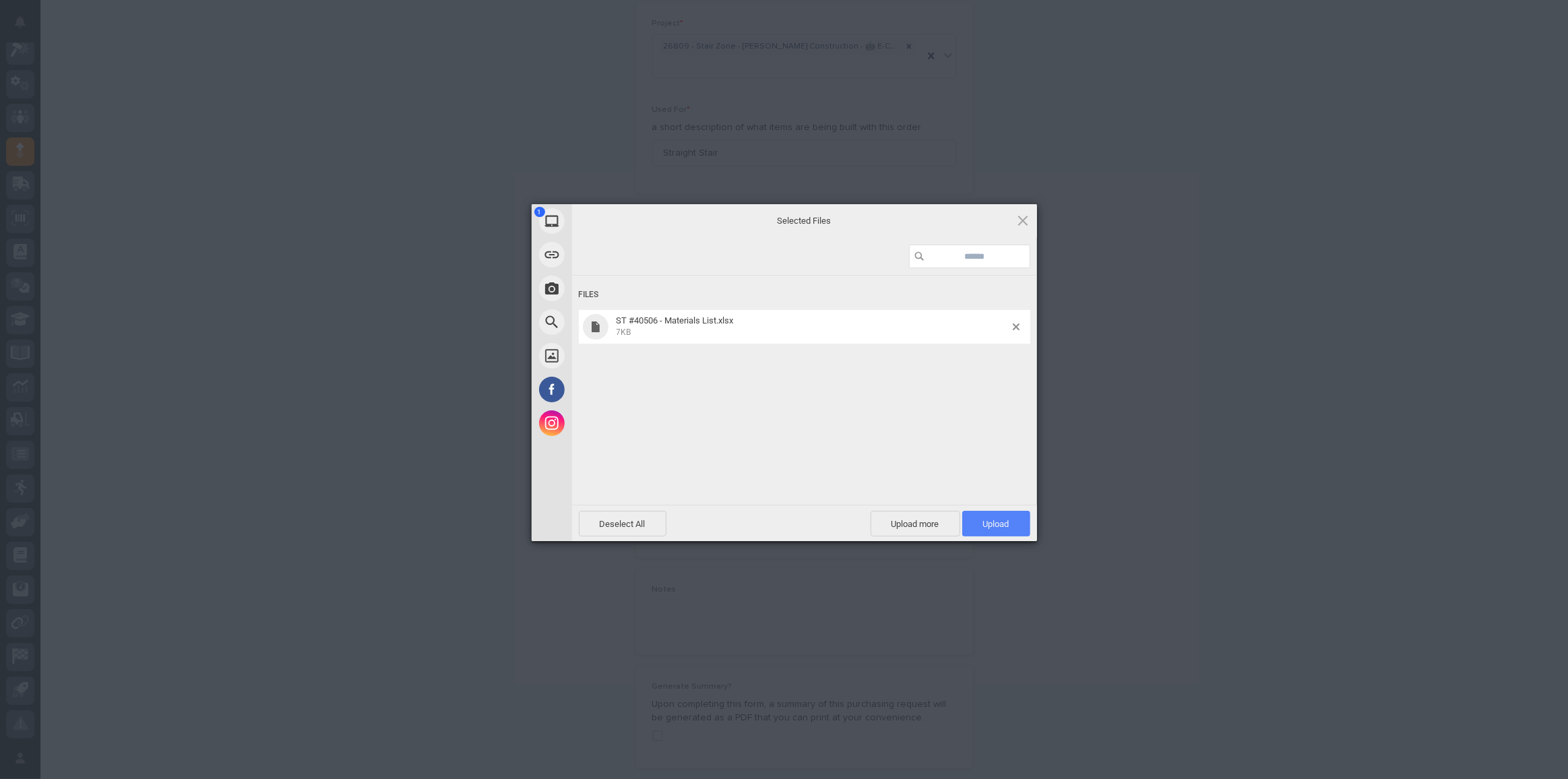
click at [1001, 531] on span "Upload 1" at bounding box center [997, 523] width 68 height 26
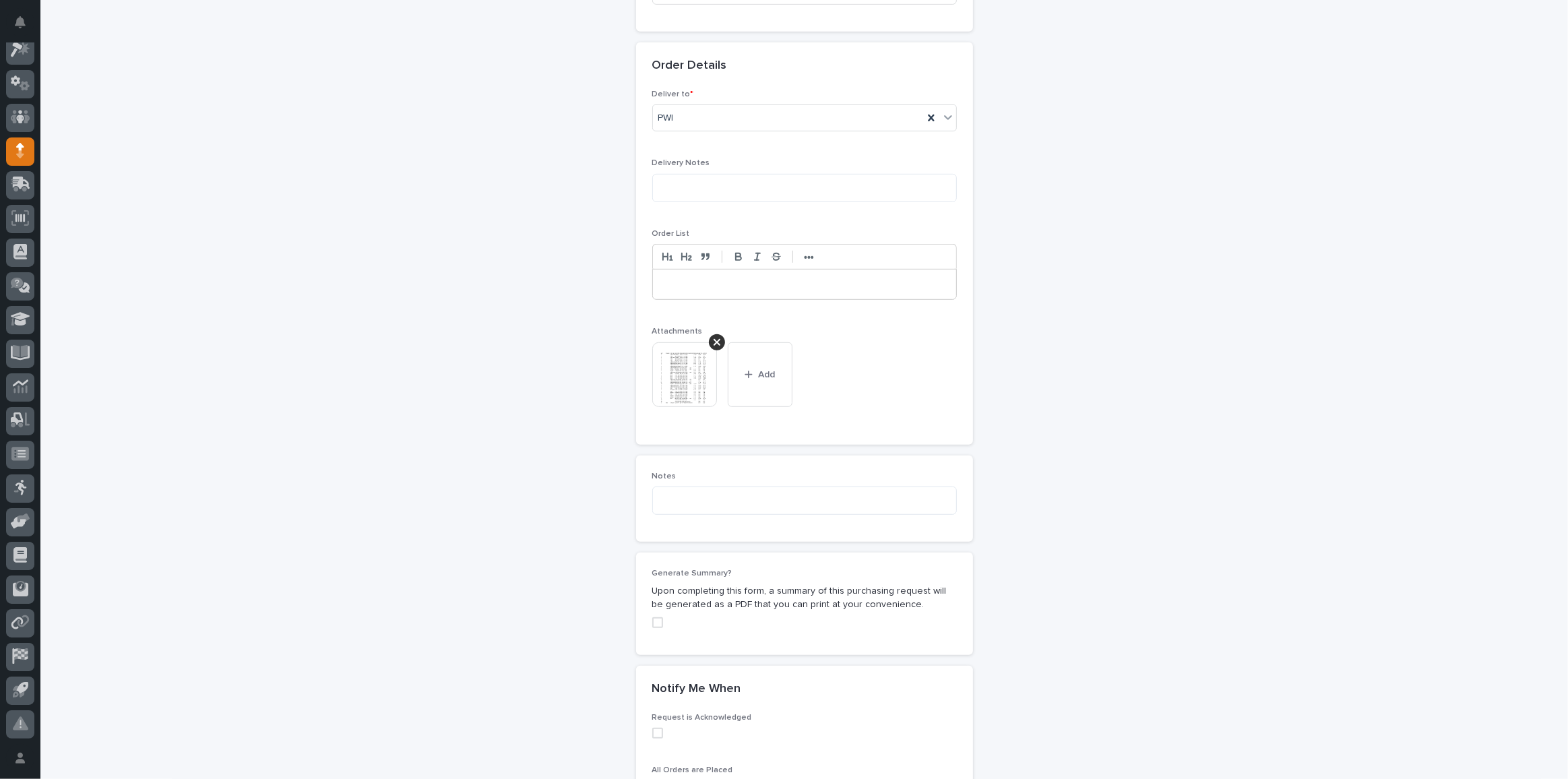
scroll to position [1007, 0]
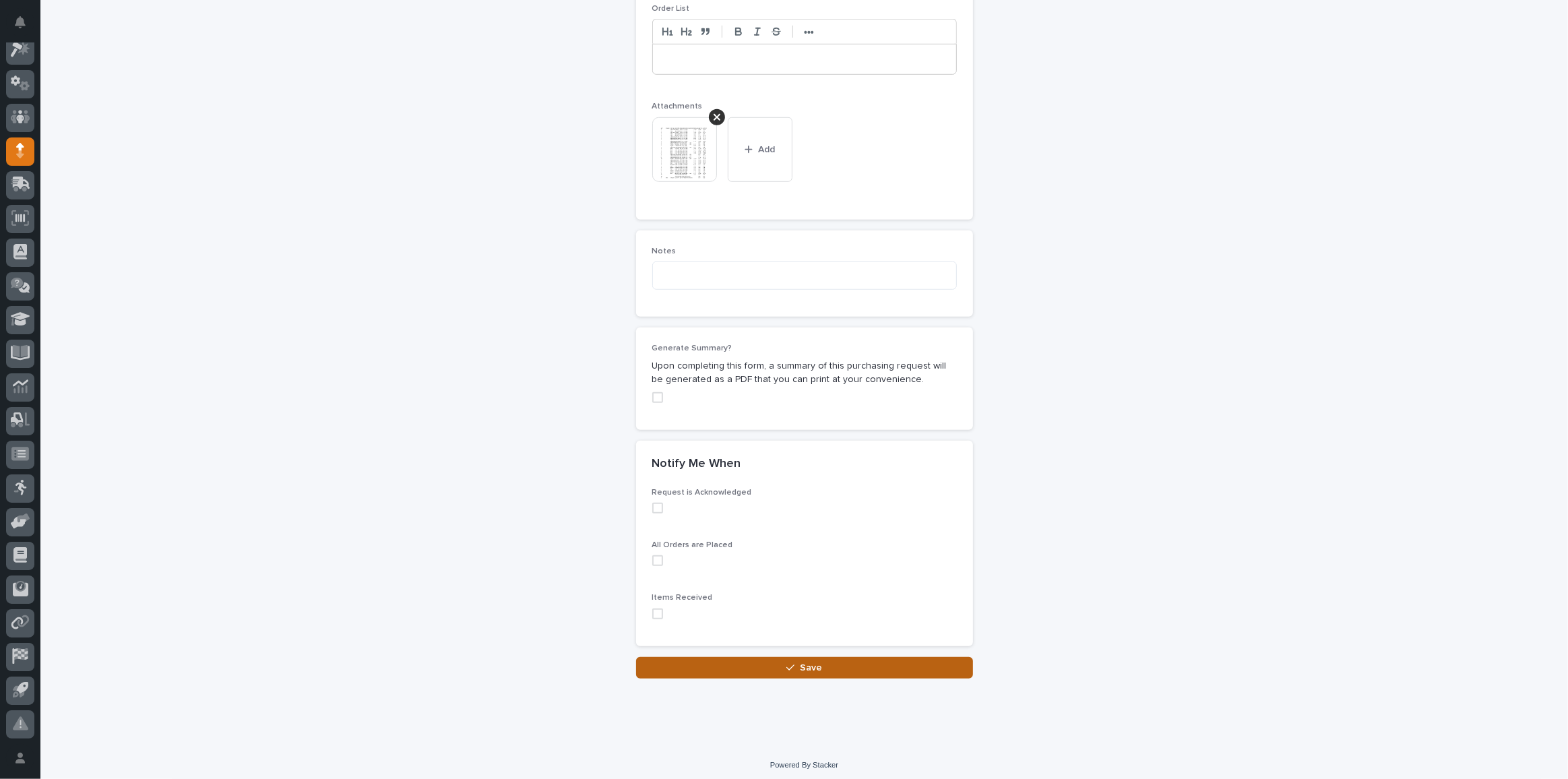
click at [804, 665] on span "Save" at bounding box center [811, 668] width 22 height 10
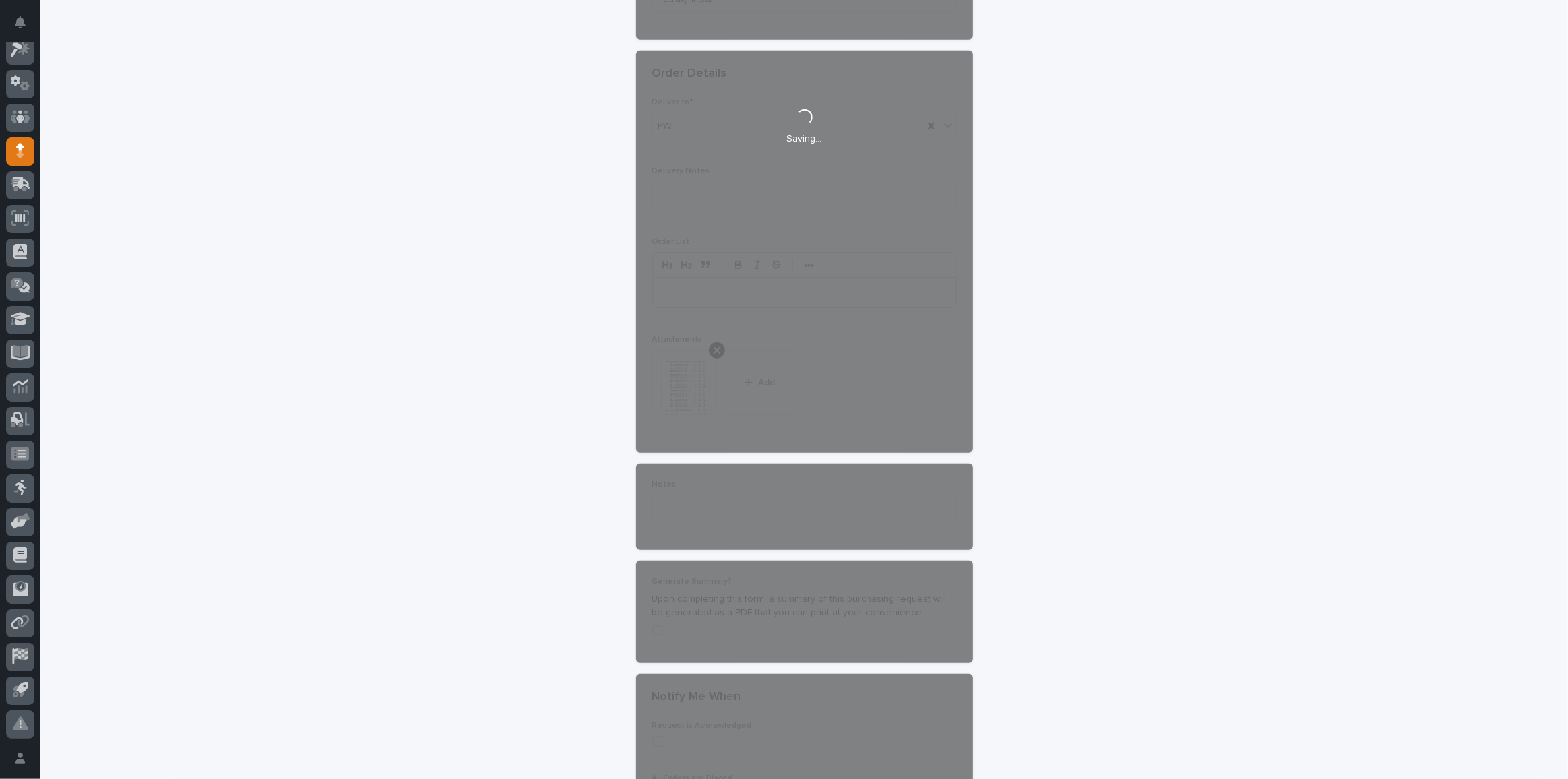
scroll to position [578, 0]
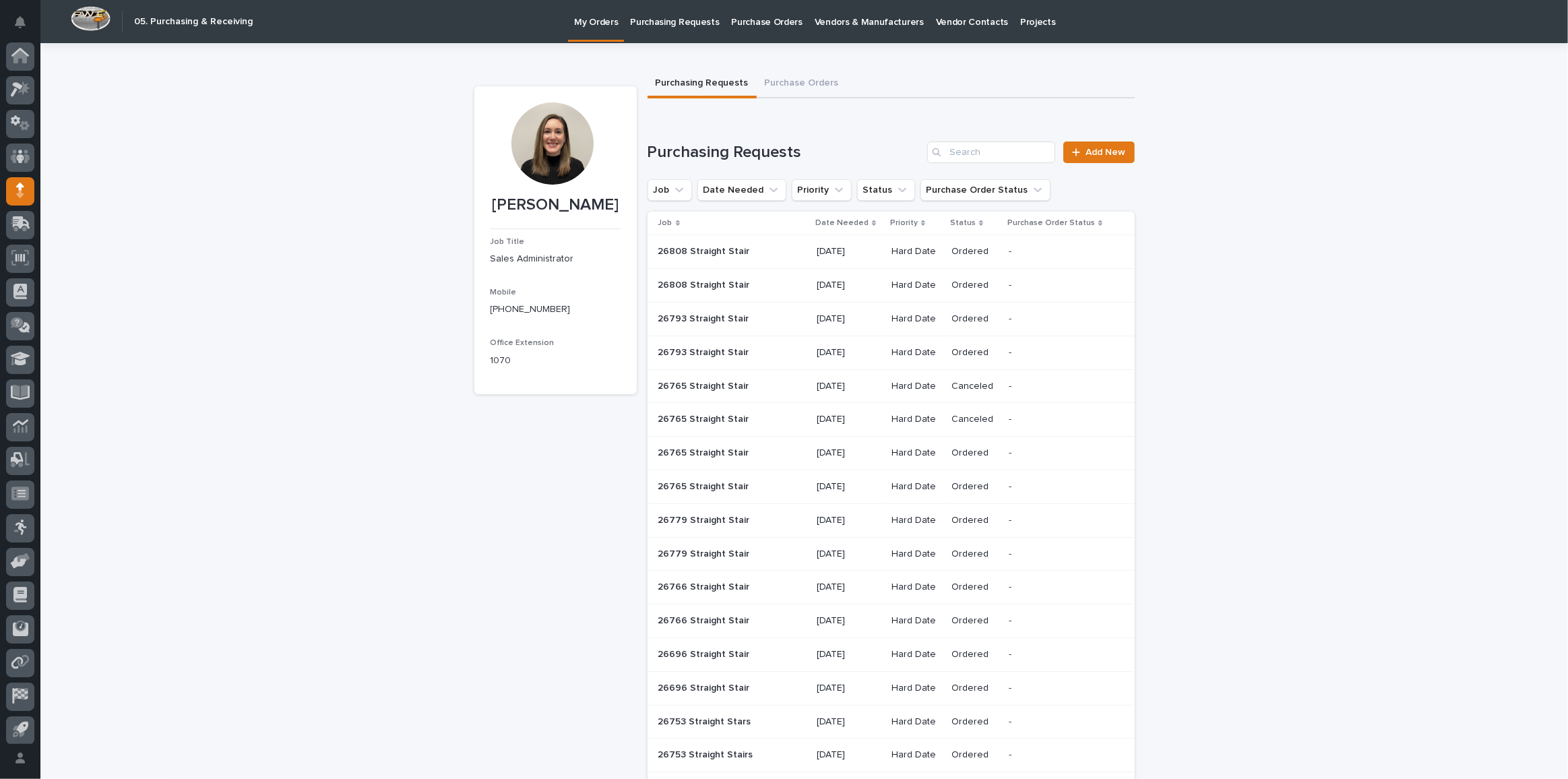
scroll to position [40, 0]
click at [799, 252] on div "26808 Straight Stair 26808 Straight Stair" at bounding box center [731, 252] width 145 height 22
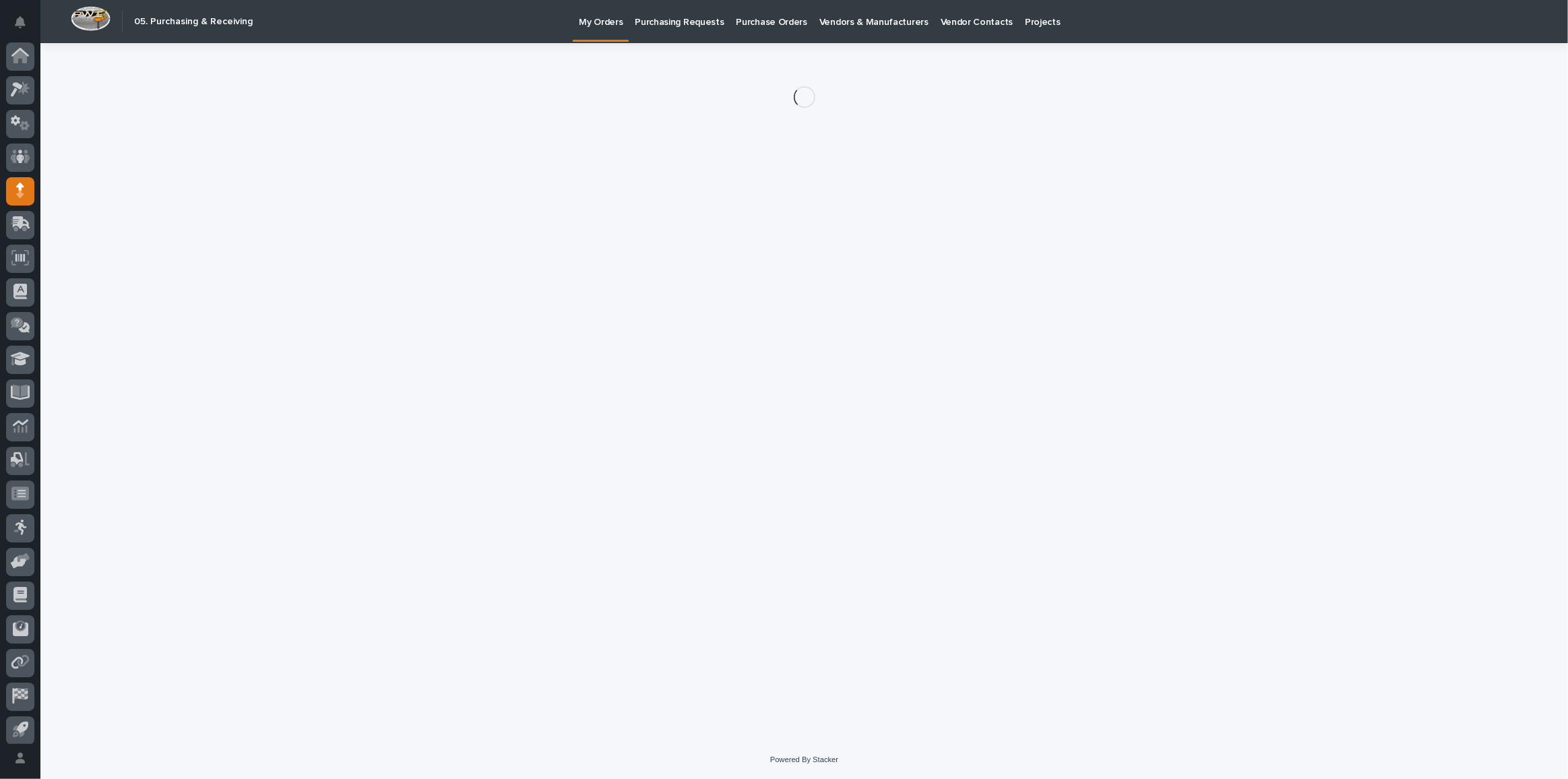
scroll to position [40, 0]
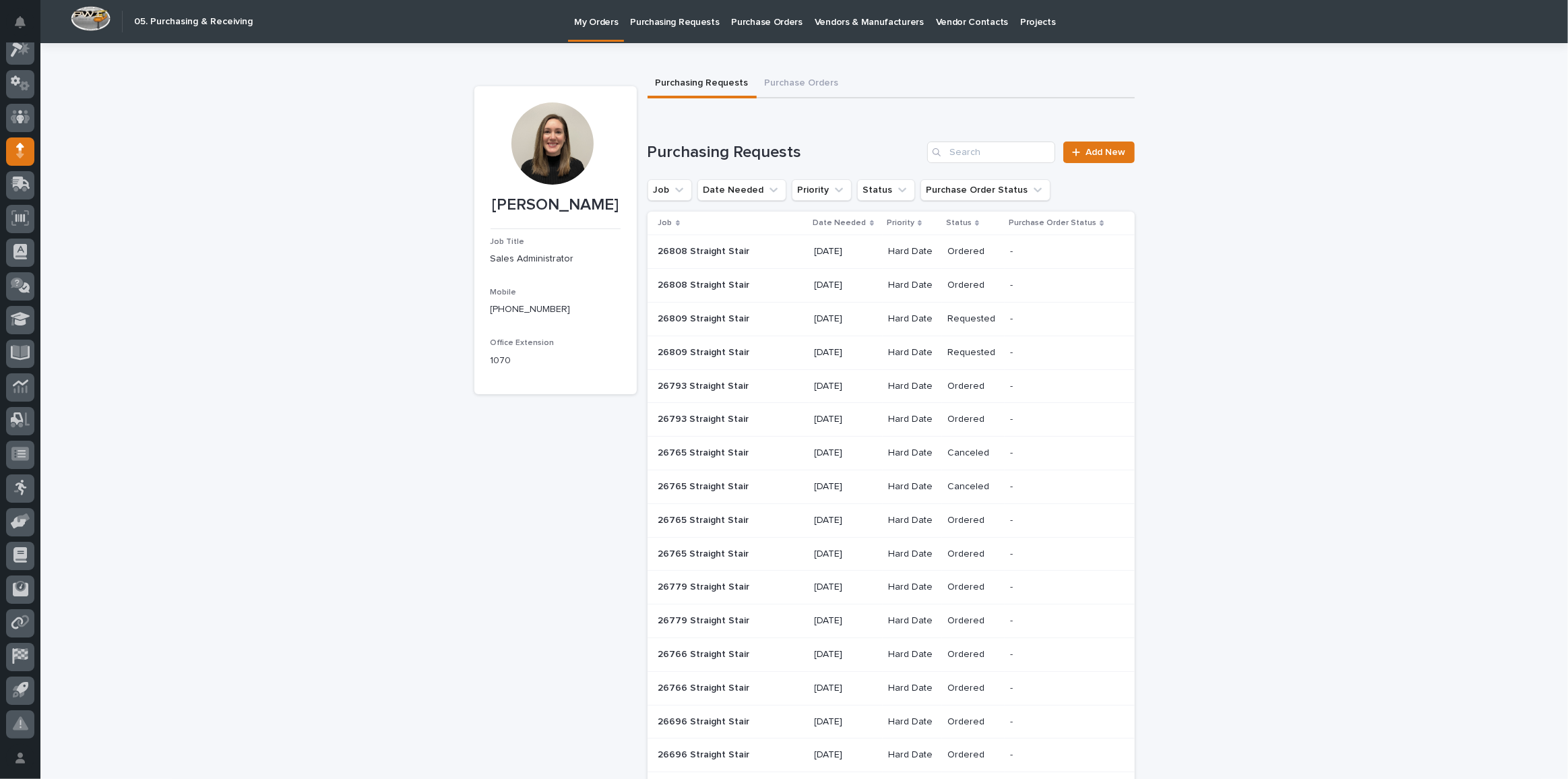
click at [791, 279] on div "26808 Straight Stair 26808 Straight Stair" at bounding box center [731, 285] width 145 height 22
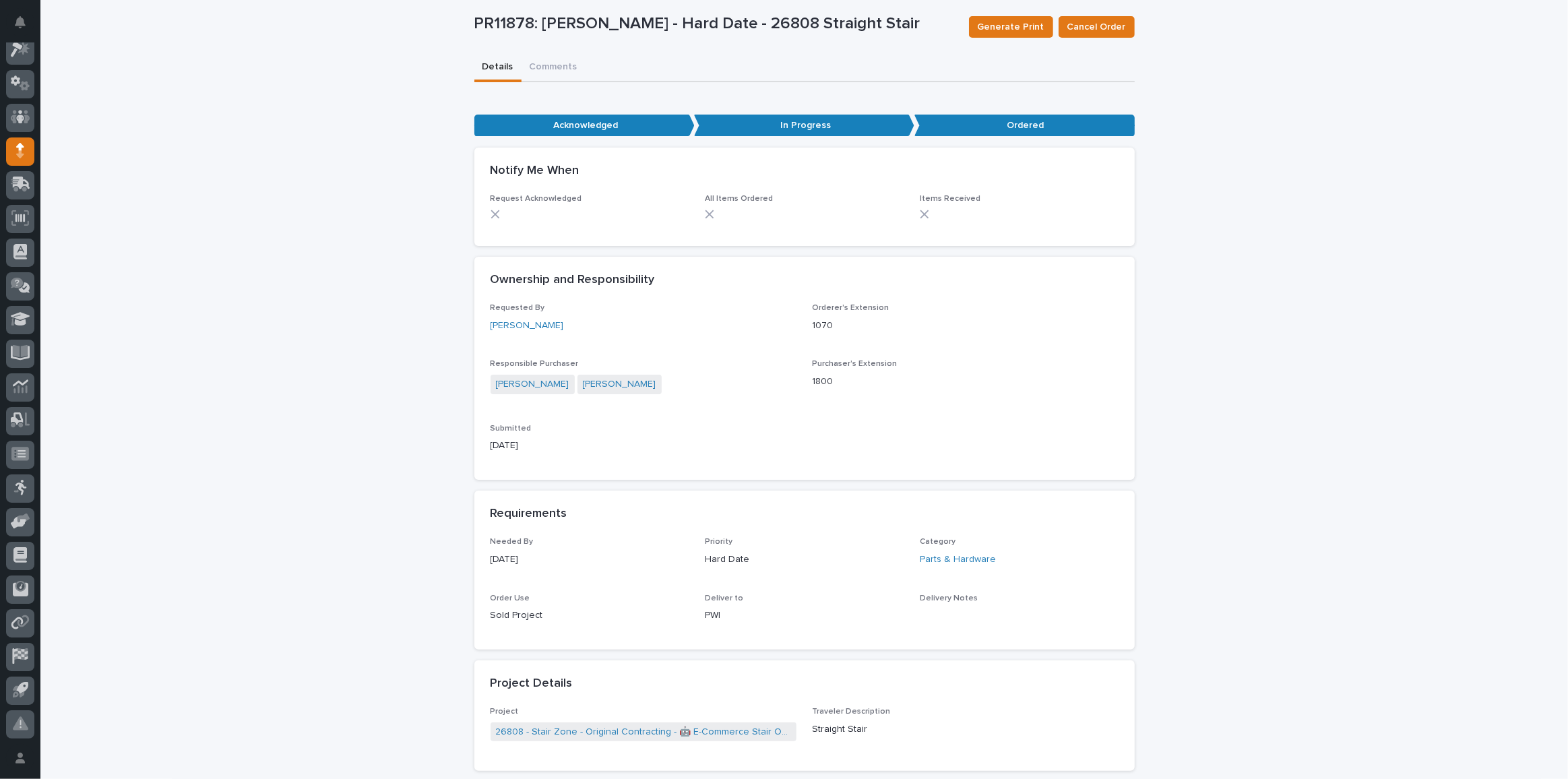
scroll to position [122, 0]
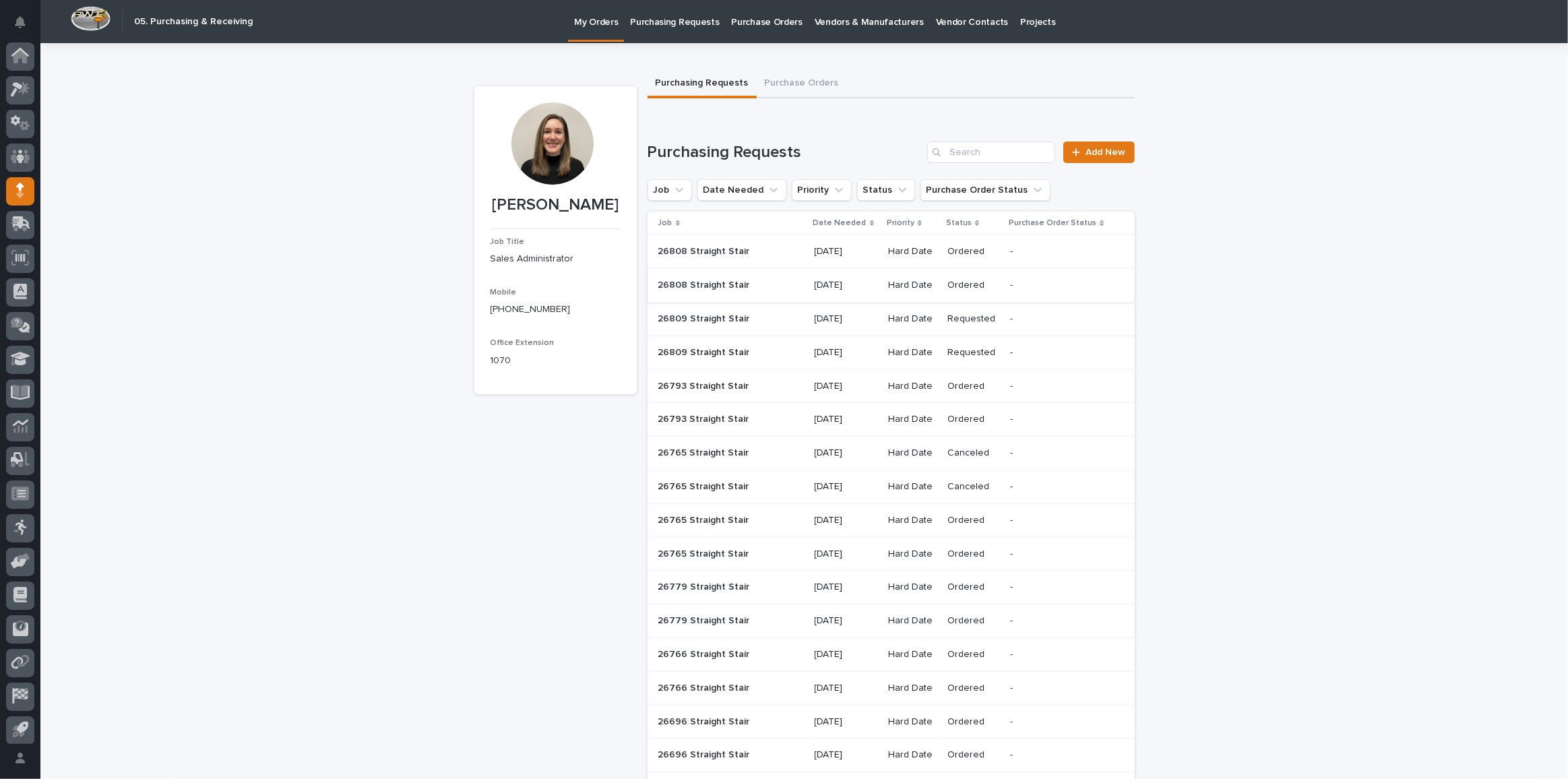
scroll to position [40, 0]
